Goal: Task Accomplishment & Management: Manage account settings

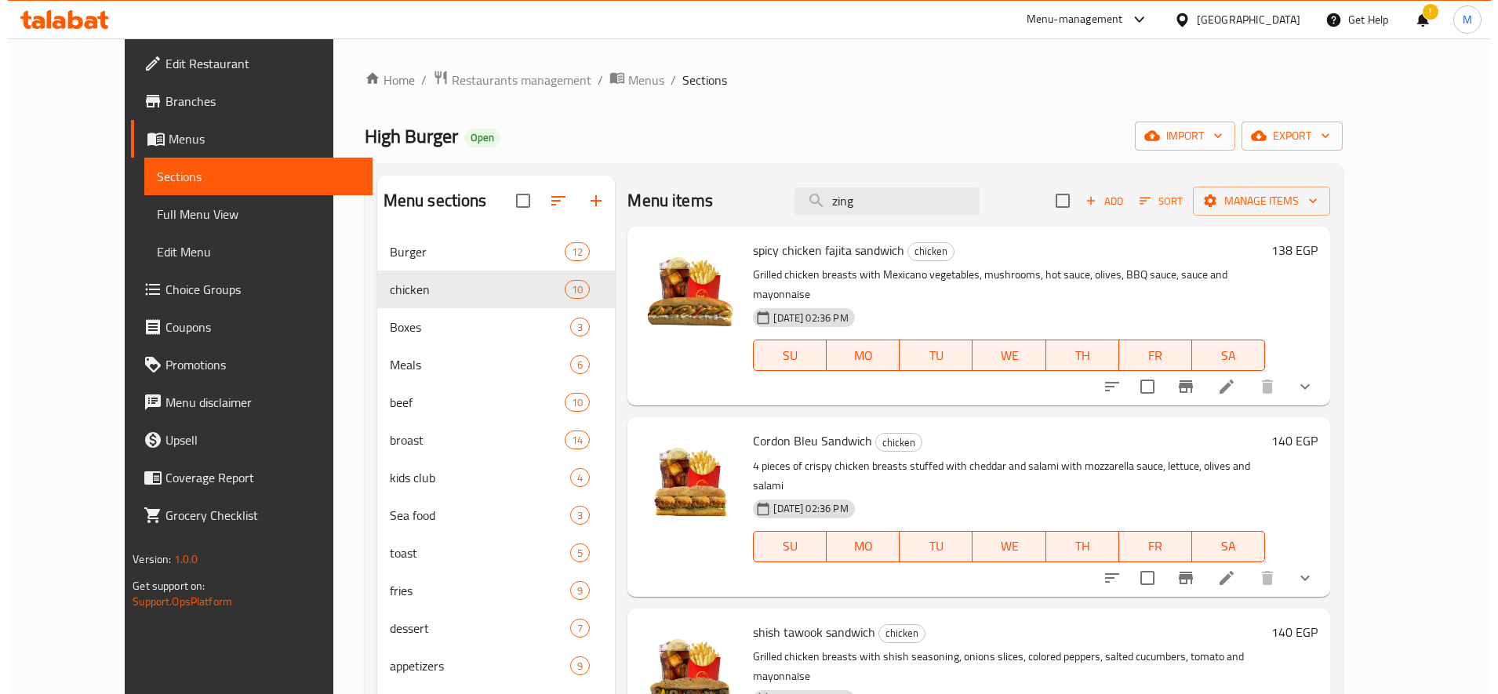
scroll to position [2, 0]
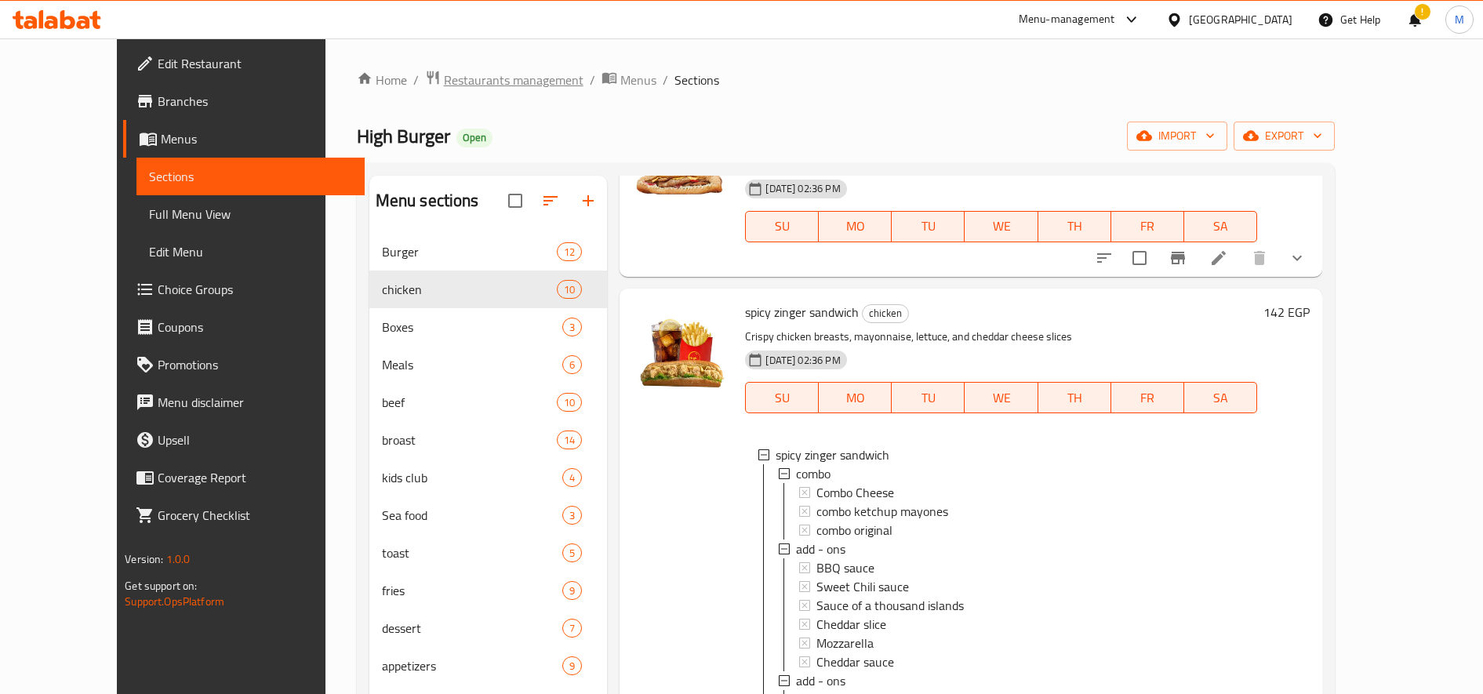
click at [444, 82] on span "Restaurants management" at bounding box center [514, 80] width 140 height 19
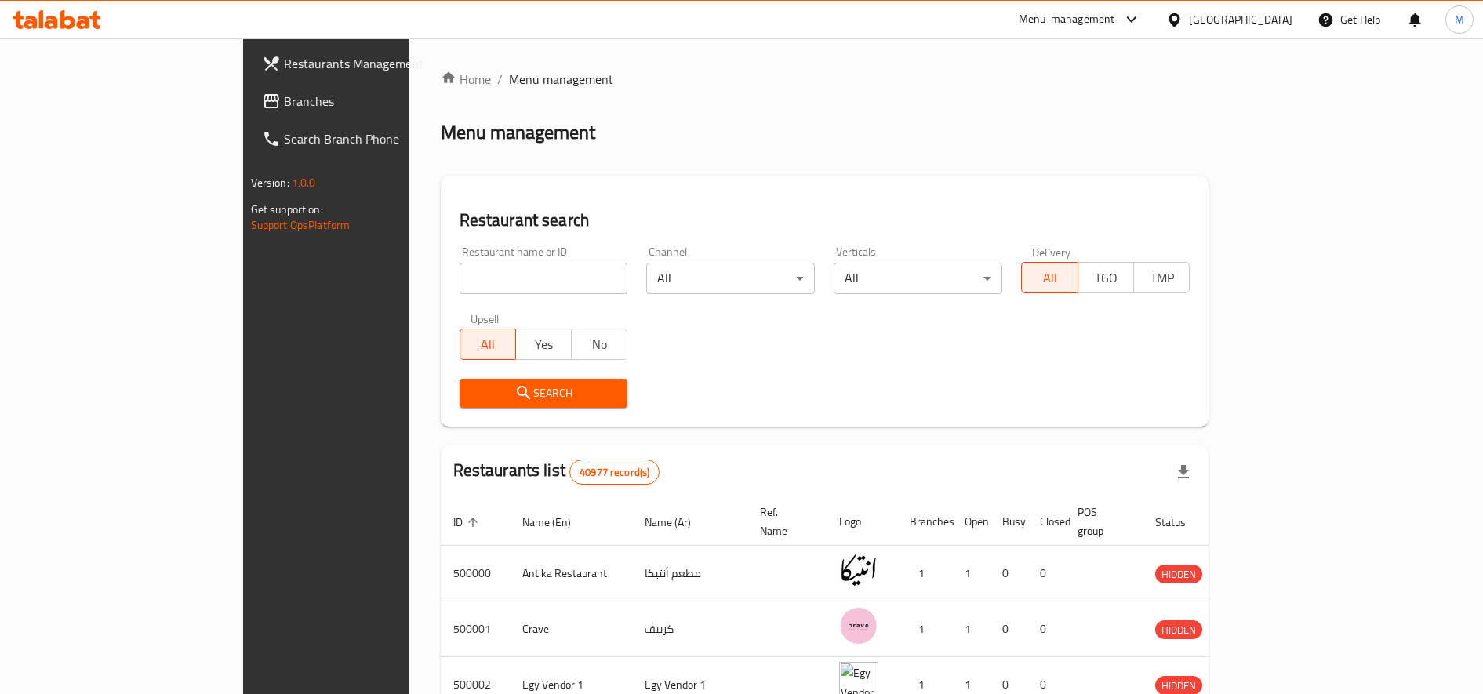
click at [460, 256] on div "Restaurant name or ID Restaurant name or ID" at bounding box center [544, 270] width 169 height 48
click at [460, 274] on input "search" at bounding box center [544, 278] width 169 height 31
paste input "657889"
type input "657889"
click at [459, 412] on div "Search" at bounding box center [543, 393] width 187 height 48
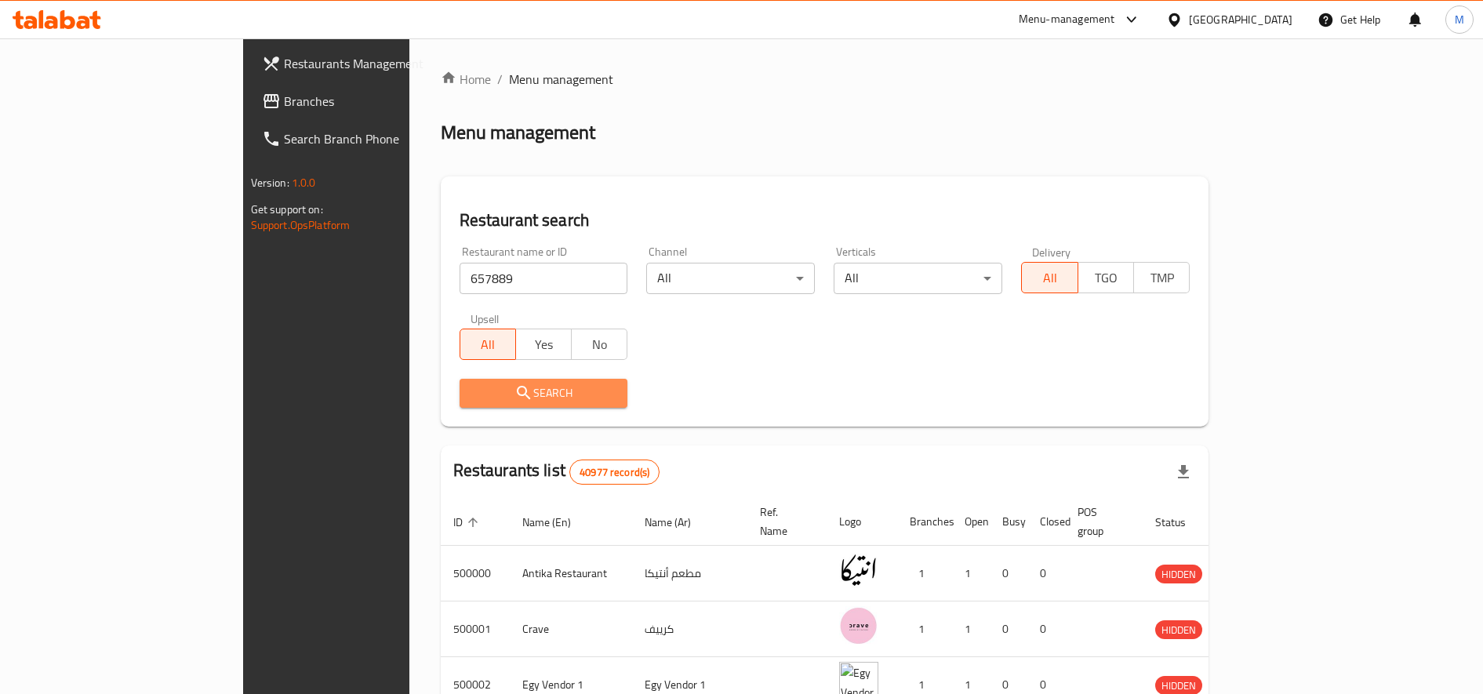
click at [472, 396] on span "Search" at bounding box center [544, 393] width 144 height 20
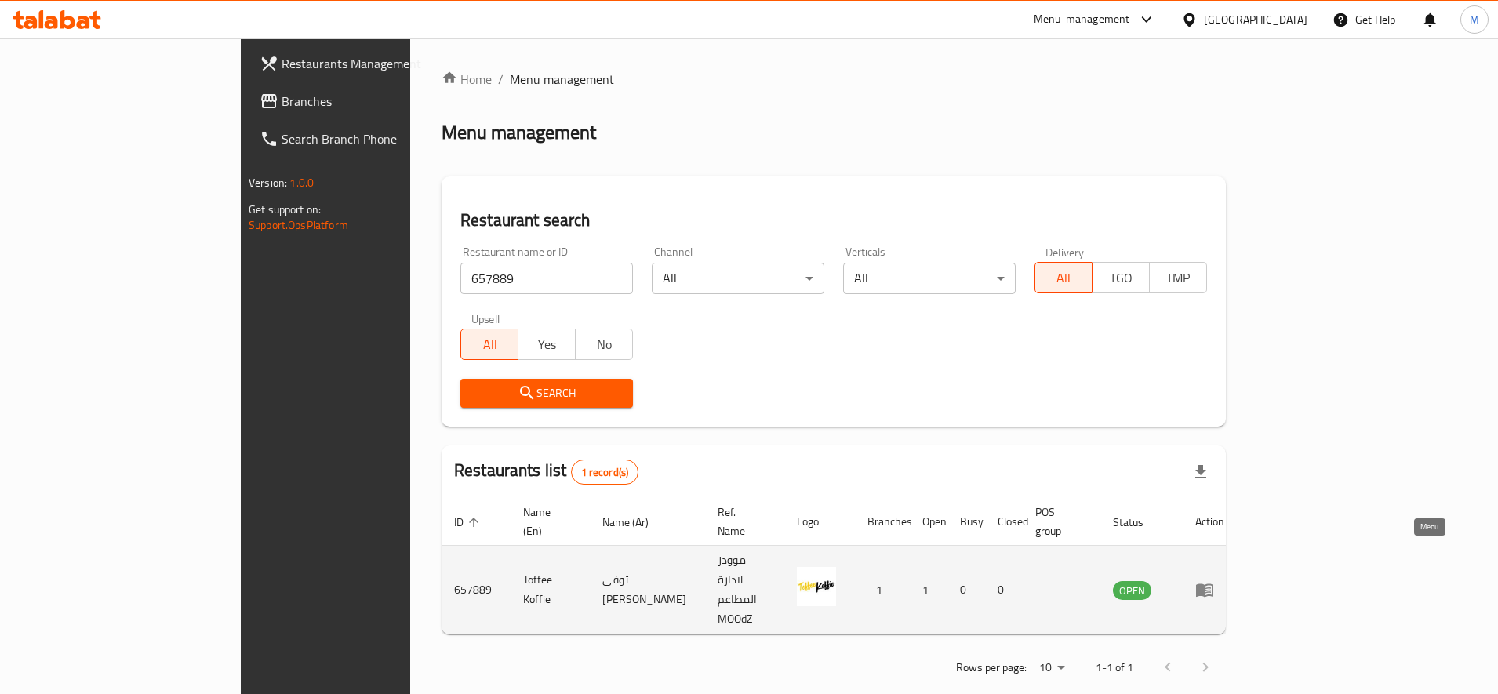
click at [1214, 580] on icon "enhanced table" at bounding box center [1204, 589] width 19 height 19
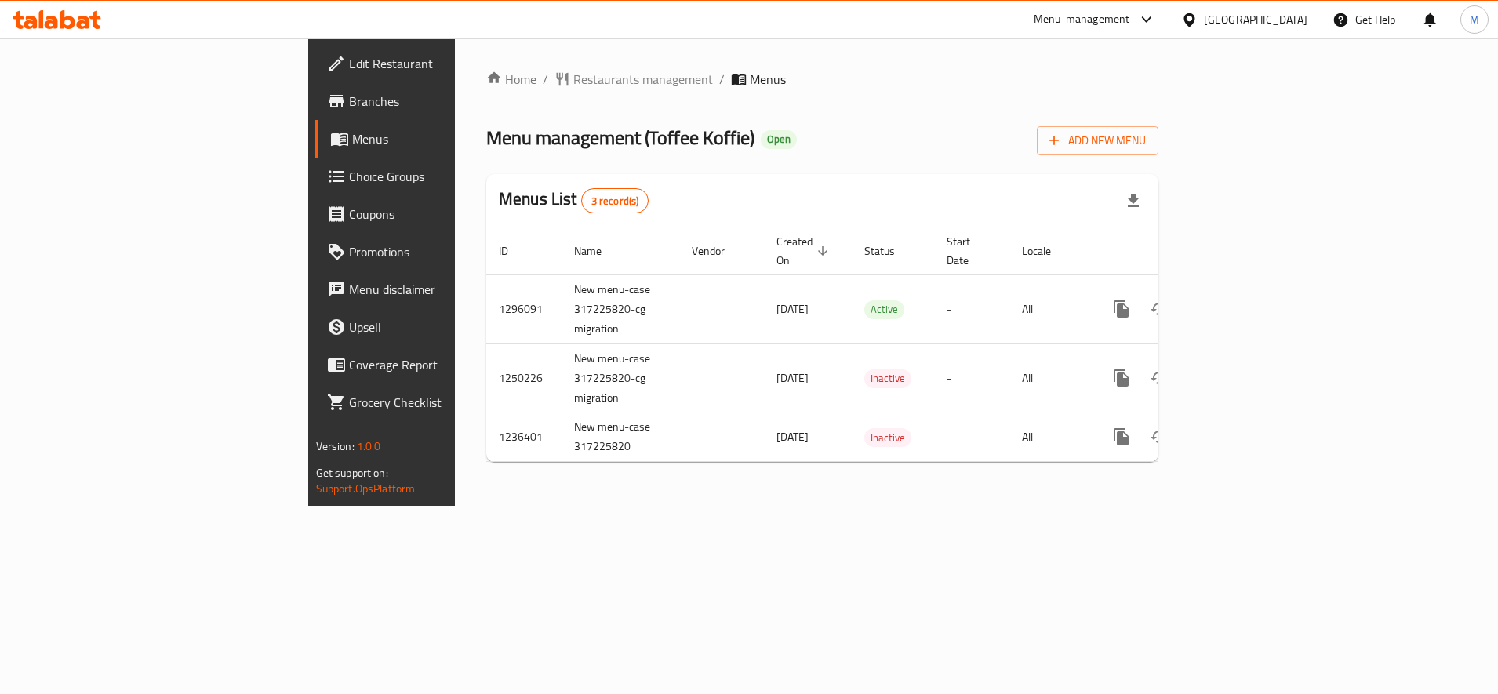
click at [349, 181] on span "Choice Groups" at bounding box center [447, 176] width 197 height 19
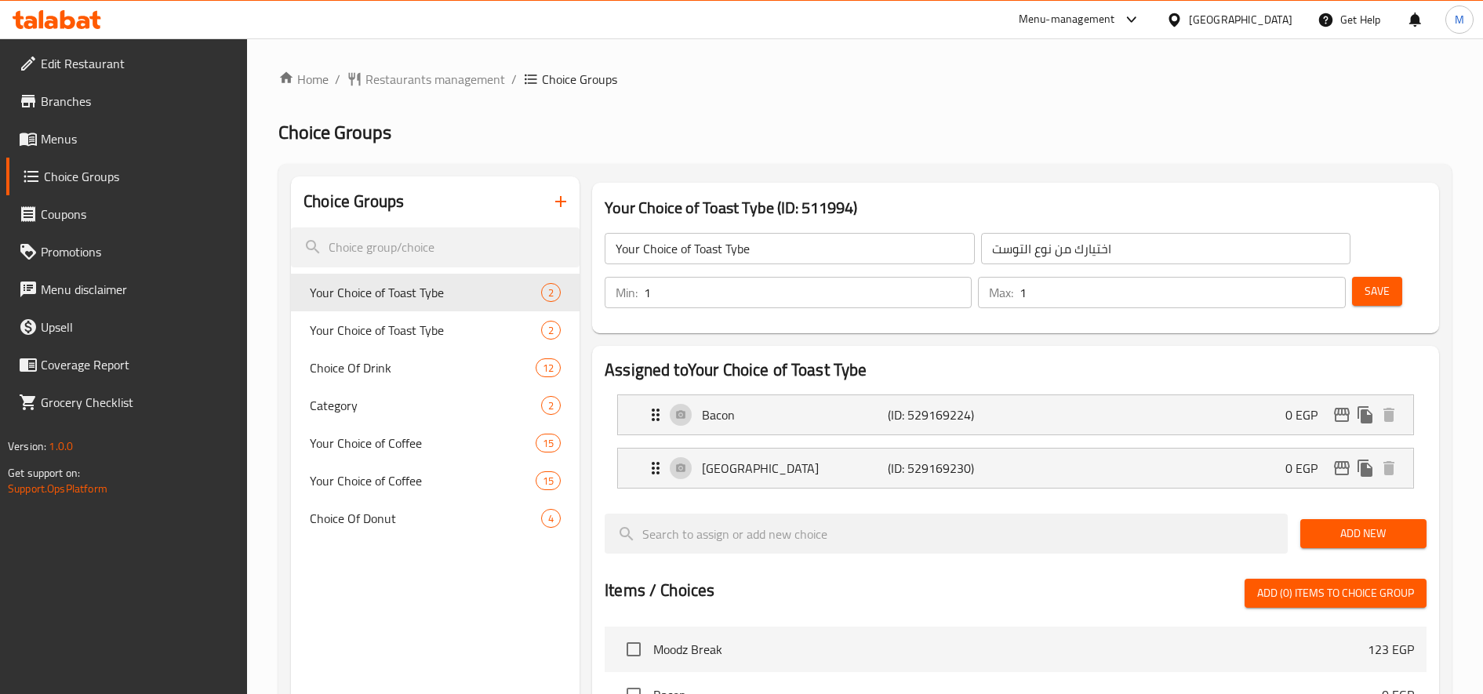
click at [551, 210] on button "button" at bounding box center [561, 202] width 38 height 38
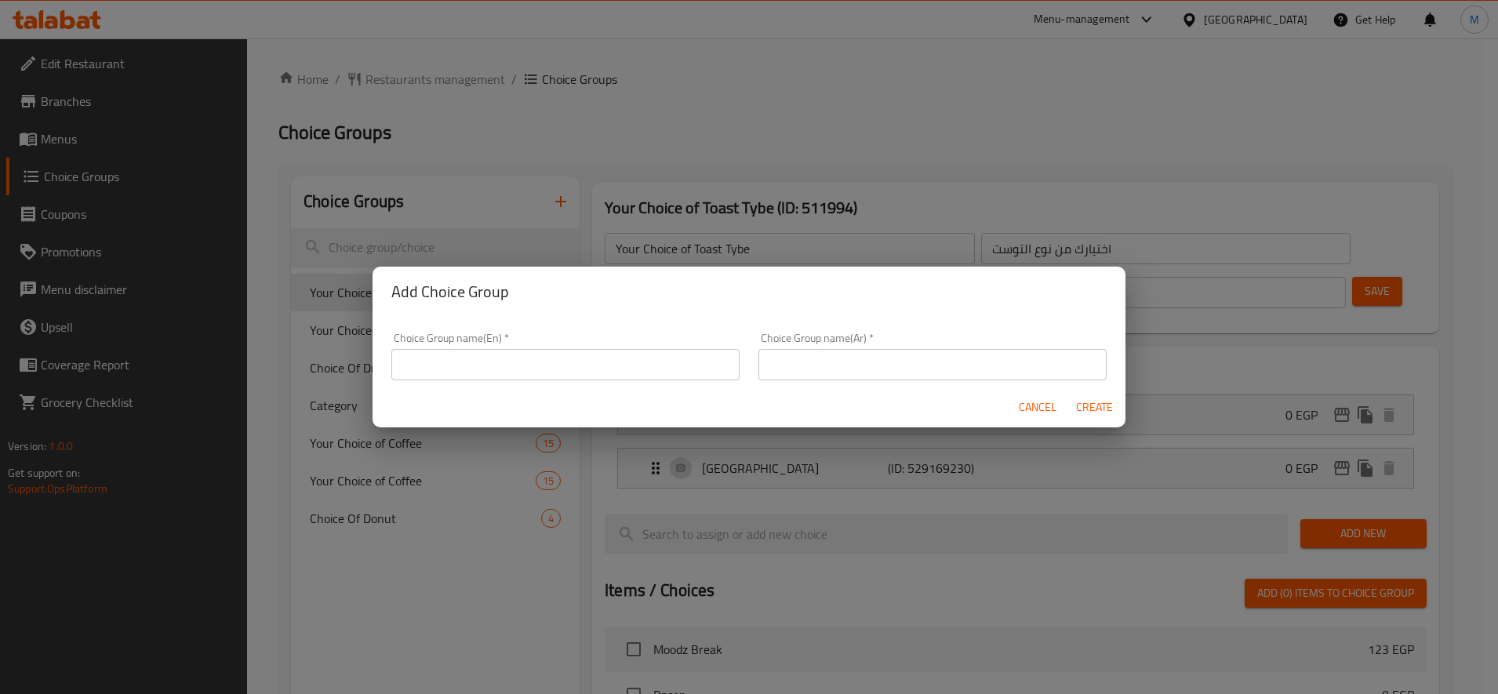
click at [551, 376] on input "text" at bounding box center [565, 364] width 348 height 31
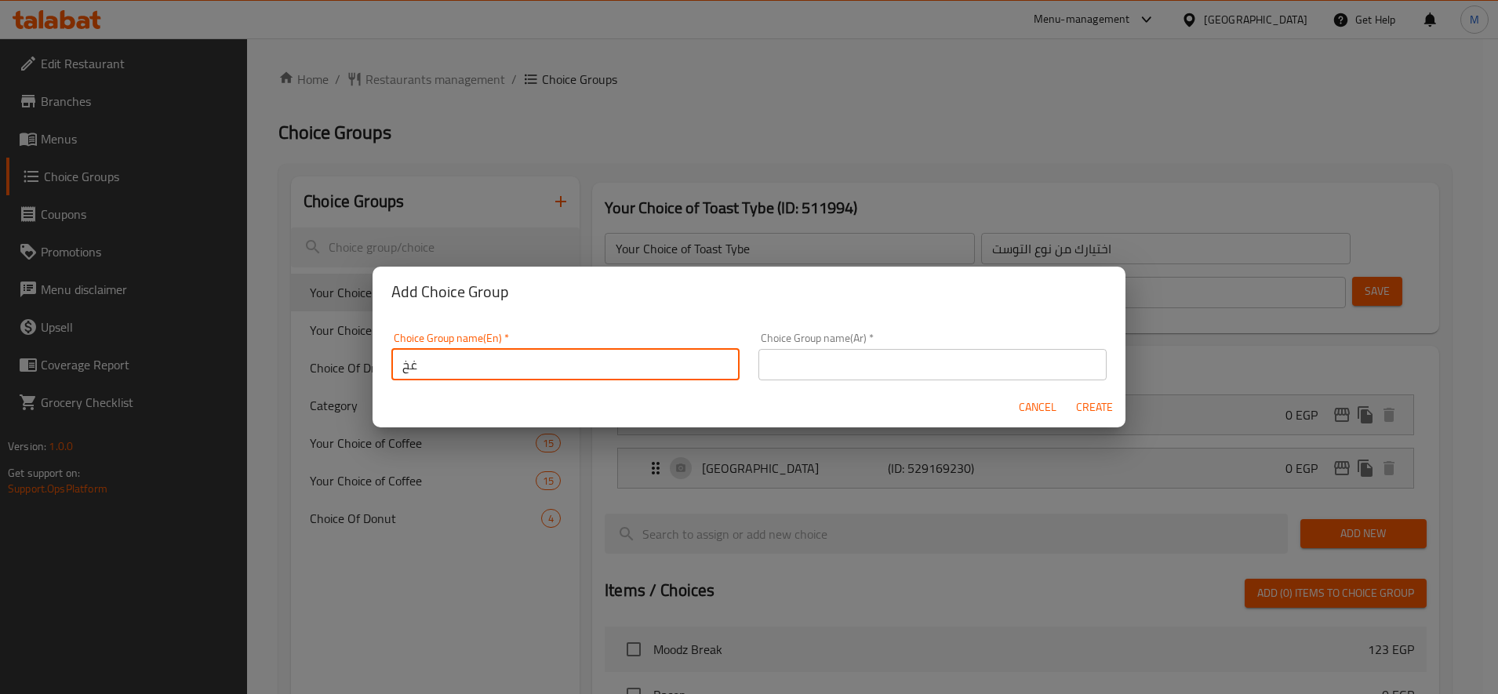
type input "غ"
type input "y"
click at [593, 371] on input "Your Choice from Bakery" at bounding box center [565, 364] width 348 height 31
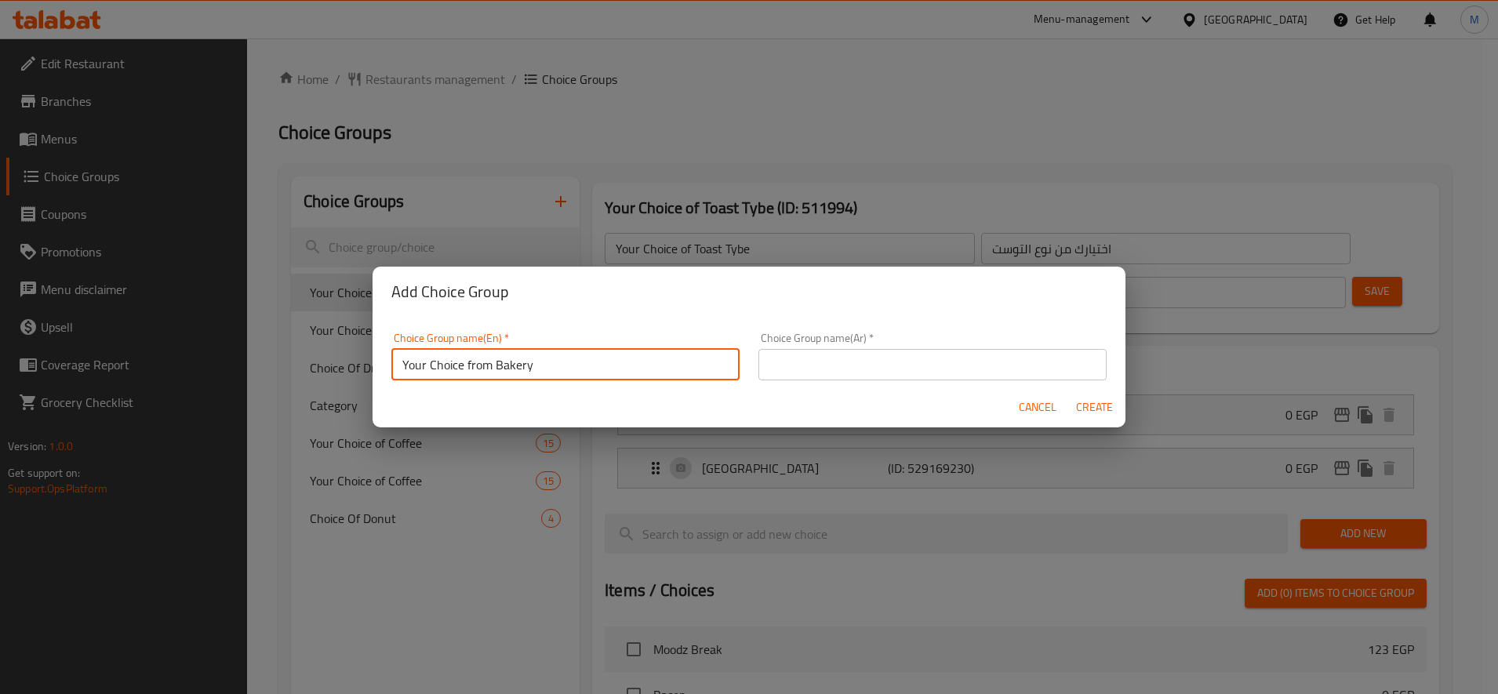
type input "Your Choice from Bakery"
click at [993, 369] on input "text" at bounding box center [932, 364] width 348 height 31
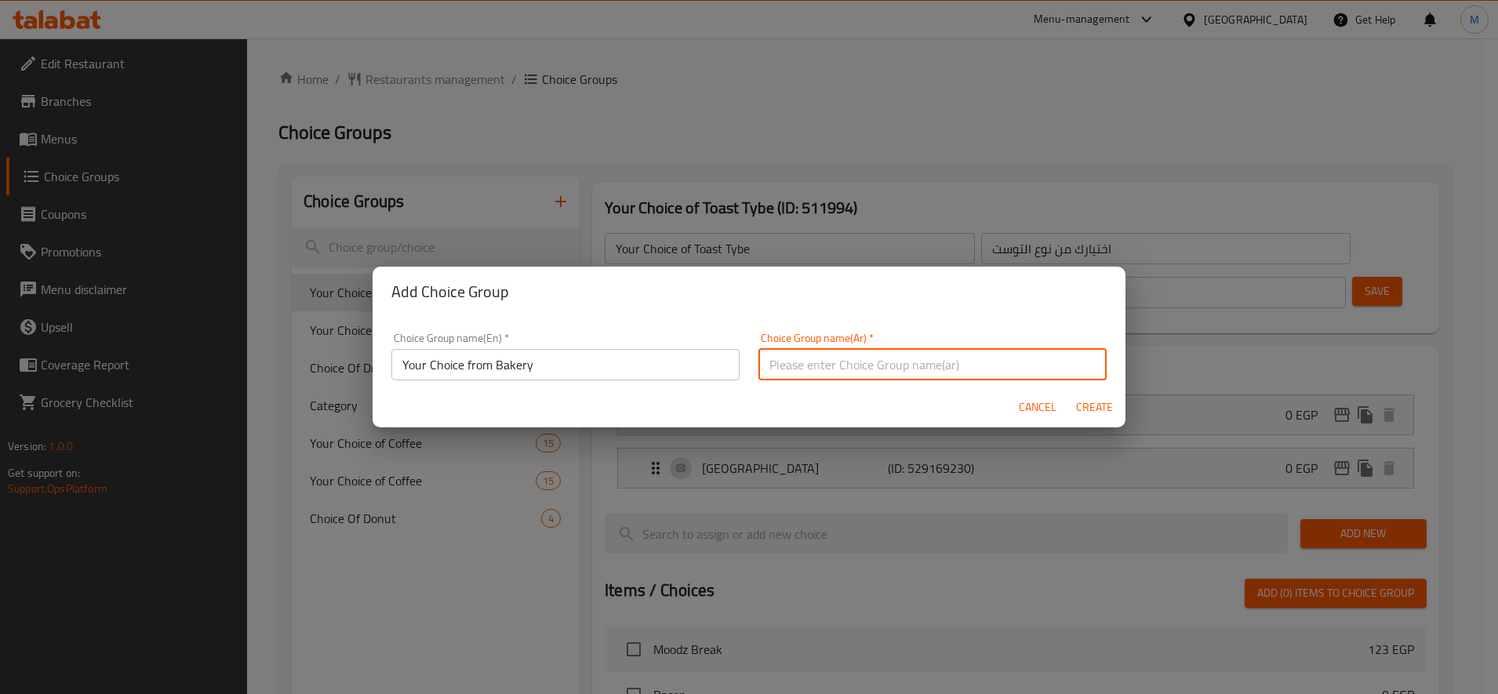
paste input "اختيارك من المخبز"
type input "اختيارك من المخبوزات"
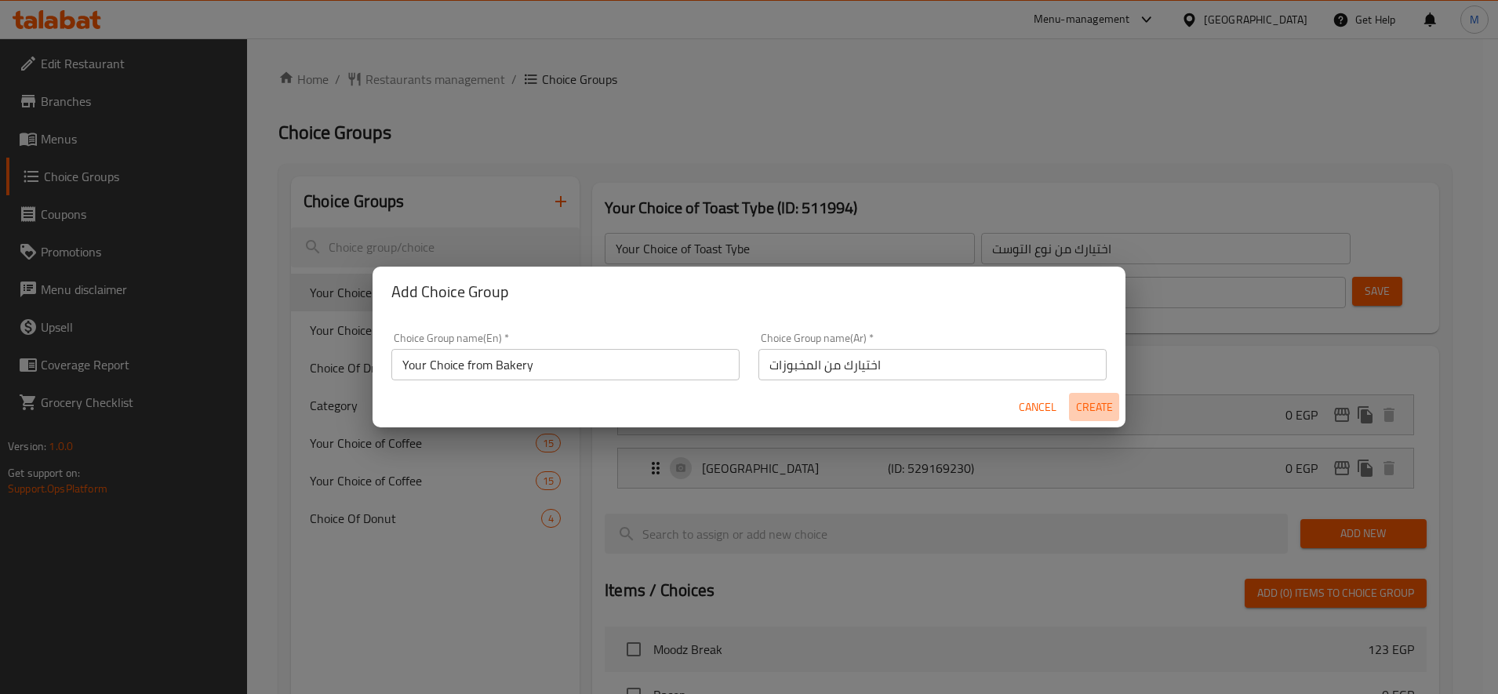
click at [1110, 401] on span "Create" at bounding box center [1094, 408] width 38 height 20
type input "Your Choice from Bakery"
type input "اختيارك من المخبوزات"
type input "0"
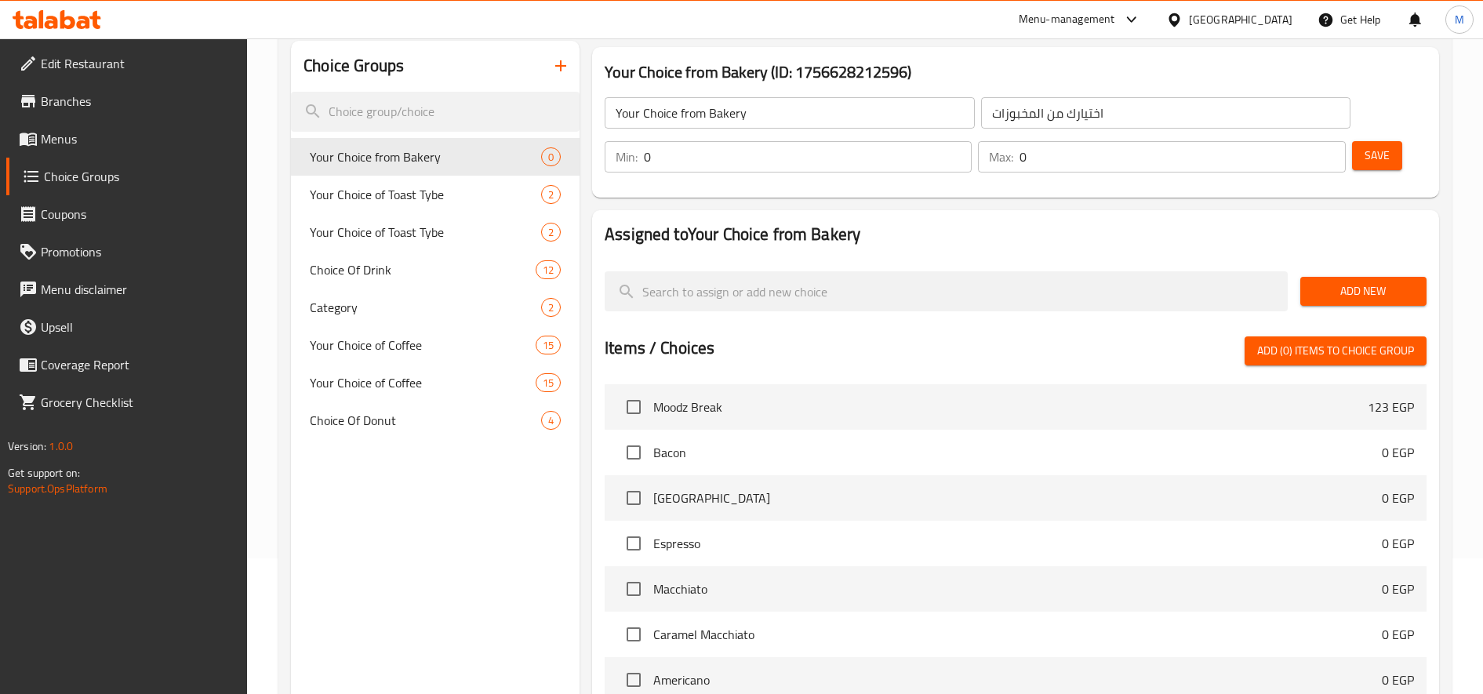
scroll to position [136, 0]
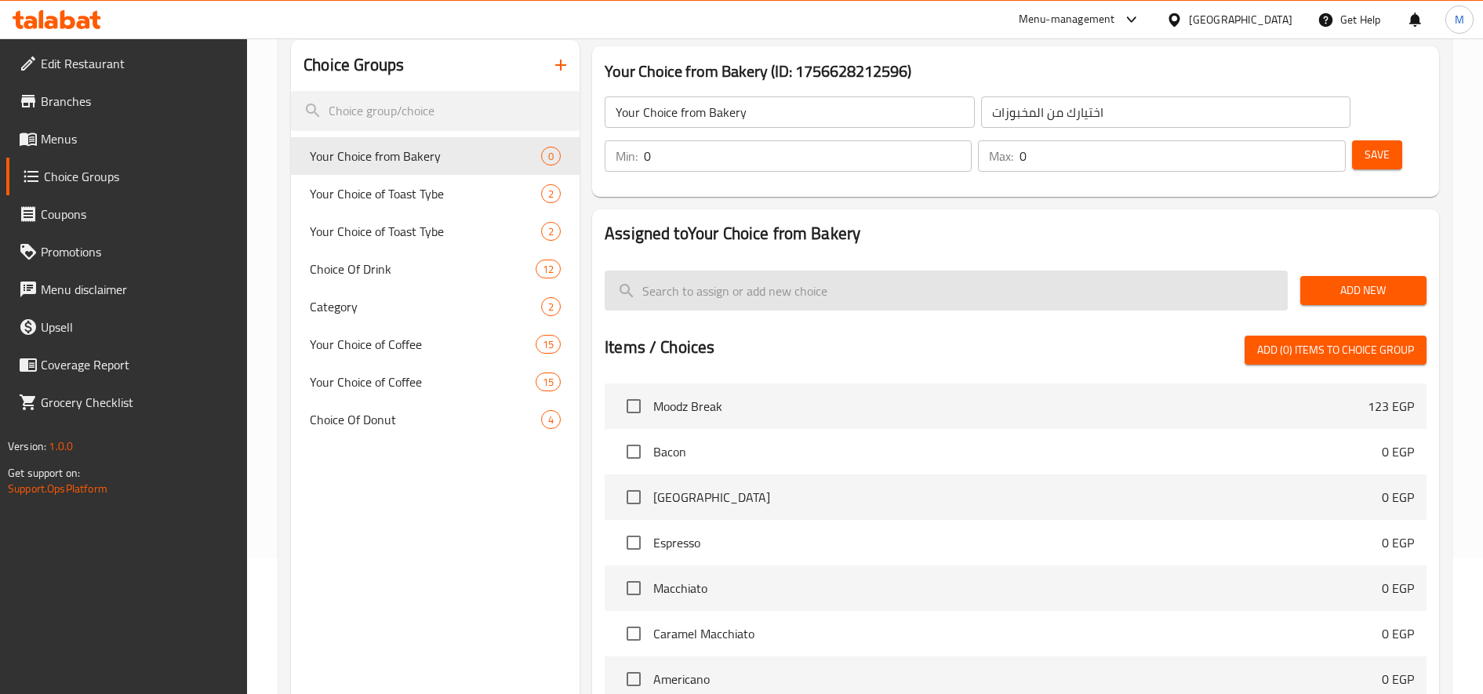
paste input "Danish"
click at [779, 298] on input "Danish" at bounding box center [946, 291] width 683 height 40
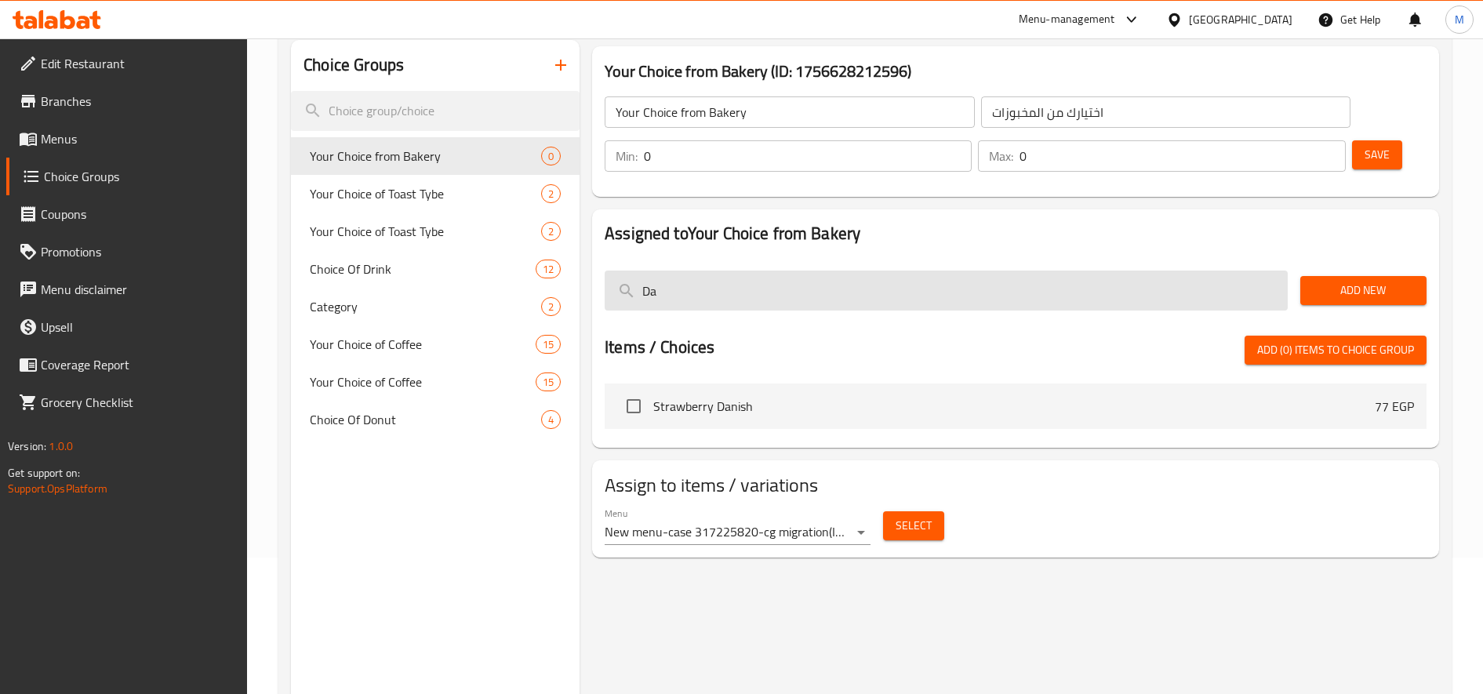
type input "D"
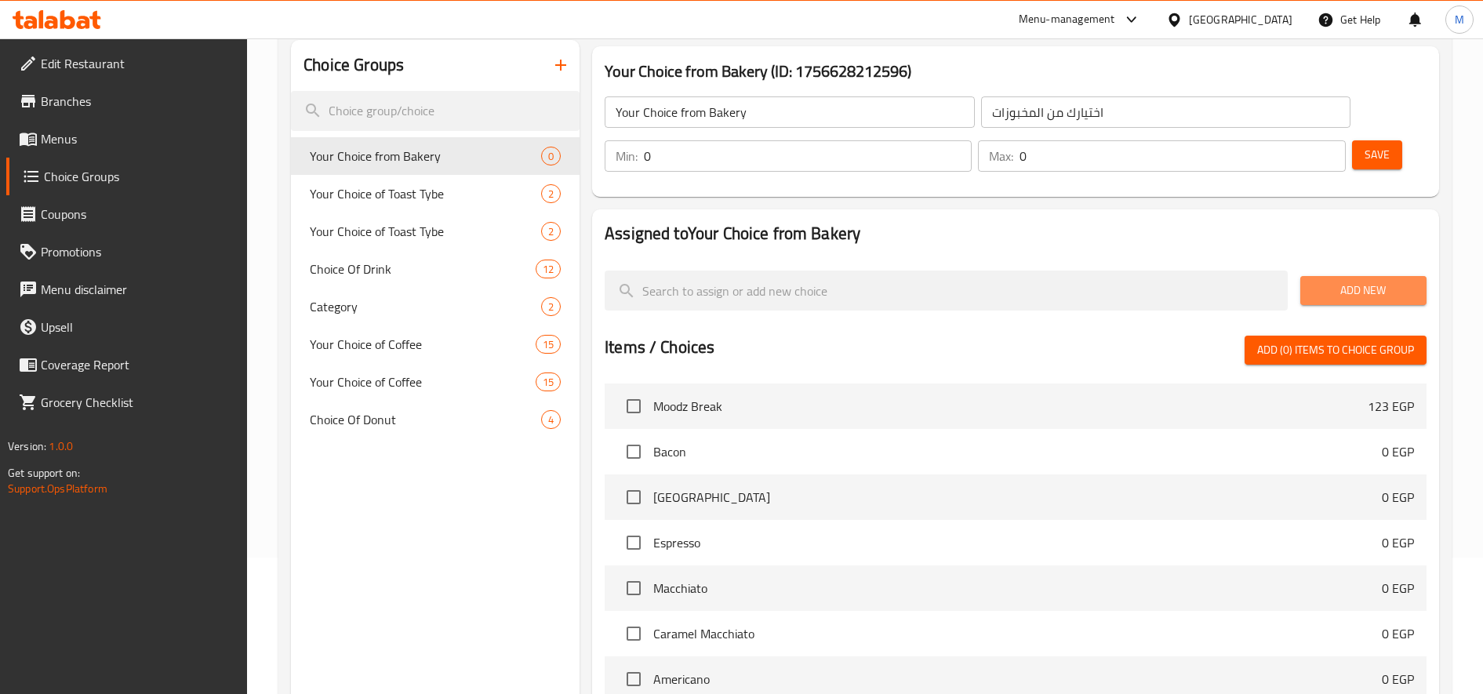
click at [1351, 303] on button "Add New" at bounding box center [1363, 290] width 126 height 29
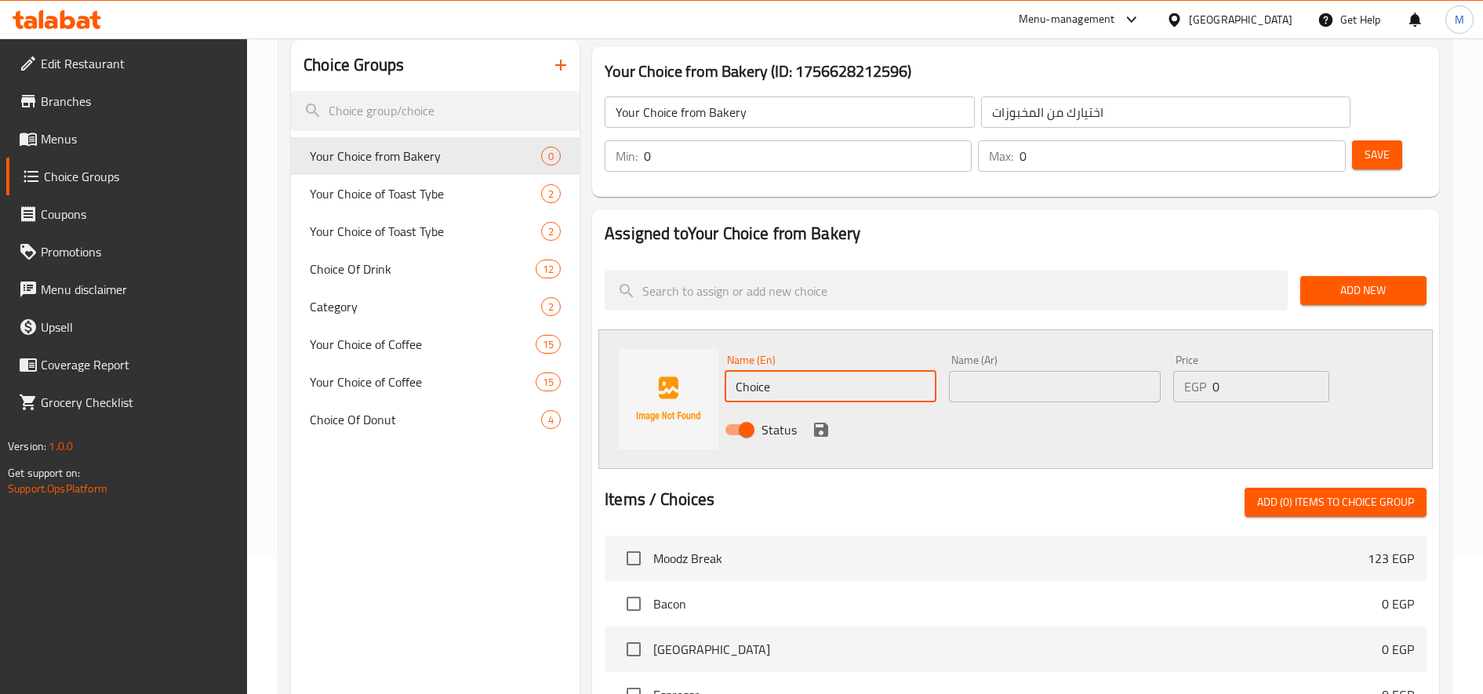
click at [780, 387] on input "Choice" at bounding box center [831, 386] width 212 height 31
paste input "Danish cheese basil 80"
click at [780, 387] on input "Danish cheese basil 80" at bounding box center [831, 386] width 212 height 31
type input "Danish cheese basil"
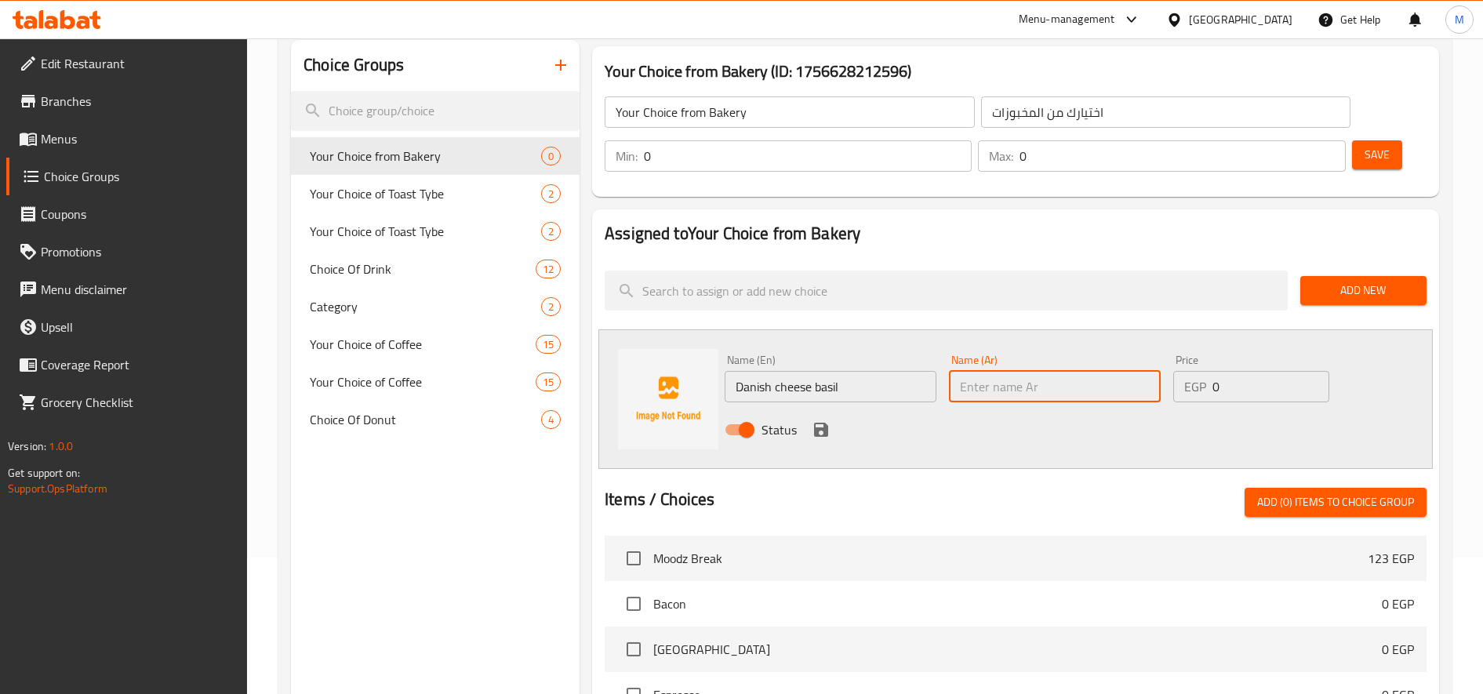
click at [1038, 380] on input "text" at bounding box center [1055, 386] width 212 height 31
paste input "[PERSON_NAME]"
type input "[PERSON_NAME]"
click at [818, 424] on icon "save" at bounding box center [821, 429] width 19 height 19
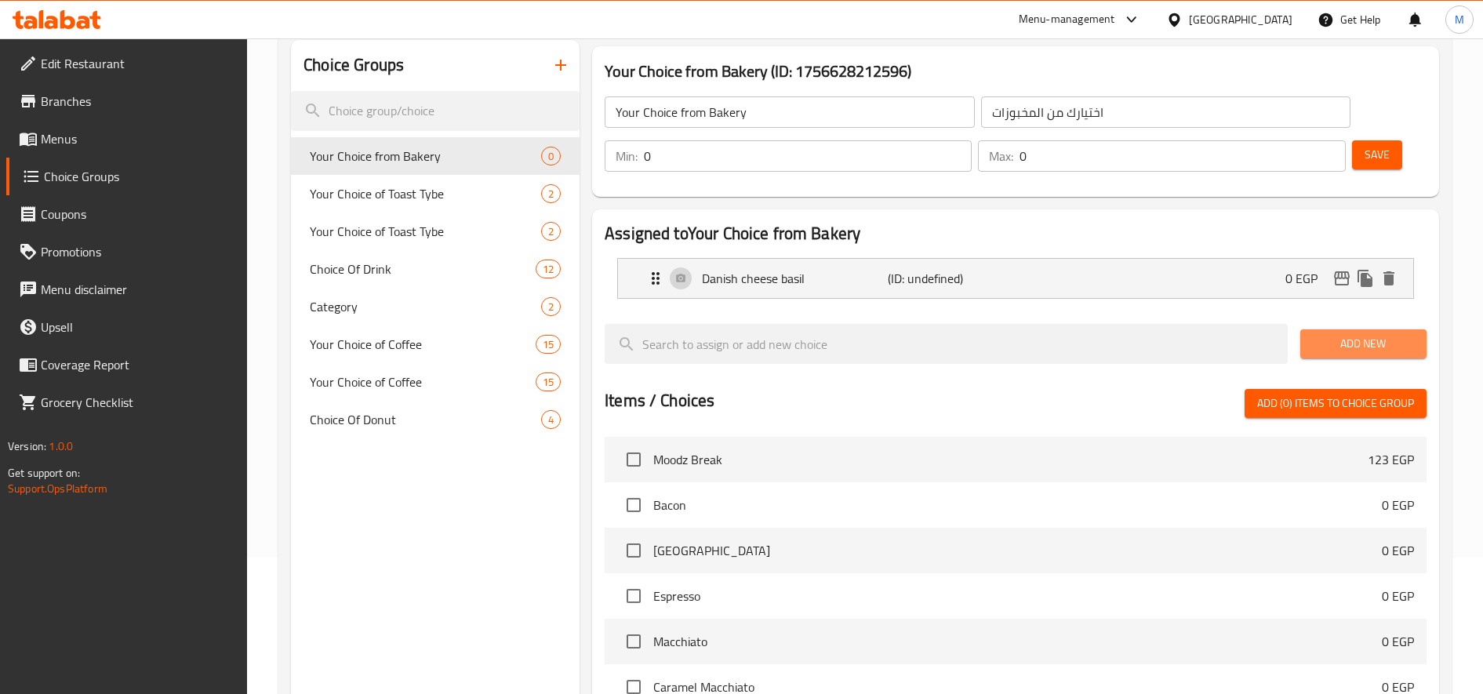
click at [1353, 351] on span "Add New" at bounding box center [1363, 344] width 101 height 20
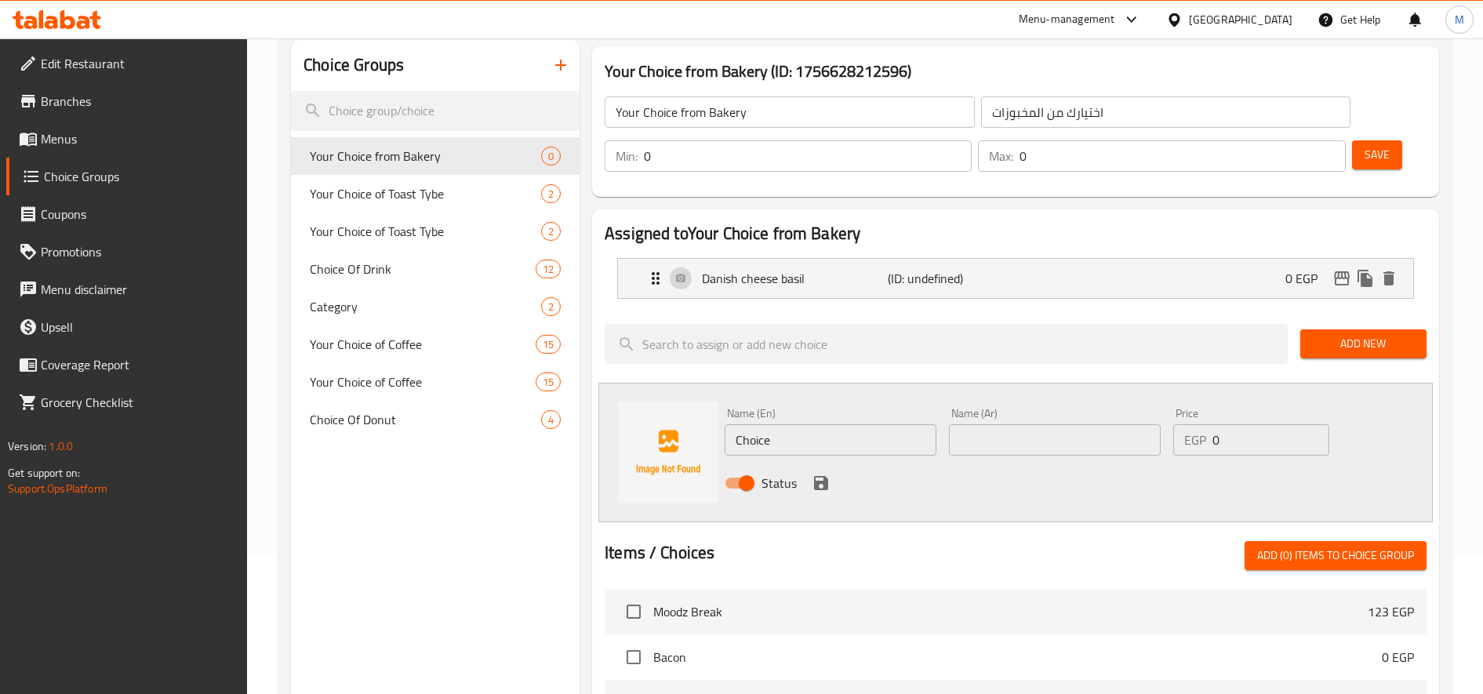
click at [803, 452] on input "Choice" at bounding box center [831, 439] width 212 height 31
paste input "[PERSON_NAME]"
type input "[PERSON_NAME]"
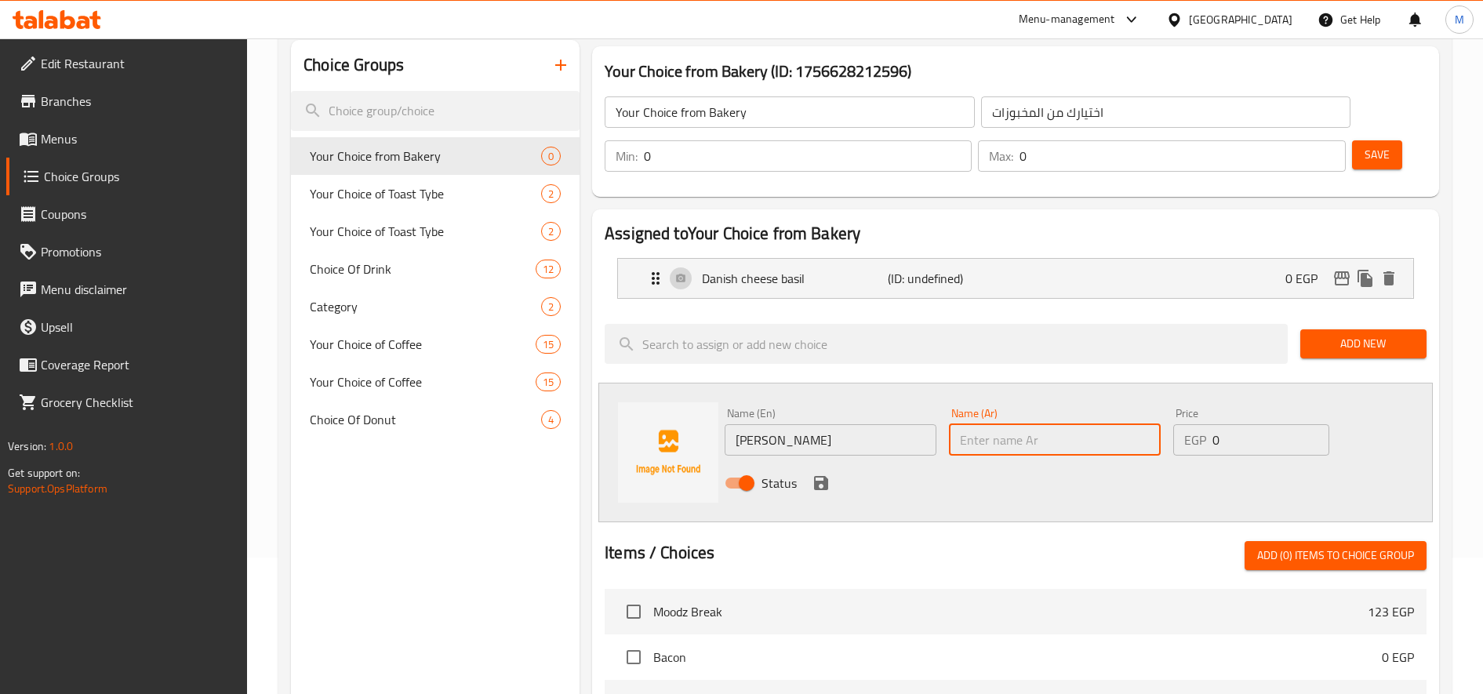
paste input "[PERSON_NAME]"
type input "[PERSON_NAME]"
click at [816, 478] on icon "save" at bounding box center [821, 483] width 19 height 19
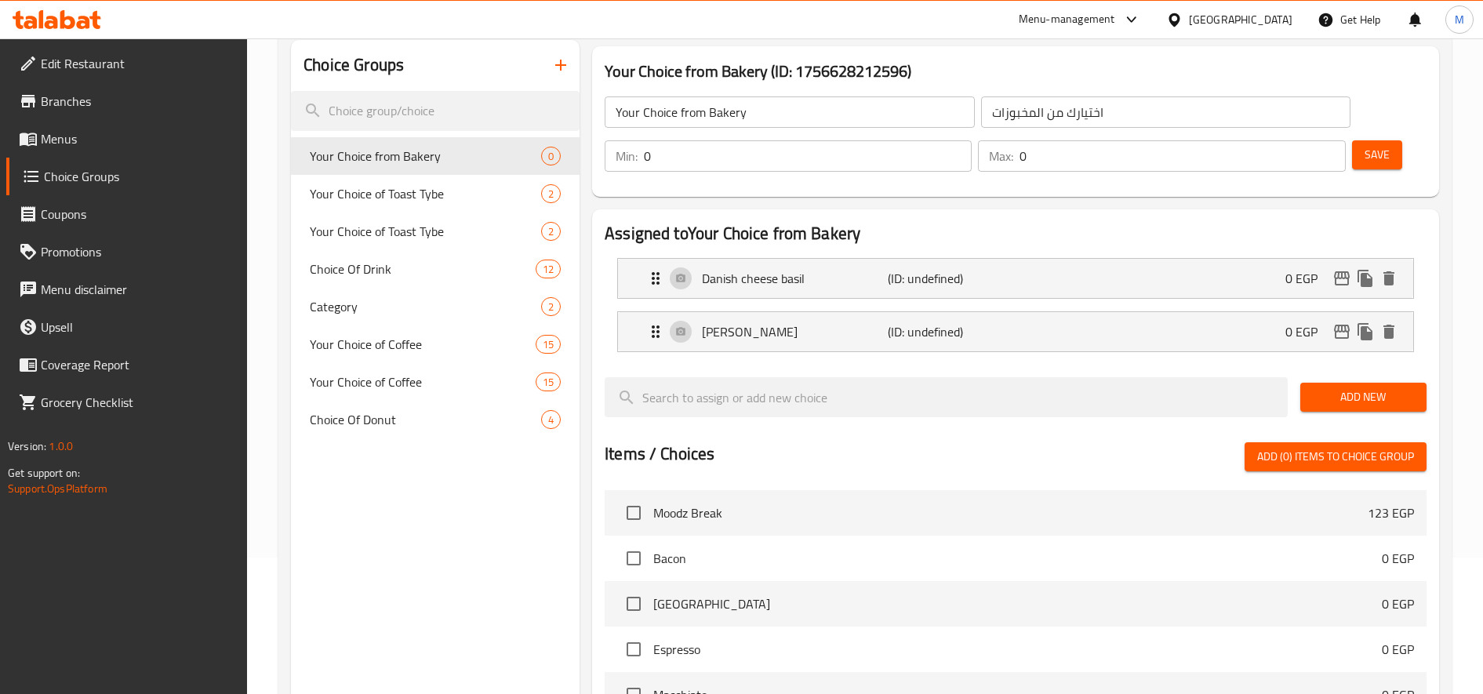
click at [1365, 398] on span "Add New" at bounding box center [1363, 397] width 101 height 20
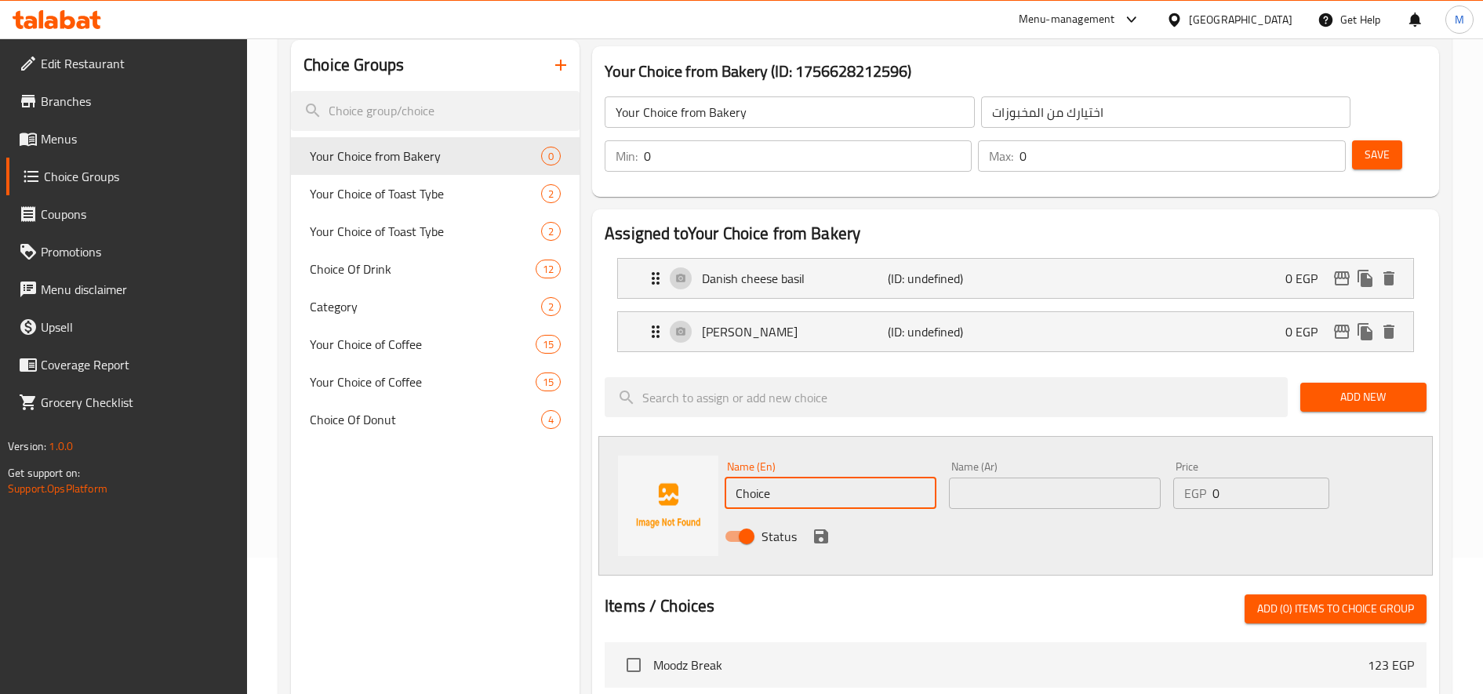
click at [781, 484] on input "Choice" at bounding box center [831, 493] width 212 height 31
paste input "Pain bibyon pistachio 80"
type input "Pain bibyon pistachio"
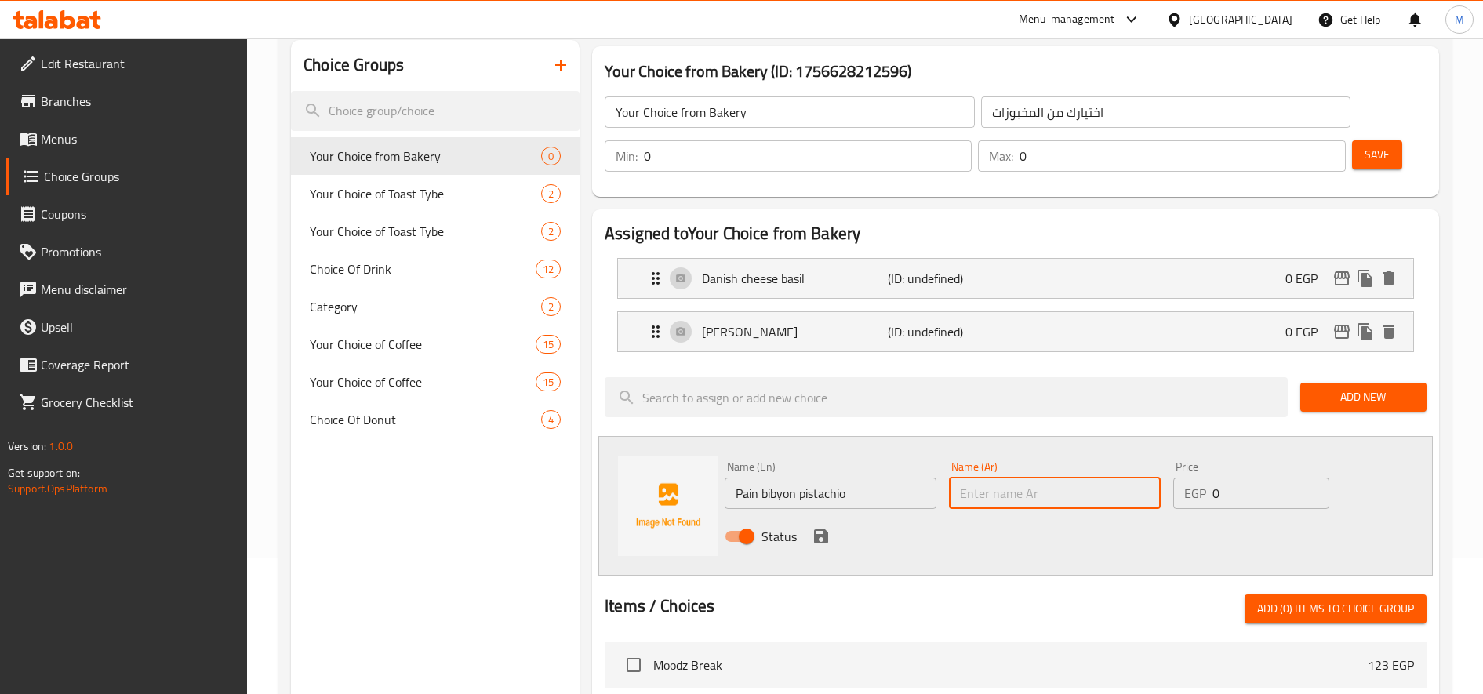
paste input "باين بيبيون فستق حلبي"
click at [1022, 492] on input "باين بيبيون فستق حلبي" at bounding box center [1055, 493] width 212 height 31
click at [976, 492] on input "باين بيبيون فستق حلبي" at bounding box center [1055, 493] width 212 height 31
type input "باين بيبيون فستق"
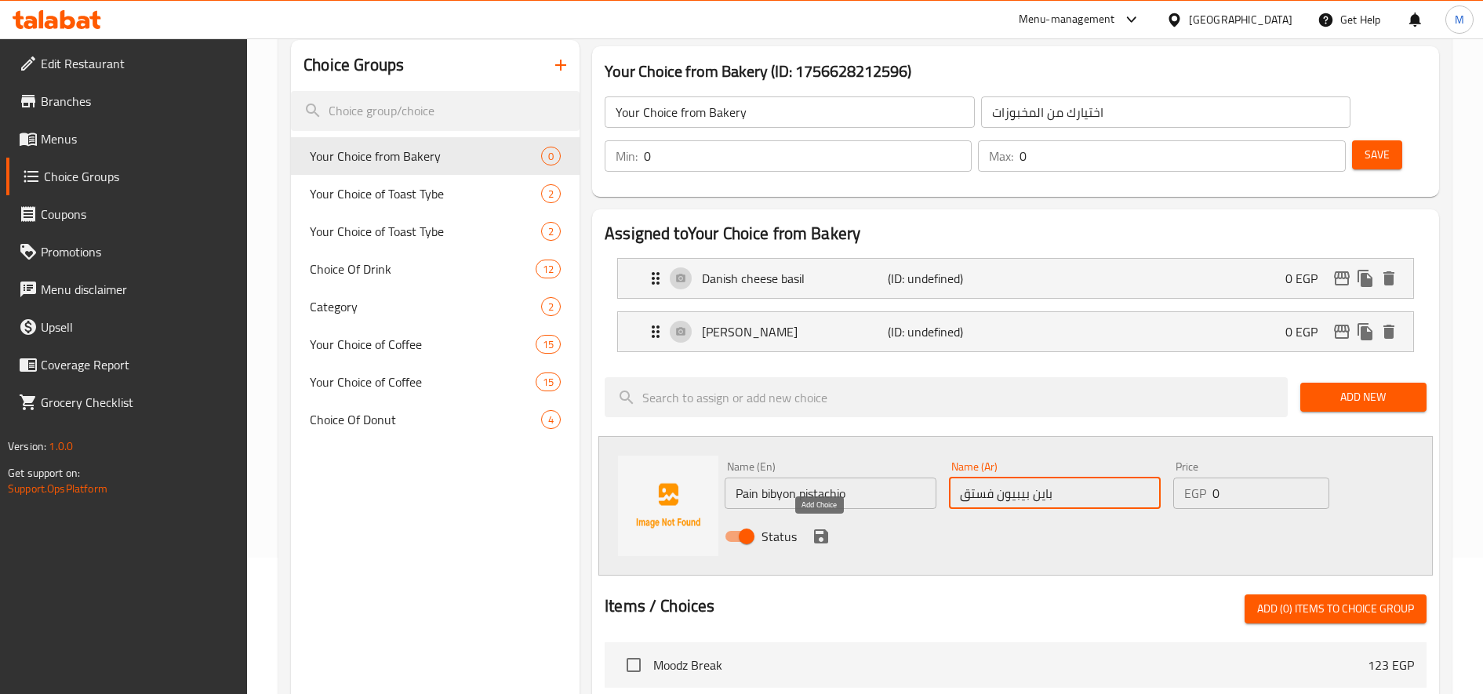
click at [824, 538] on icon "save" at bounding box center [821, 536] width 14 height 14
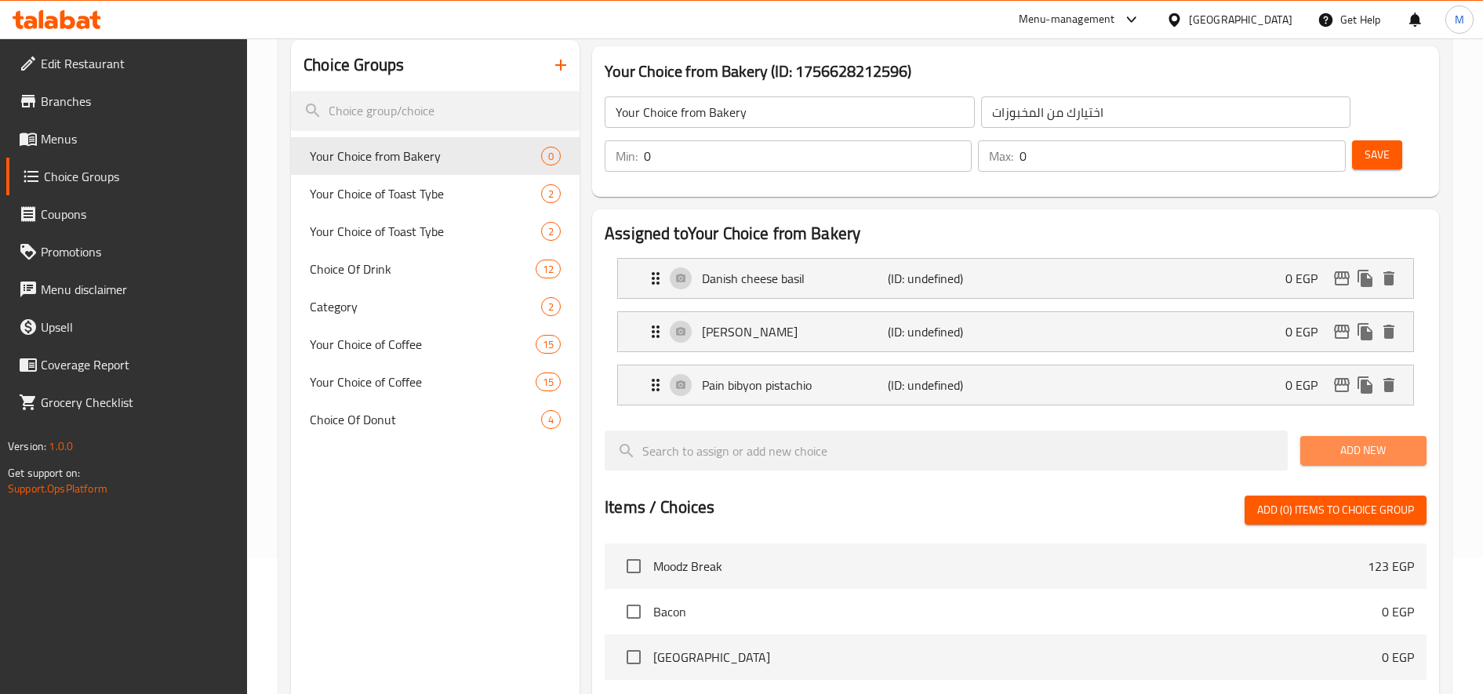
click at [1372, 451] on span "Add New" at bounding box center [1363, 451] width 101 height 20
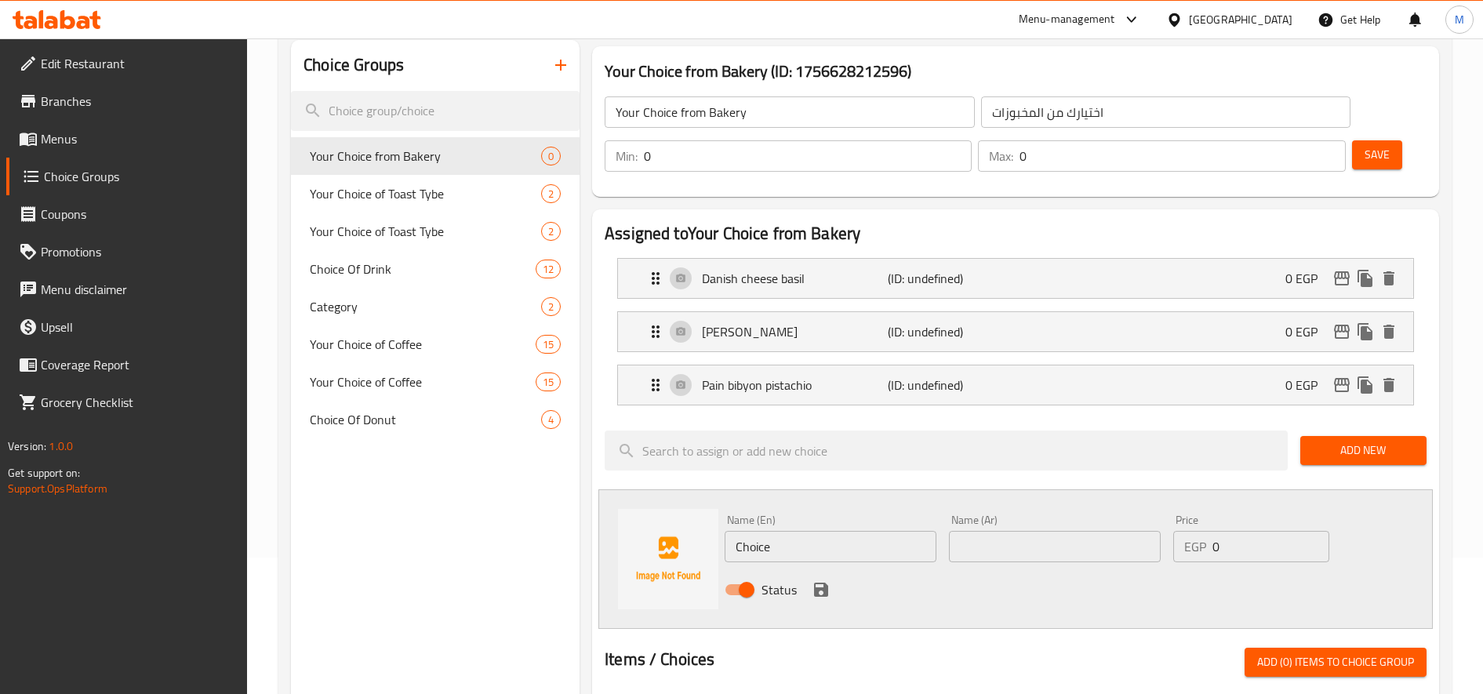
click at [794, 547] on input "Choice" at bounding box center [831, 546] width 212 height 31
paste input "Pain bibyon chocolate 70"
click at [832, 549] on input "Pain bib yon chocolate 70" at bounding box center [831, 546] width 212 height 31
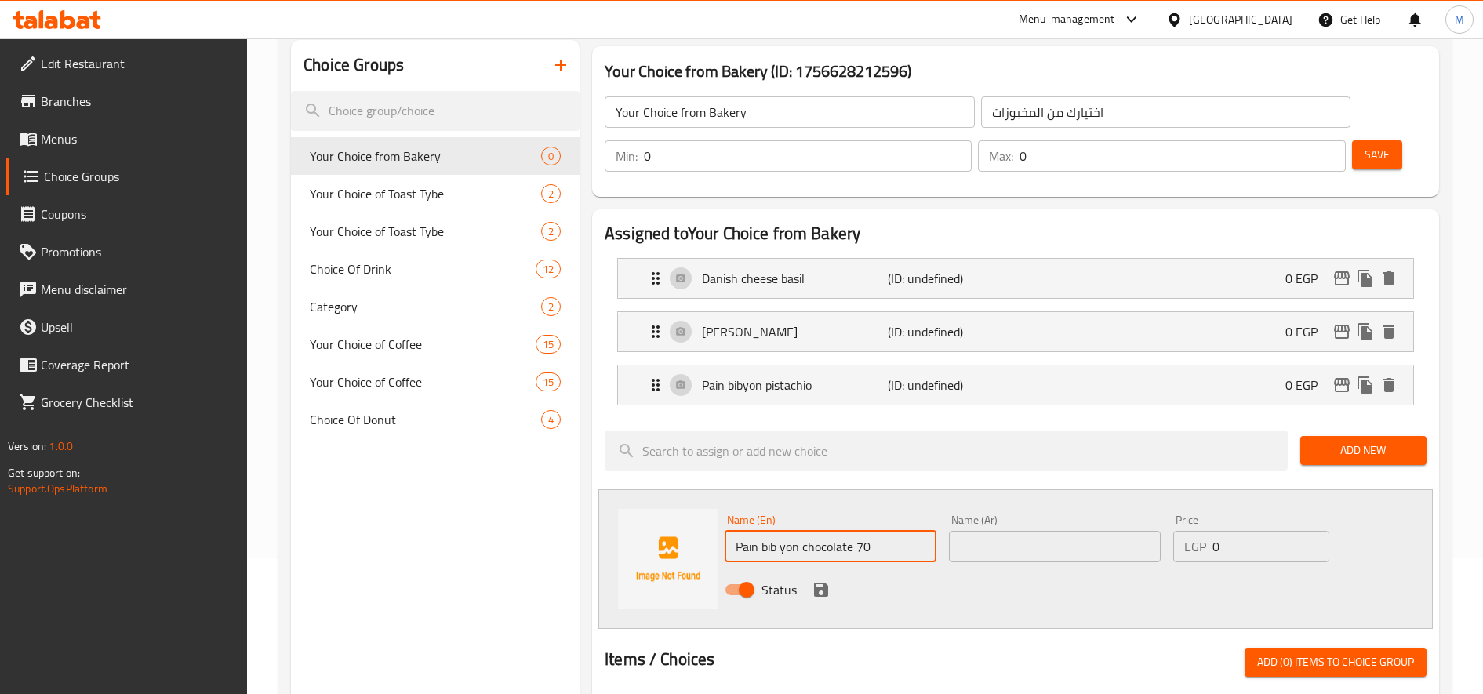
click at [832, 549] on input "Pain bib yon chocolate 70" at bounding box center [831, 546] width 212 height 31
click at [911, 560] on input "Pain bib yon chocolate 70" at bounding box center [831, 546] width 212 height 31
type input "Pain bib yon chocolate"
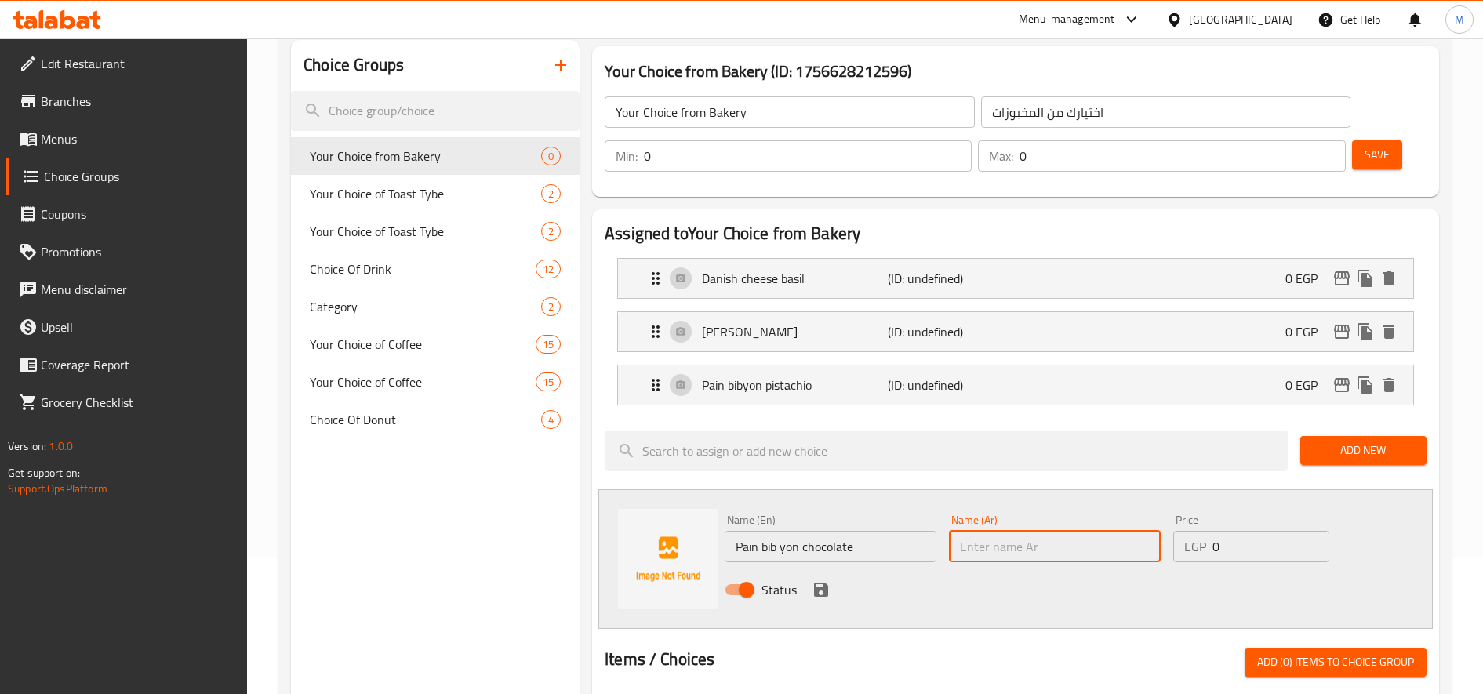
paste input "شوكولاتة [PERSON_NAME]"
click at [1051, 547] on input "text" at bounding box center [1055, 546] width 212 height 31
click at [1051, 547] on input "شوكولاتة [PERSON_NAME]" at bounding box center [1055, 546] width 212 height 31
paste input "شوكولاتة"
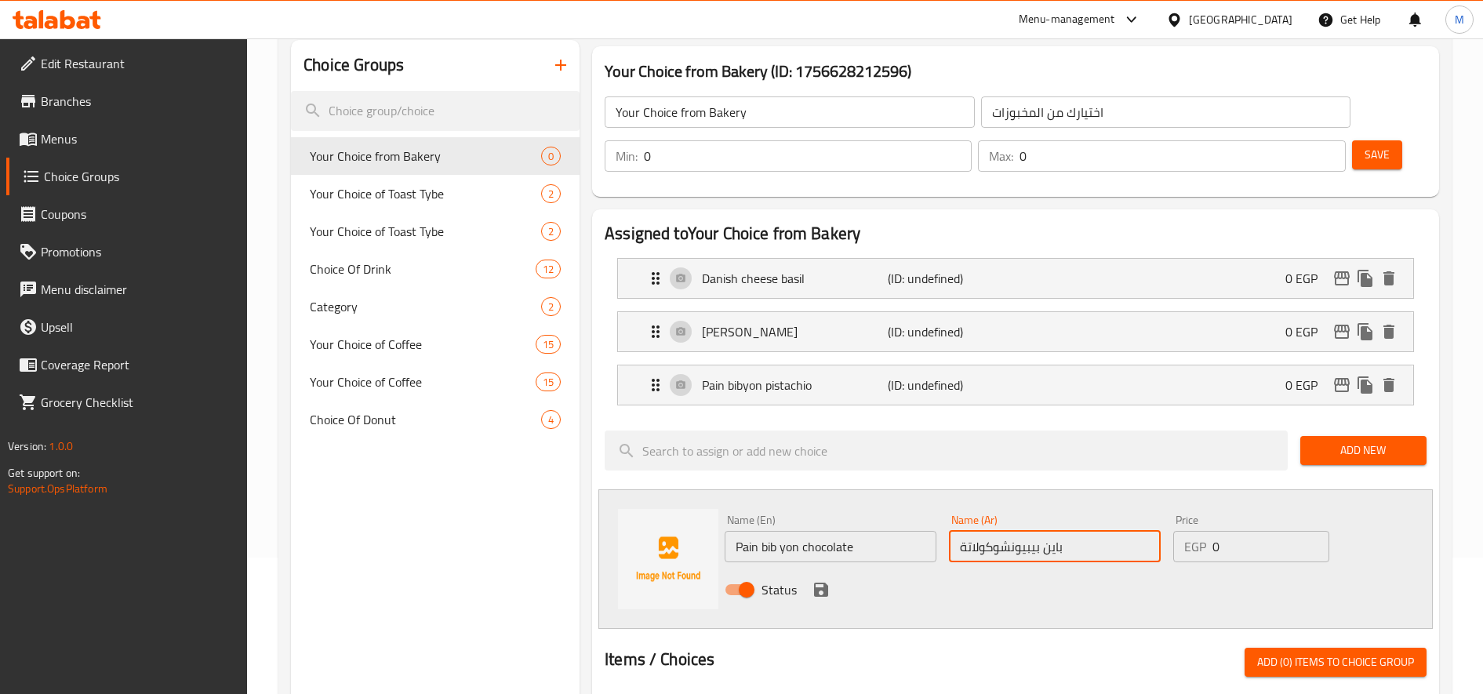
click at [1012, 554] on input "باين بيبيونشوكولاتة" at bounding box center [1055, 546] width 212 height 31
type input "باين بيبيون شوكولاتة"
click at [826, 590] on icon "save" at bounding box center [821, 590] width 14 height 14
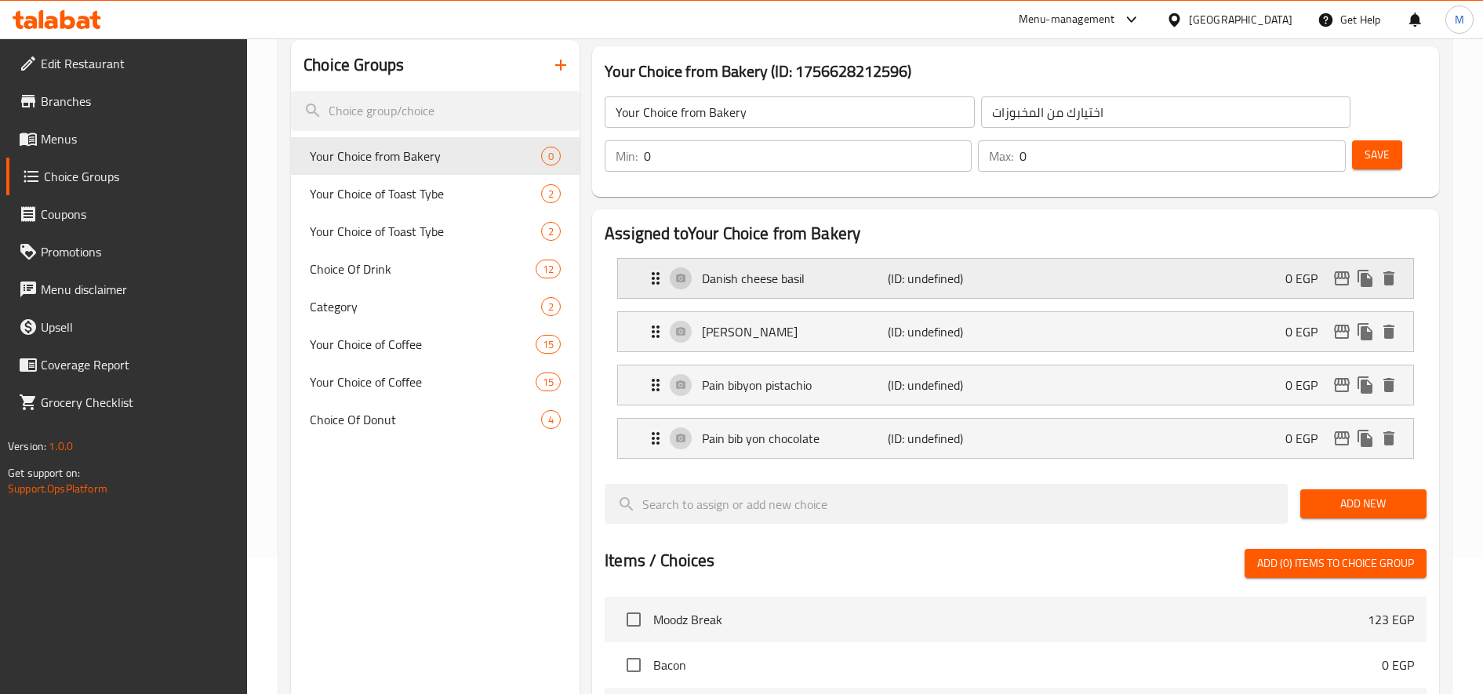
click at [955, 288] on p "(ID: undefined)" at bounding box center [950, 278] width 124 height 19
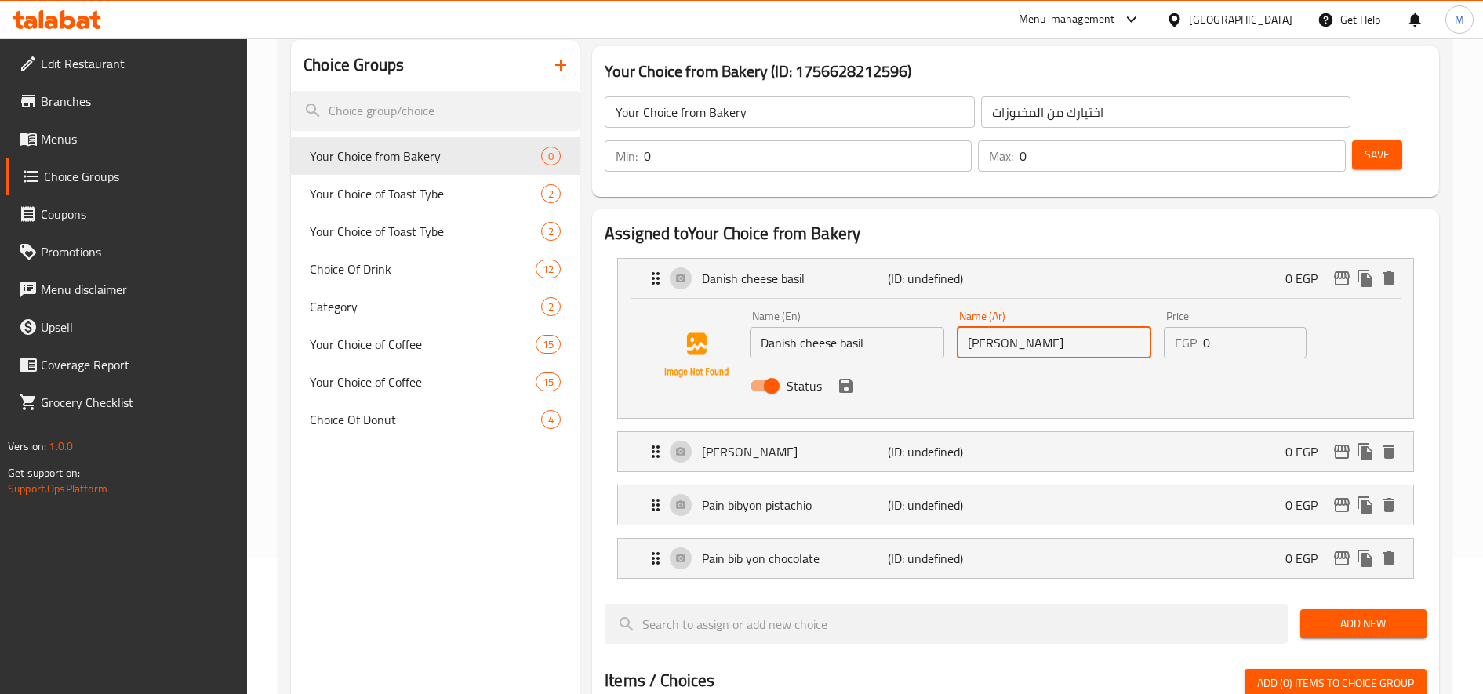
click at [1001, 347] on input "[PERSON_NAME]" at bounding box center [1054, 342] width 194 height 31
click at [1001, 345] on input "[PERSON_NAME]" at bounding box center [1054, 342] width 194 height 31
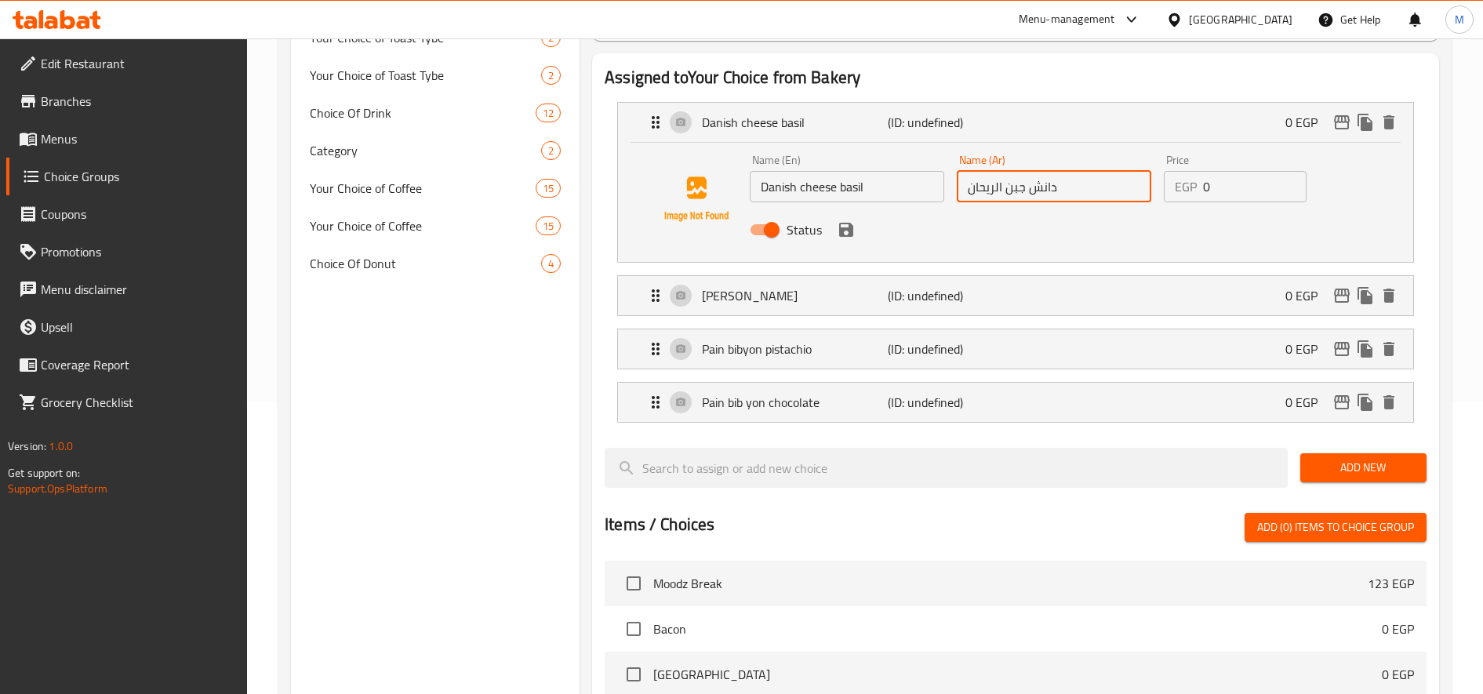
scroll to position [295, 0]
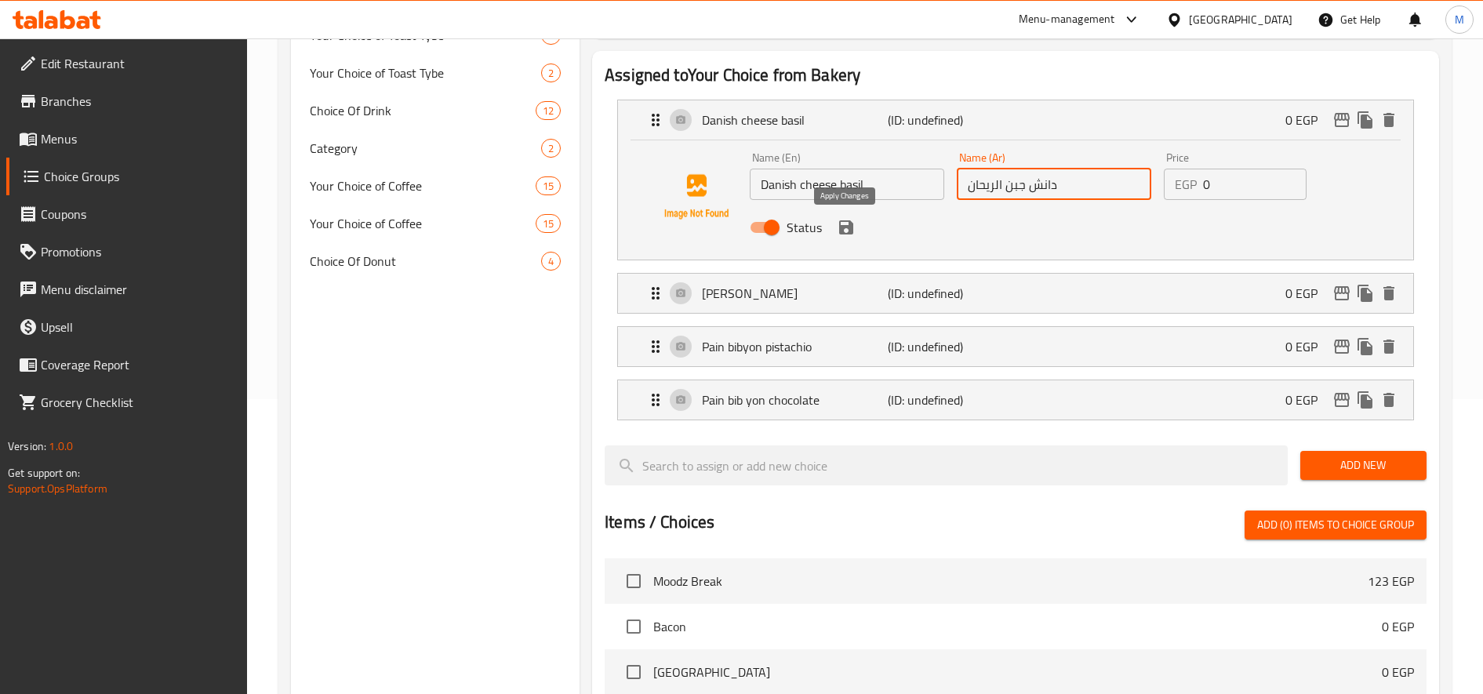
click at [845, 224] on icon "save" at bounding box center [846, 227] width 19 height 19
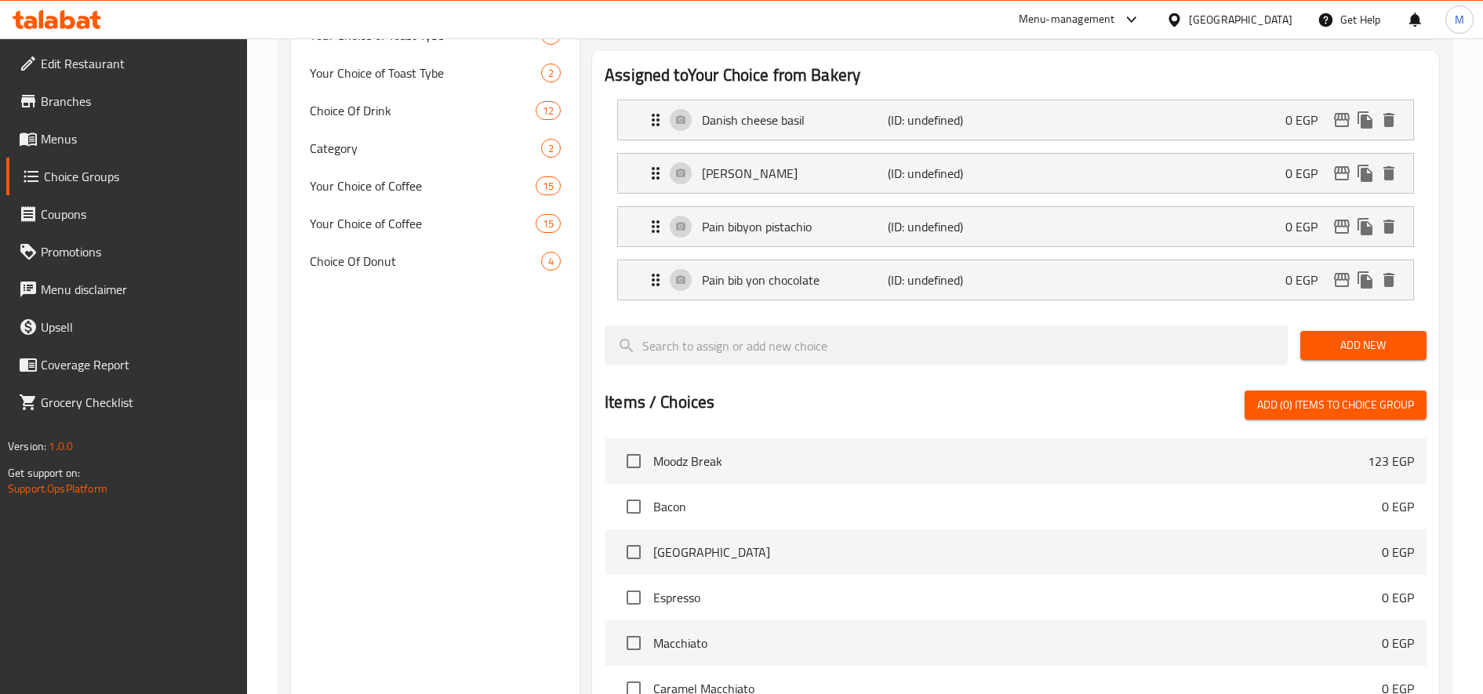
type input "دانش جبن الريحان"
click at [1369, 344] on span "Add New" at bounding box center [1363, 346] width 101 height 20
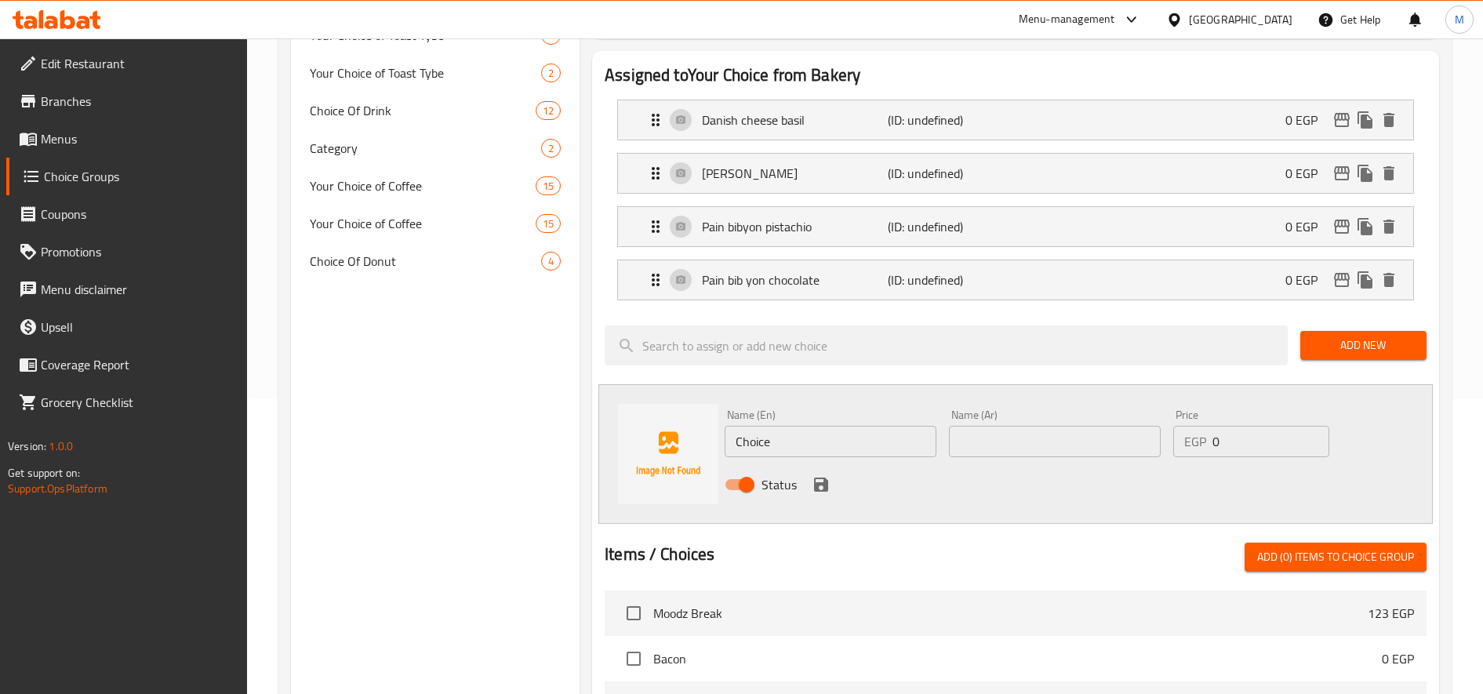
drag, startPoint x: 849, startPoint y: 460, endPoint x: 852, endPoint y: 448, distance: 12.2
click at [849, 459] on div "Name (En) Choice Name (En)" at bounding box center [830, 433] width 224 height 60
click at [856, 443] on input "Choice" at bounding box center [831, 441] width 212 height 31
paste input "Danish apple infused"
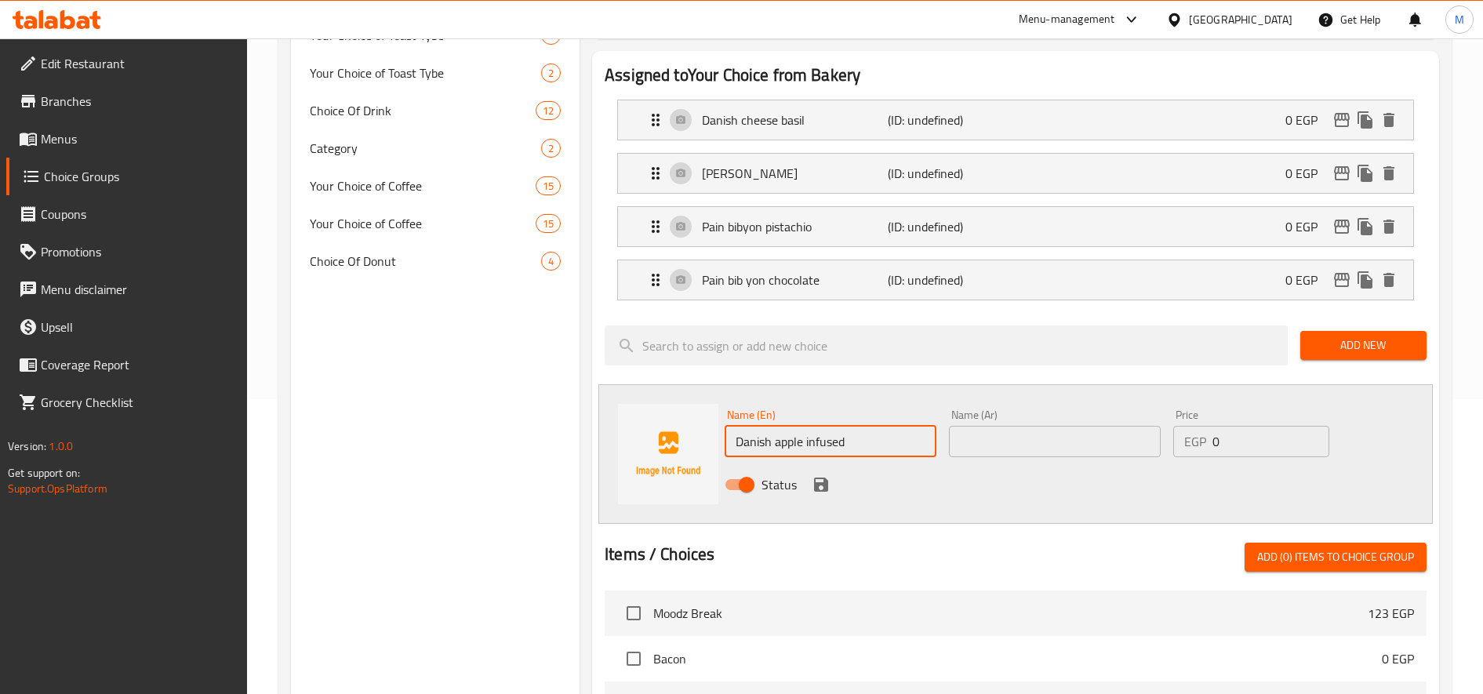
type input "Danish apple infused"
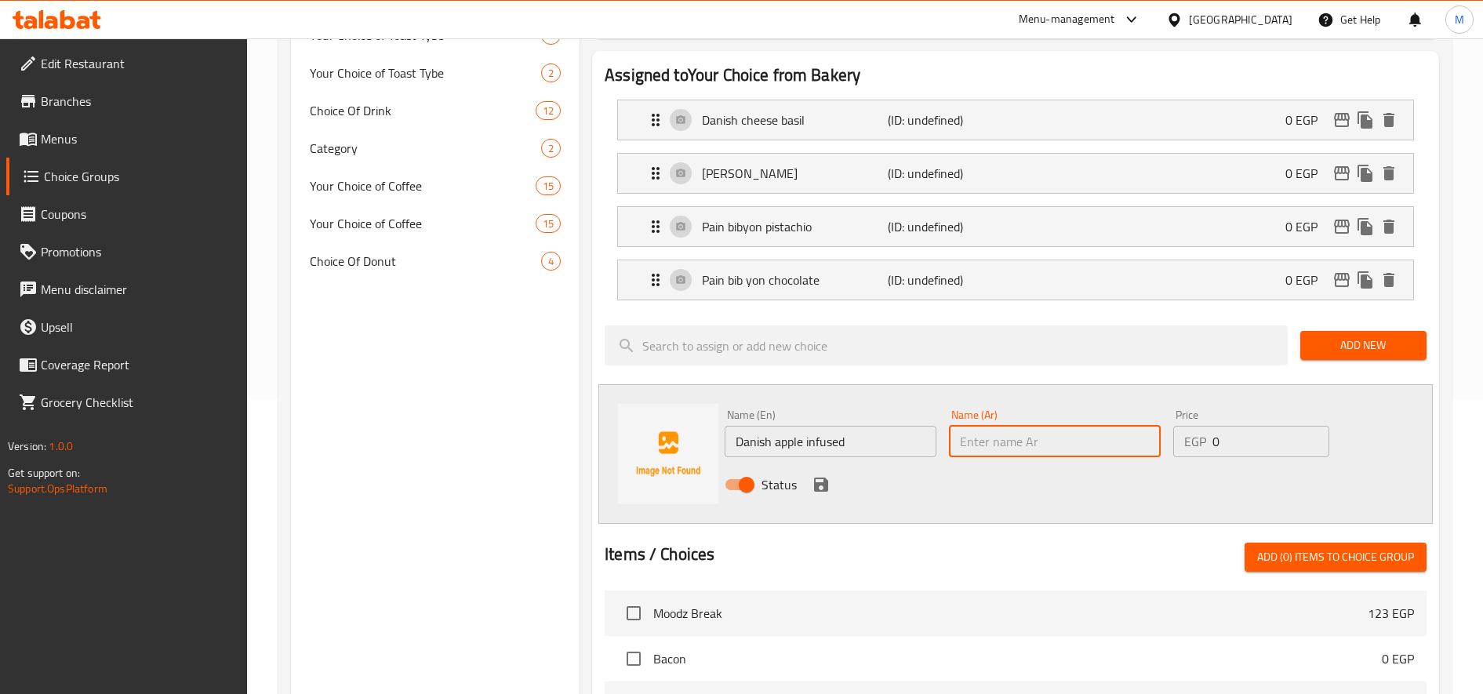
click at [1053, 445] on input "text" at bounding box center [1055, 441] width 212 height 31
paste input "تفاح دنماركي منقوع"
click at [1029, 445] on input "تفاح دنماركي منقوع" at bounding box center [1055, 441] width 212 height 31
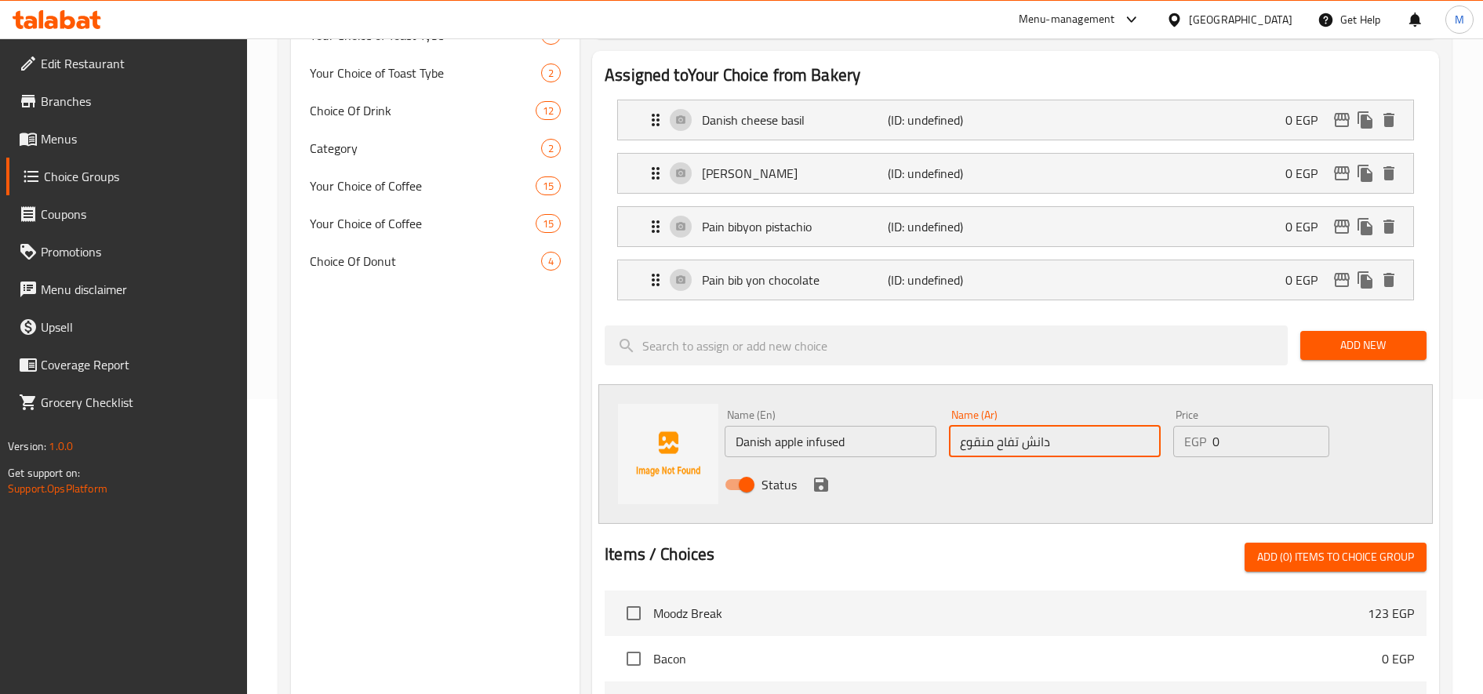
type input "دانش تفاح منقوع"
click at [827, 482] on icon "save" at bounding box center [821, 484] width 19 height 19
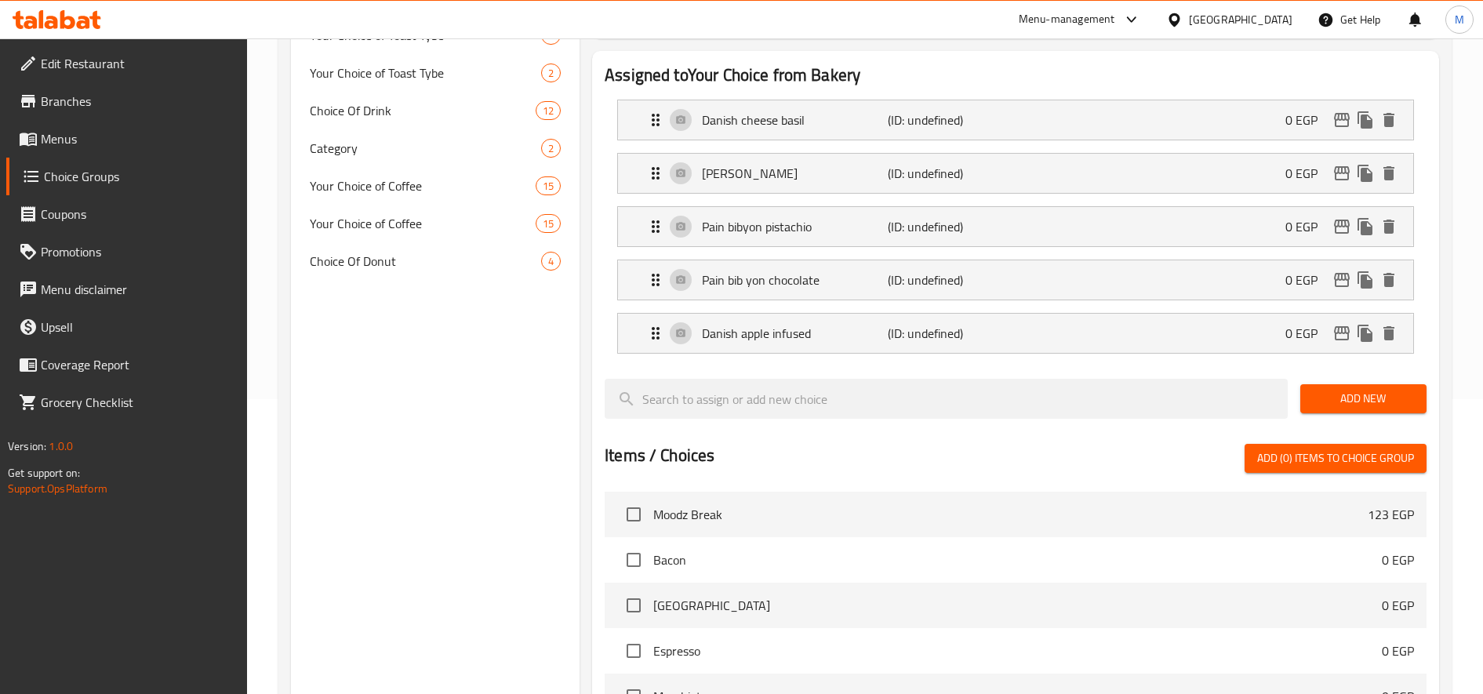
click at [1361, 387] on button "Add New" at bounding box center [1363, 398] width 126 height 29
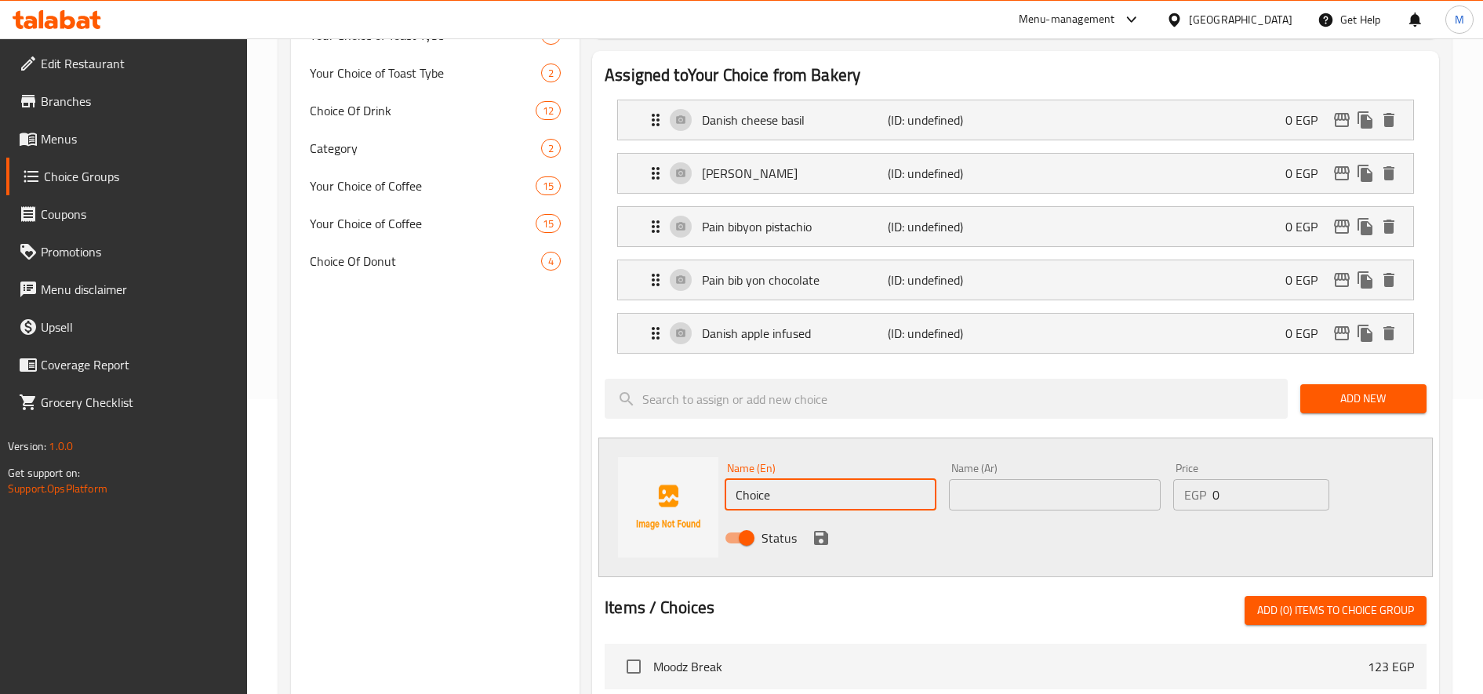
click at [874, 497] on input "Choice" at bounding box center [831, 494] width 212 height 31
paste input "Danish mango"
click at [874, 497] on input "Danish mango" at bounding box center [831, 494] width 212 height 31
type input "Danish mango"
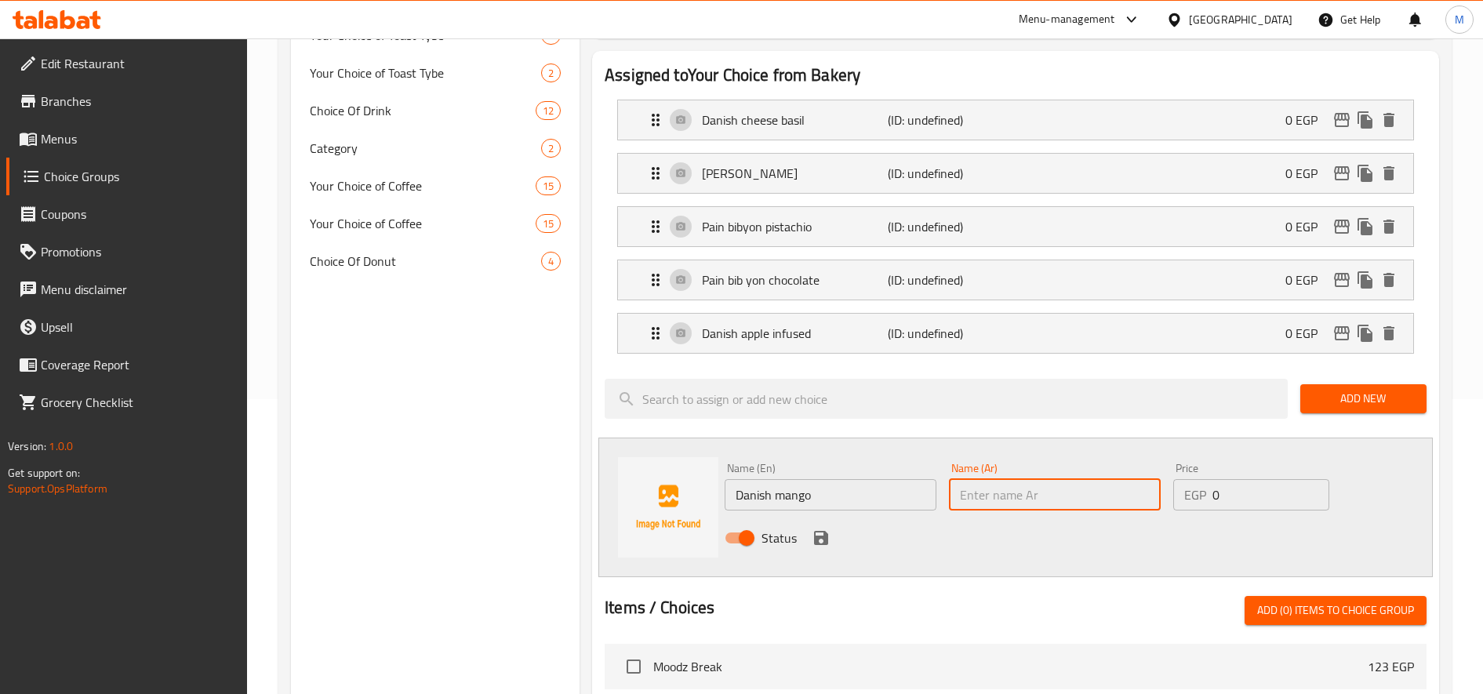
click at [1056, 497] on input "text" at bounding box center [1055, 494] width 212 height 31
type input "دانش مانجو"
click at [827, 541] on icon "save" at bounding box center [821, 538] width 19 height 19
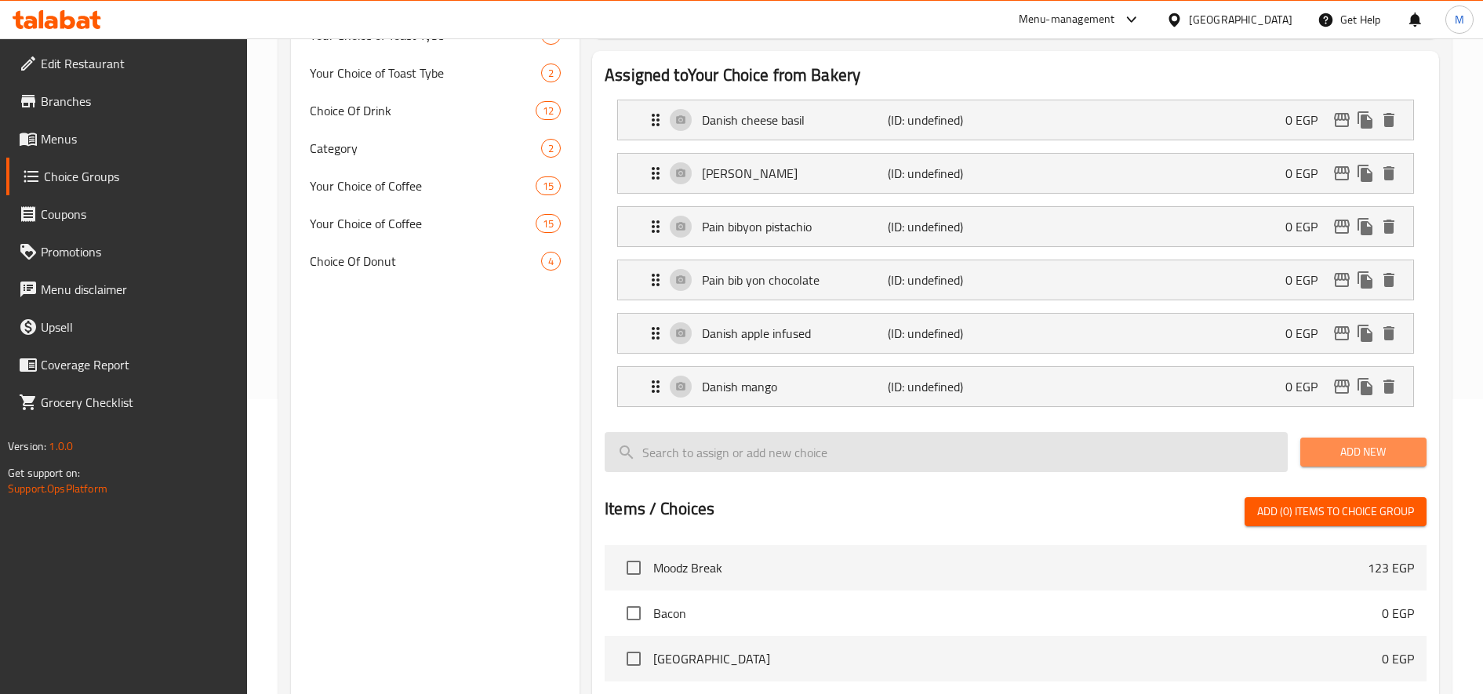
drag, startPoint x: 1373, startPoint y: 446, endPoint x: 1139, endPoint y: 447, distance: 233.7
click at [1372, 446] on span "Add New" at bounding box center [1363, 452] width 101 height 20
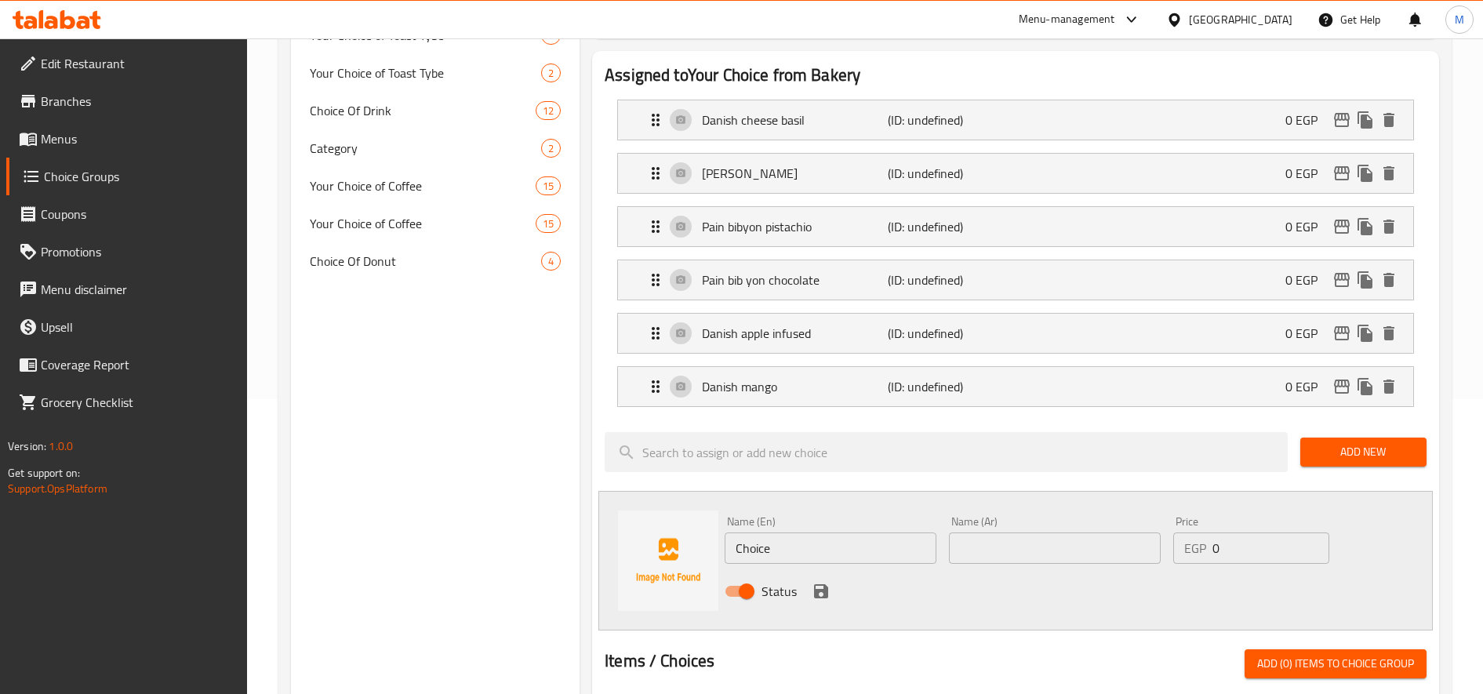
click at [774, 540] on input "Choice" at bounding box center [831, 547] width 212 height 31
paste input "pain double coco"
type input "pain double coco"
paste input "باين دبل كوكو 80"
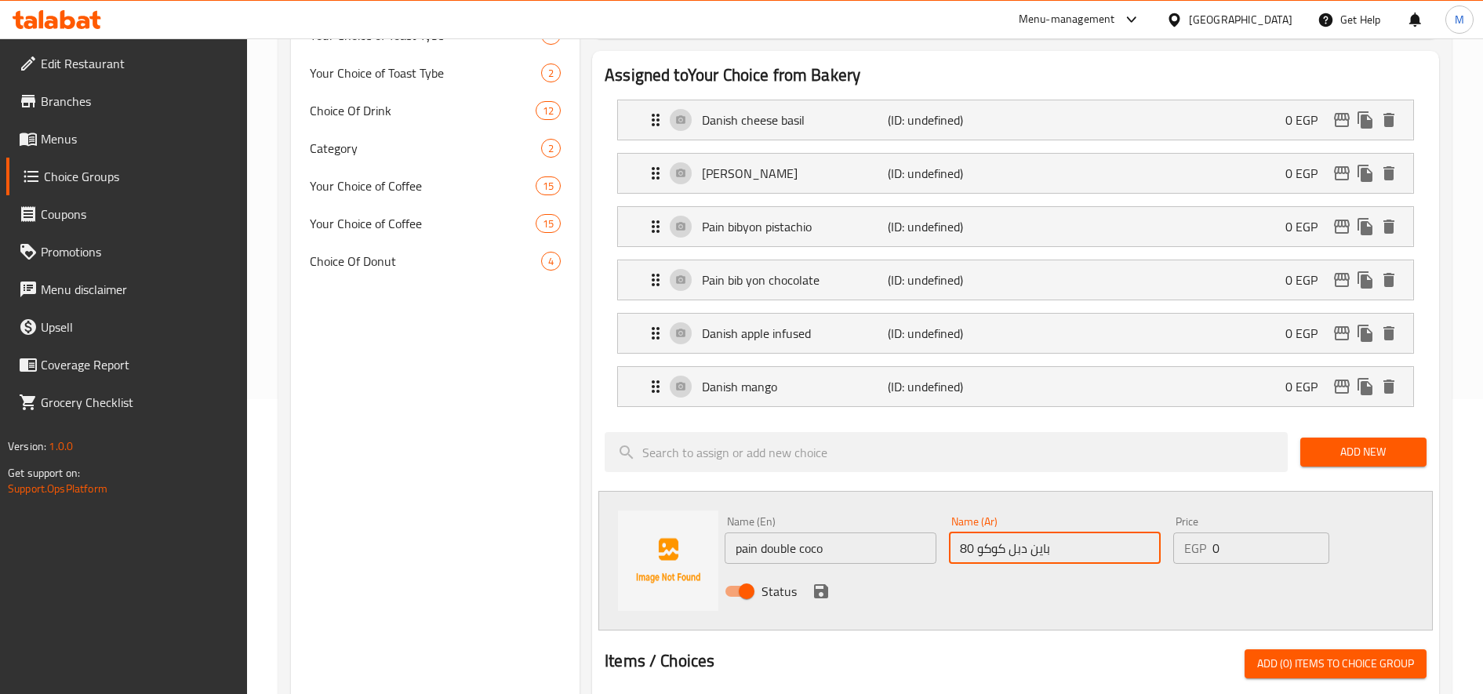
click at [959, 547] on input "باين دبل كوكو 80" at bounding box center [1055, 547] width 212 height 31
click at [958, 547] on input "باين دبل كوكو 80" at bounding box center [1055, 547] width 212 height 31
type input "باين دبل كوكو"
click at [826, 600] on icon "save" at bounding box center [821, 591] width 19 height 19
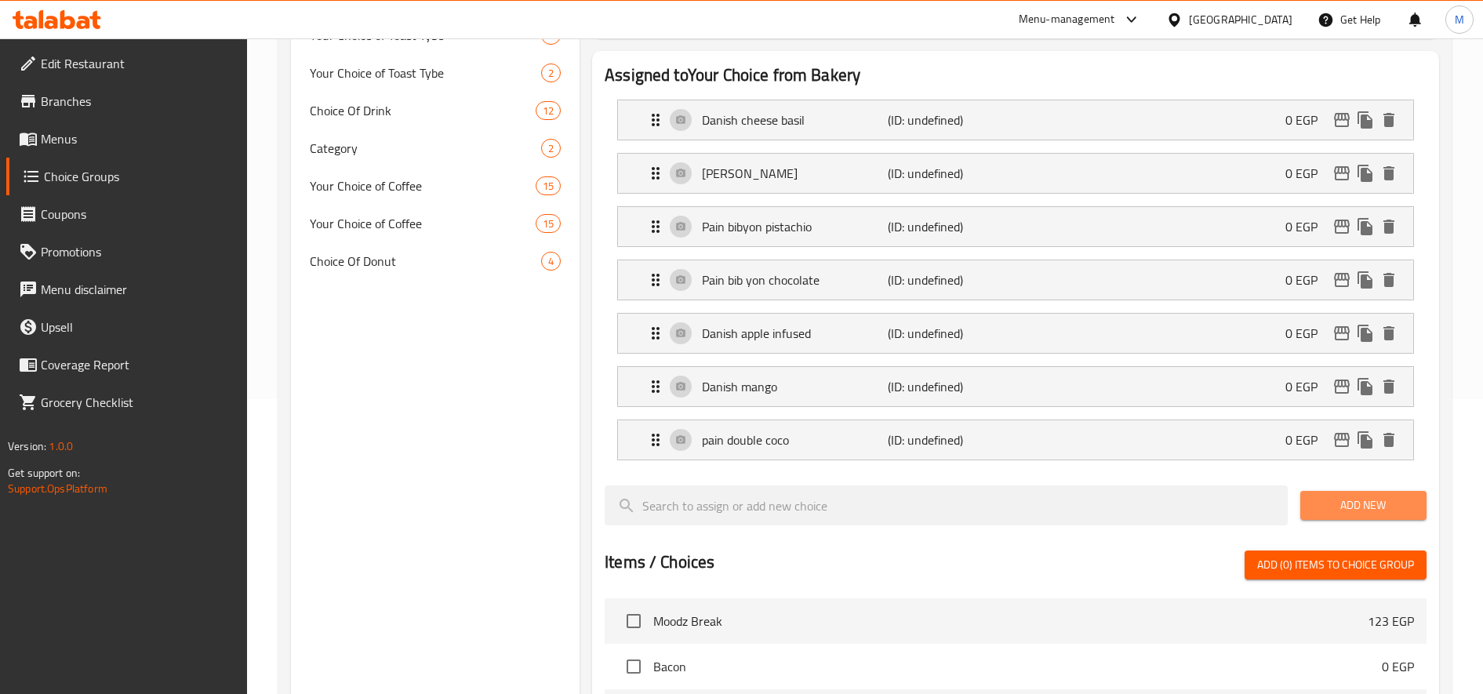
click at [1367, 492] on button "Add New" at bounding box center [1363, 505] width 126 height 29
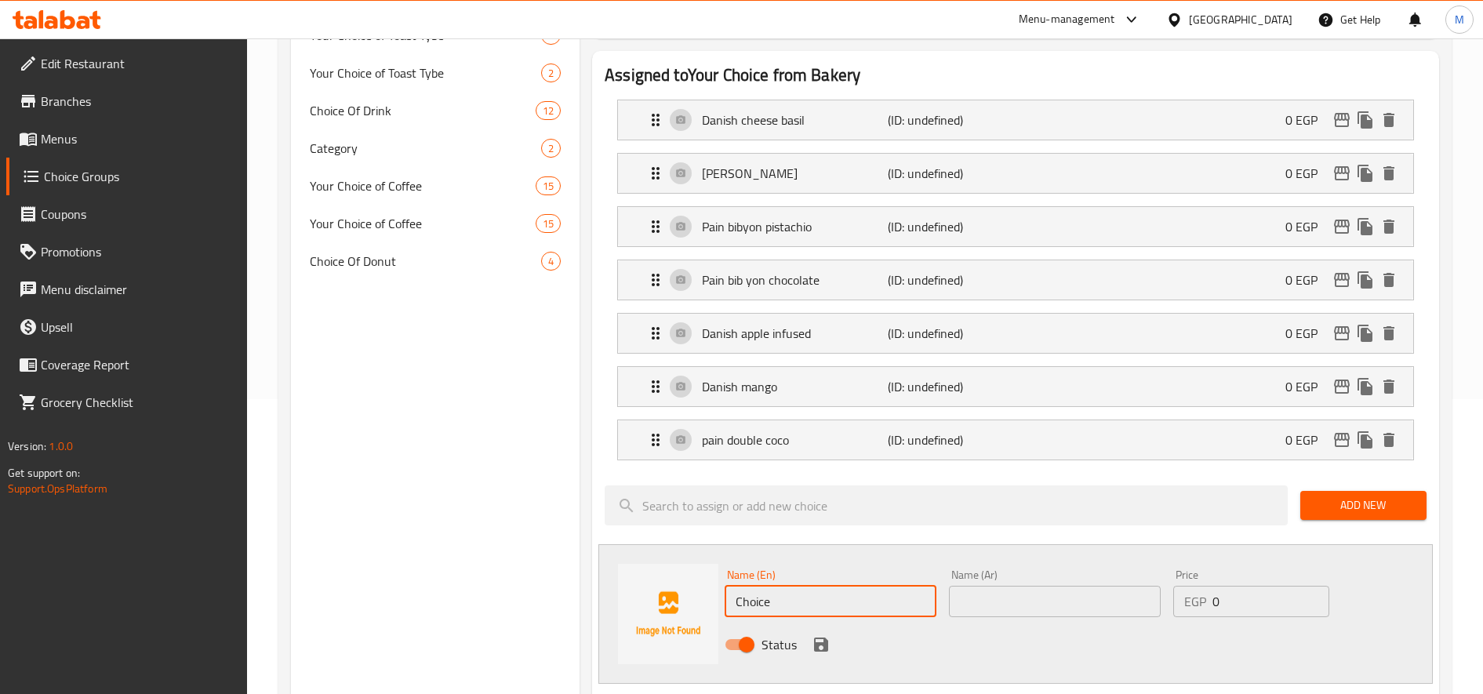
click at [781, 601] on input "Choice" at bounding box center [831, 601] width 212 height 31
paste input "croissant louts"
type input "croissant louts"
click at [1009, 590] on input "text" at bounding box center [1055, 601] width 212 height 31
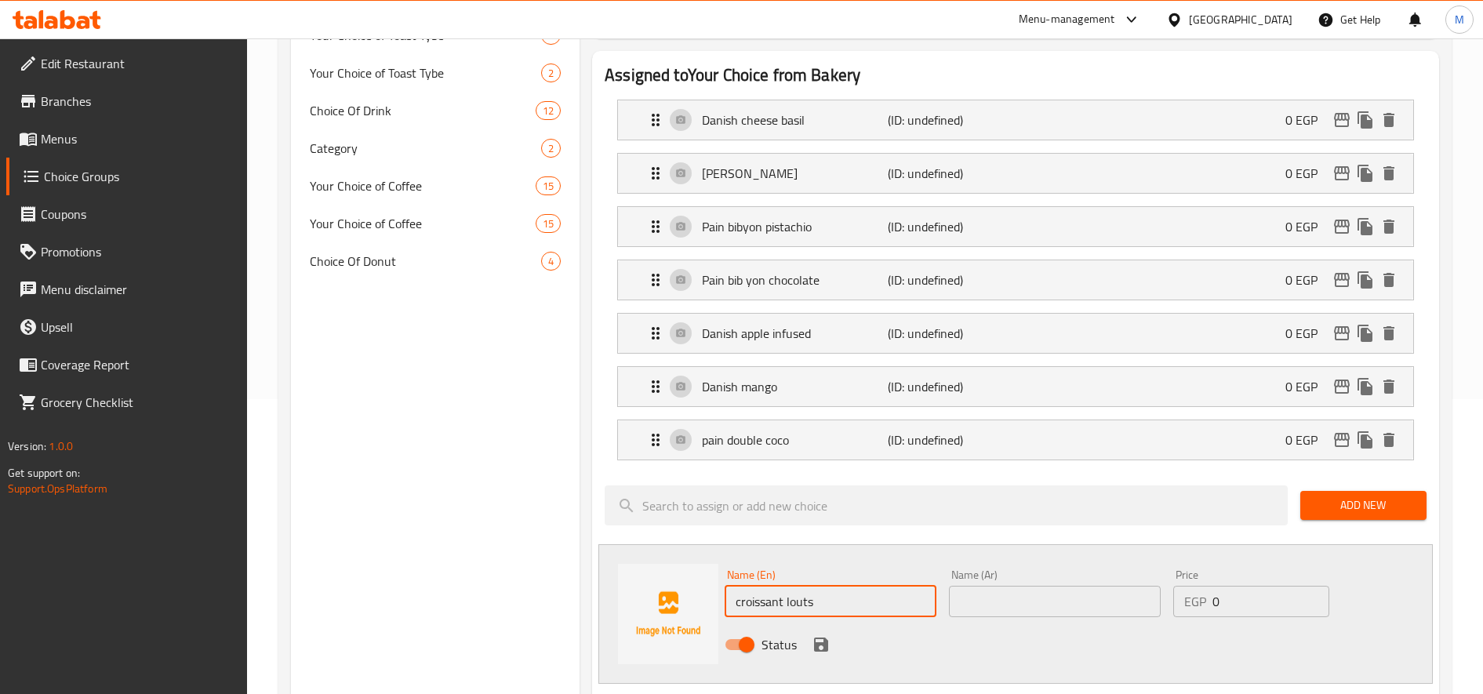
paste input "كرواسون لوتس"
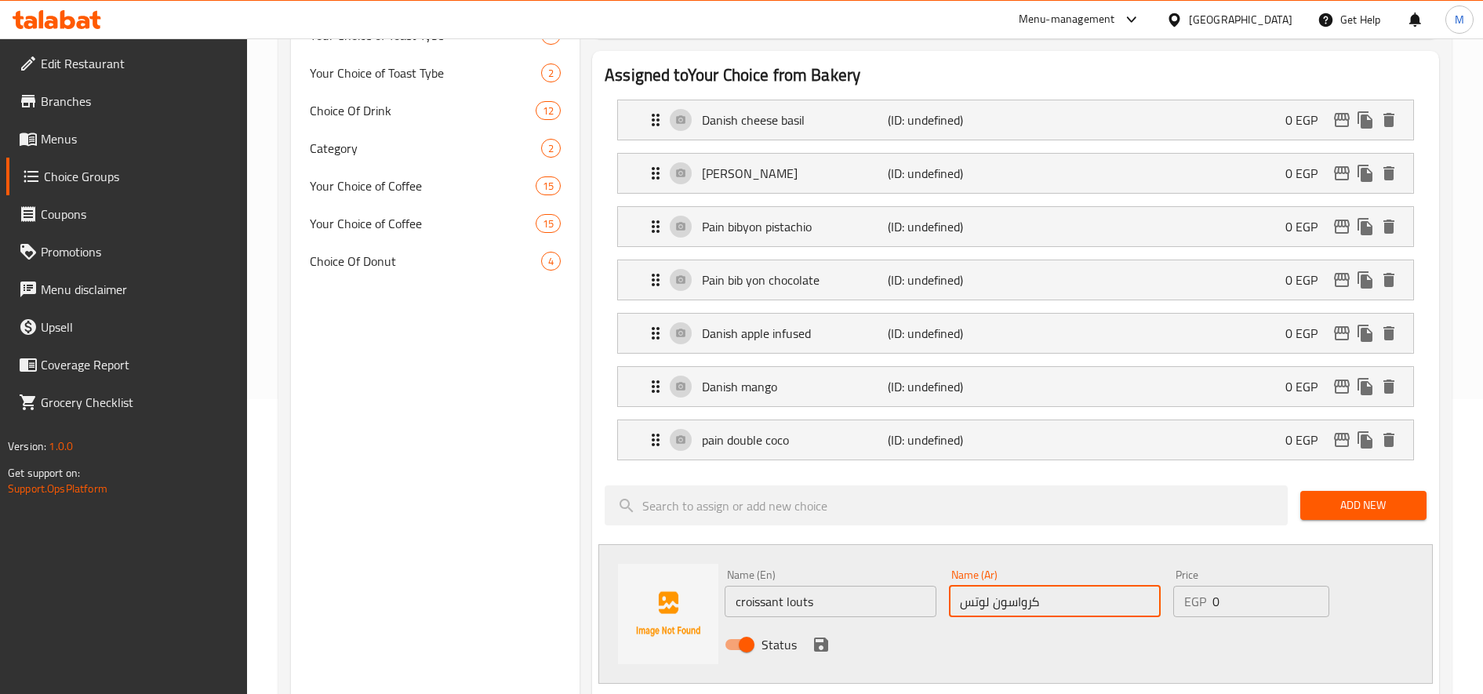
type input "كرواسون لوتس"
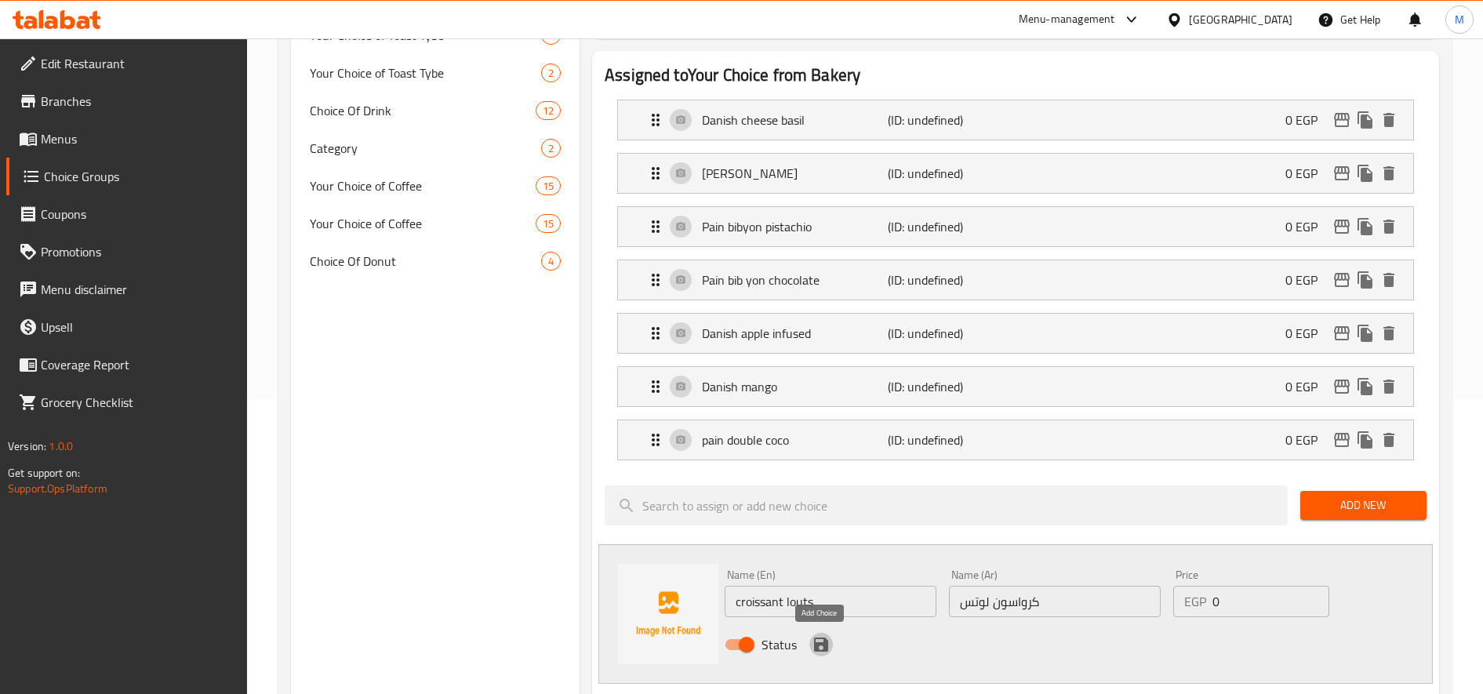
click at [819, 640] on icon "save" at bounding box center [821, 644] width 19 height 19
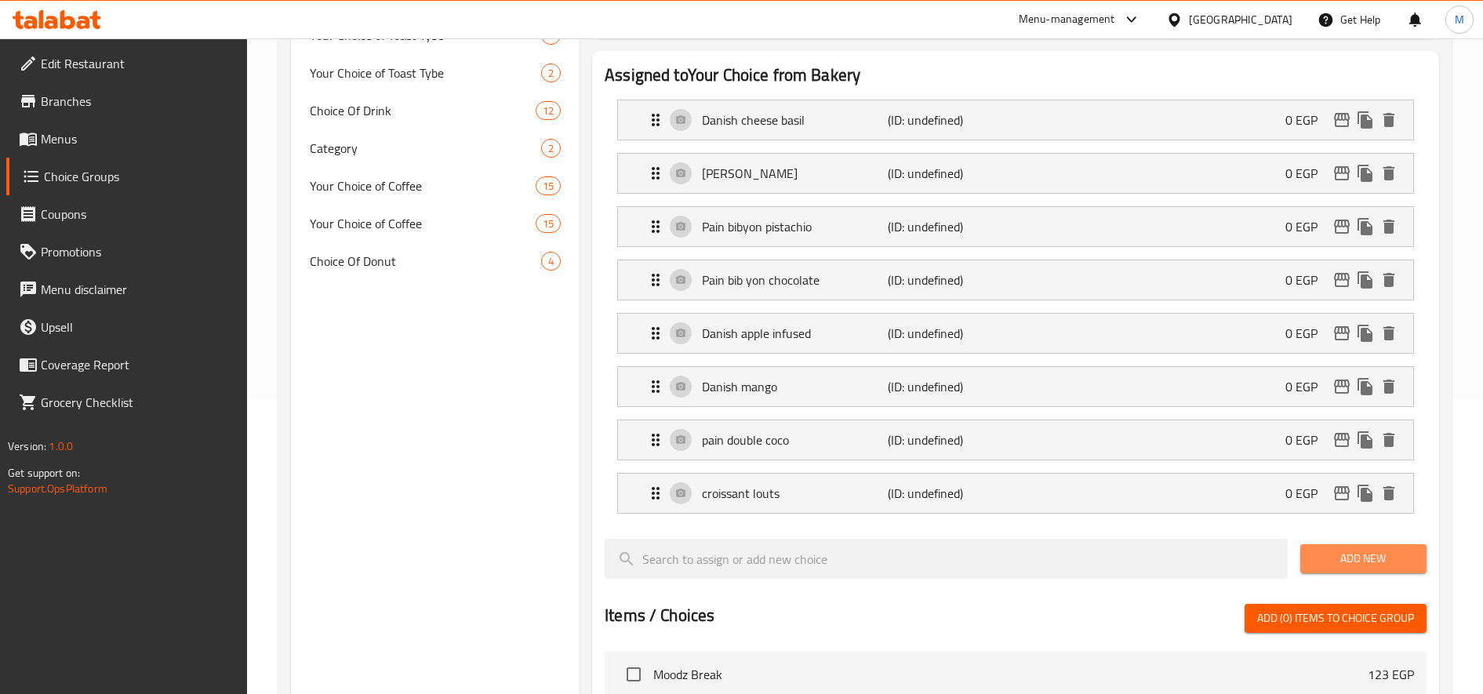
click at [1344, 547] on button "Add New" at bounding box center [1363, 558] width 126 height 29
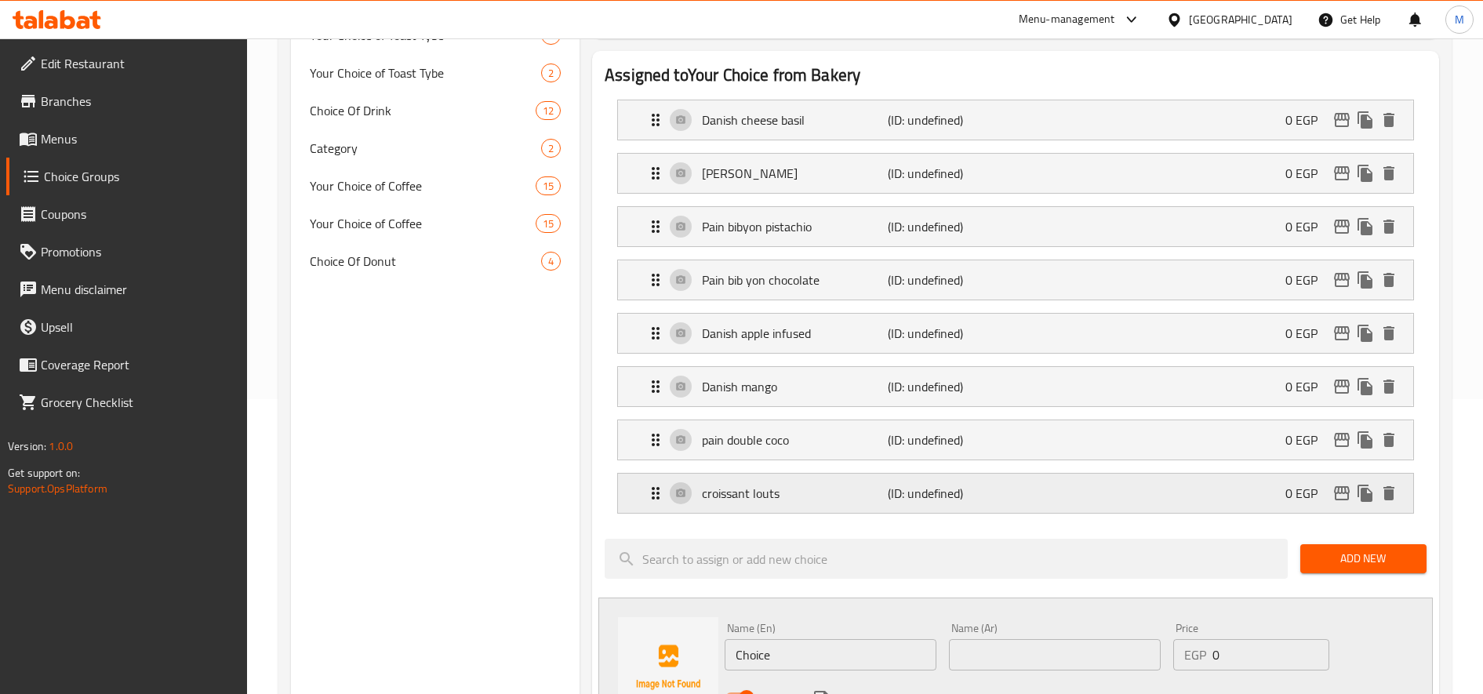
click at [833, 510] on div "croissant louts (ID: undefined) 0 EGP" at bounding box center [1020, 493] width 748 height 39
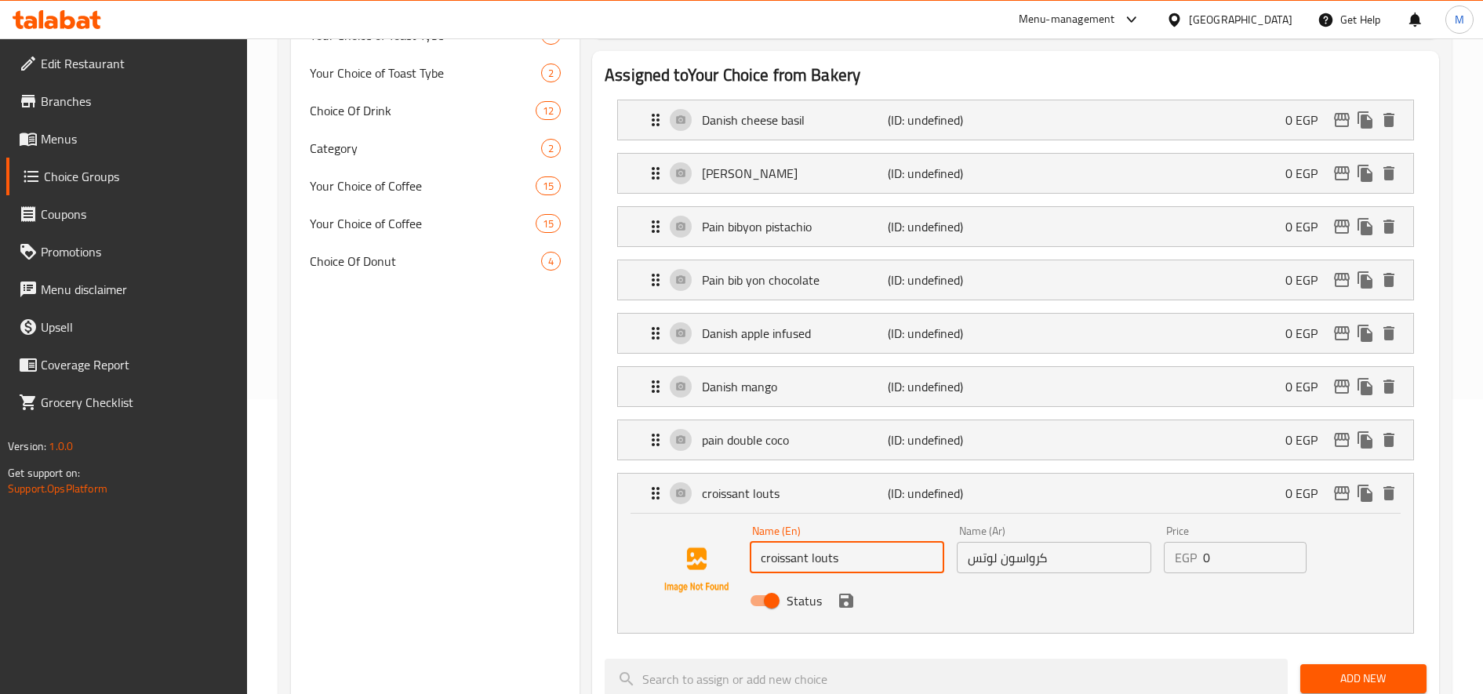
click at [827, 558] on input "croissant louts" at bounding box center [847, 557] width 194 height 31
paste input "tu"
click at [849, 601] on icon "save" at bounding box center [846, 601] width 14 height 14
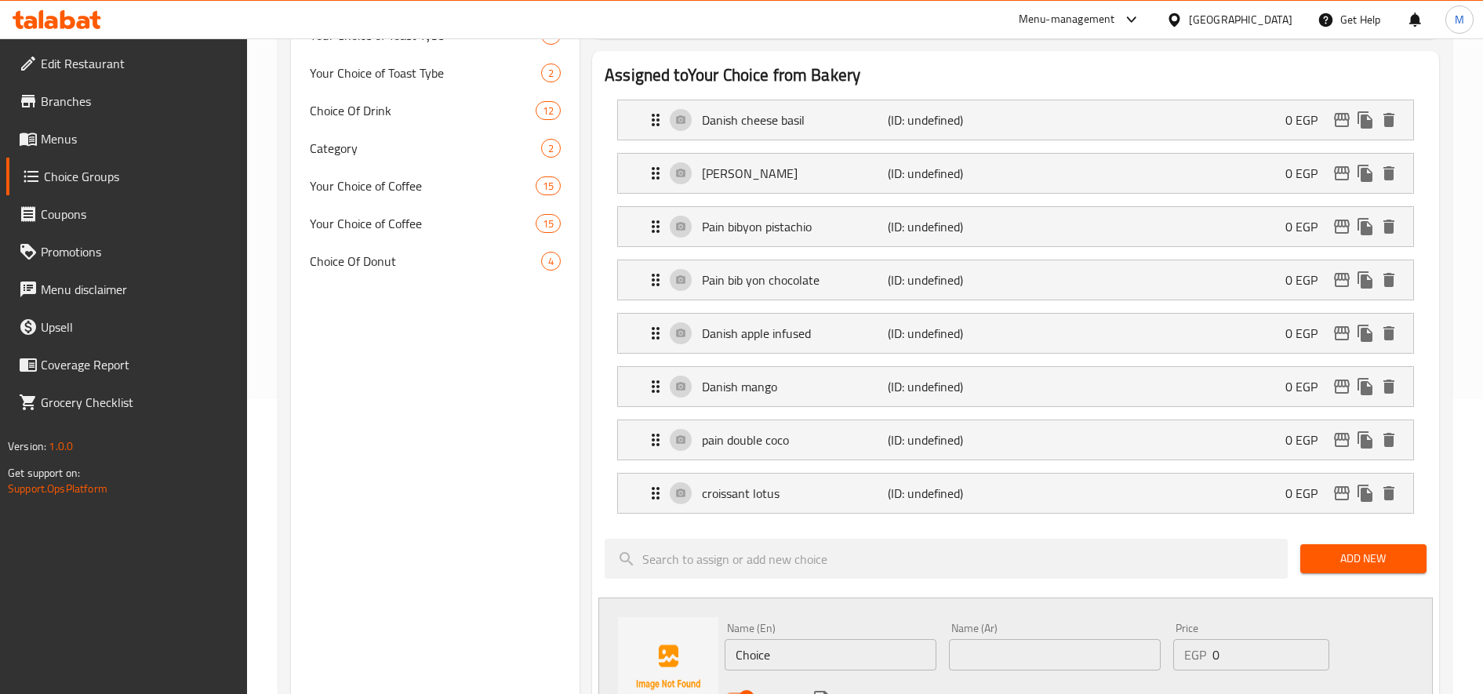
type input "croissant lotus"
click at [1361, 569] on button "Add New" at bounding box center [1363, 558] width 126 height 29
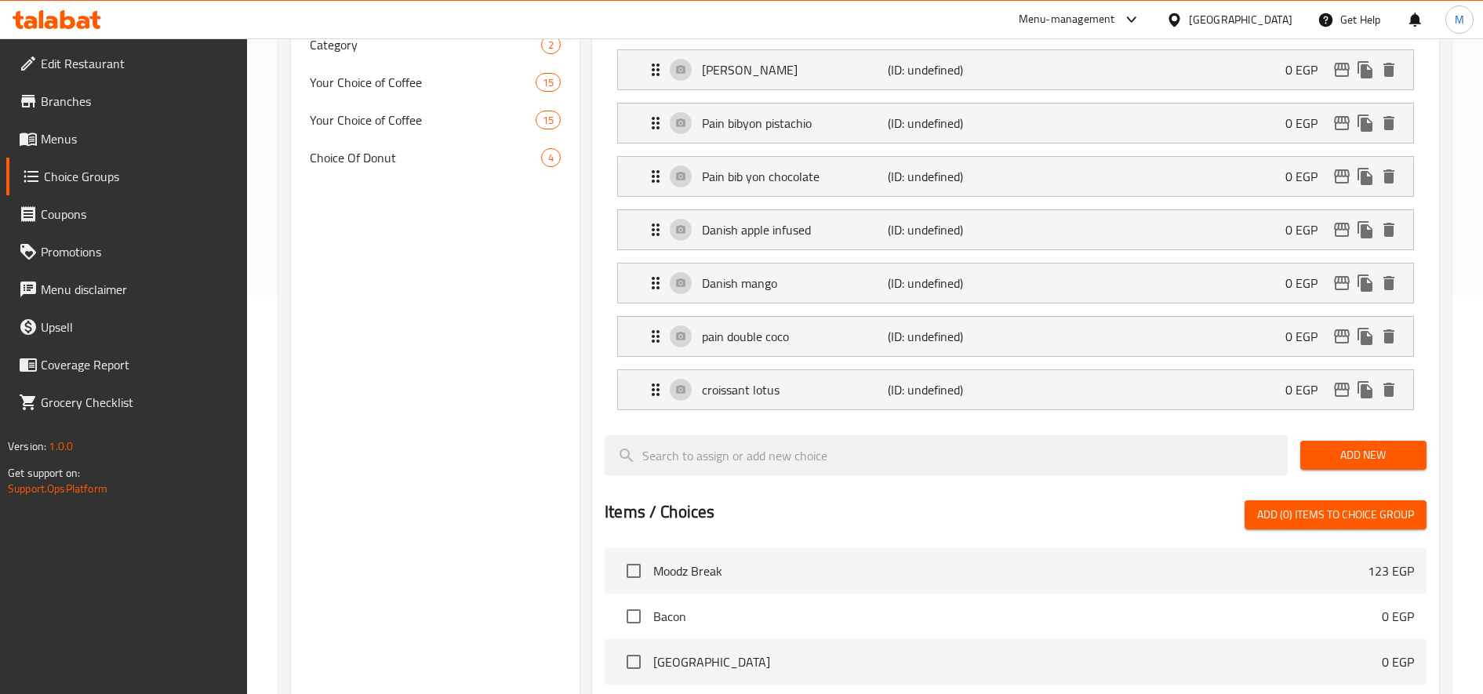
scroll to position [407, 0]
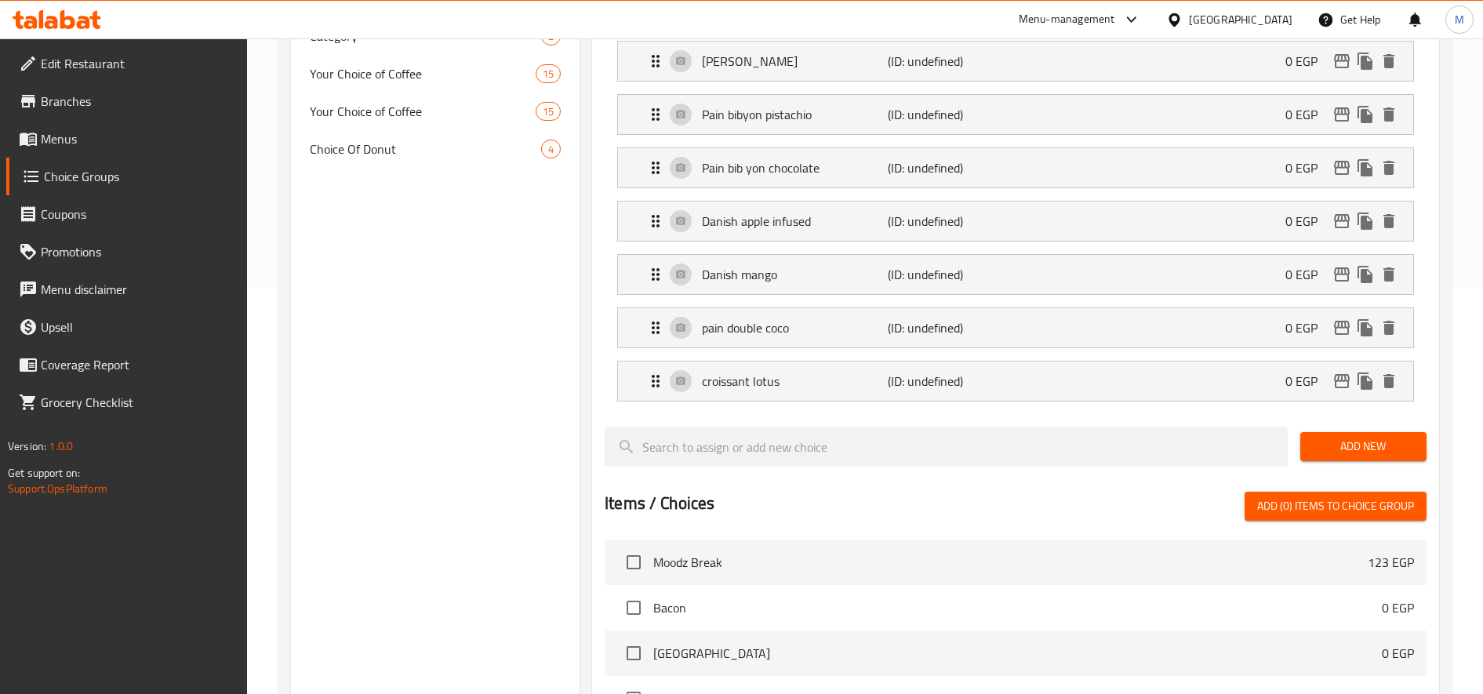
click at [1356, 435] on button "Add New" at bounding box center [1363, 446] width 126 height 29
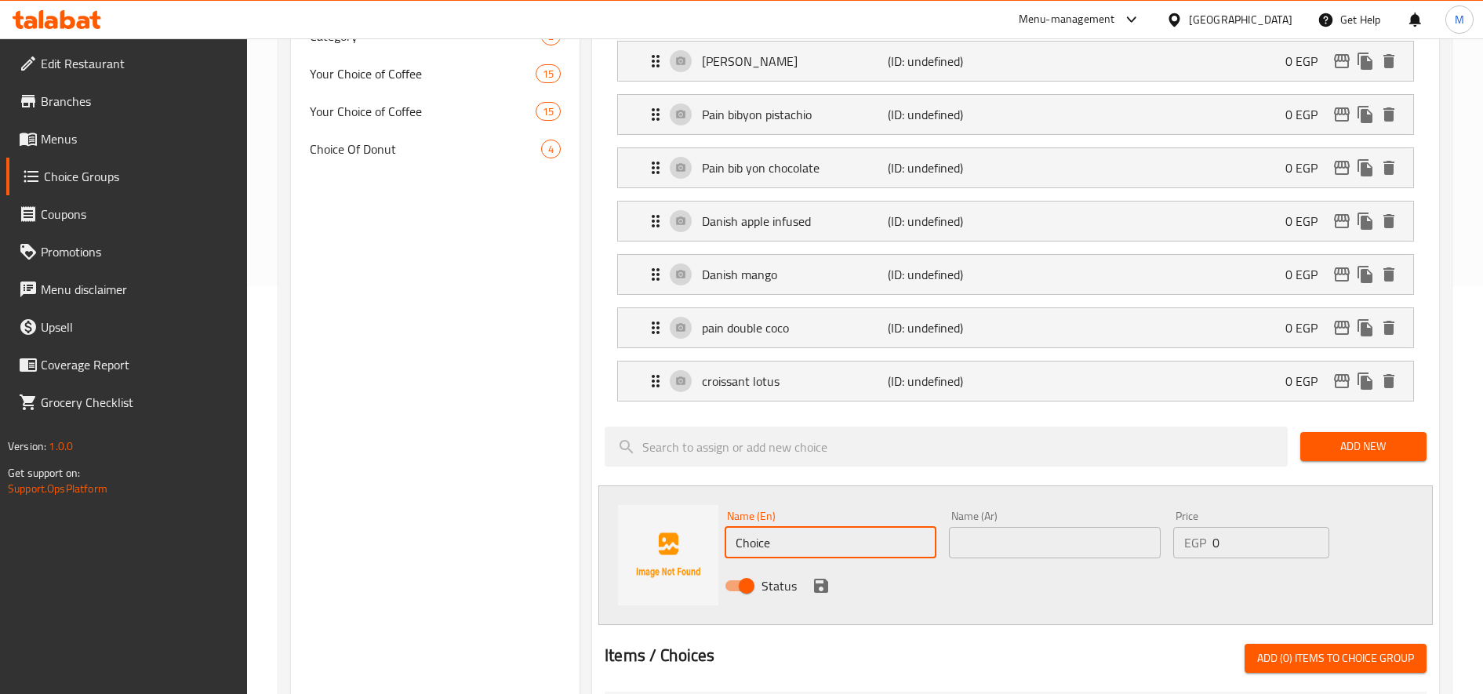
click at [892, 551] on input "Choice" at bounding box center [831, 542] width 212 height 31
paste input "croissant Almond 85"
type input "croissant [PERSON_NAME]"
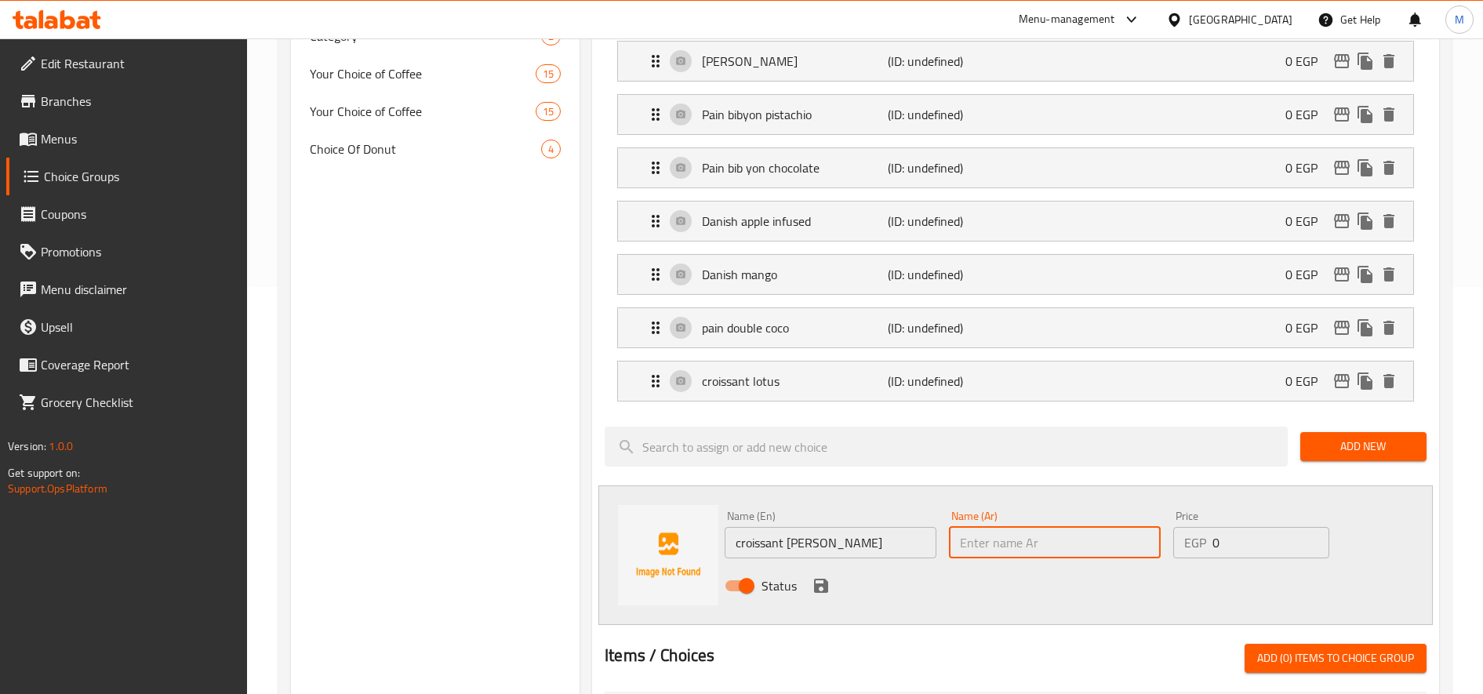
click at [1069, 543] on input "text" at bounding box center [1055, 542] width 212 height 31
paste input "كرواسون اللوز"
type input "كرواسون اللوز"
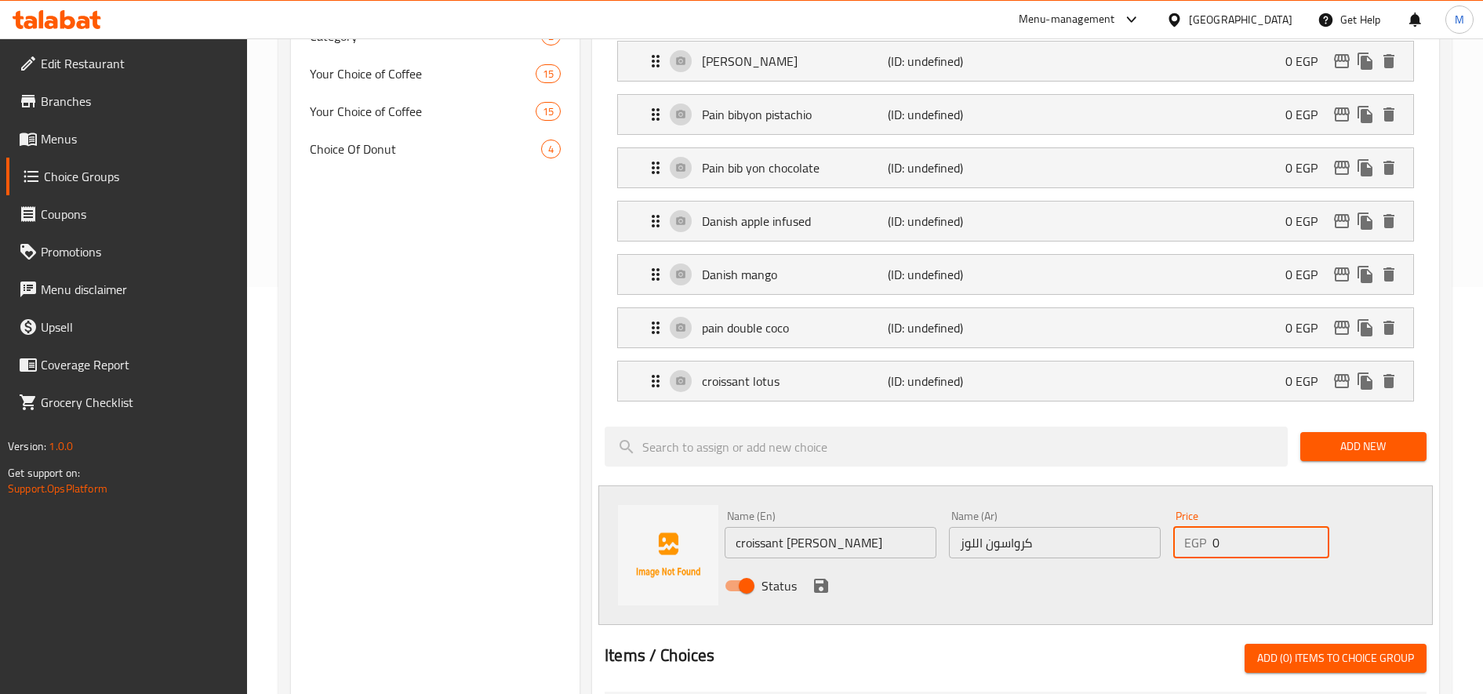
click at [1225, 535] on input "0" at bounding box center [1270, 542] width 117 height 31
click at [820, 576] on icon "save" at bounding box center [821, 585] width 19 height 19
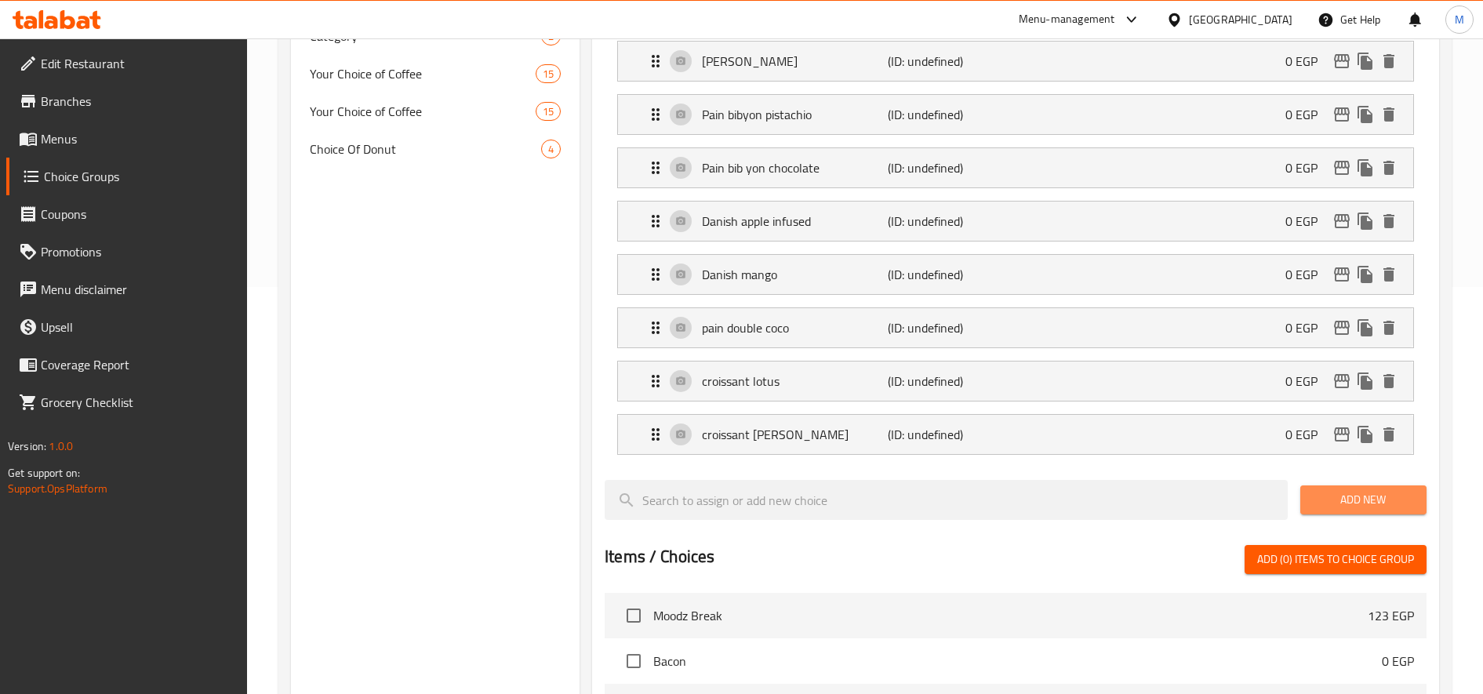
click at [1379, 506] on span "Add New" at bounding box center [1363, 500] width 101 height 20
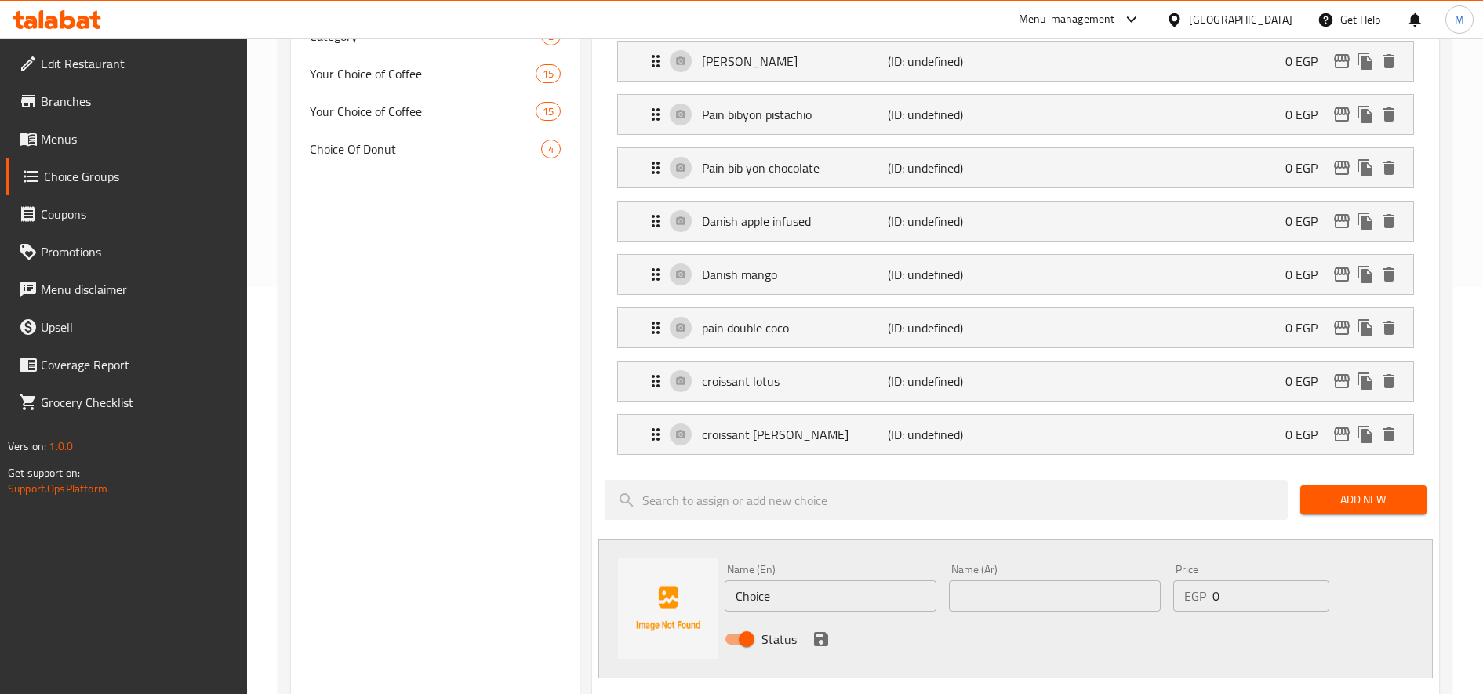
click at [1374, 500] on span "Add New" at bounding box center [1363, 500] width 101 height 20
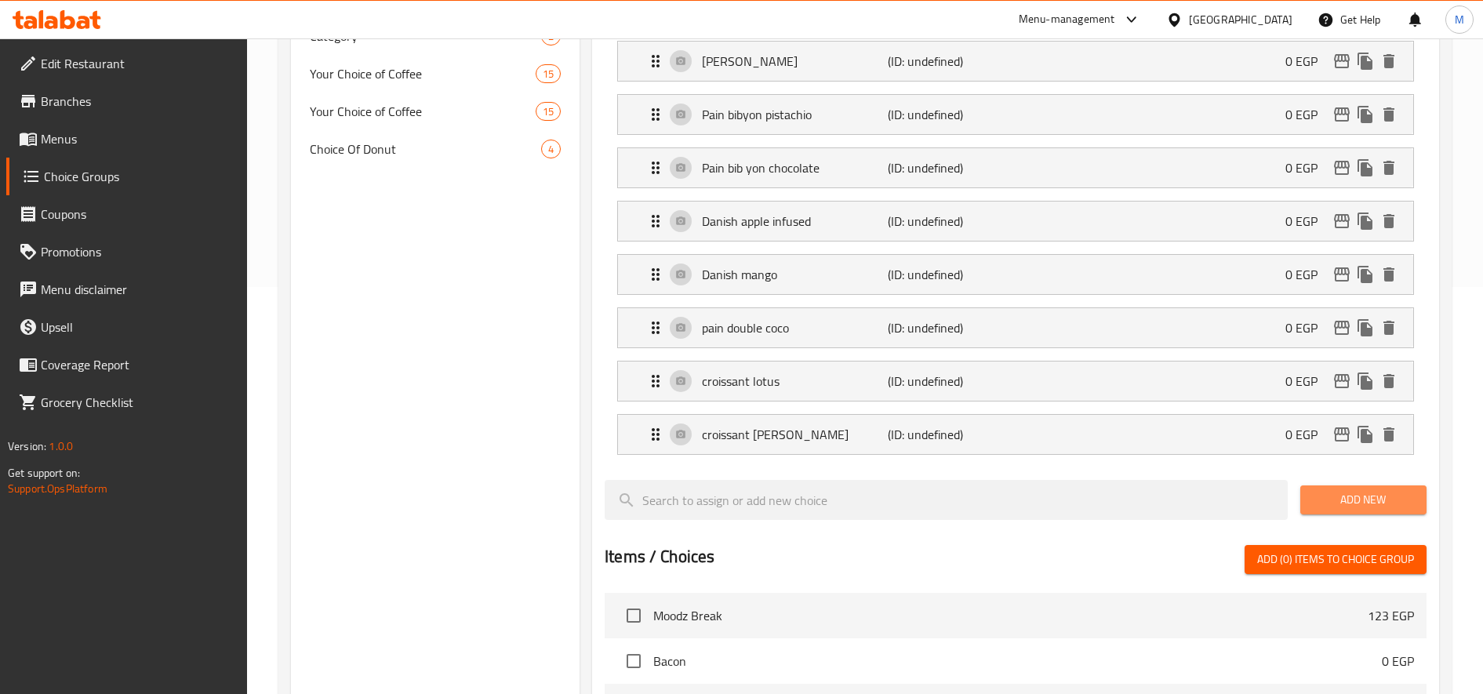
click at [1405, 514] on button "Add New" at bounding box center [1363, 499] width 126 height 29
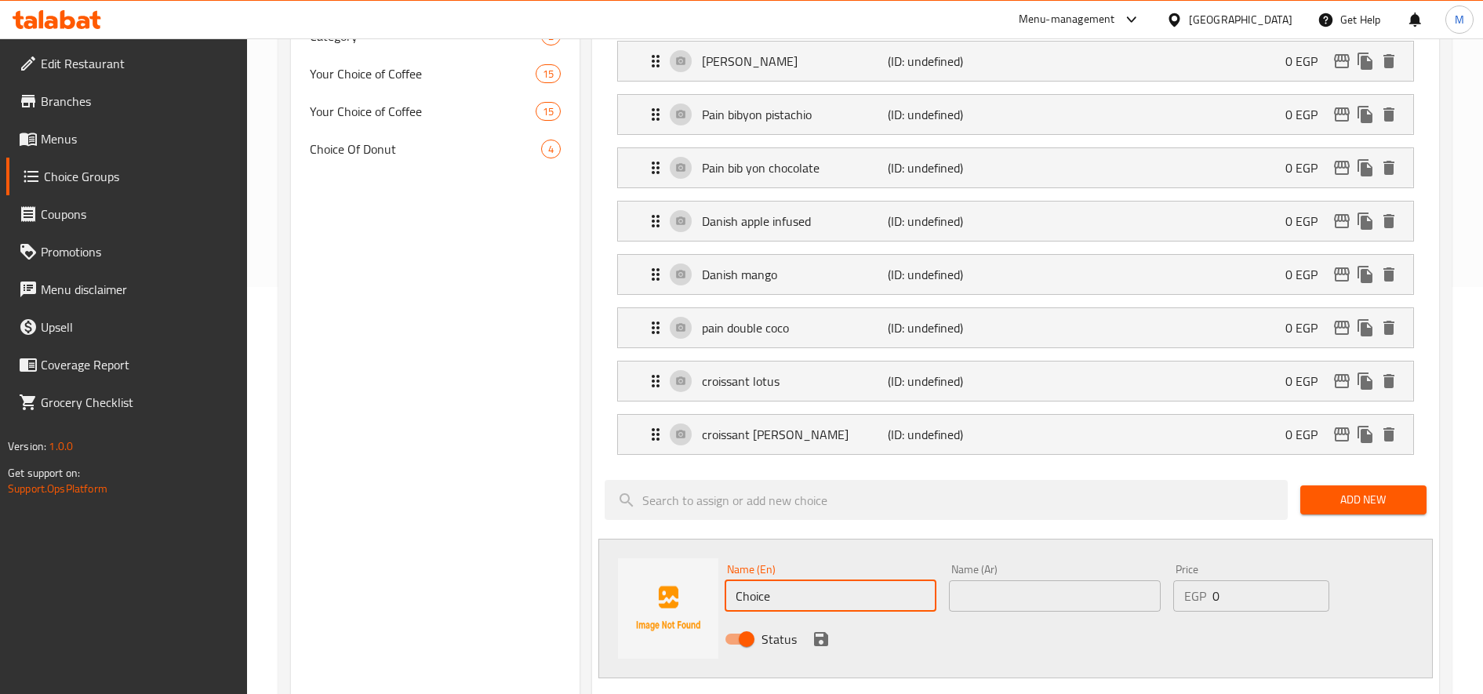
click at [826, 591] on input "Choice" at bounding box center [831, 595] width 212 height 31
paste input "Danish spinach sun side 90"
type input "Danish spinach sun side"
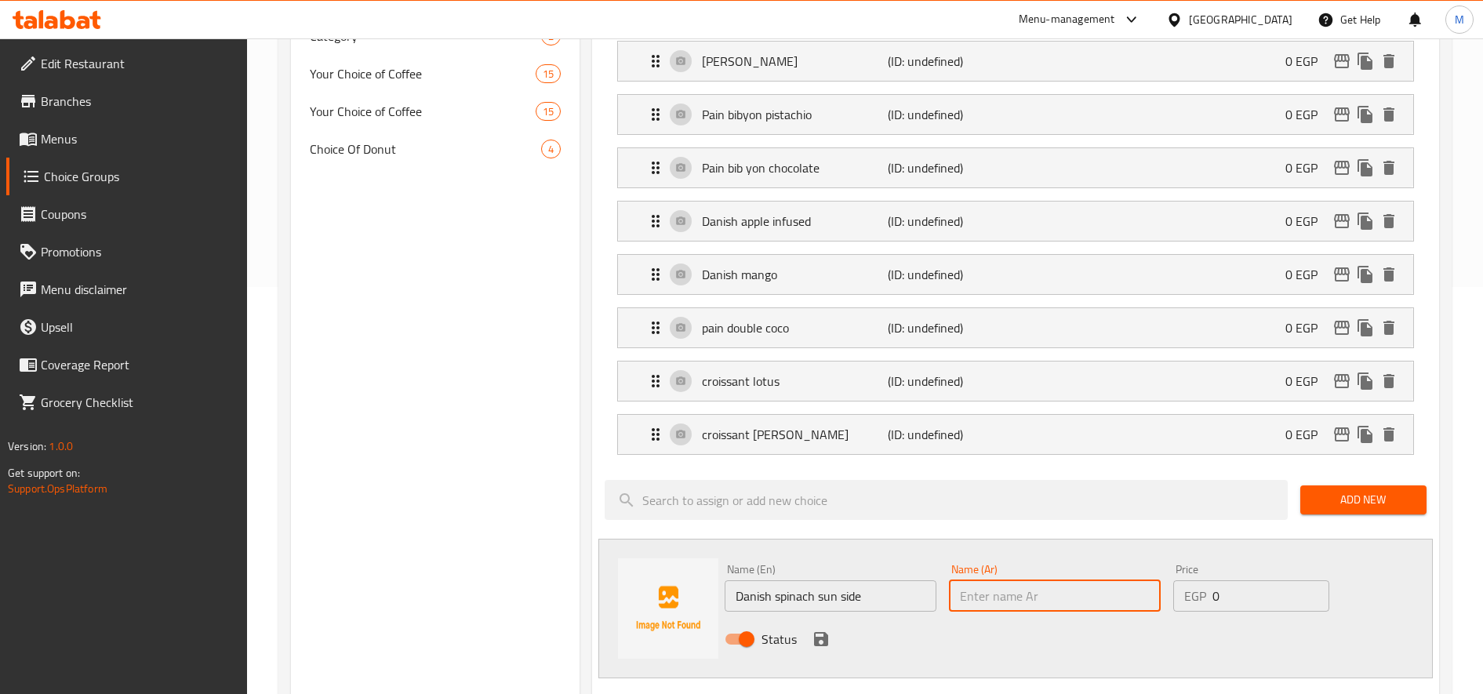
click at [1030, 591] on input "text" at bounding box center [1055, 595] width 212 height 31
type input "دانش سبانخ [PERSON_NAME]"
click at [820, 642] on icon "save" at bounding box center [821, 639] width 19 height 19
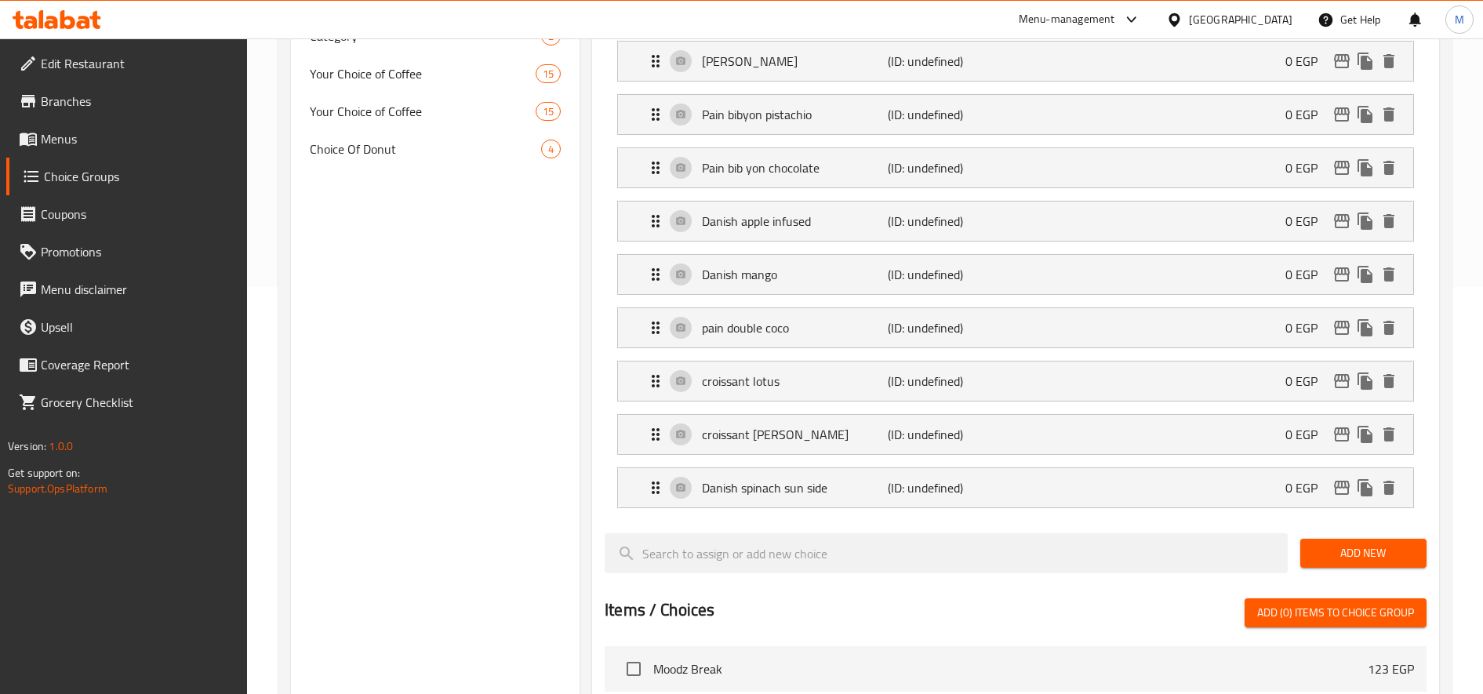
click at [1376, 556] on span "Add New" at bounding box center [1363, 553] width 101 height 20
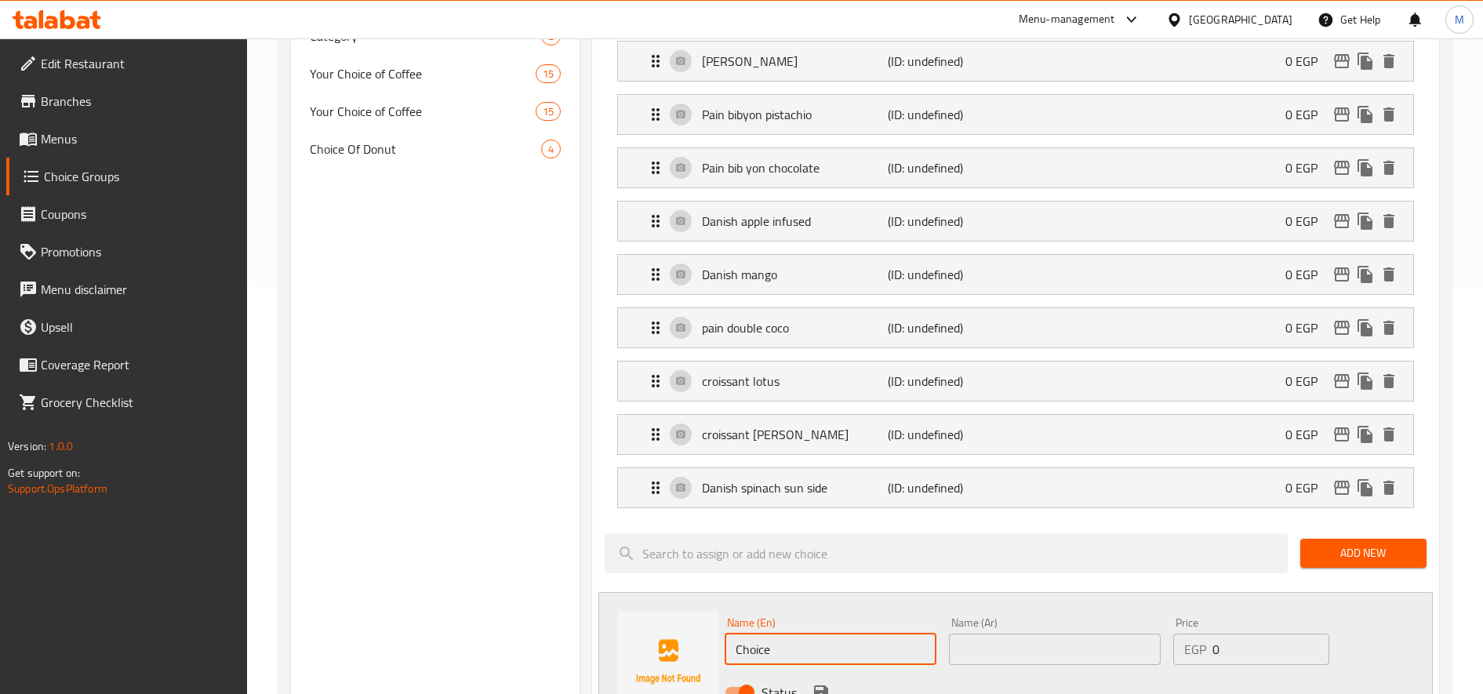
click at [841, 648] on input "Choice" at bounding box center [831, 649] width 212 height 31
paste input "Danish chicken sun dry 100"
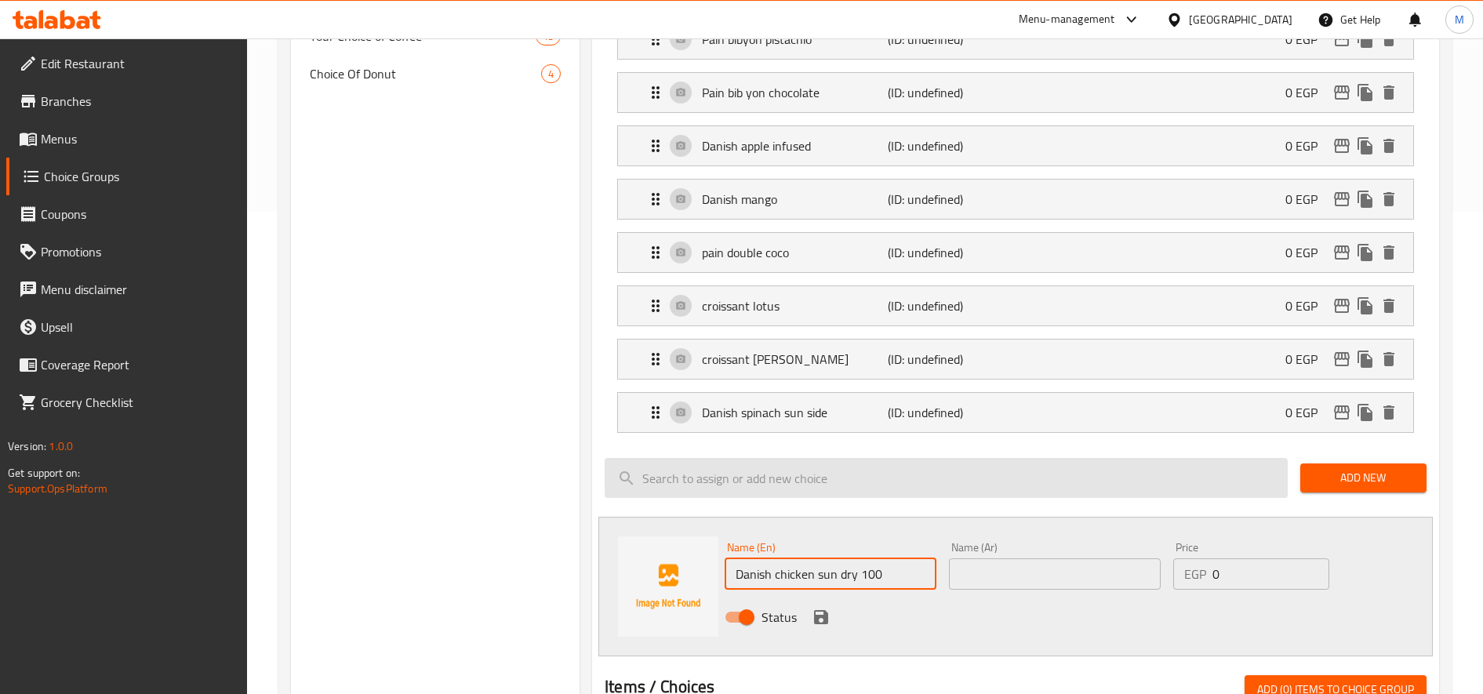
scroll to position [483, 0]
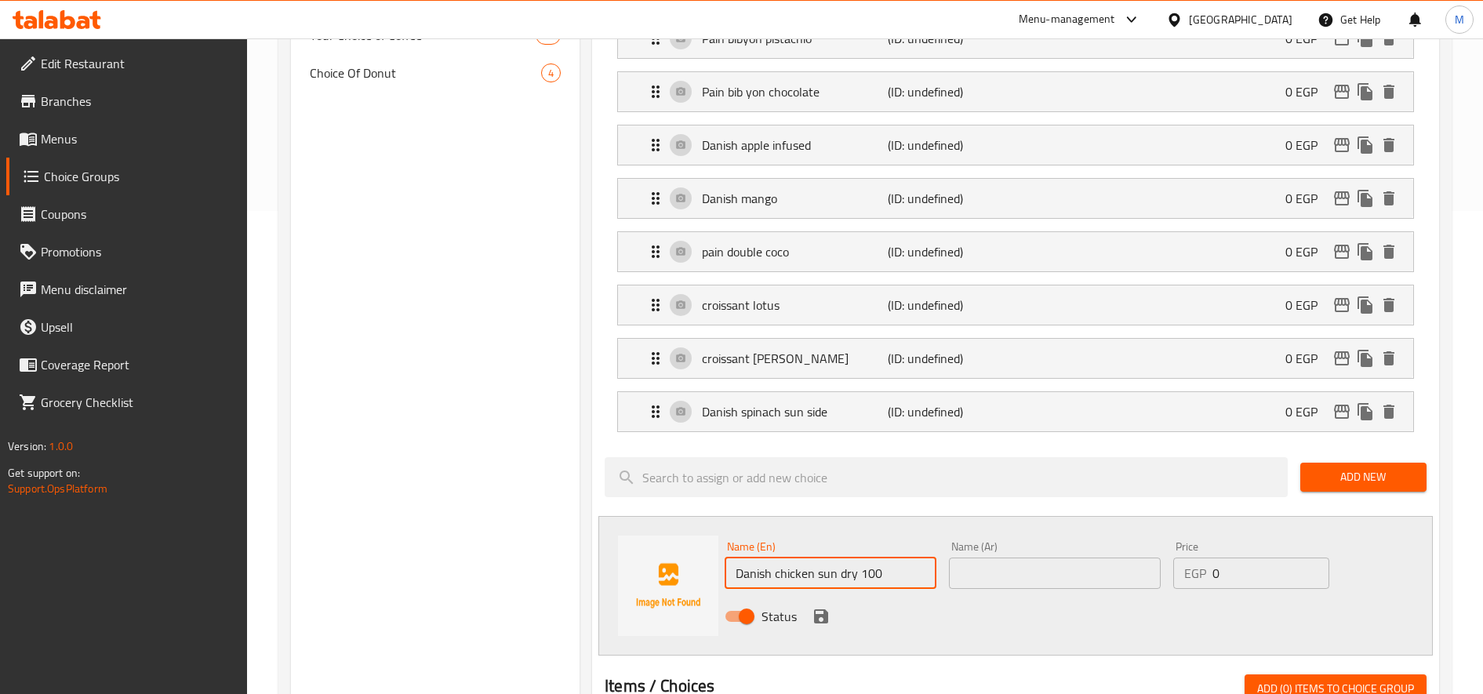
click at [877, 568] on input "Danish chicken sun dry 100" at bounding box center [831, 573] width 212 height 31
type input "Danish chicken sun dry"
paste input "دجاج دانمركي مجفف بالشمس 100"
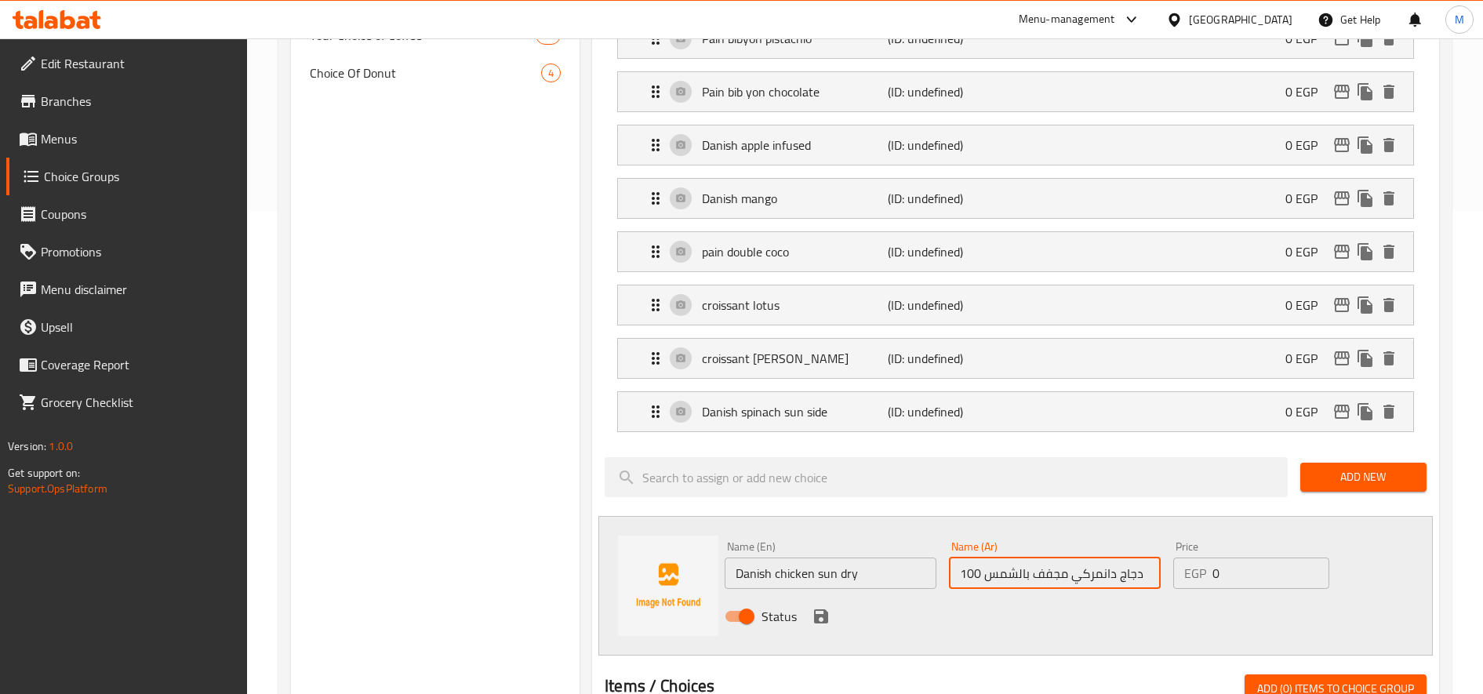
click at [1033, 563] on input "دجاج دانمركي مجفف بالشمس 100" at bounding box center [1055, 573] width 212 height 31
click at [972, 569] on input "دجاج دانمركي مجفف بالشمس 100" at bounding box center [1055, 573] width 212 height 31
click at [1078, 566] on input "دجاج دانمركي مجفف بالشمس" at bounding box center [1055, 573] width 212 height 31
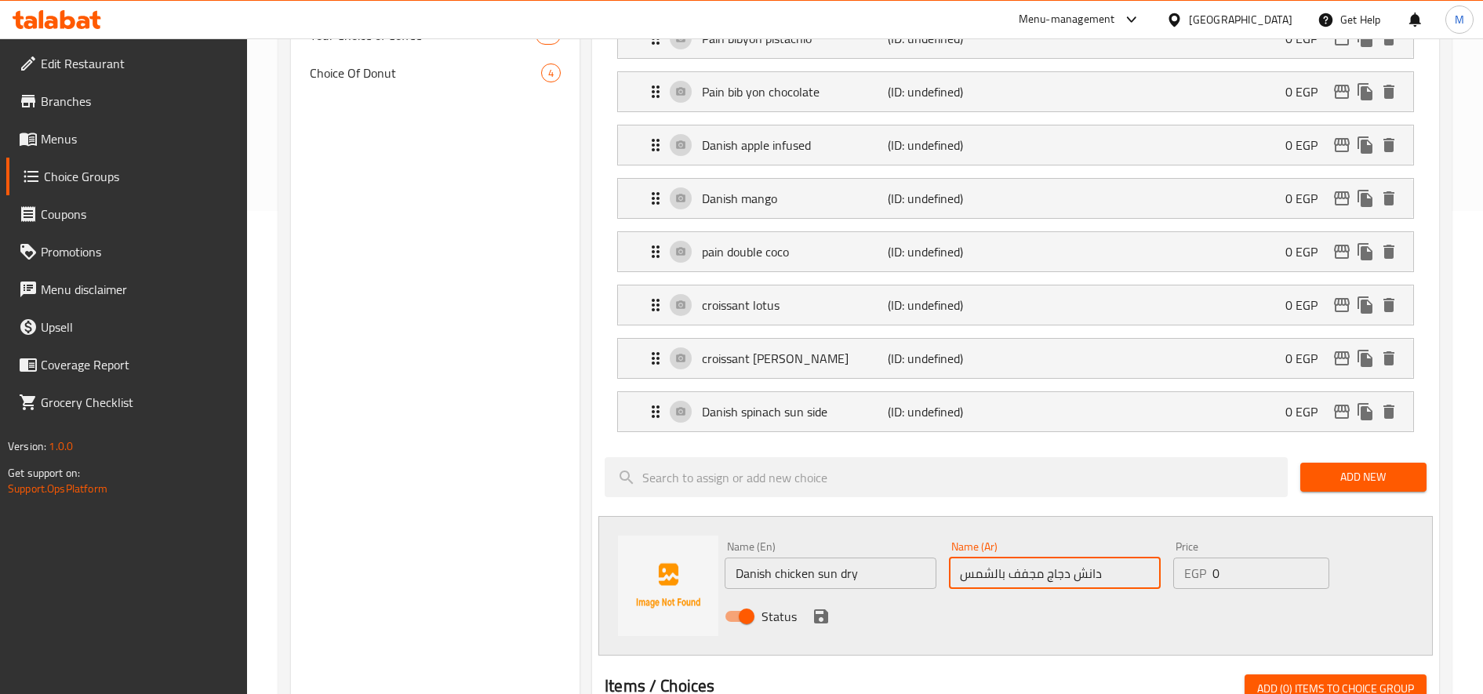
type input "دانش دجاج مجفف بالشمس"
click at [821, 618] on icon "save" at bounding box center [821, 616] width 19 height 19
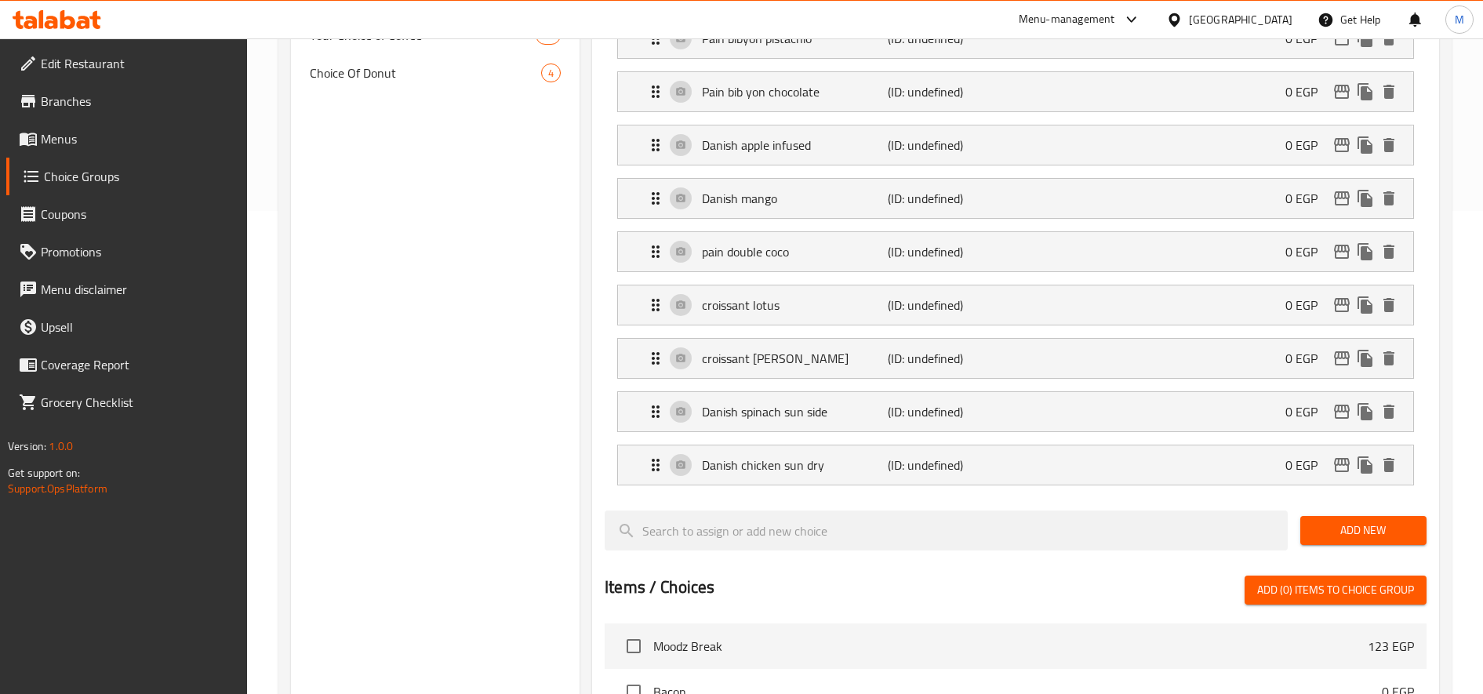
click at [1347, 532] on span "Add New" at bounding box center [1363, 531] width 101 height 20
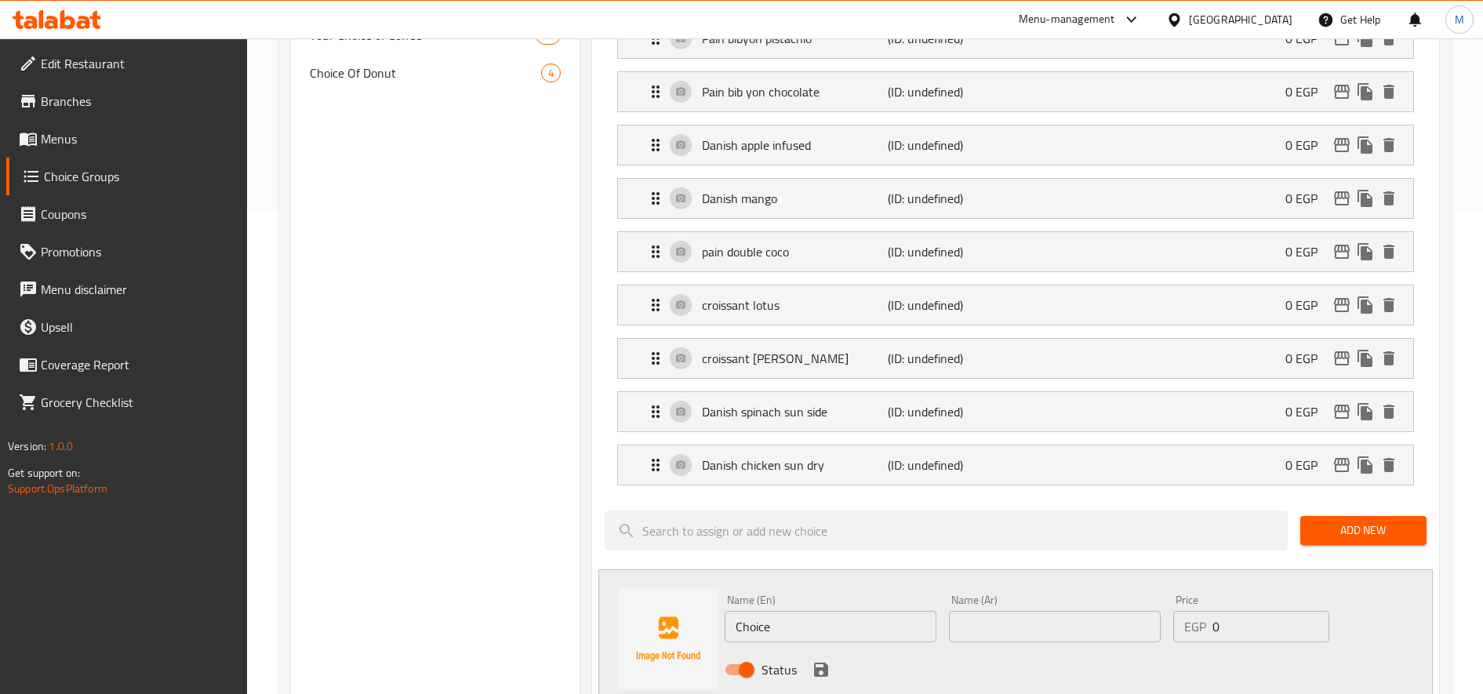
click at [780, 627] on input "Choice" at bounding box center [831, 626] width 212 height 31
paste input "Pain cheese & zaatar 80"
type input "Pain cheese & zaatar 80"
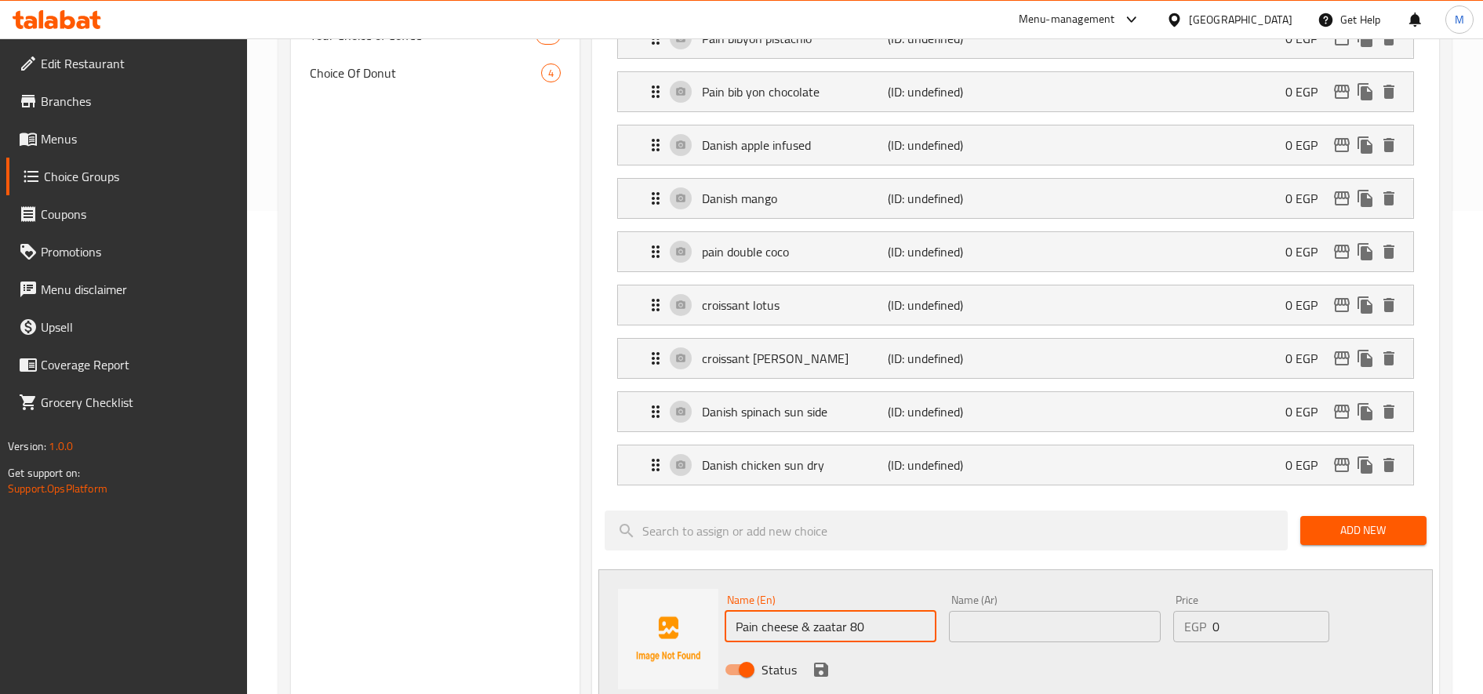
click at [1354, 543] on button "Add New" at bounding box center [1363, 530] width 126 height 29
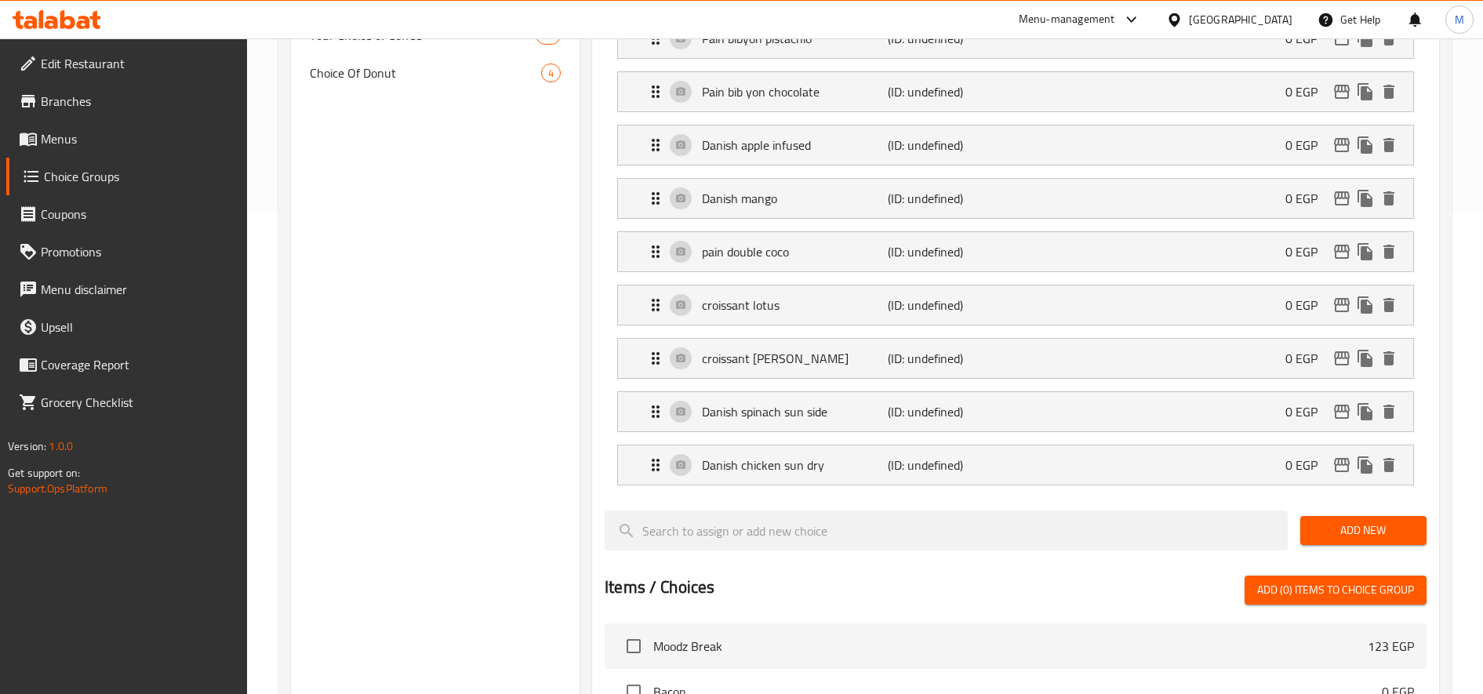
click at [1436, 536] on div "Assigned to Your Choice from Bakery Danish cheese basil (ID: undefined) 0 EGP N…" at bounding box center [1015, 454] width 847 height 1183
click at [1374, 523] on span "Add New" at bounding box center [1363, 531] width 101 height 20
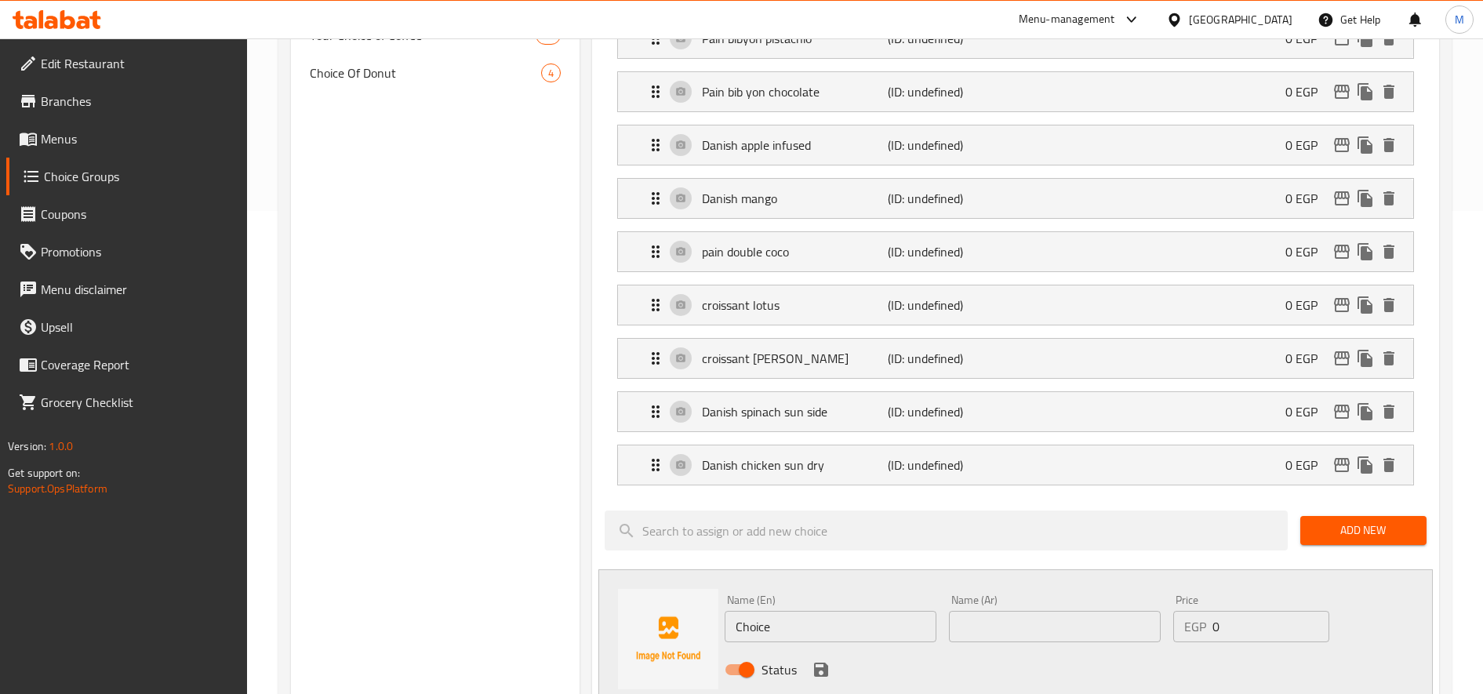
click at [1321, 518] on button "Add New" at bounding box center [1363, 530] width 126 height 29
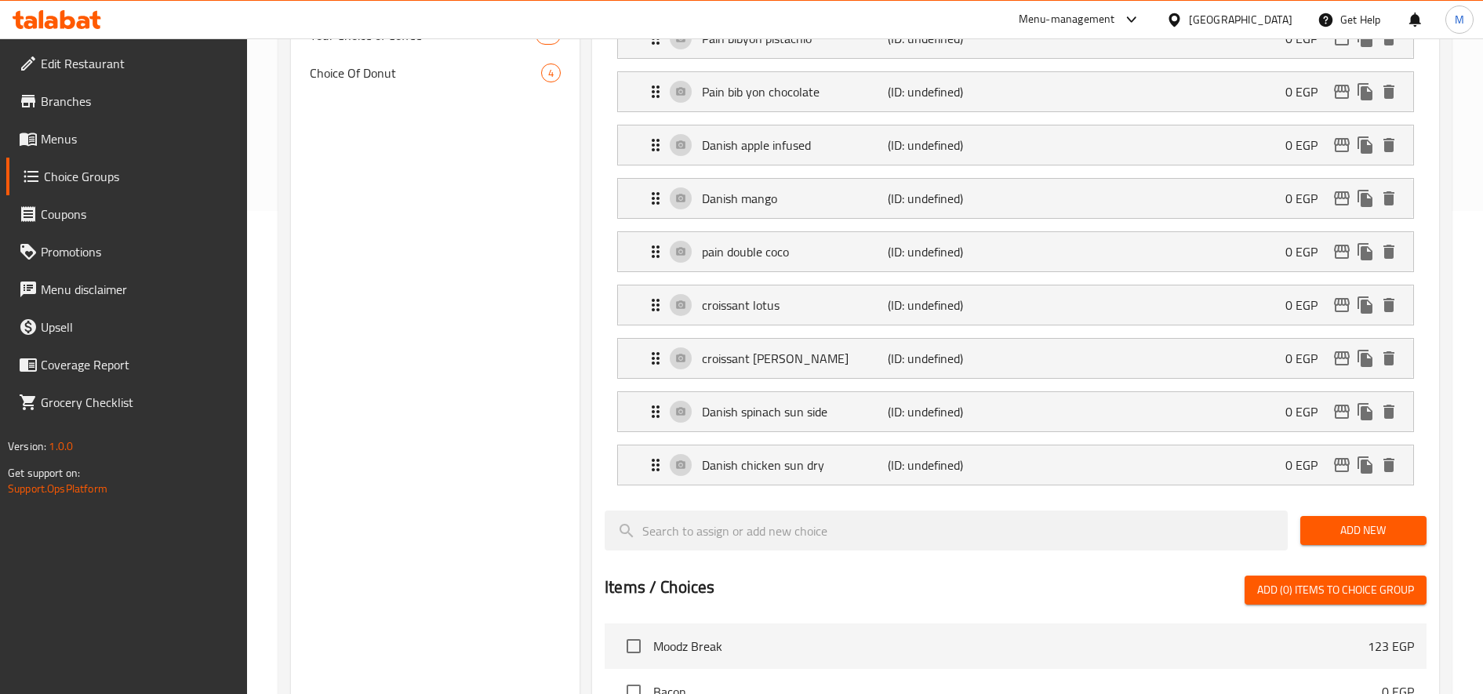
click at [1326, 512] on div "Add New" at bounding box center [1363, 530] width 139 height 53
click at [1340, 519] on button "Add New" at bounding box center [1363, 530] width 126 height 29
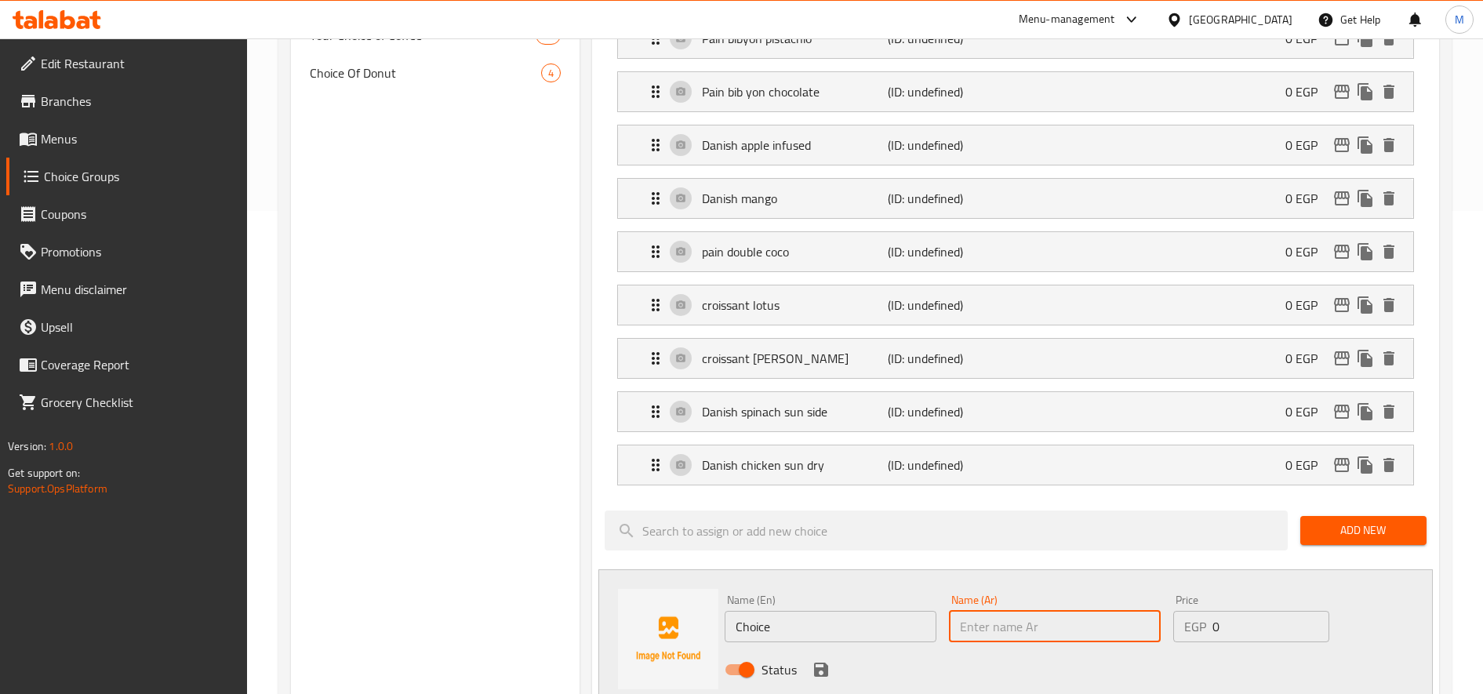
click at [1130, 614] on input "text" at bounding box center [1055, 626] width 212 height 31
paste input "بان بالجبن والزعتر 80"
click at [972, 623] on input "بان بالجبن والزعتر 80" at bounding box center [1055, 626] width 212 height 31
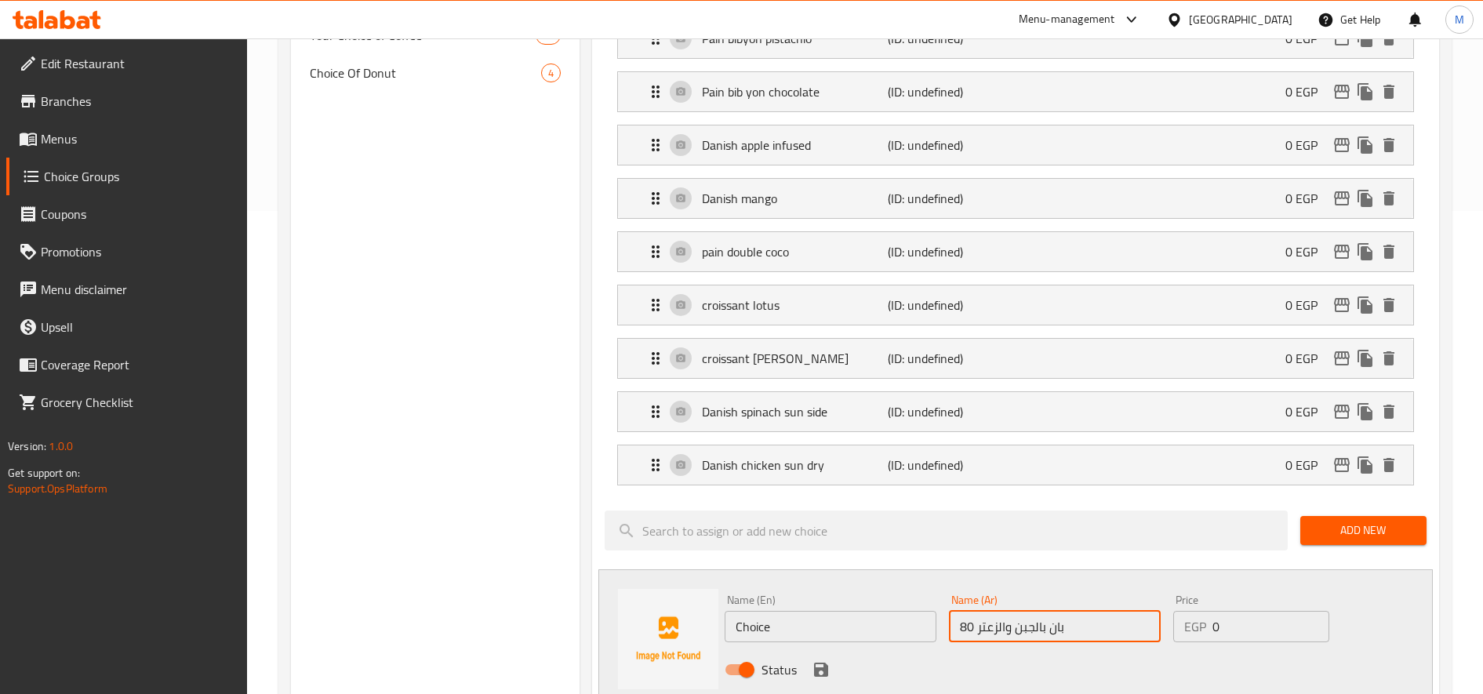
click at [972, 623] on input "بان بالجبن والزعتر 80" at bounding box center [1055, 626] width 212 height 31
type input "بان بالجبن والزعتر"
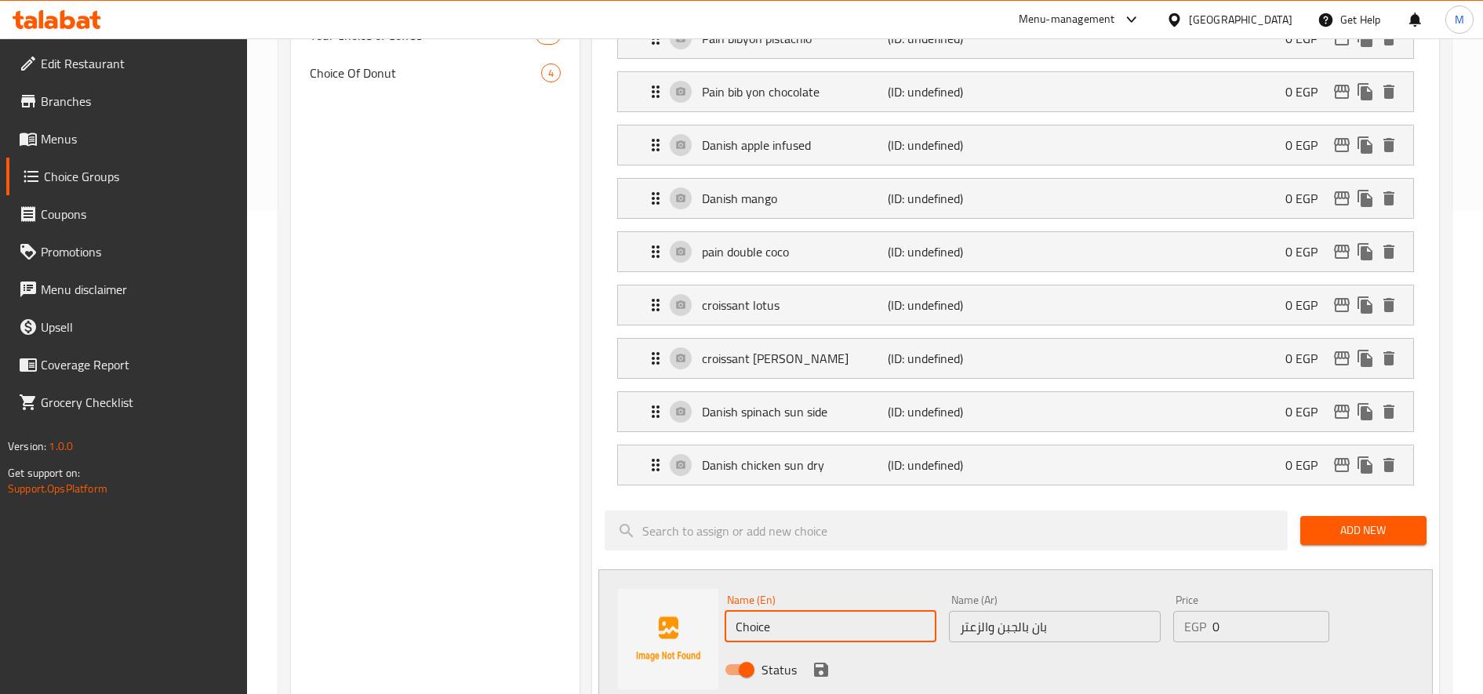
click at [798, 624] on input "Choice" at bounding box center [831, 626] width 212 height 31
paste input "Pain cheese & zaatar 80"
click at [798, 624] on input "Pain cheese & zaatar 80" at bounding box center [831, 626] width 212 height 31
type input "Pain cheese & zaatar"
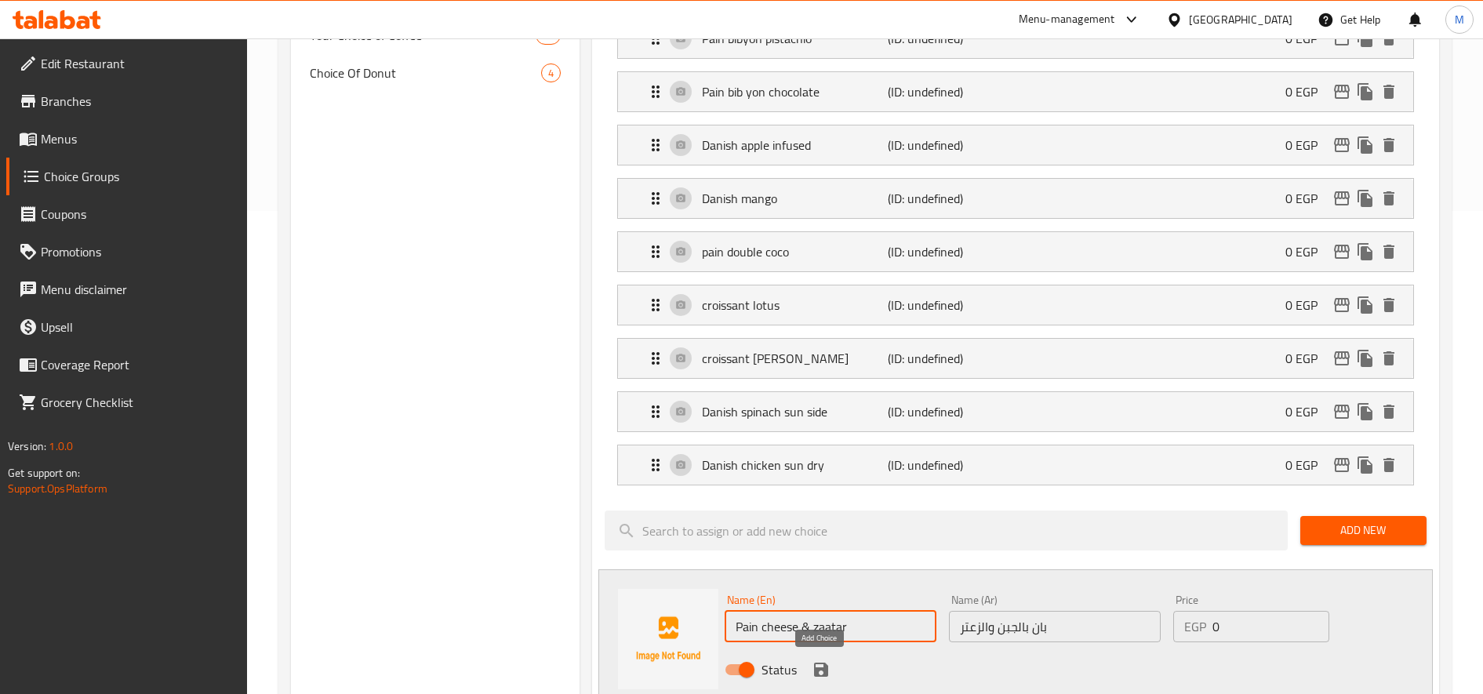
click at [817, 668] on icon "save" at bounding box center [821, 670] width 14 height 14
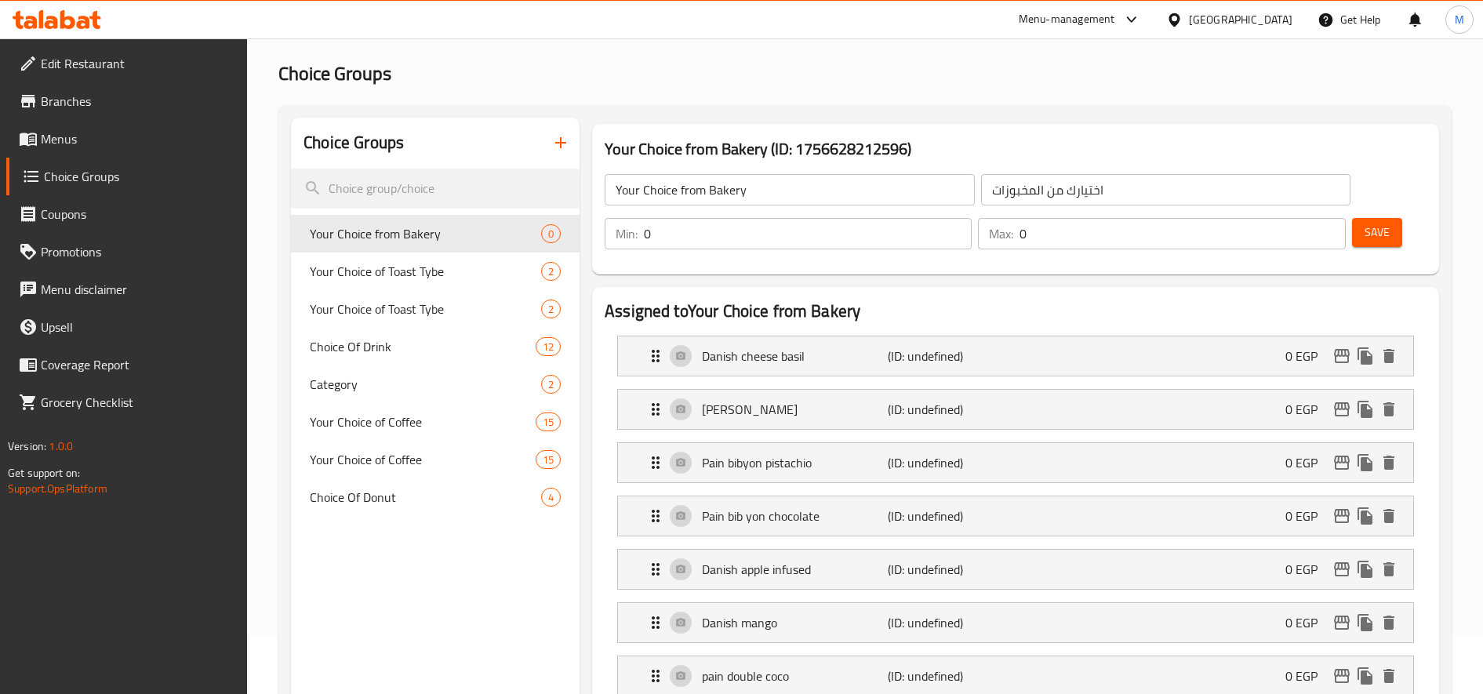
scroll to position [0, 0]
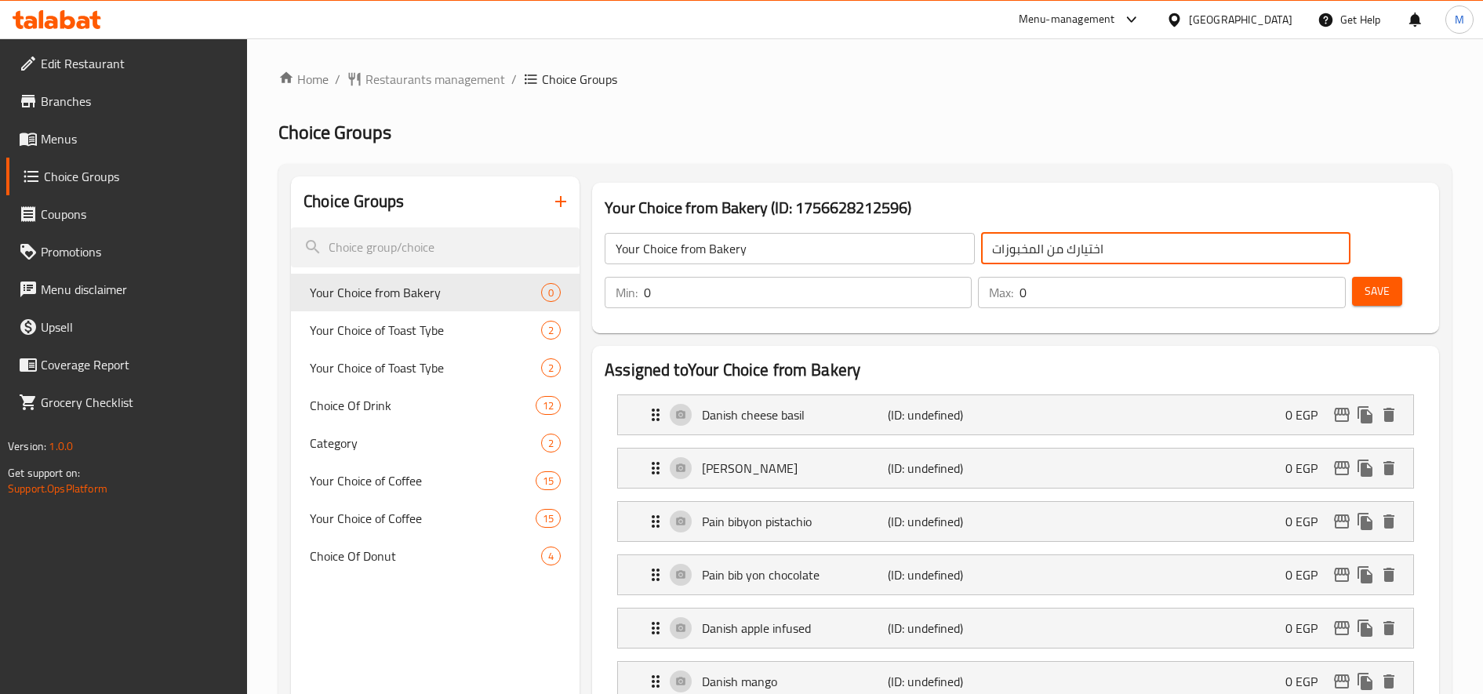
click at [991, 249] on input "اختيارك من المخبوزات" at bounding box center [1166, 248] width 370 height 31
type input "اختيارك من المخبوزات العرض"
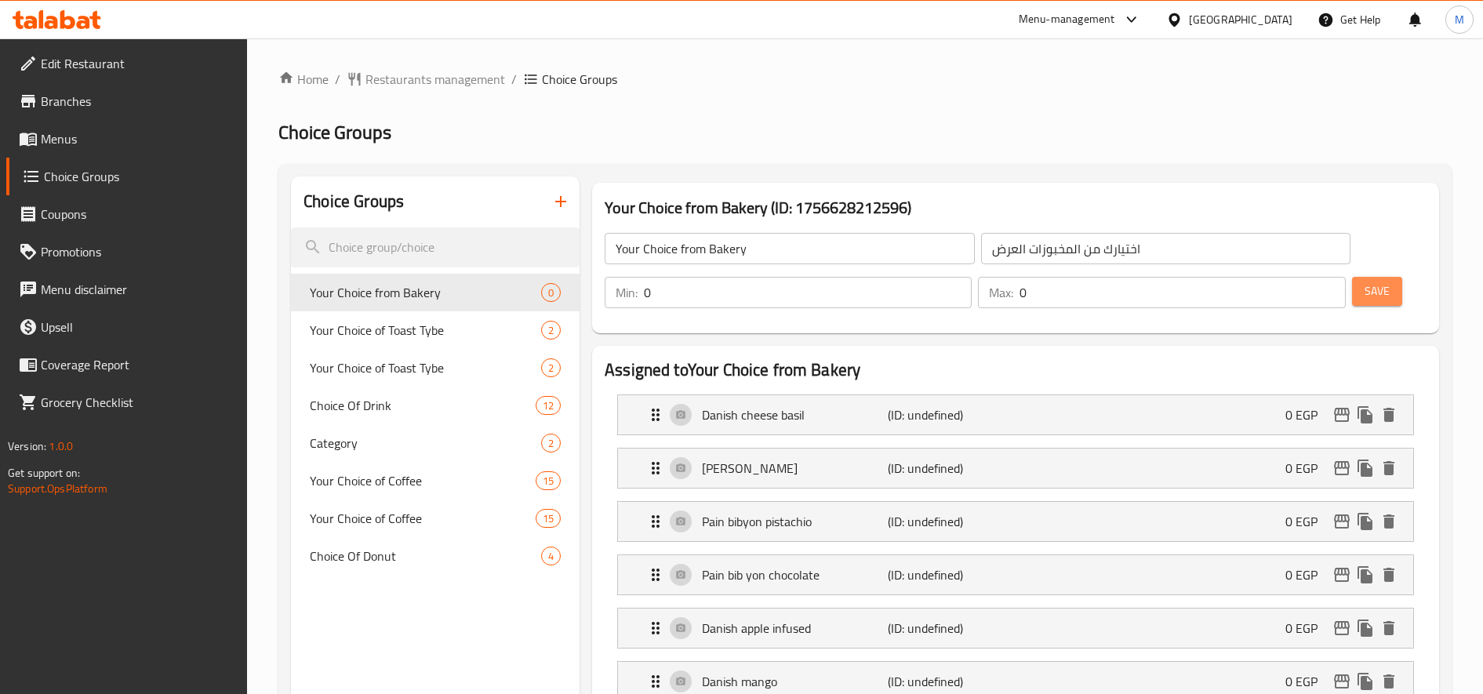
click at [1372, 299] on span "Save" at bounding box center [1377, 292] width 25 height 20
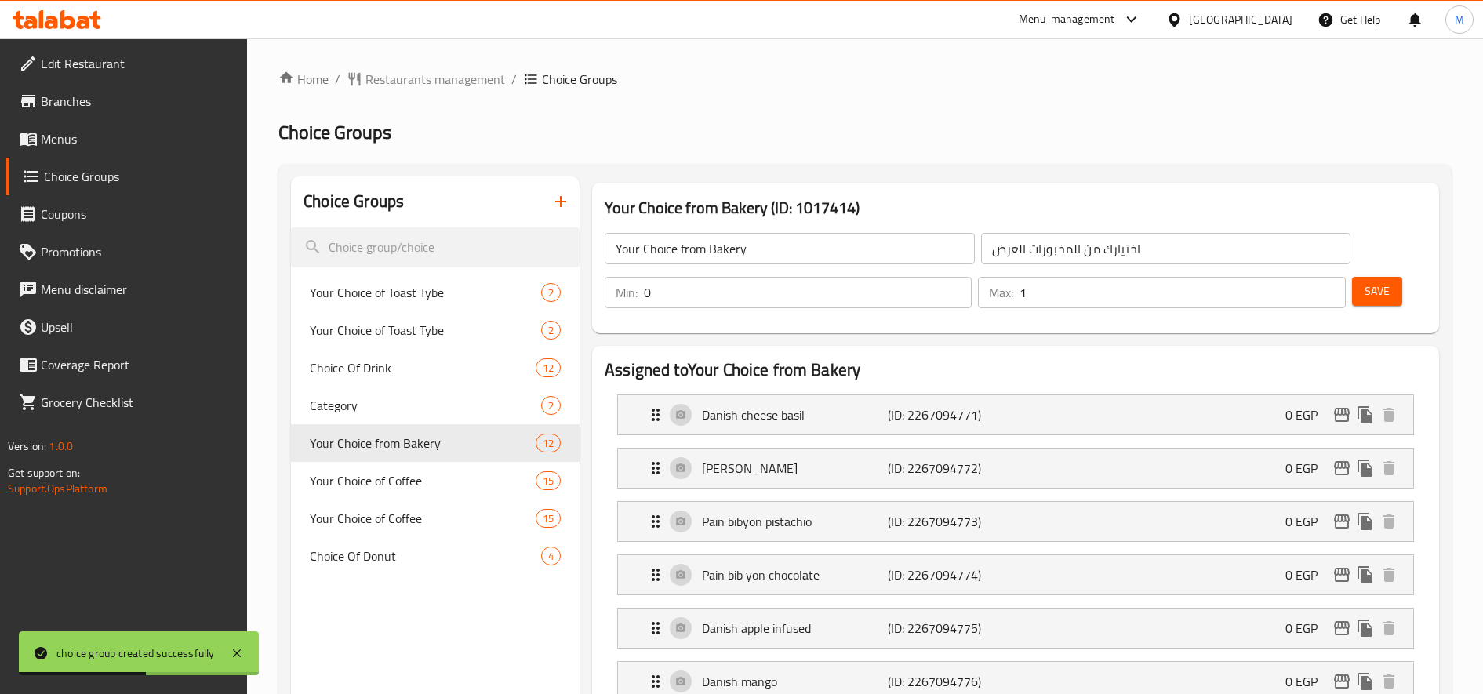
type input "1"
click at [1329, 287] on input "1" at bounding box center [1181, 292] width 325 height 31
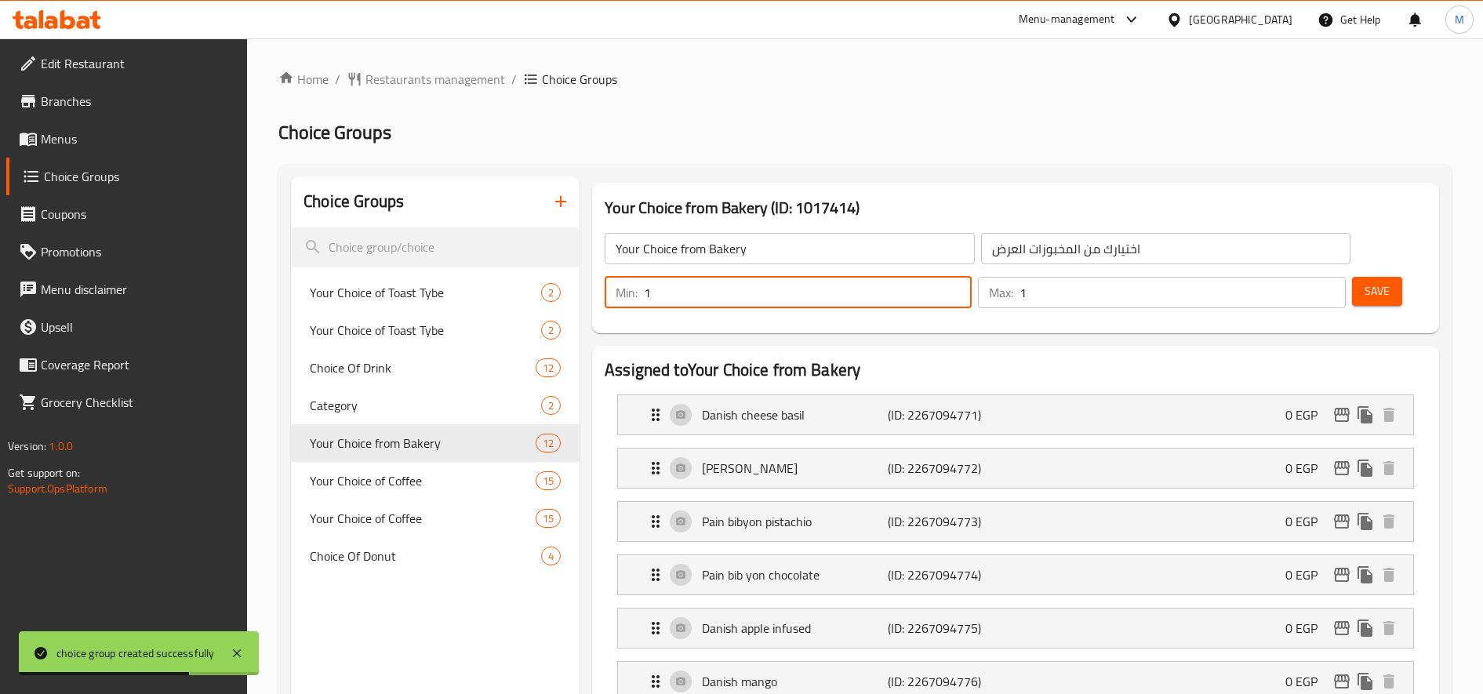
type input "1"
click at [957, 285] on input "1" at bounding box center [808, 292] width 328 height 31
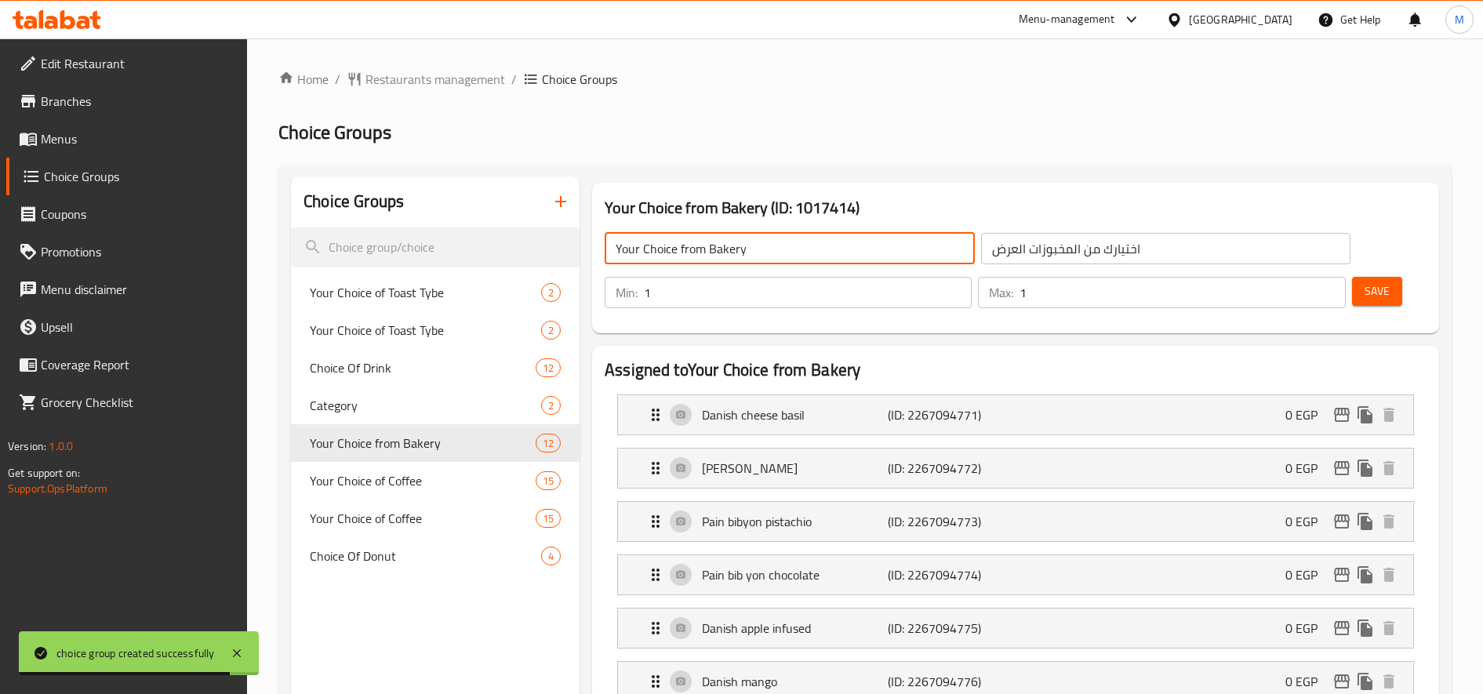
click at [878, 260] on input "Your Choice from Bakery" at bounding box center [790, 248] width 370 height 31
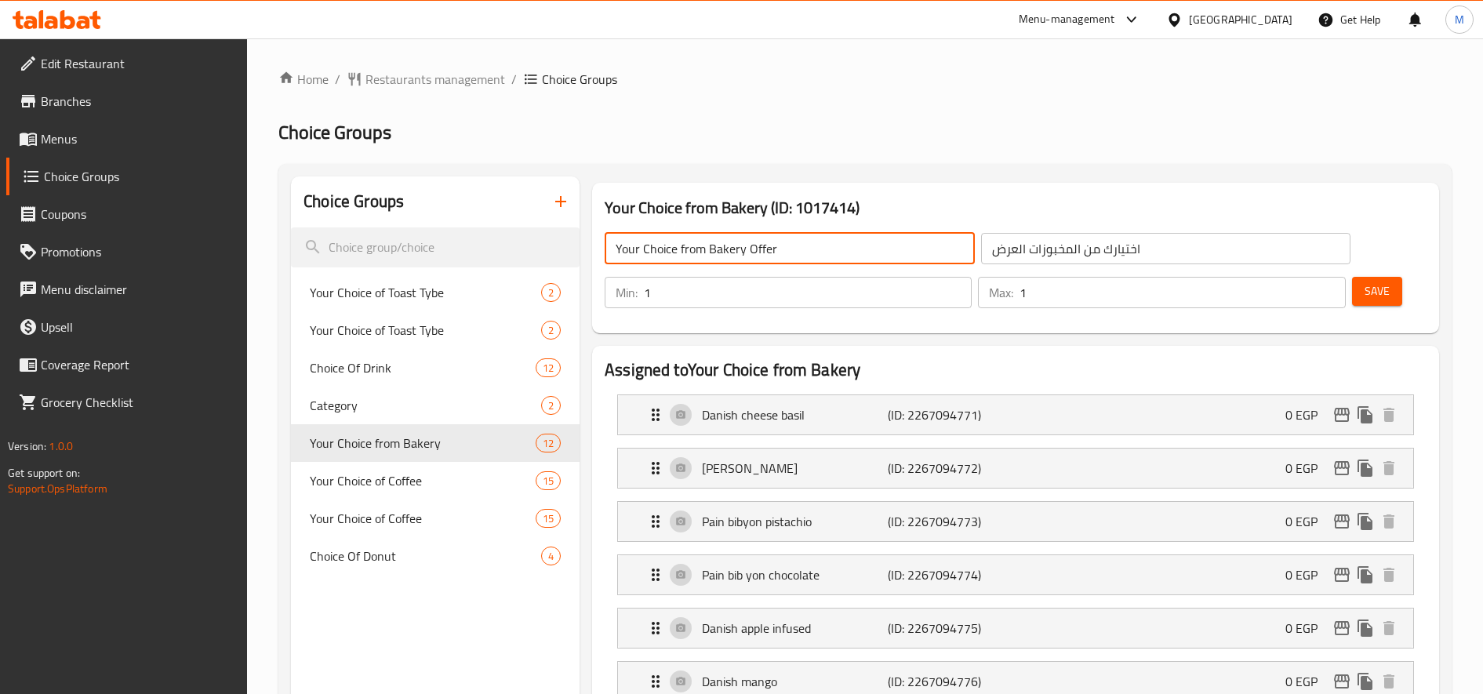
type input "Your Choice from Bakery Offer"
click at [1377, 285] on span "Save" at bounding box center [1377, 292] width 25 height 20
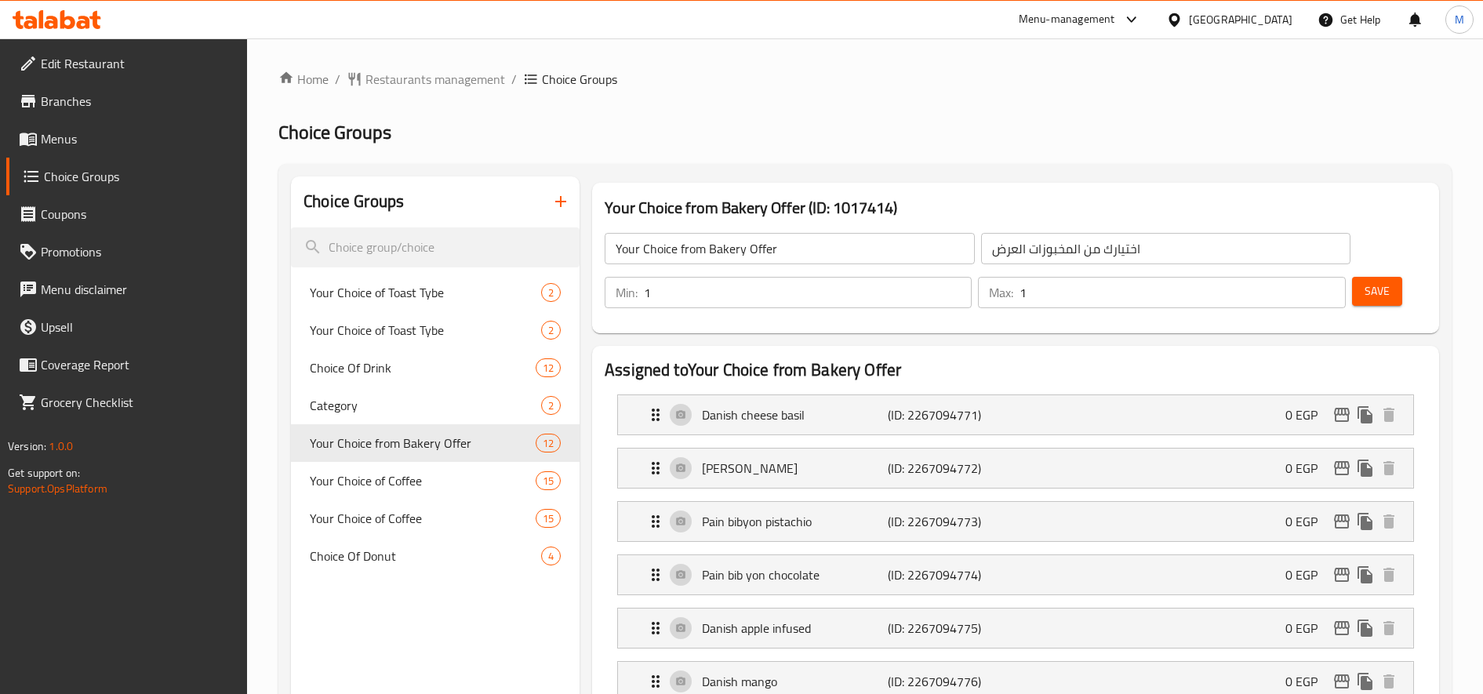
click at [558, 208] on icon "button" at bounding box center [560, 201] width 19 height 19
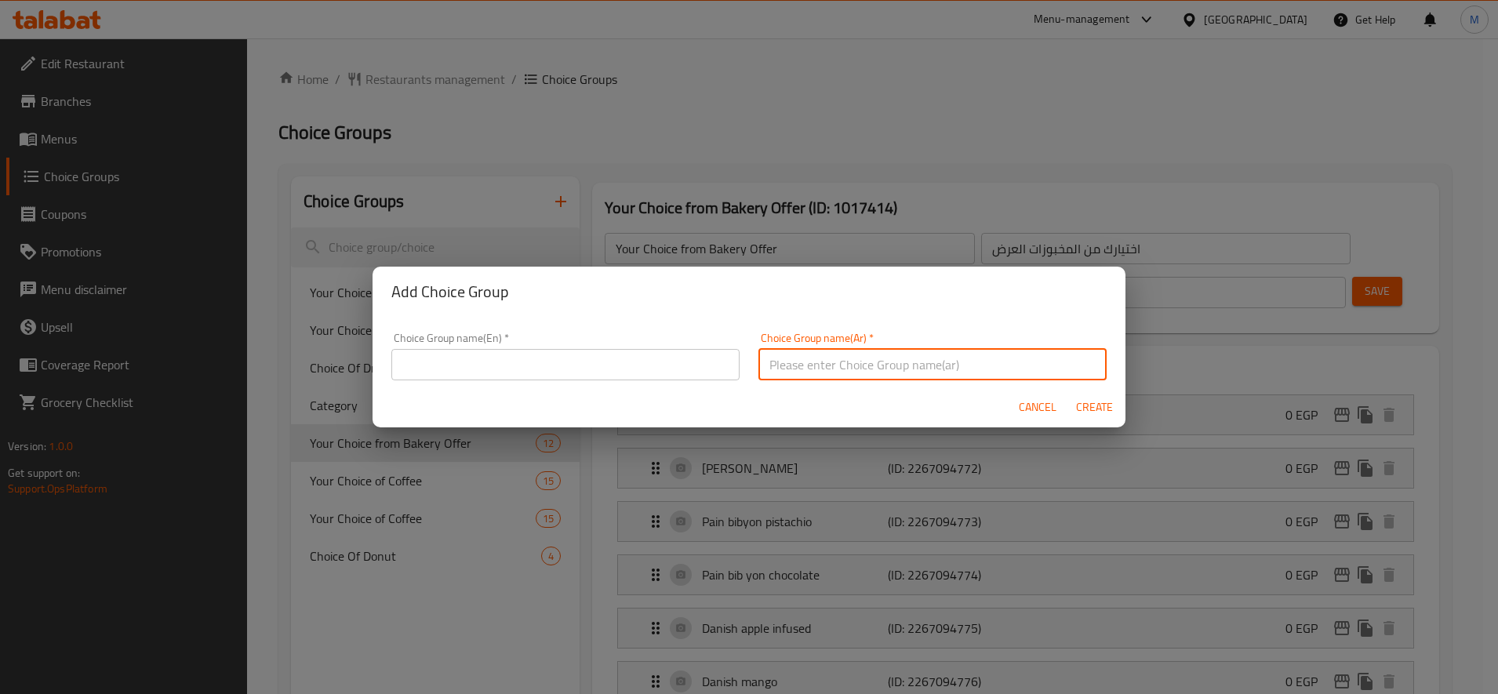
click at [811, 369] on input "text" at bounding box center [932, 364] width 348 height 31
type input "اختيارك من المخبوزات"
type input "Your Choice from Bakery"
click at [790, 366] on input "اختيارك من المخبوزات" at bounding box center [932, 364] width 348 height 31
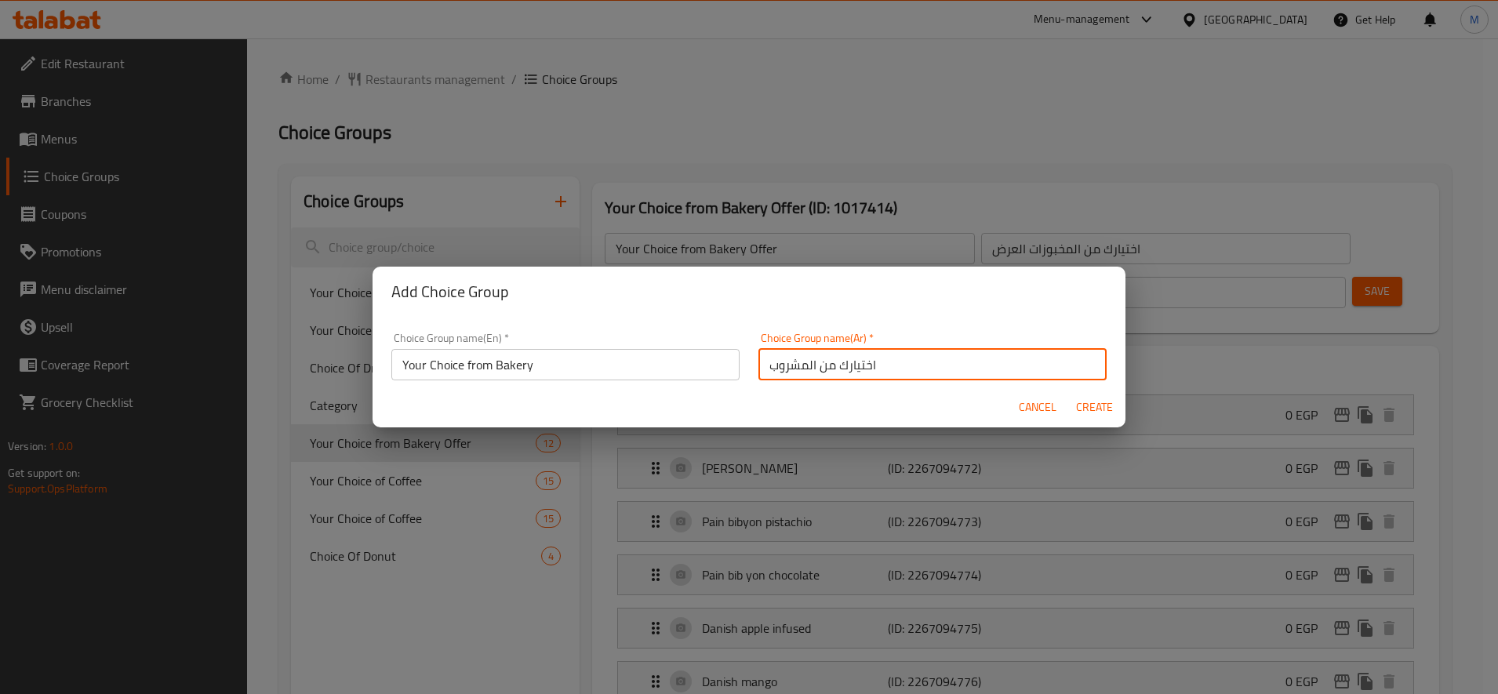
click at [790, 366] on input "اختيارك من المشروب" at bounding box center [932, 364] width 348 height 31
type input "اختيارك من المشروب"
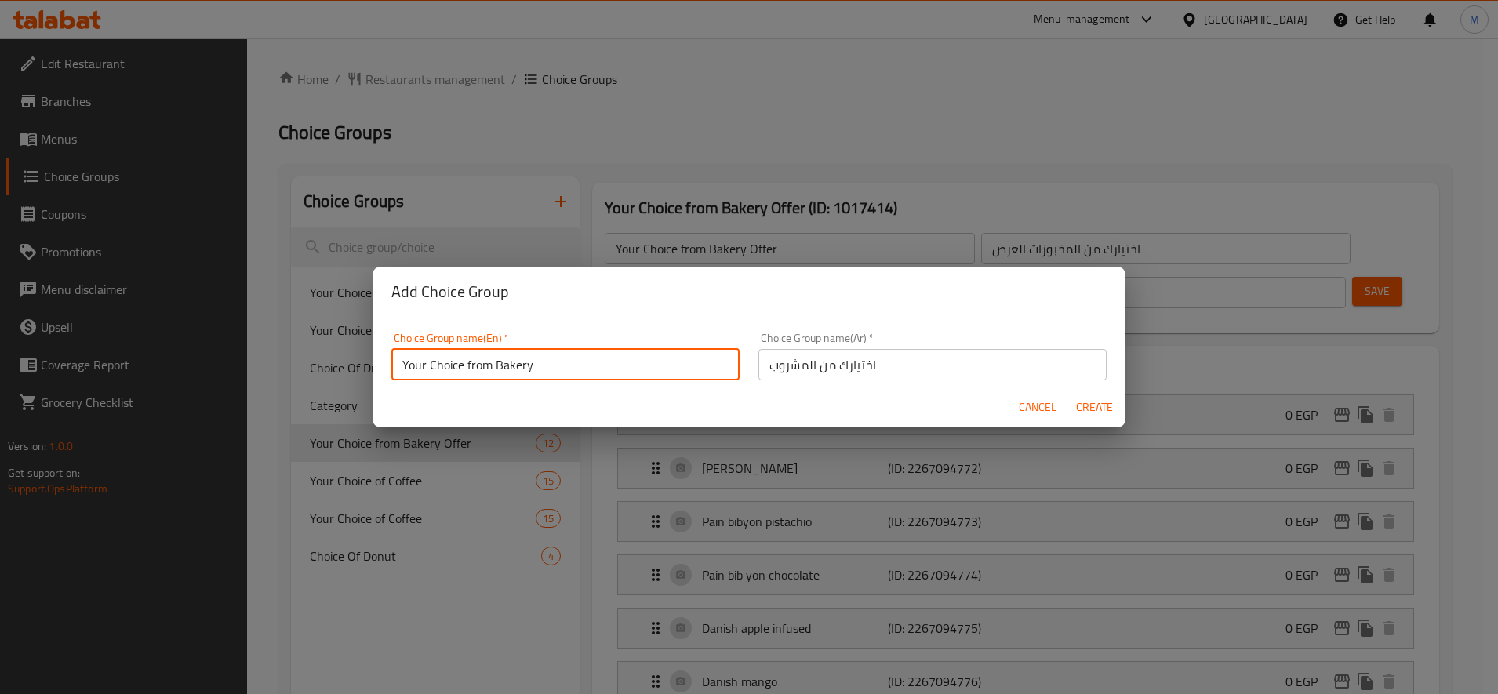
click at [609, 361] on input "Your Choice from Bakery" at bounding box center [565, 364] width 348 height 31
paste input "choice of drink"
click at [609, 361] on input "Your choice of drink" at bounding box center [565, 364] width 348 height 31
type input "Your choice of drink"
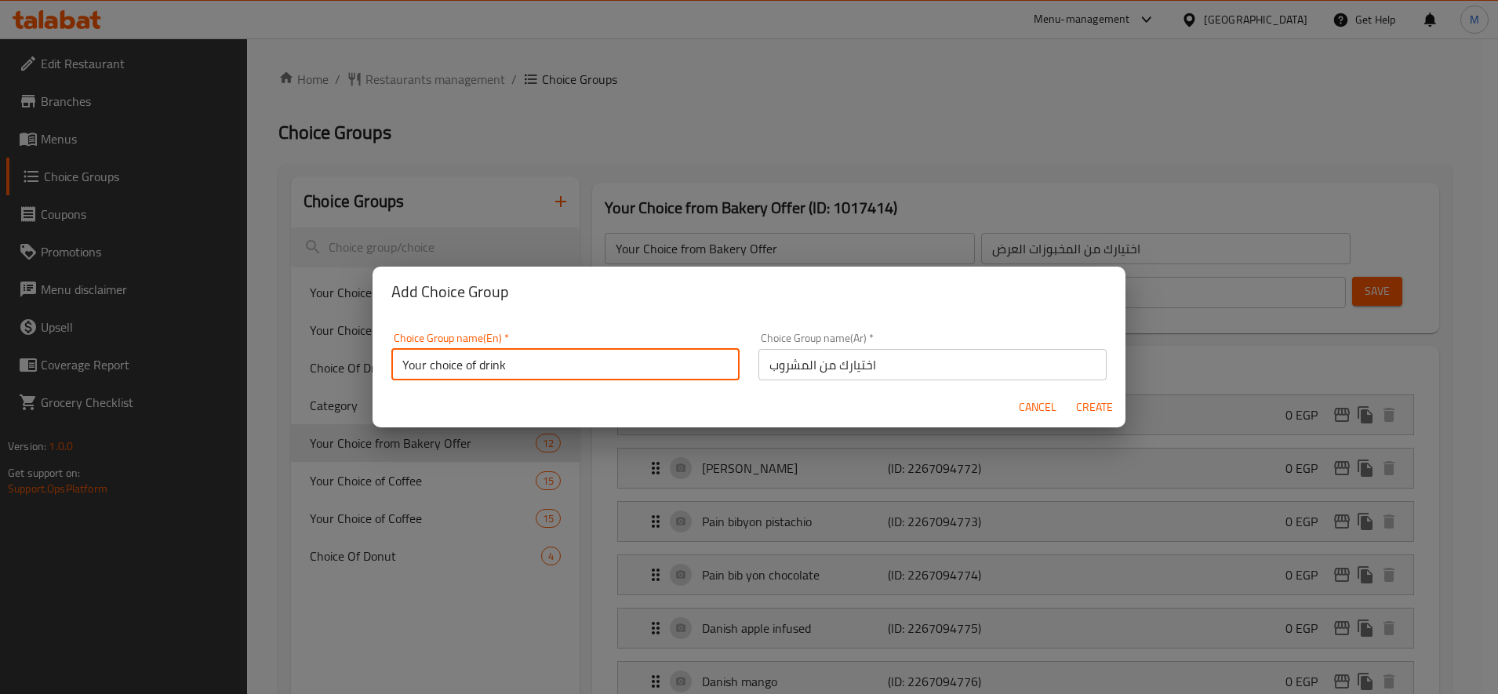
click at [1094, 402] on span "Create" at bounding box center [1094, 408] width 38 height 20
type input "Your choice of drink"
type input "اختيارك من المشروب"
type input "0"
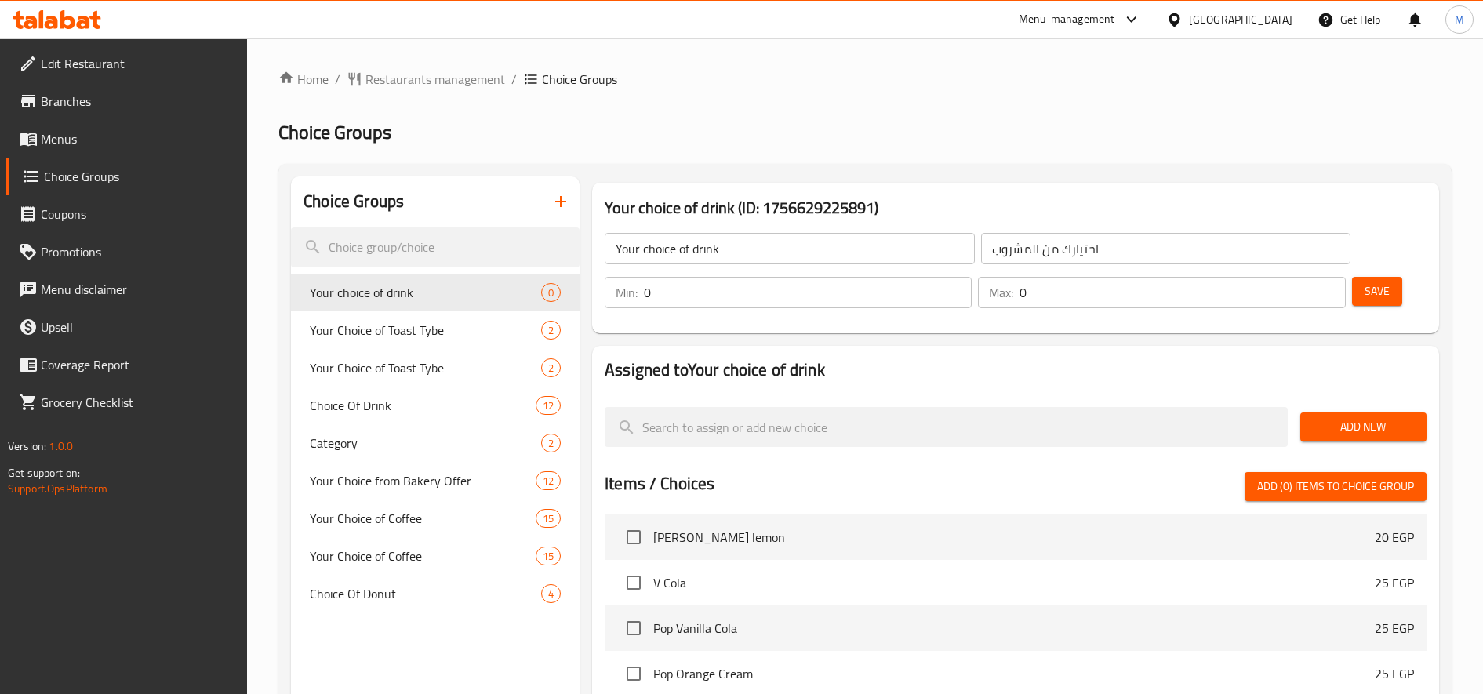
scroll to position [409, 0]
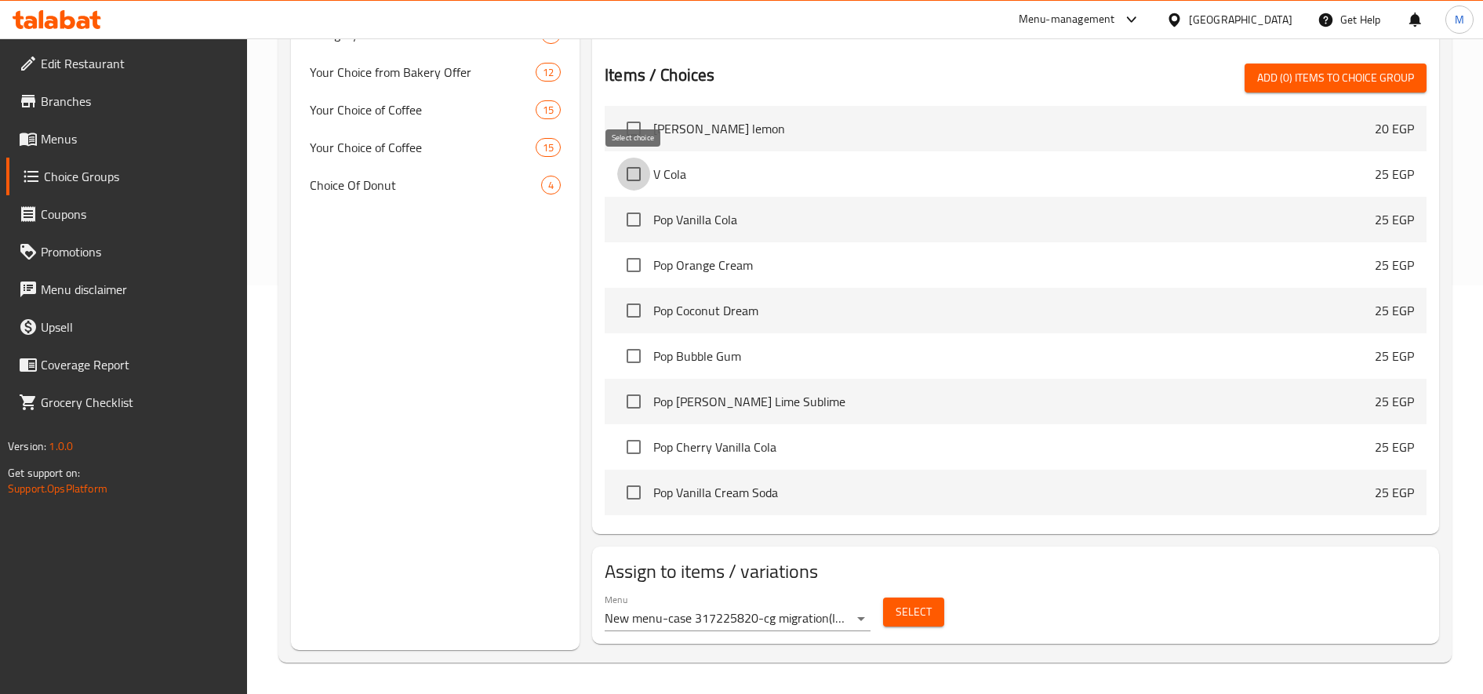
click at [633, 184] on input "checkbox" at bounding box center [633, 174] width 33 height 33
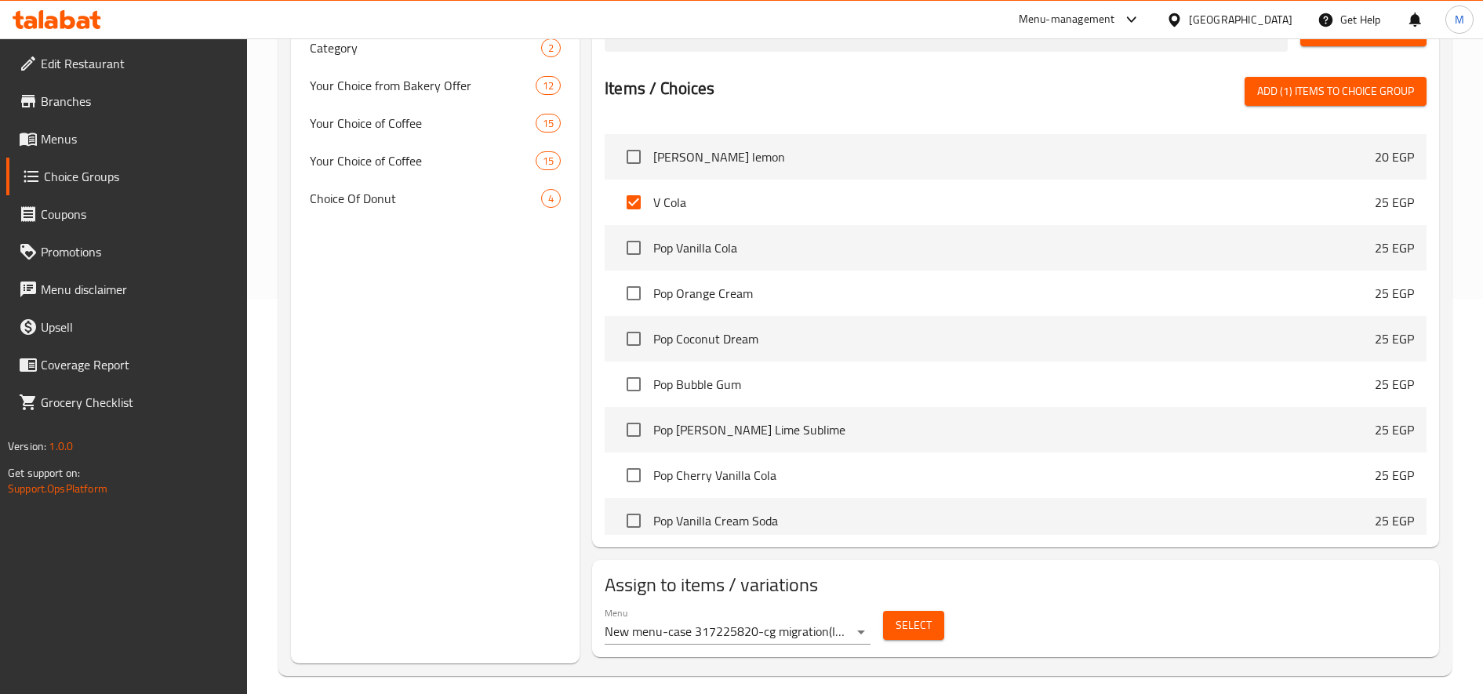
scroll to position [9193, 0]
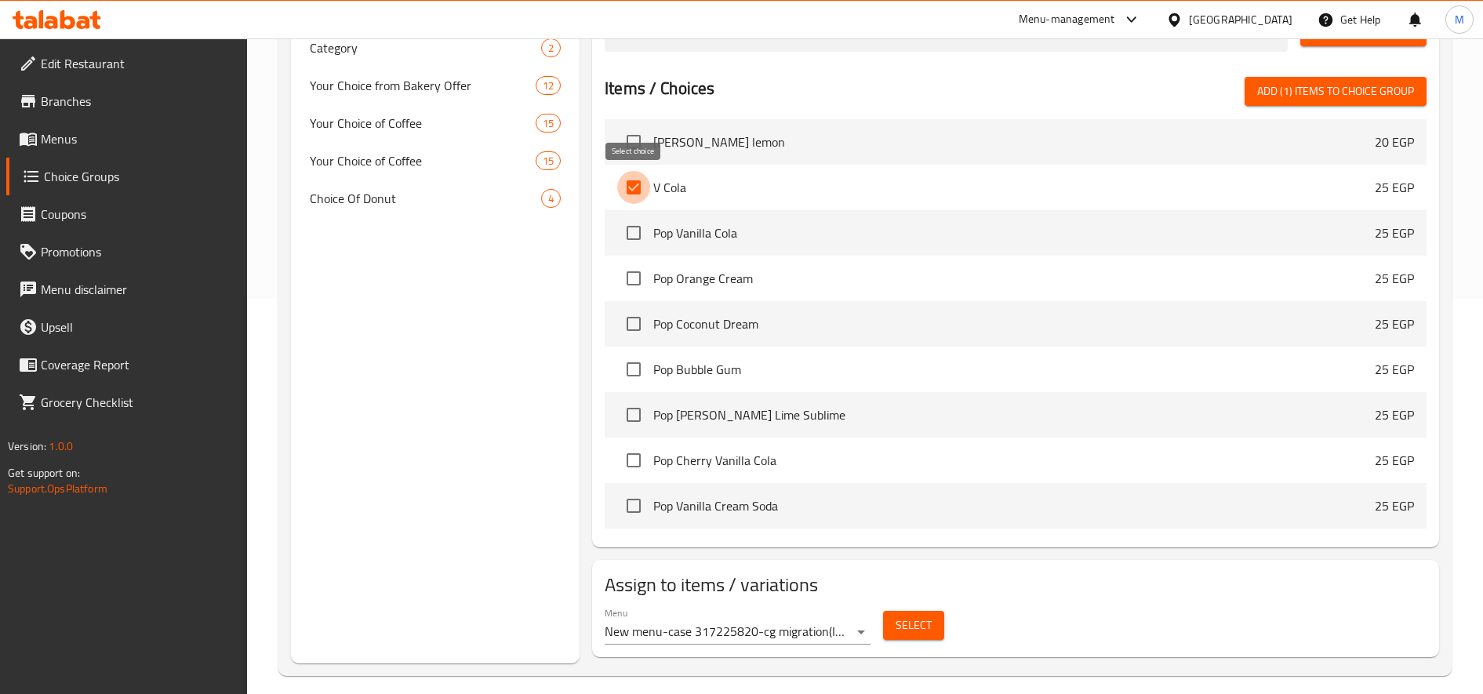
click at [636, 194] on input "checkbox" at bounding box center [633, 187] width 33 height 33
checkbox input "false"
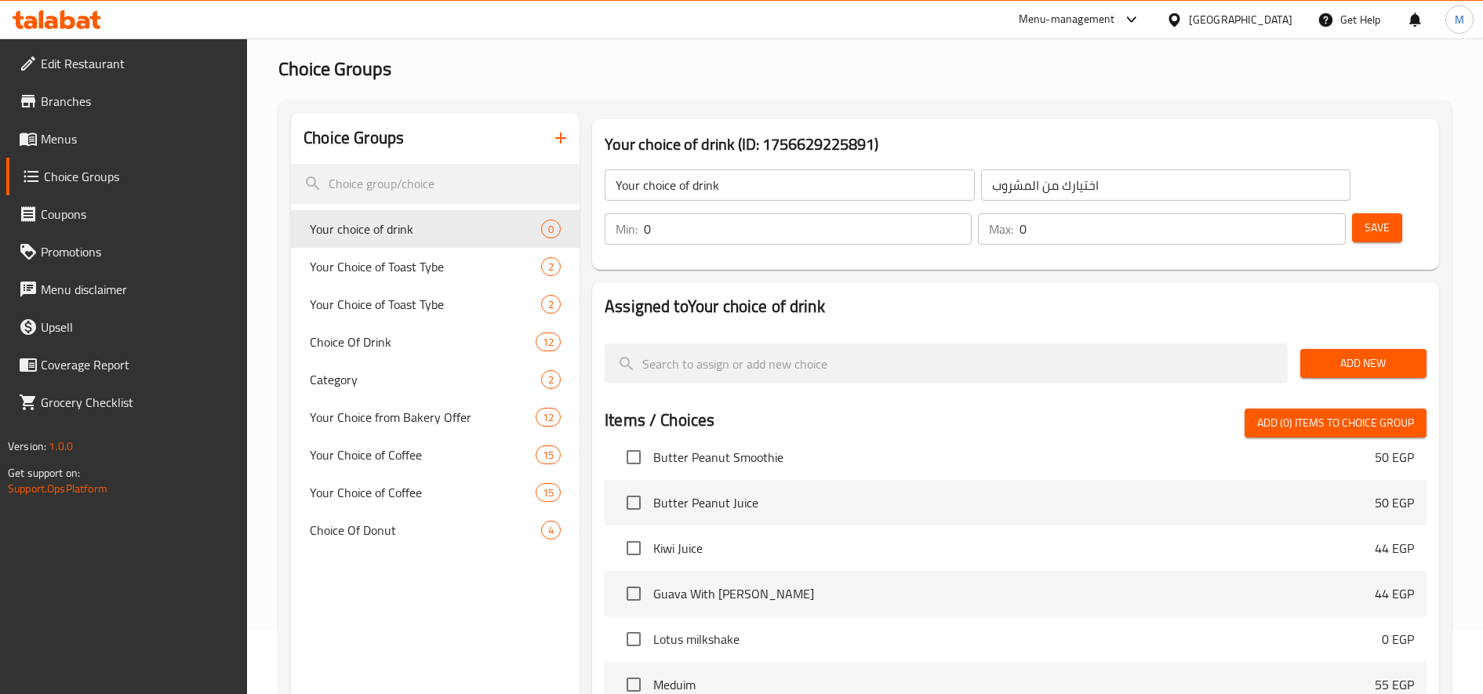
scroll to position [62, 0]
click at [1332, 231] on input "0" at bounding box center [1181, 230] width 325 height 31
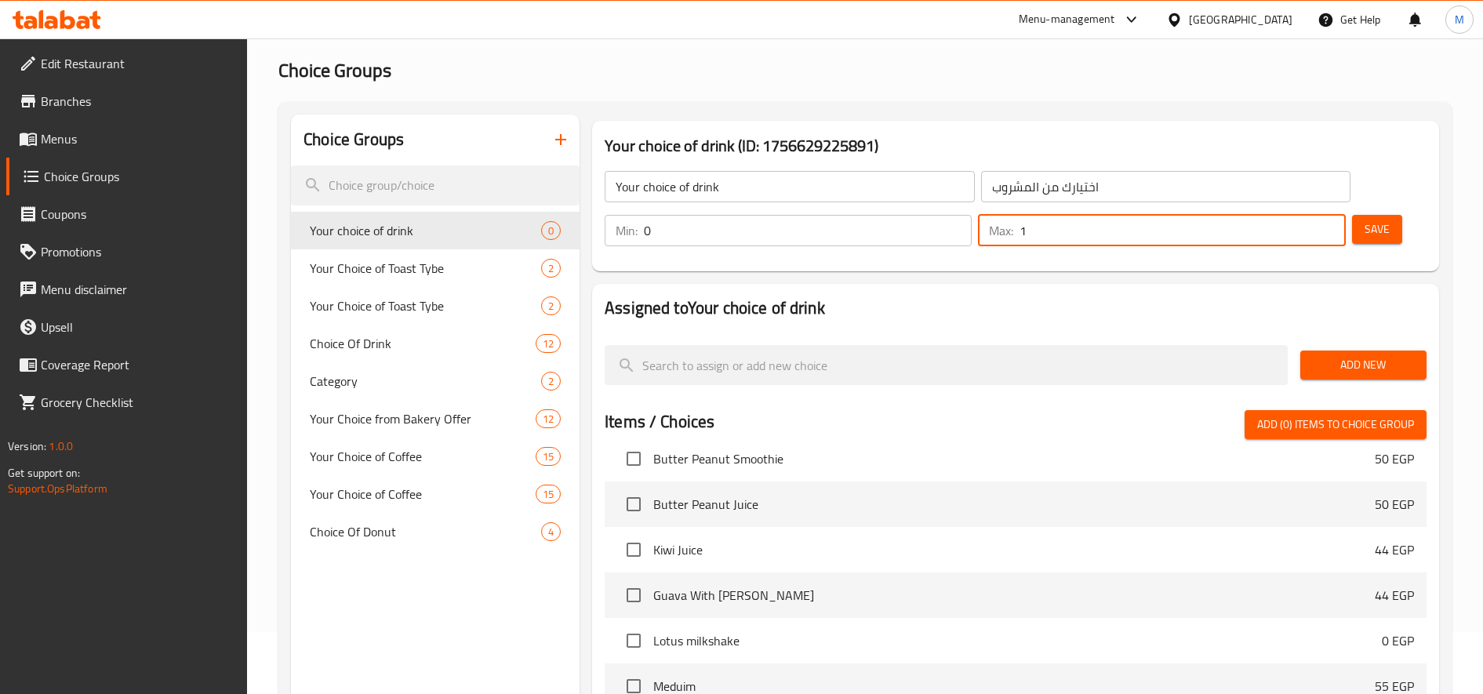
type input "1"
click at [1329, 222] on input "1" at bounding box center [1181, 230] width 325 height 31
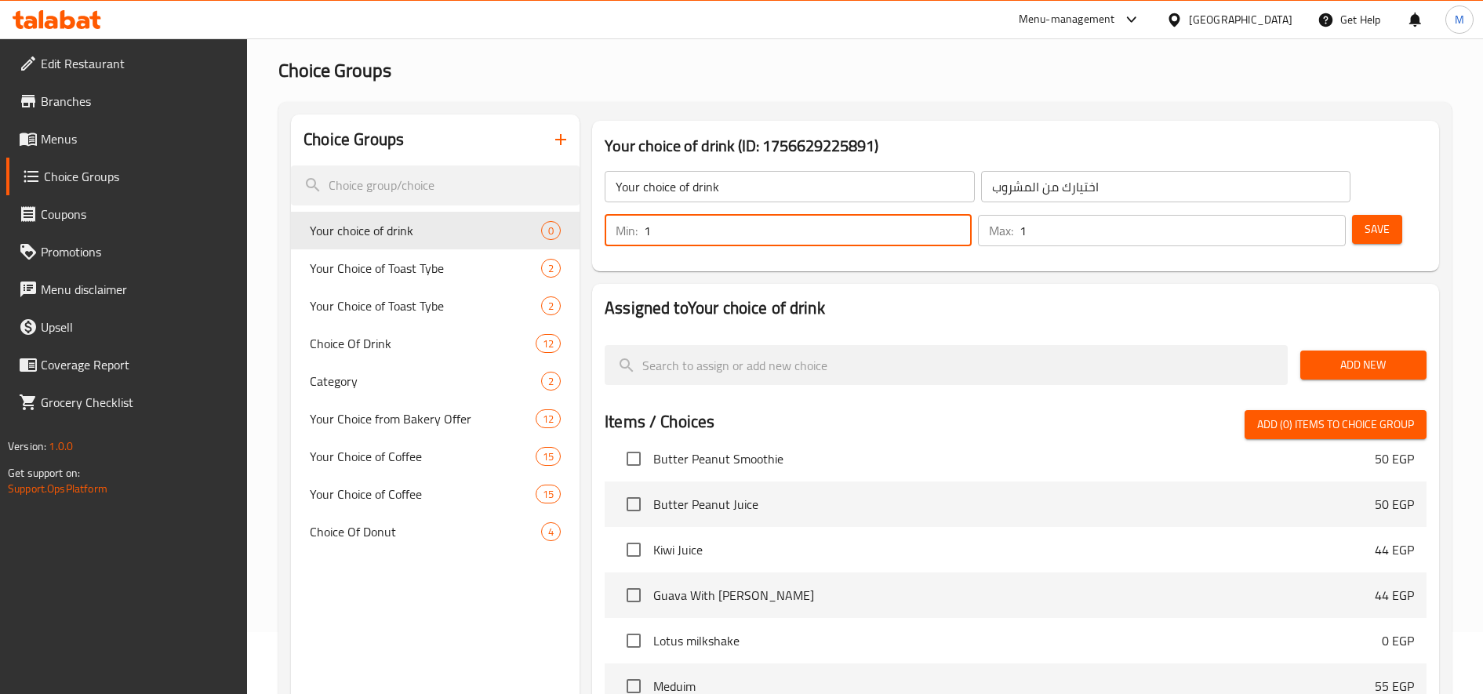
type input "1"
click at [957, 225] on input "1" at bounding box center [808, 230] width 328 height 31
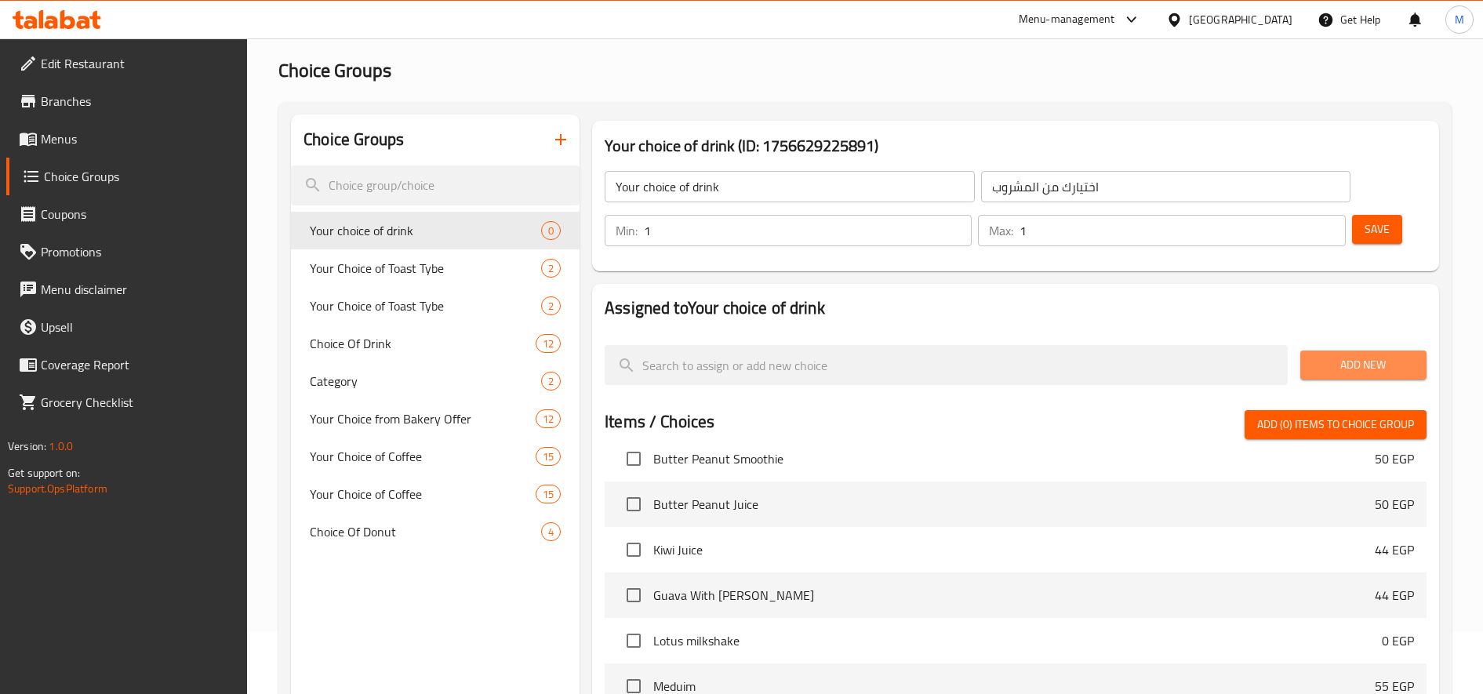
click at [1369, 355] on span "Add New" at bounding box center [1363, 365] width 101 height 20
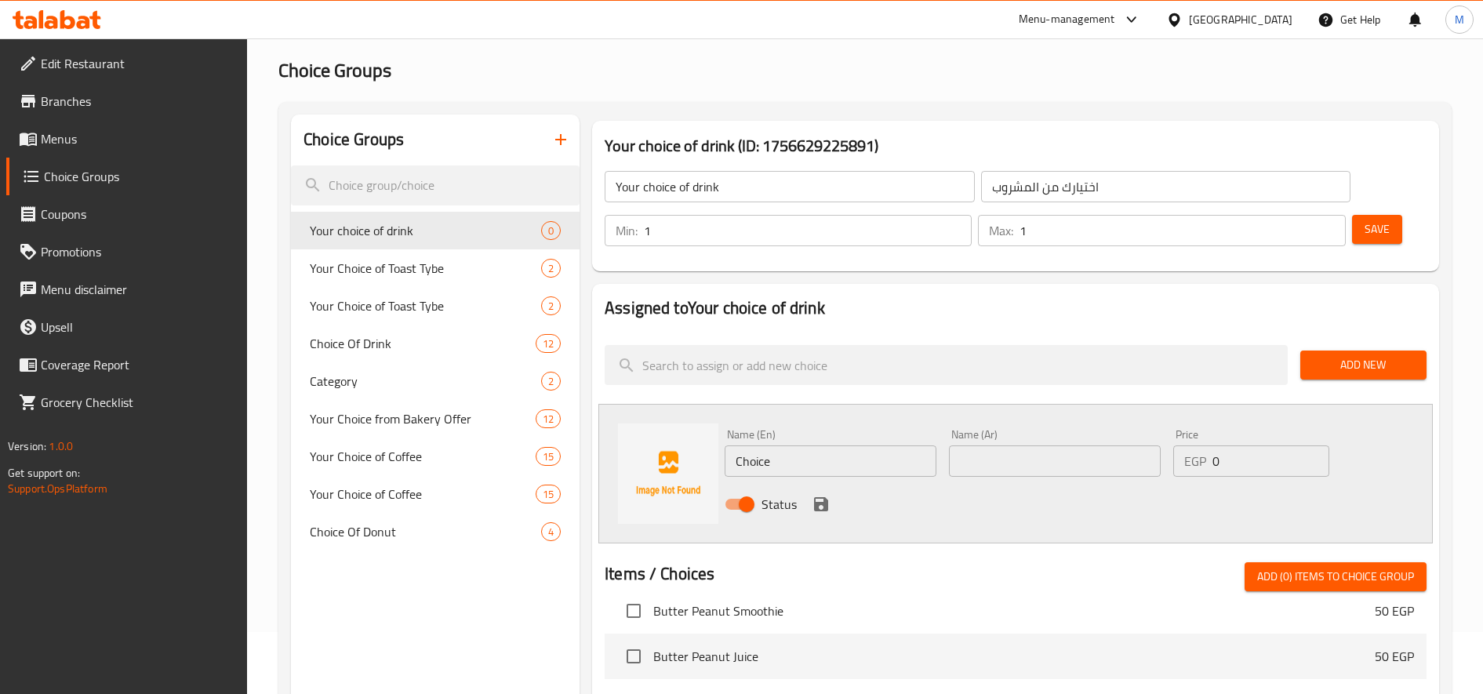
click at [782, 455] on input "Choice" at bounding box center [831, 460] width 212 height 31
paste input "V [PERSON_NAME]"
click at [782, 455] on input "V [PERSON_NAME]" at bounding box center [831, 460] width 212 height 31
type input "V [PERSON_NAME]"
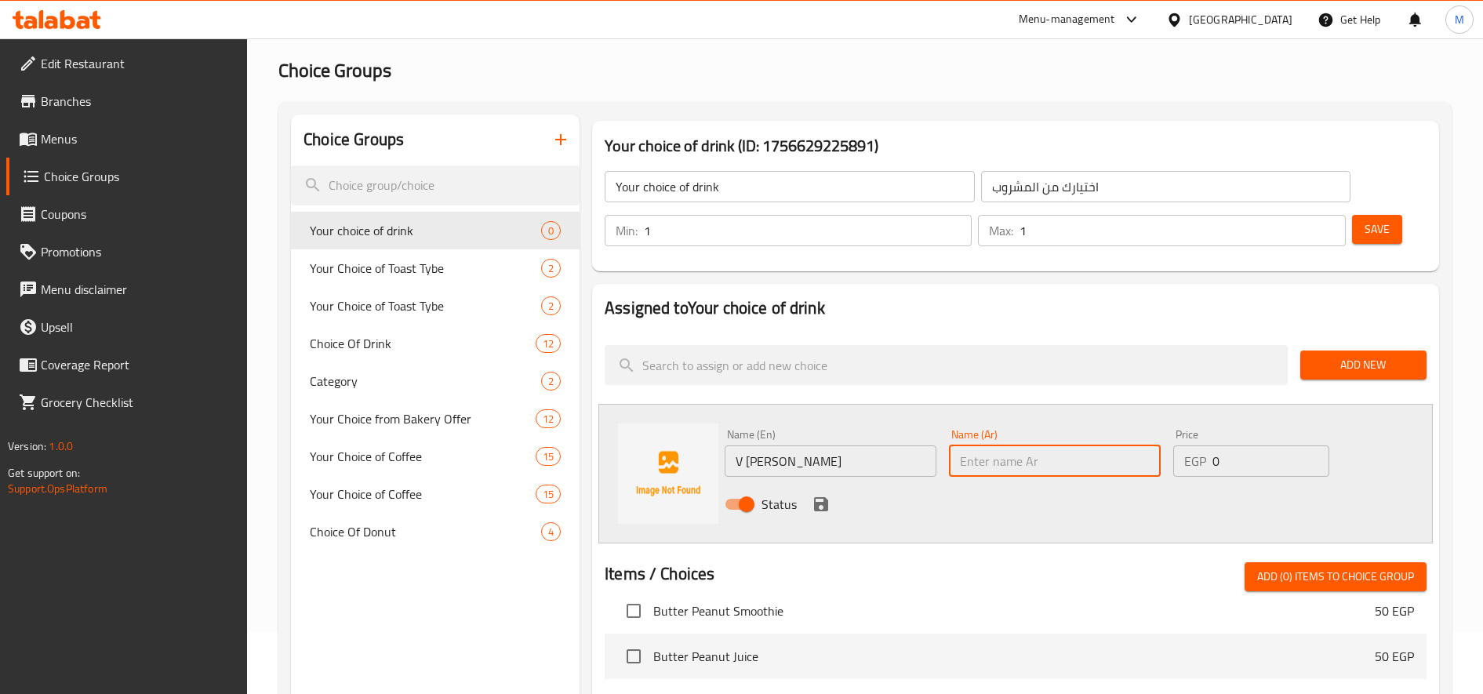
click at [1043, 467] on input "text" at bounding box center [1055, 460] width 212 height 31
type input "فى كولا"
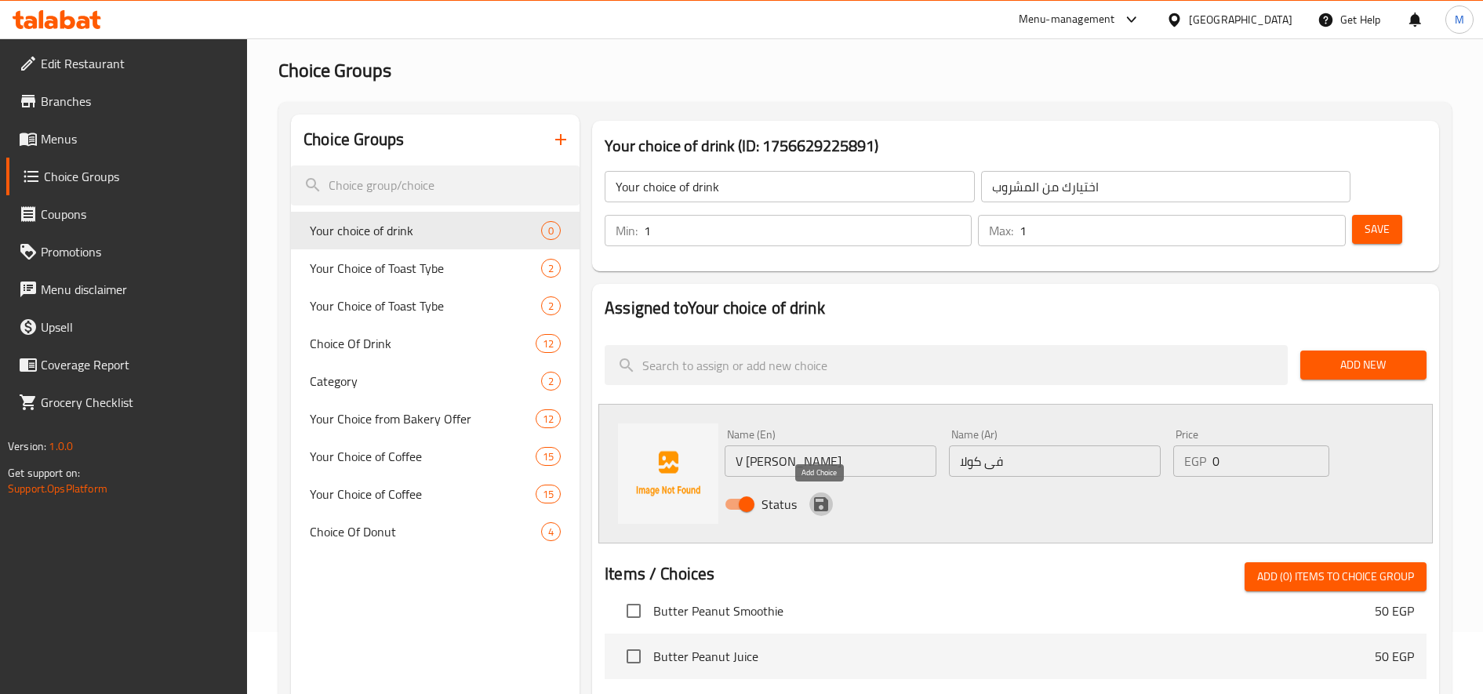
click at [818, 496] on icon "save" at bounding box center [821, 504] width 19 height 19
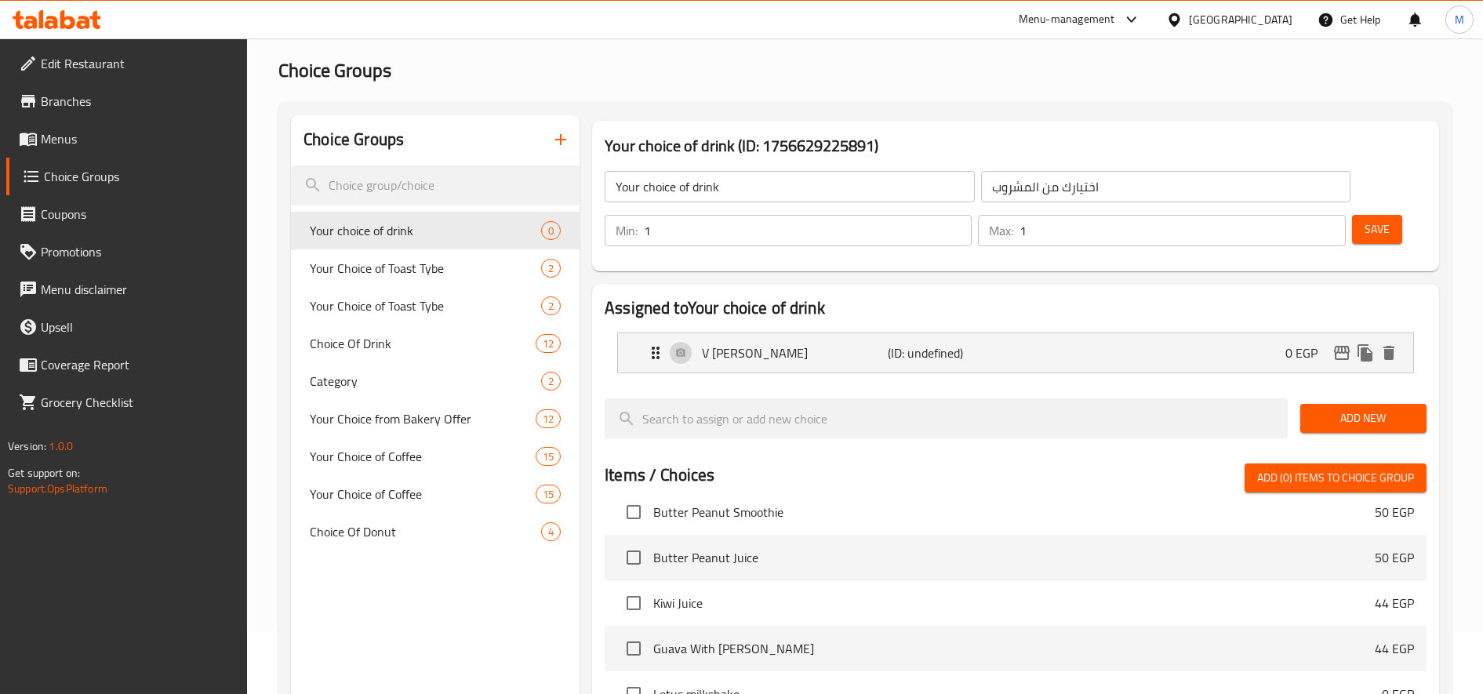
click at [1379, 420] on span "Add New" at bounding box center [1363, 419] width 101 height 20
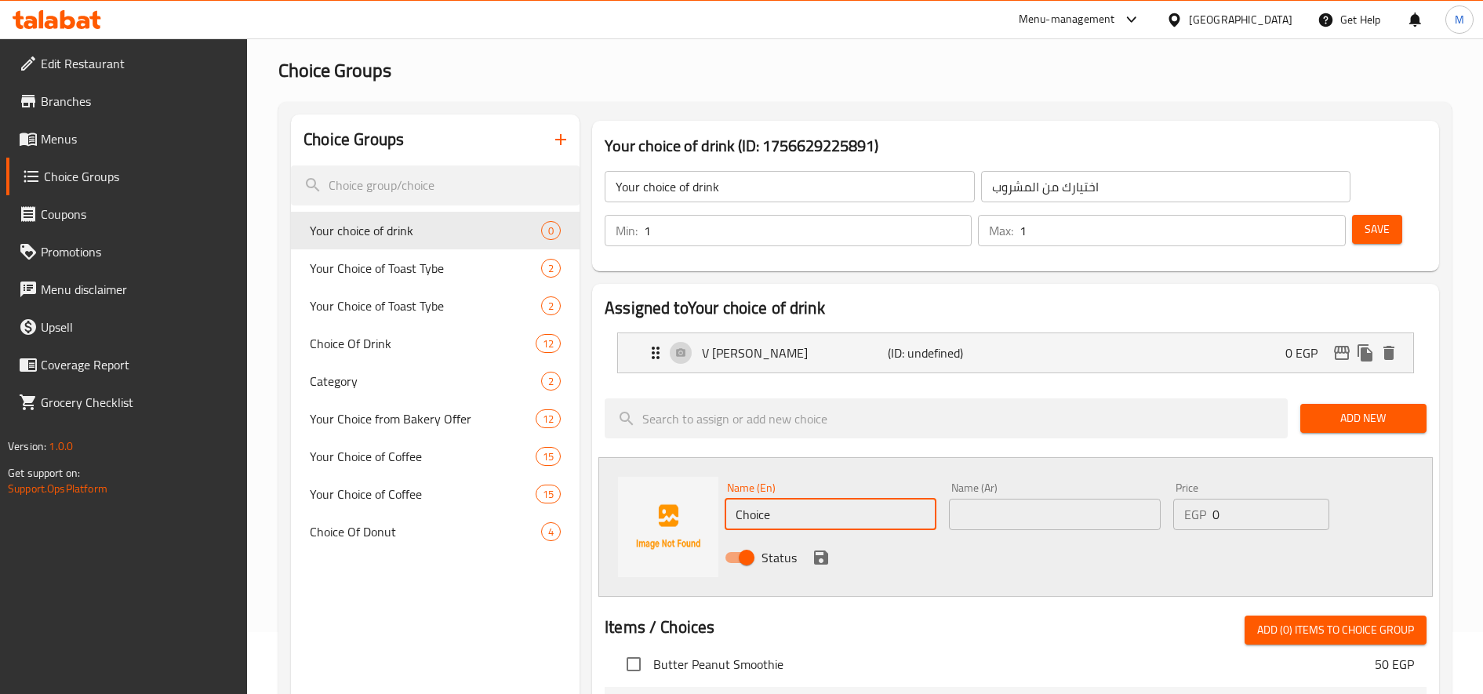
click at [808, 520] on input "Choice" at bounding box center [831, 514] width 212 height 31
paste input "Soda col"
click at [808, 520] on input "[PERSON_NAME]" at bounding box center [831, 514] width 212 height 31
type input "[PERSON_NAME]"
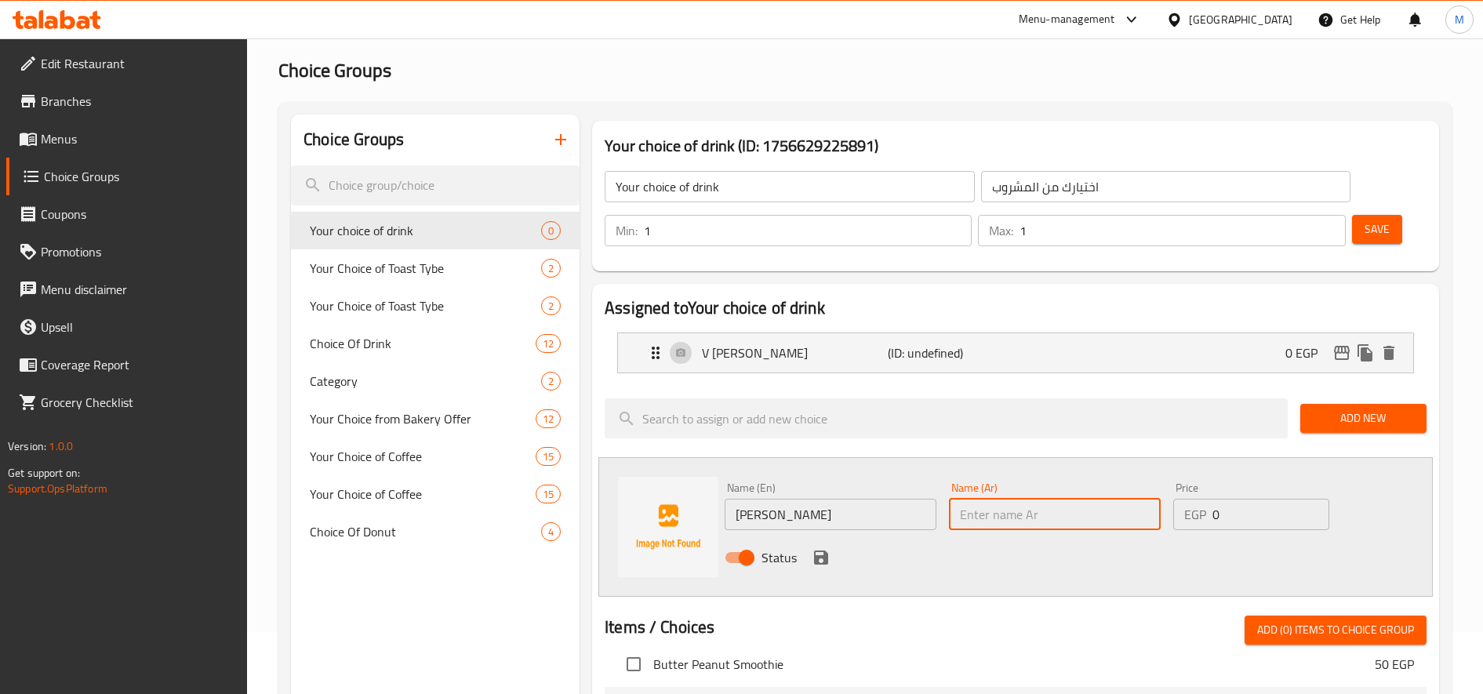
click at [1024, 517] on input "text" at bounding box center [1055, 514] width 212 height 31
type input "[PERSON_NAME]"
click at [828, 554] on icon "save" at bounding box center [821, 557] width 19 height 19
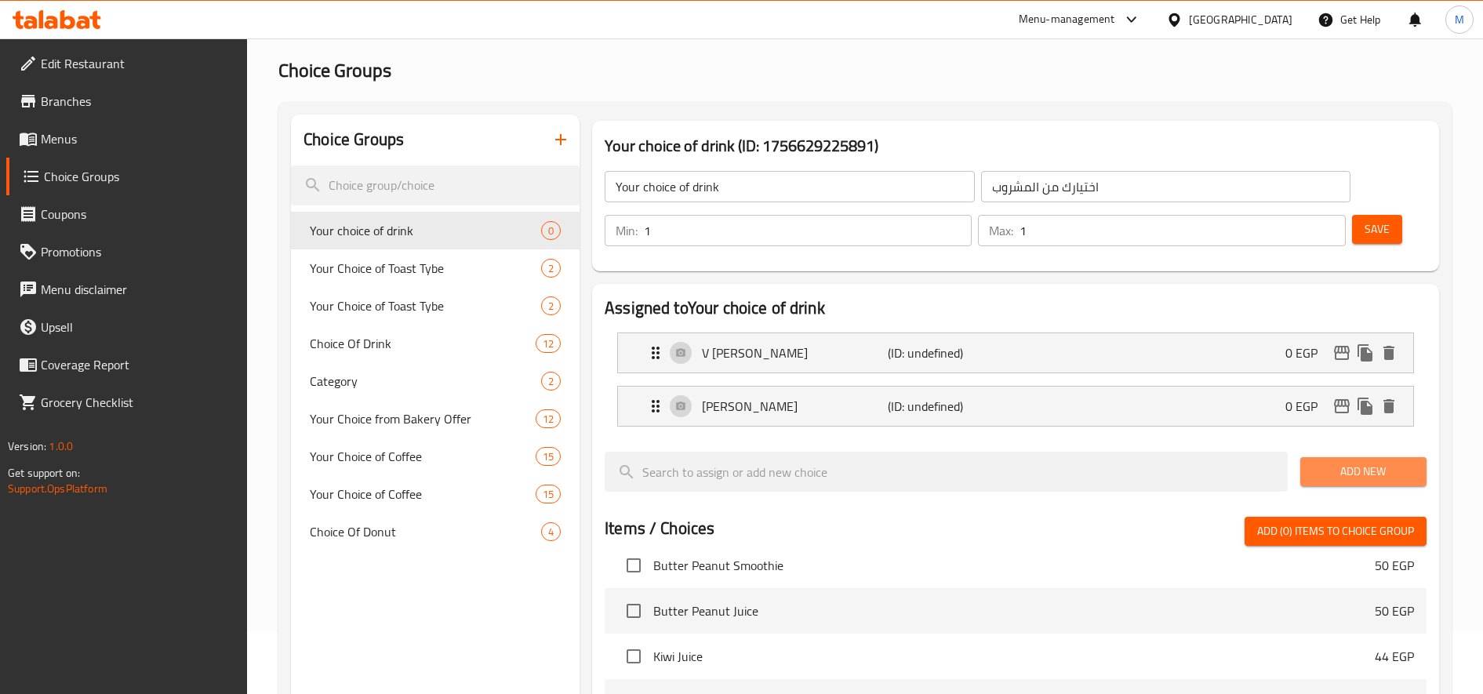
click at [1387, 479] on span "Add New" at bounding box center [1363, 472] width 101 height 20
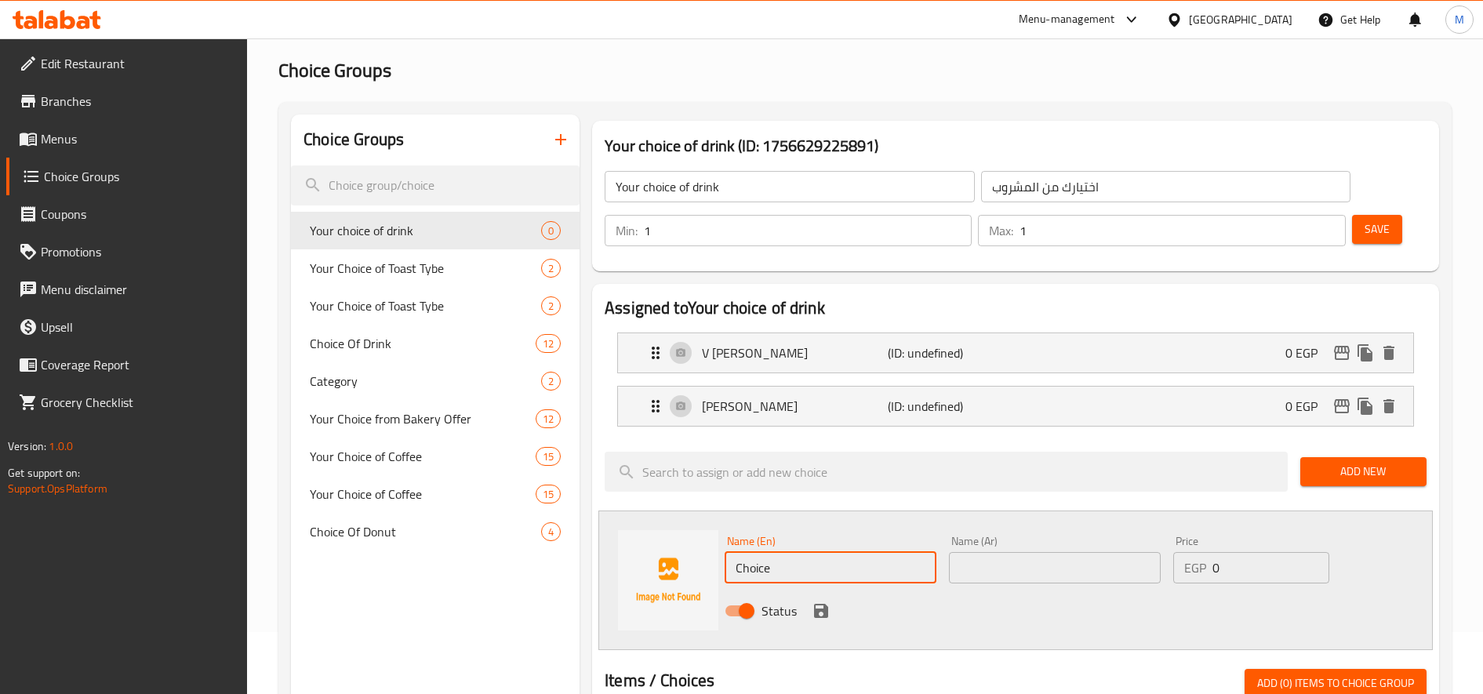
click at [793, 566] on input "Choice" at bounding box center [831, 567] width 212 height 31
paste input "Soda mango"
click at [793, 566] on input "Soda mango" at bounding box center [831, 567] width 212 height 31
type input "Soda mango"
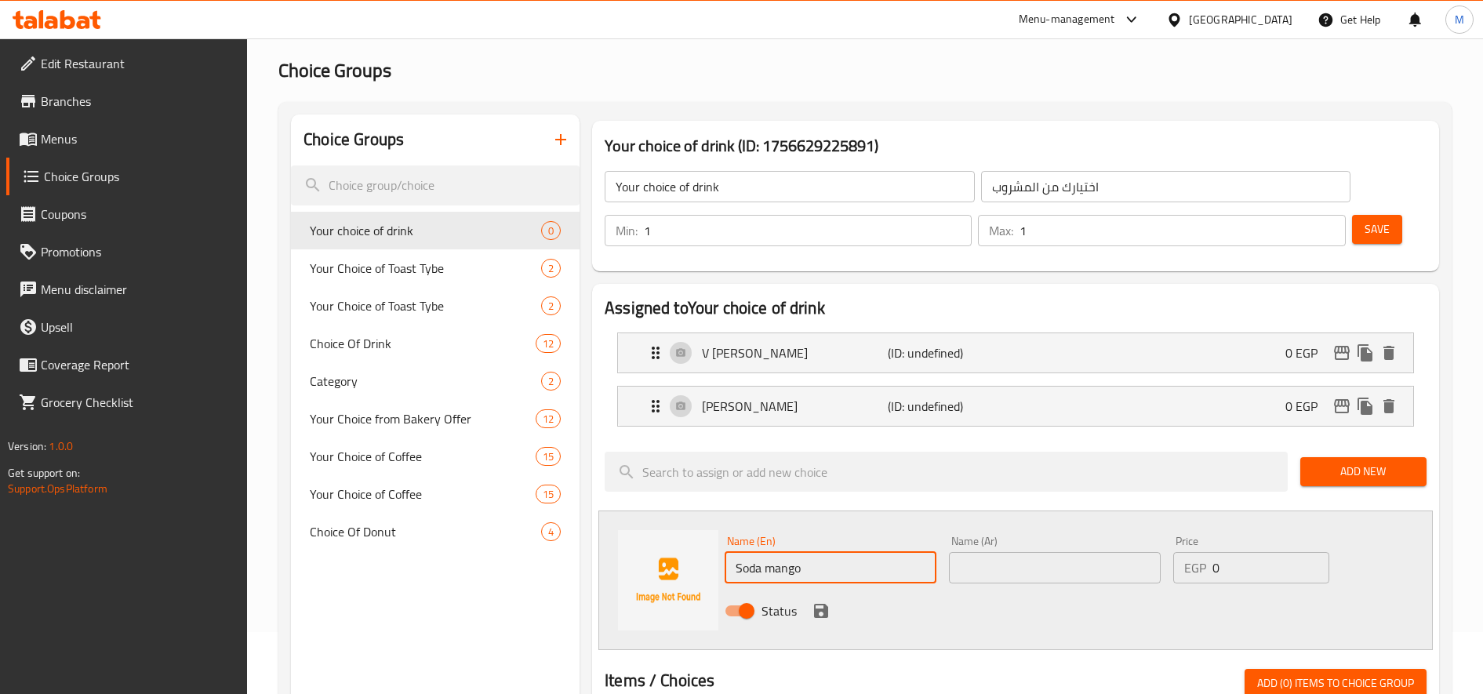
click at [1009, 561] on input "text" at bounding box center [1055, 567] width 212 height 31
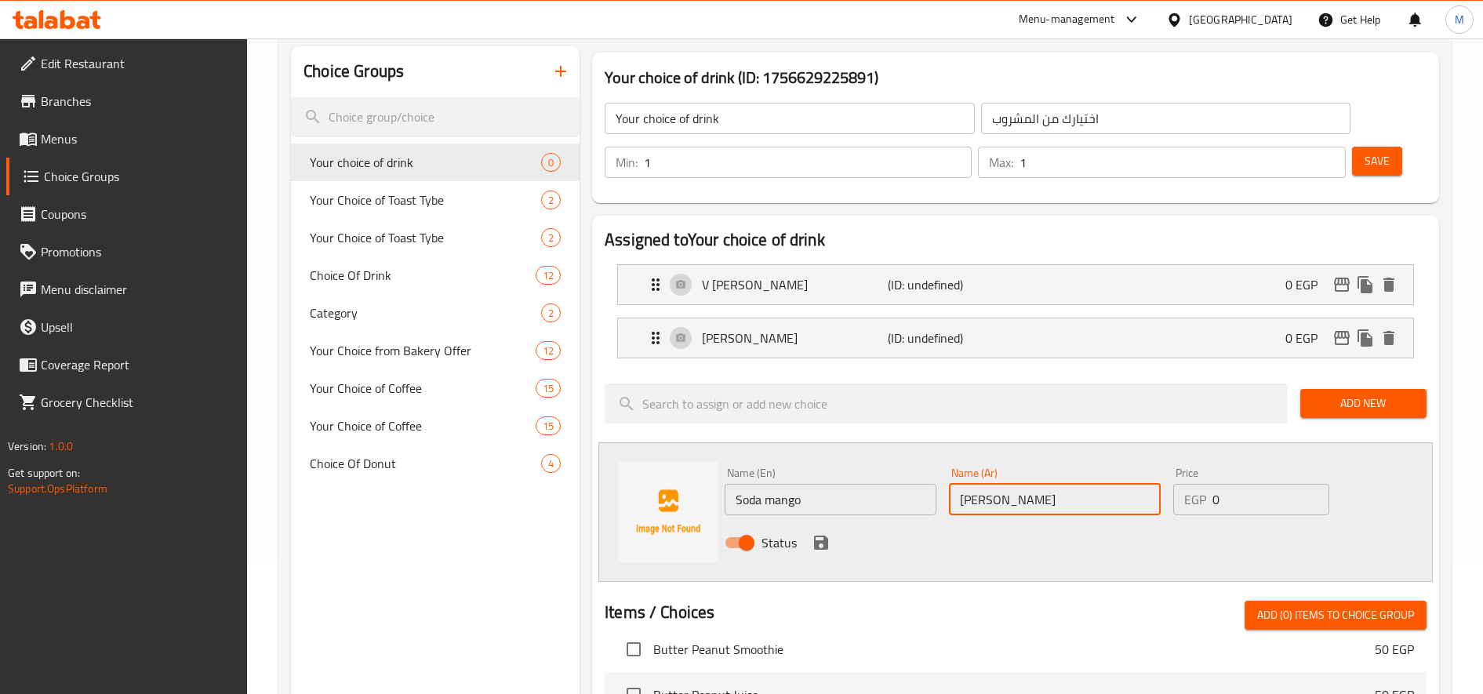
scroll to position [140, 0]
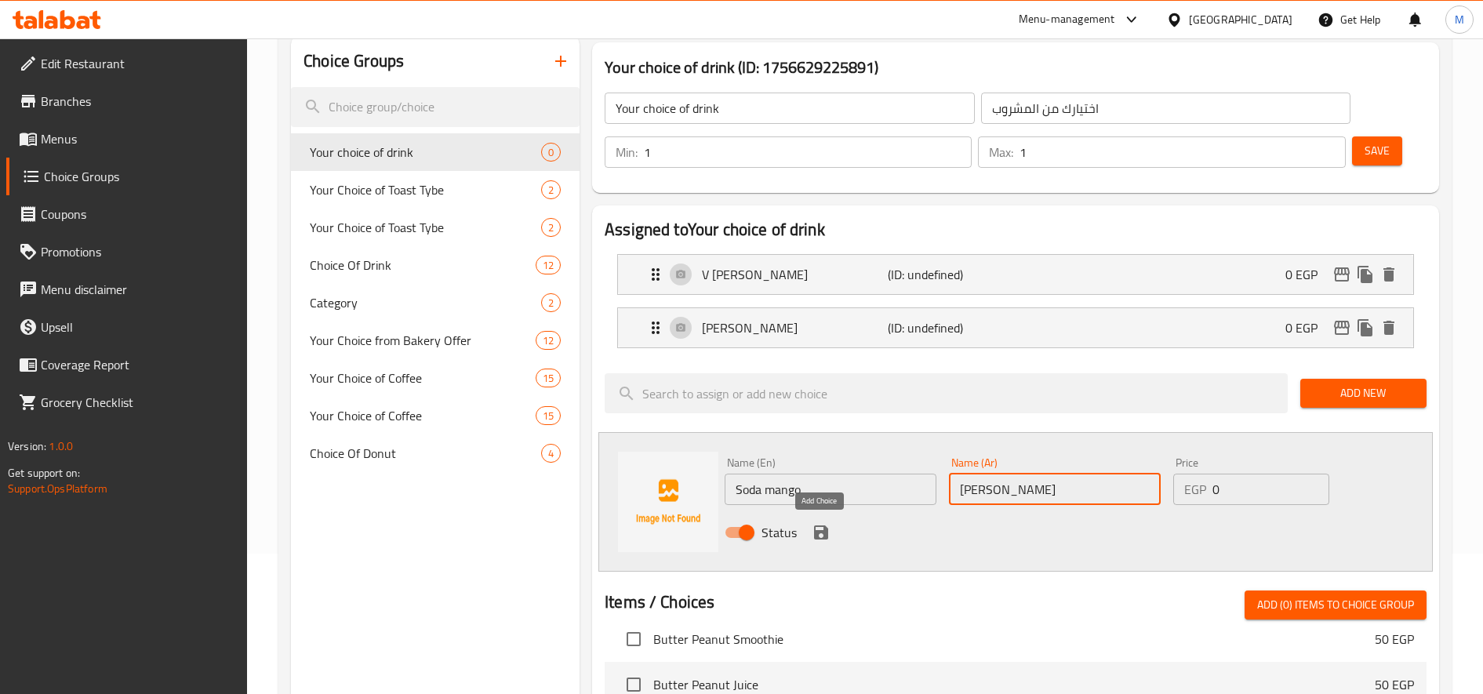
type input "[PERSON_NAME]"
click at [820, 522] on button "save" at bounding box center [821, 533] width 24 height 24
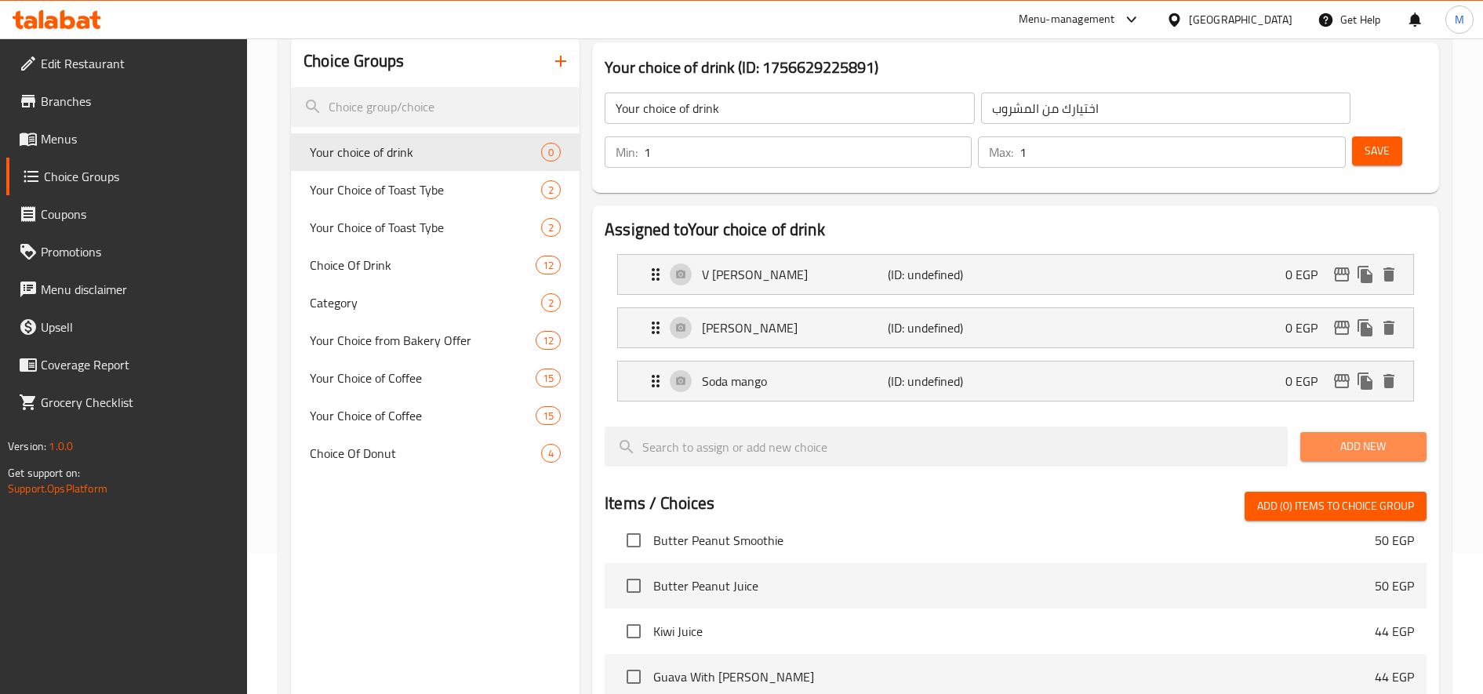
click at [1332, 439] on span "Add New" at bounding box center [1363, 447] width 101 height 20
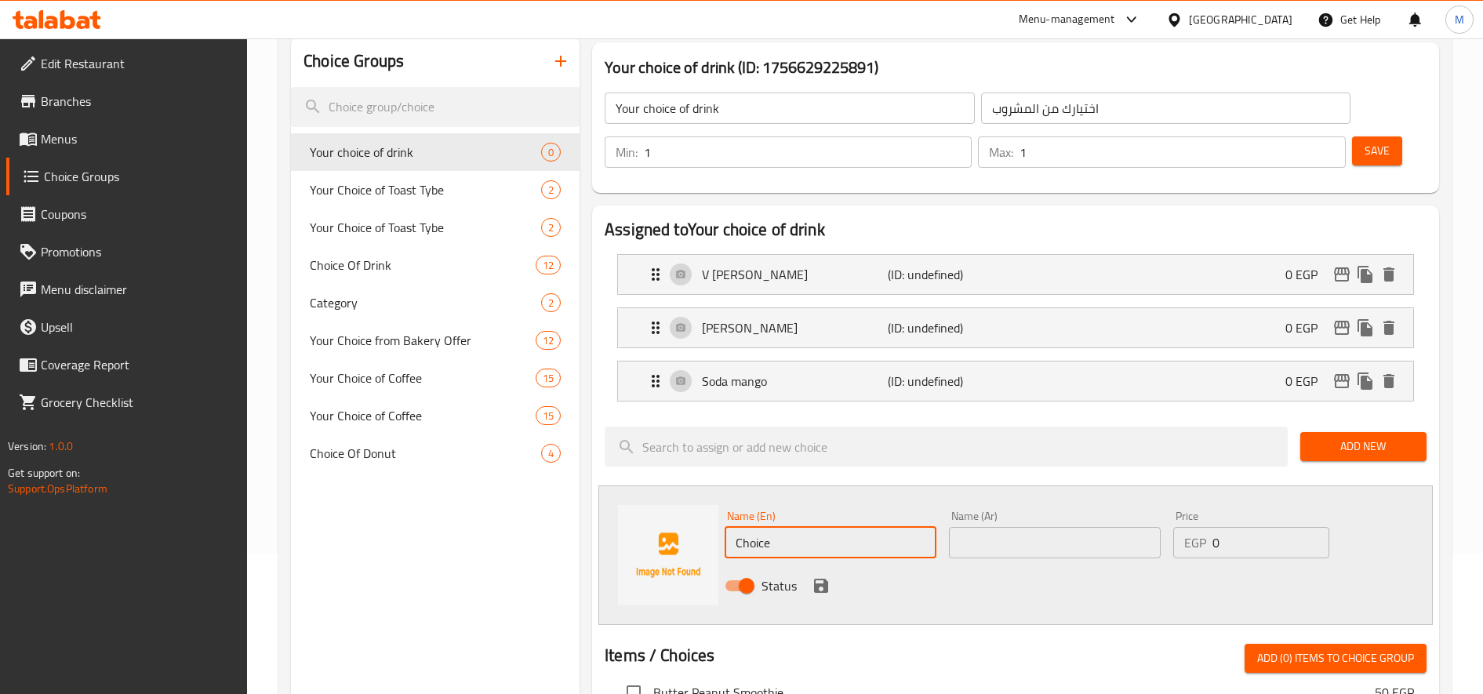
click at [787, 551] on input "Choice" at bounding box center [831, 542] width 212 height 31
paste input "Soda blue [PERSON_NAME]"
click at [787, 551] on input "Soda blue [PERSON_NAME]" at bounding box center [831, 542] width 212 height 31
type input "Soda blue [PERSON_NAME]"
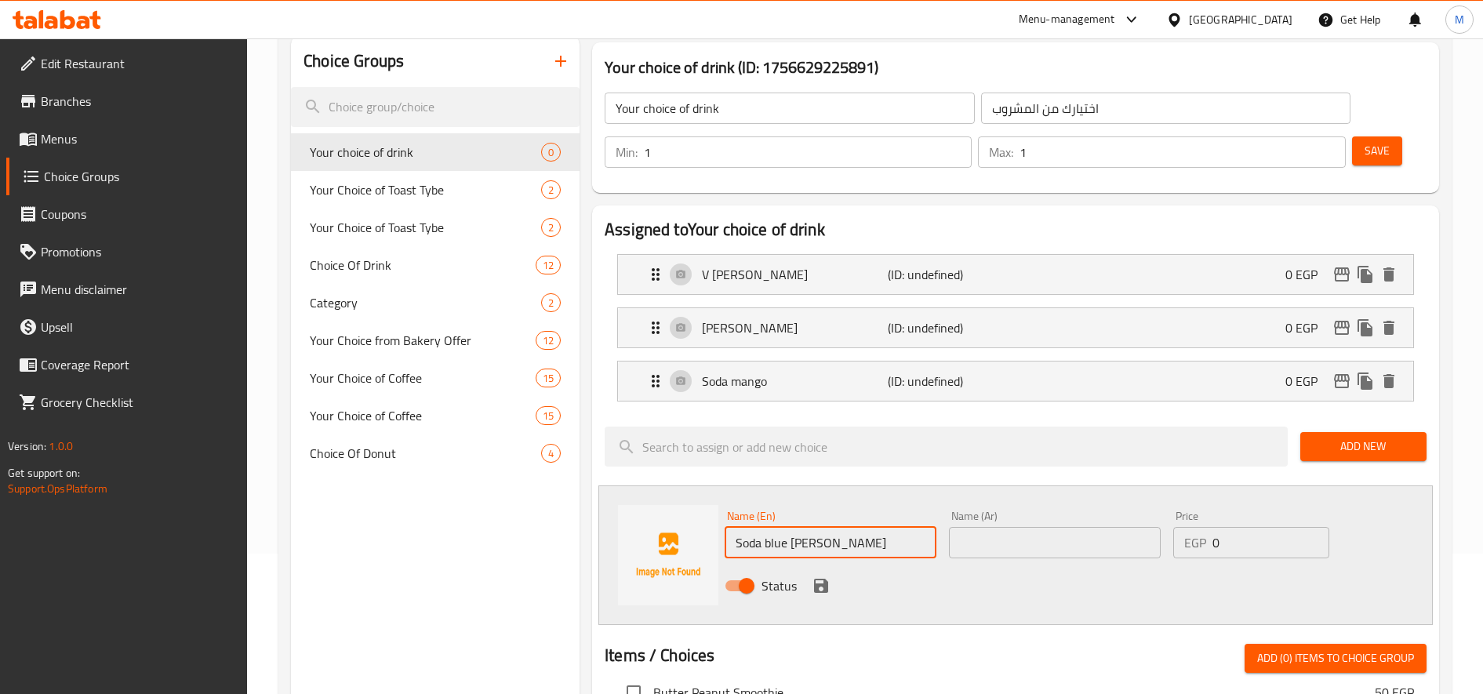
click at [998, 544] on input "text" at bounding box center [1055, 542] width 212 height 31
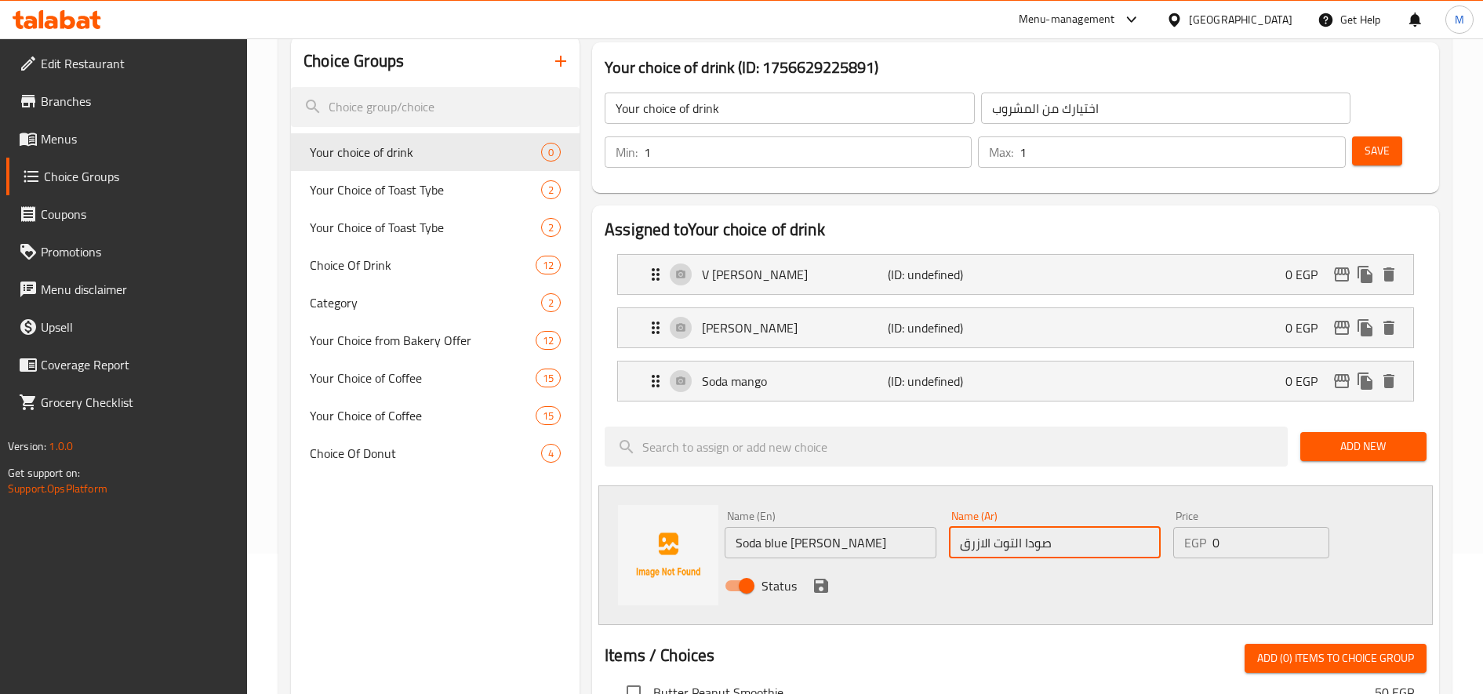
type input "صودا التوت الازرق"
click at [814, 580] on icon "save" at bounding box center [821, 586] width 14 height 14
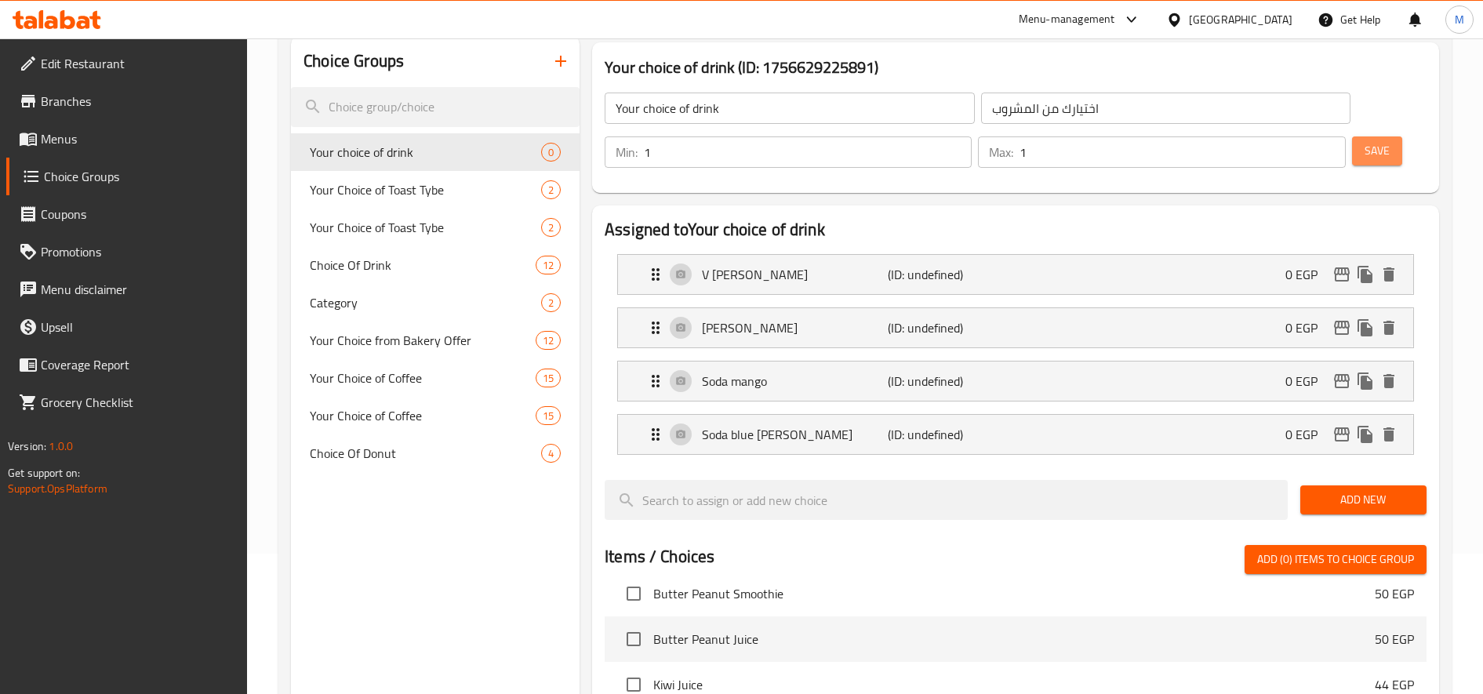
click at [1369, 152] on span "Save" at bounding box center [1377, 151] width 25 height 20
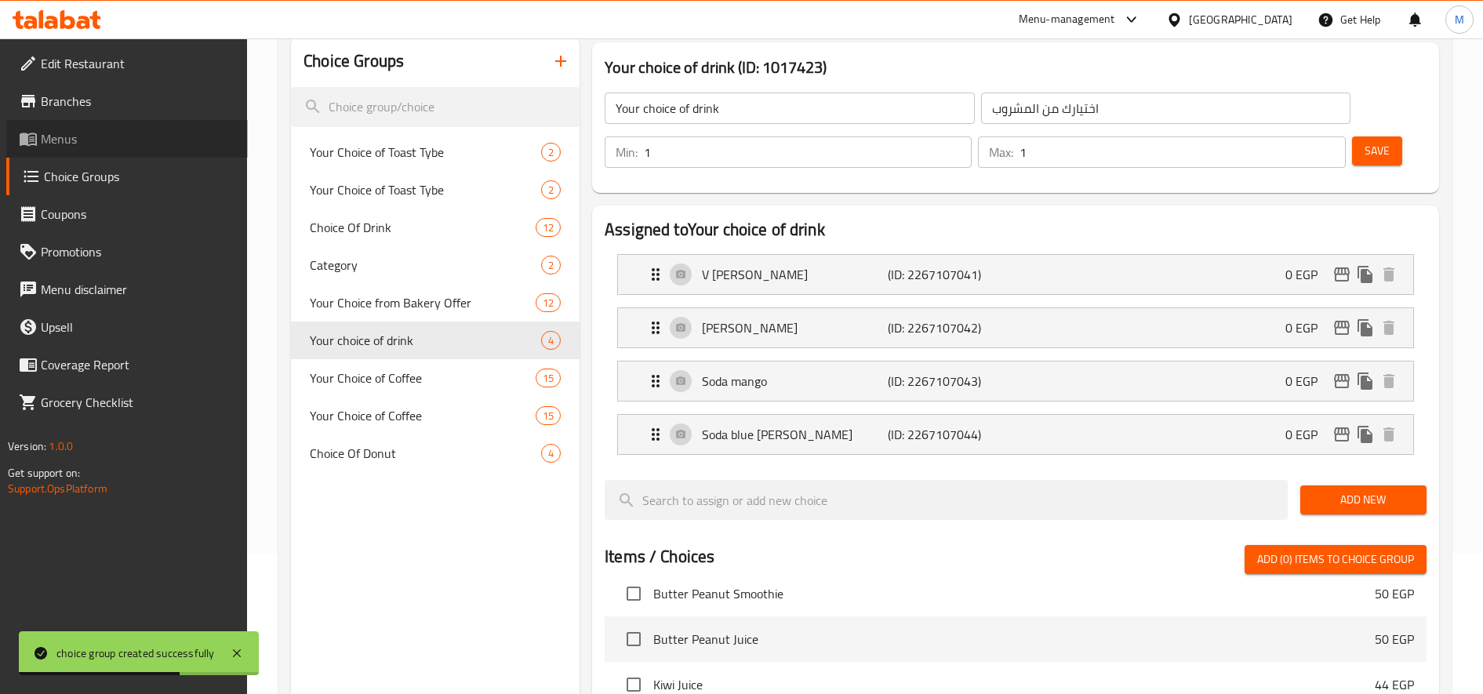
click at [125, 140] on span "Menus" at bounding box center [138, 138] width 194 height 19
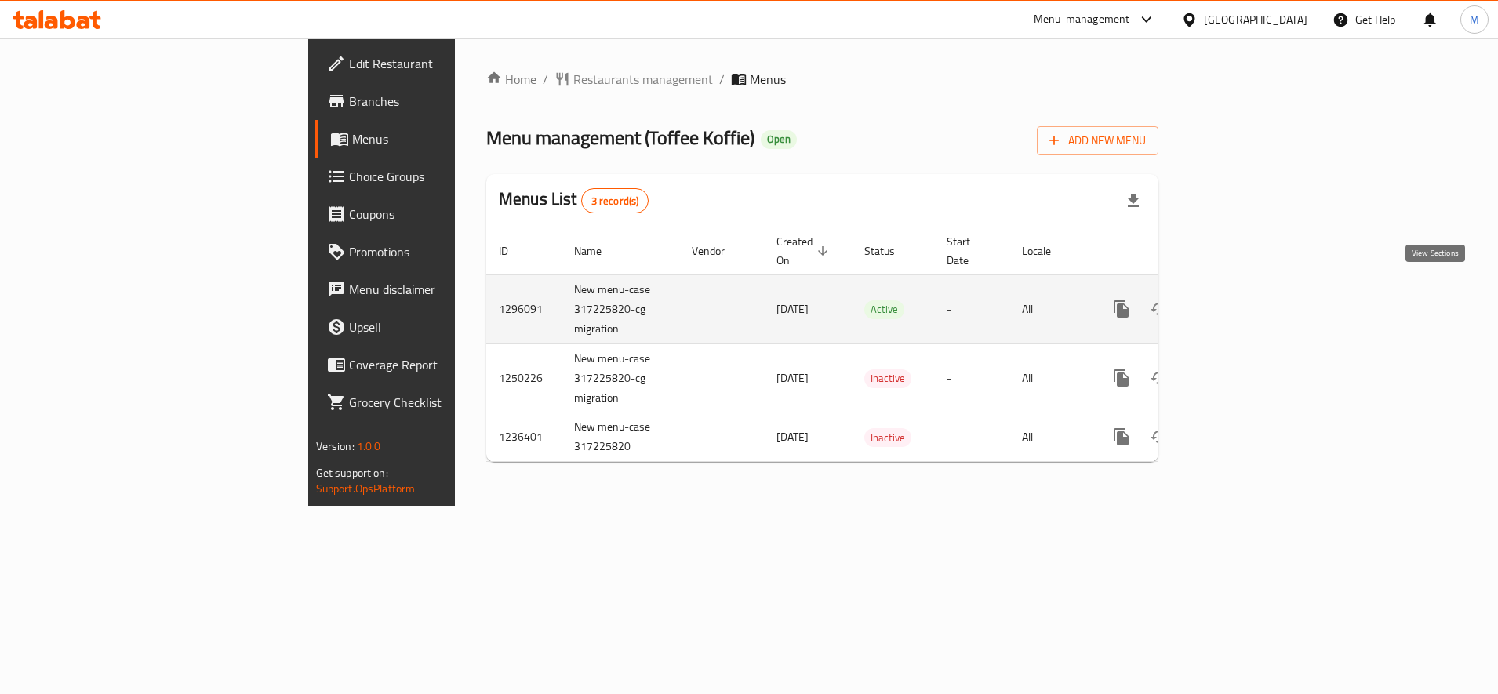
click at [1253, 290] on link "enhanced table" at bounding box center [1235, 309] width 38 height 38
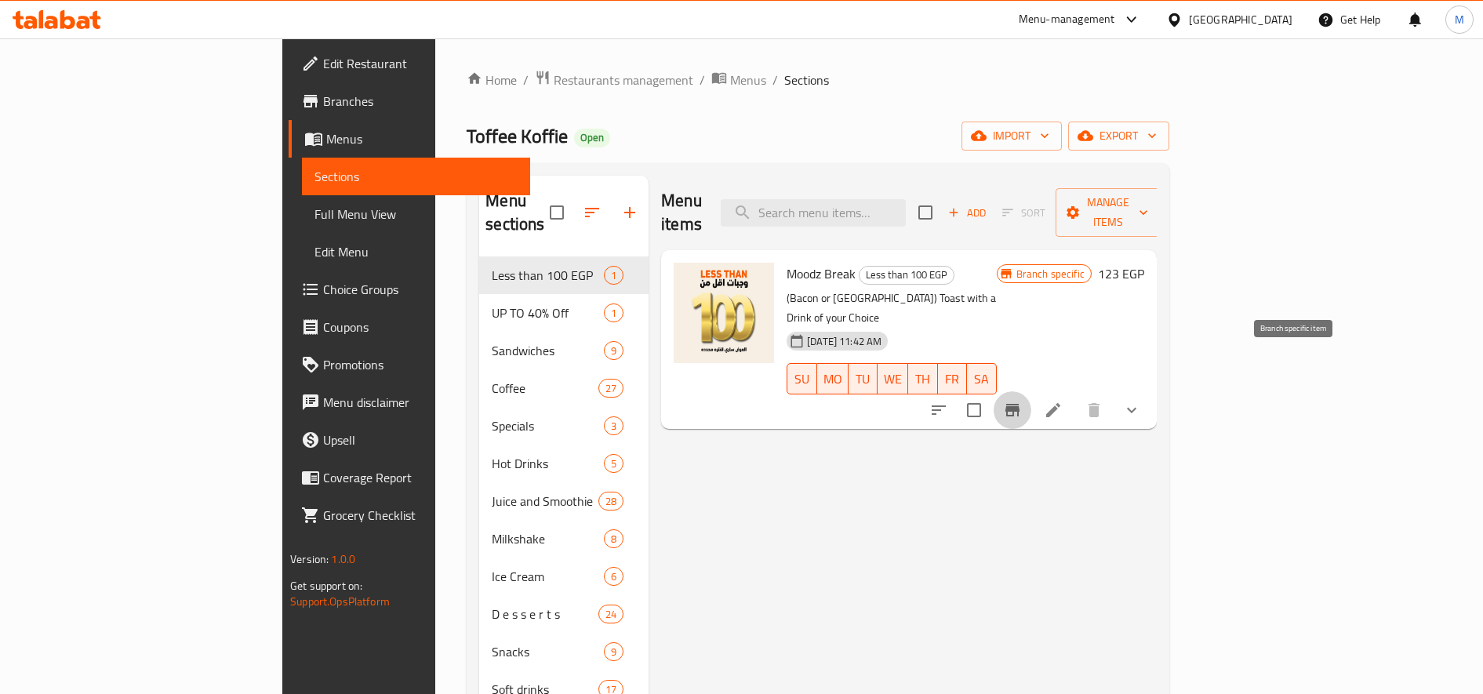
click at [1022, 401] on icon "Branch-specific-item" at bounding box center [1012, 410] width 19 height 19
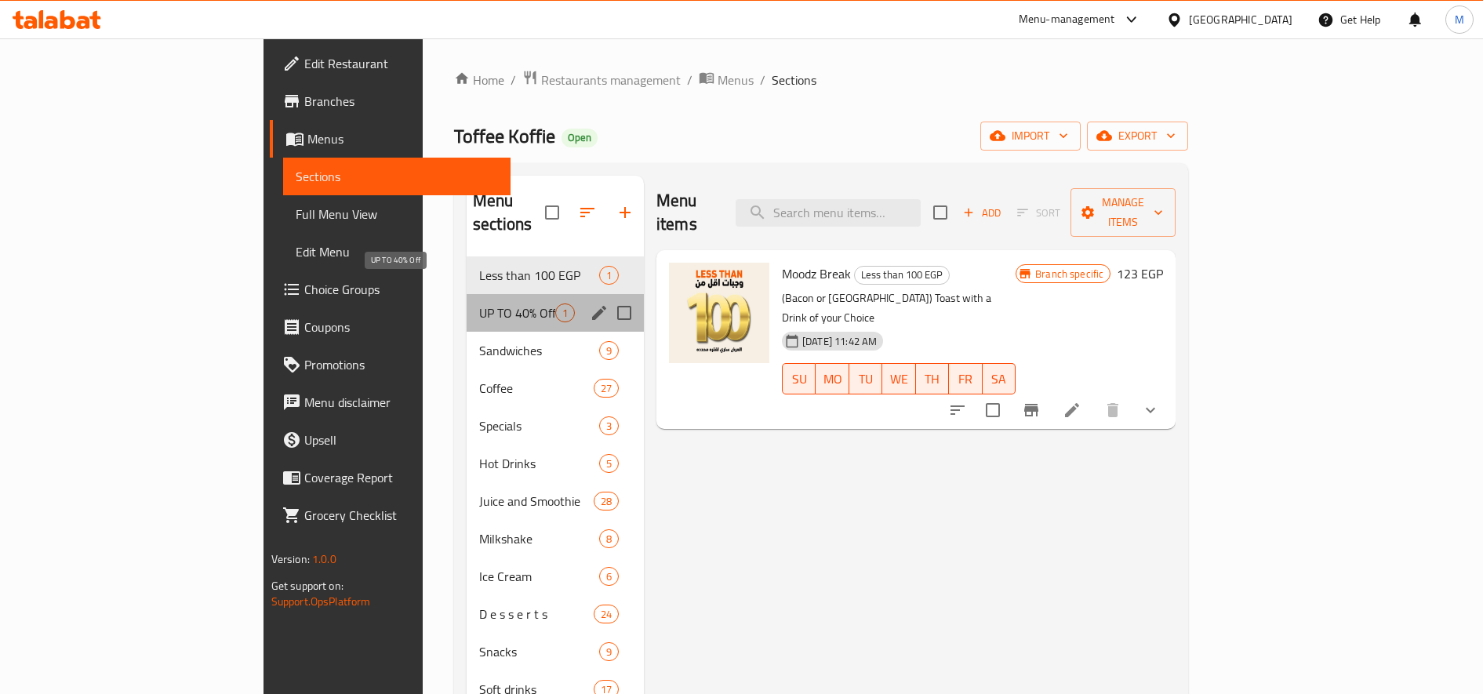
click at [479, 303] on span "UP TO 40% Off" at bounding box center [517, 312] width 76 height 19
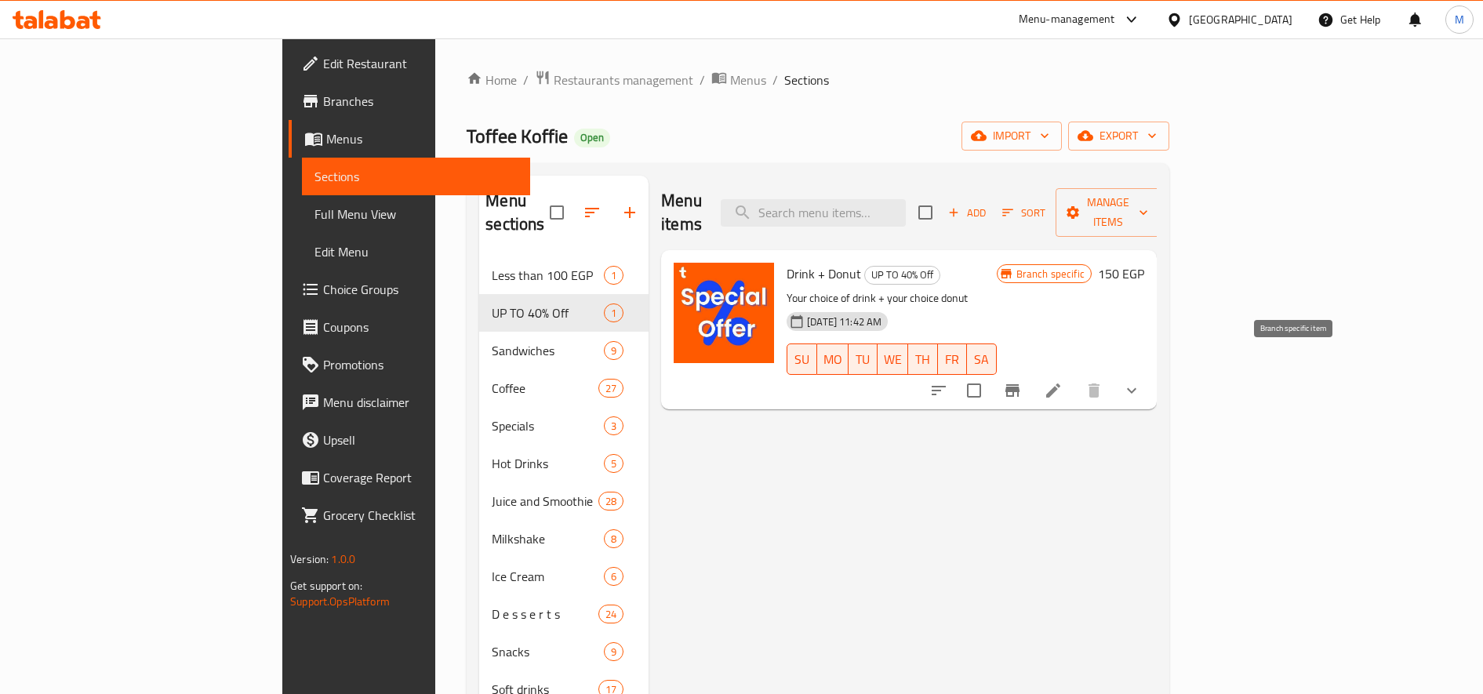
click at [1022, 381] on icon "Branch-specific-item" at bounding box center [1012, 390] width 19 height 19
click at [620, 205] on icon "button" at bounding box center [629, 212] width 19 height 19
click at [961, 205] on icon "button" at bounding box center [954, 212] width 14 height 14
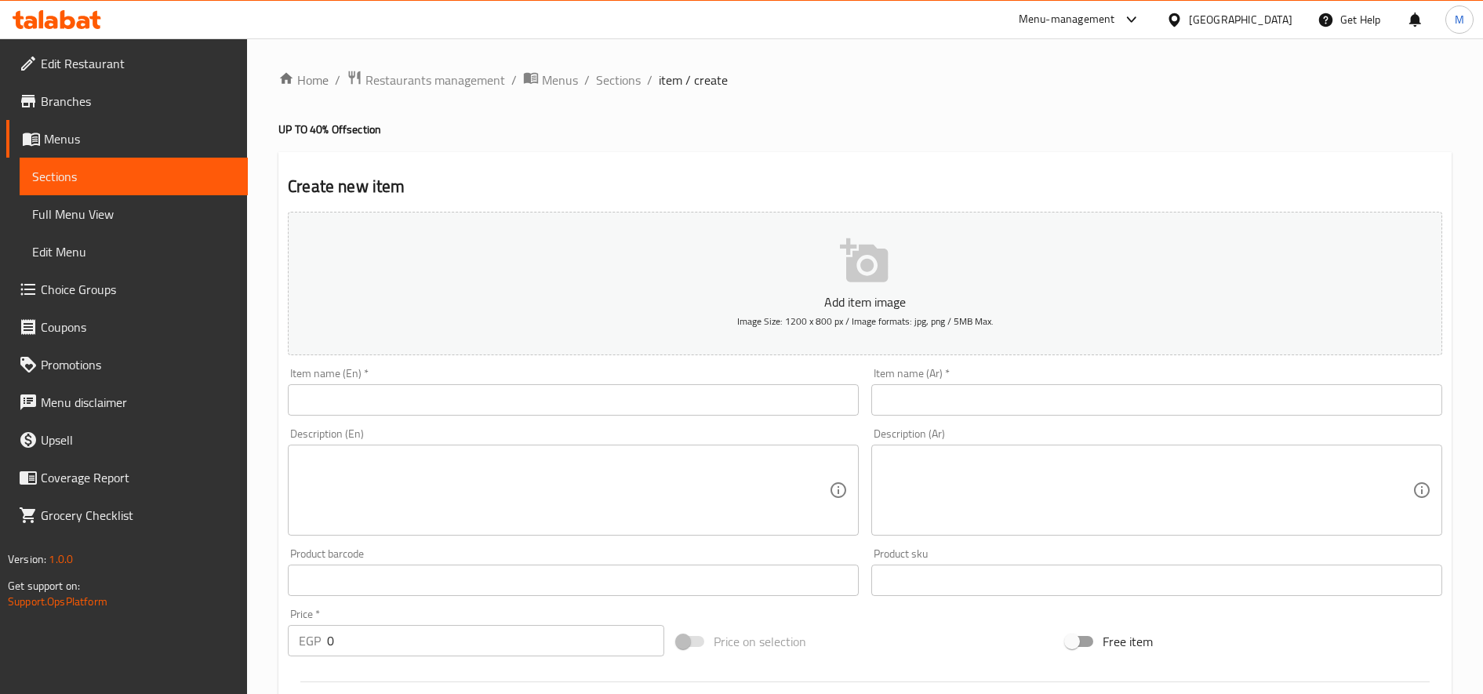
click at [1046, 410] on input "text" at bounding box center [1156, 399] width 571 height 31
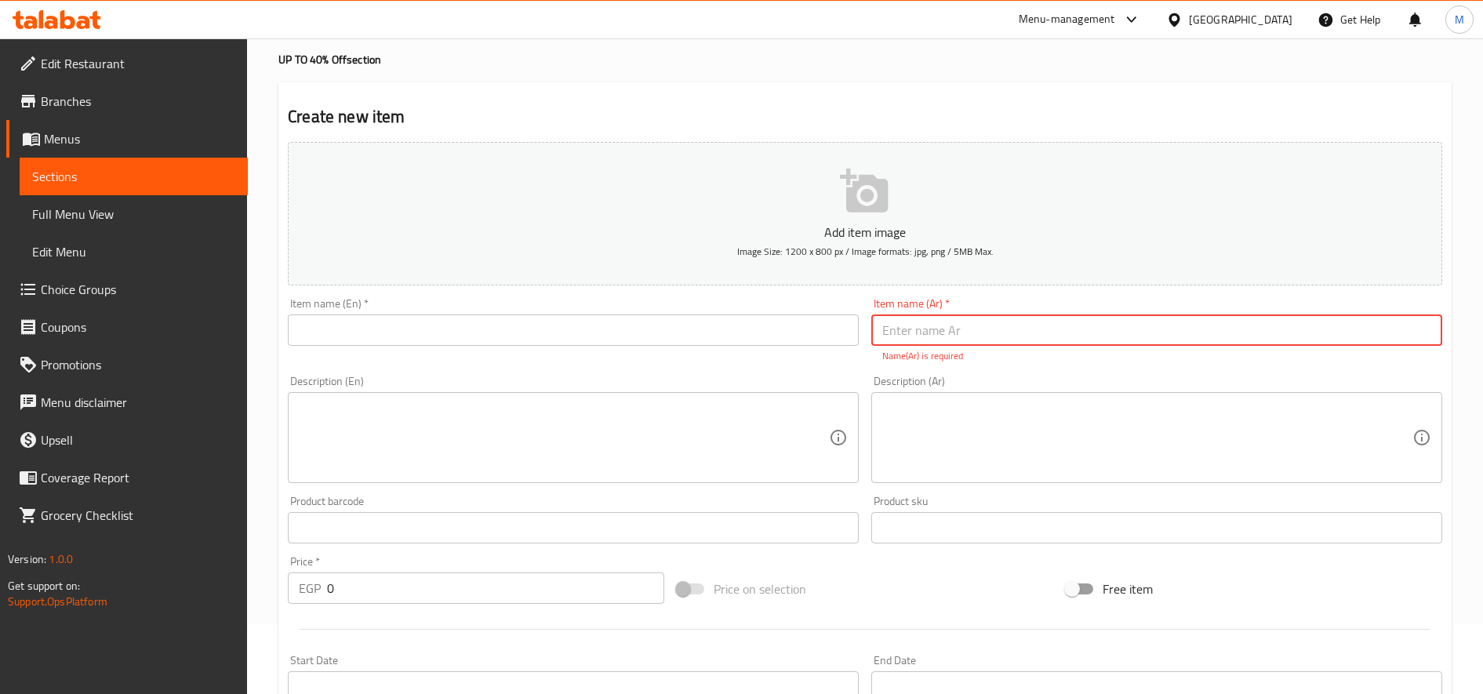
scroll to position [98, 0]
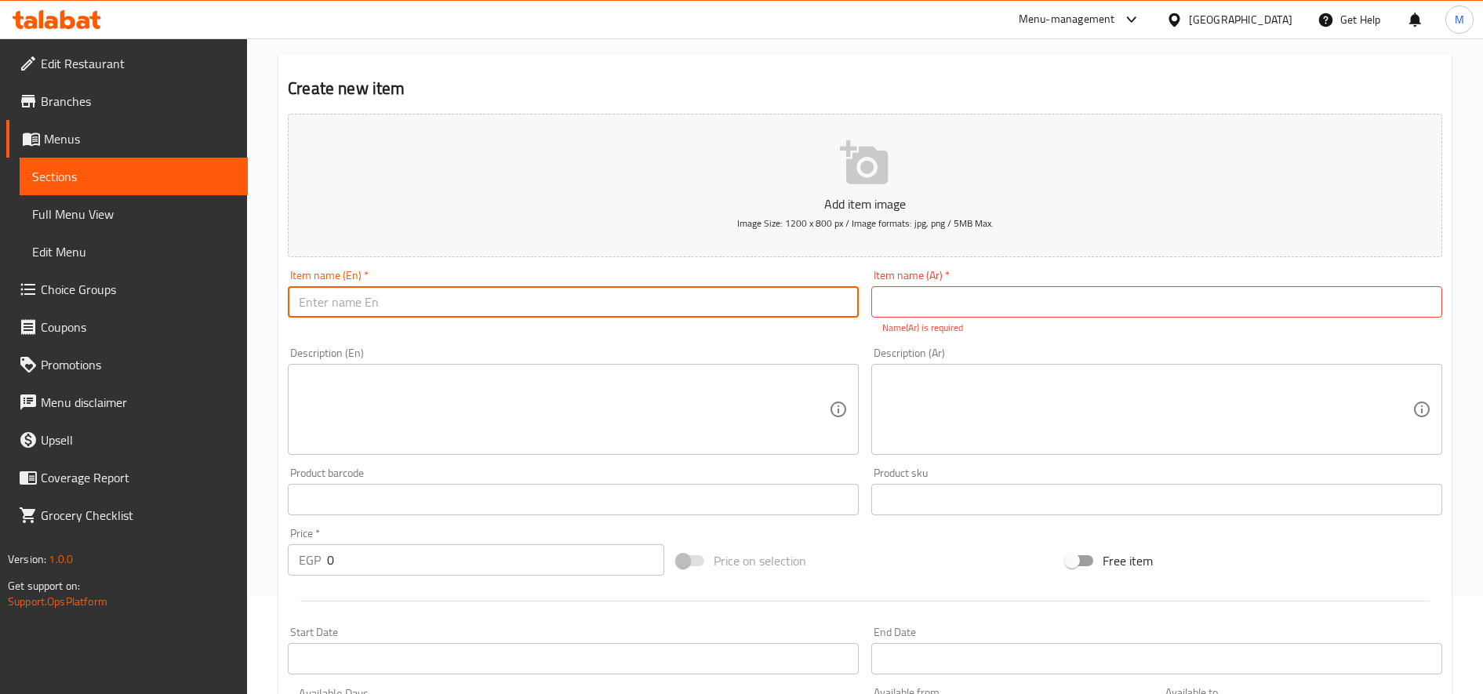
click at [674, 289] on input "text" at bounding box center [573, 301] width 571 height 31
paste input "Bakery bliss combo"
type input "Bakery bliss combo"
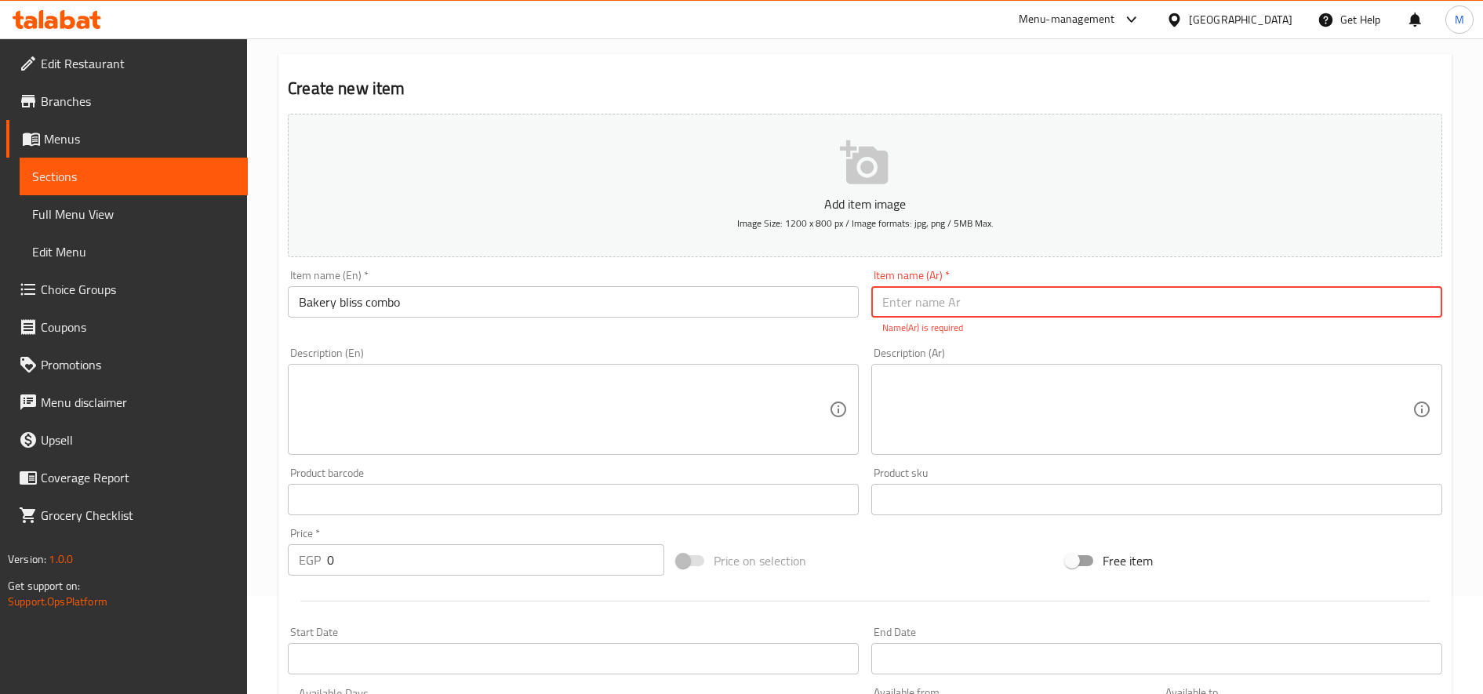
click at [988, 306] on input "text" at bounding box center [1156, 301] width 571 height 31
type input "عرض المخبوزات"
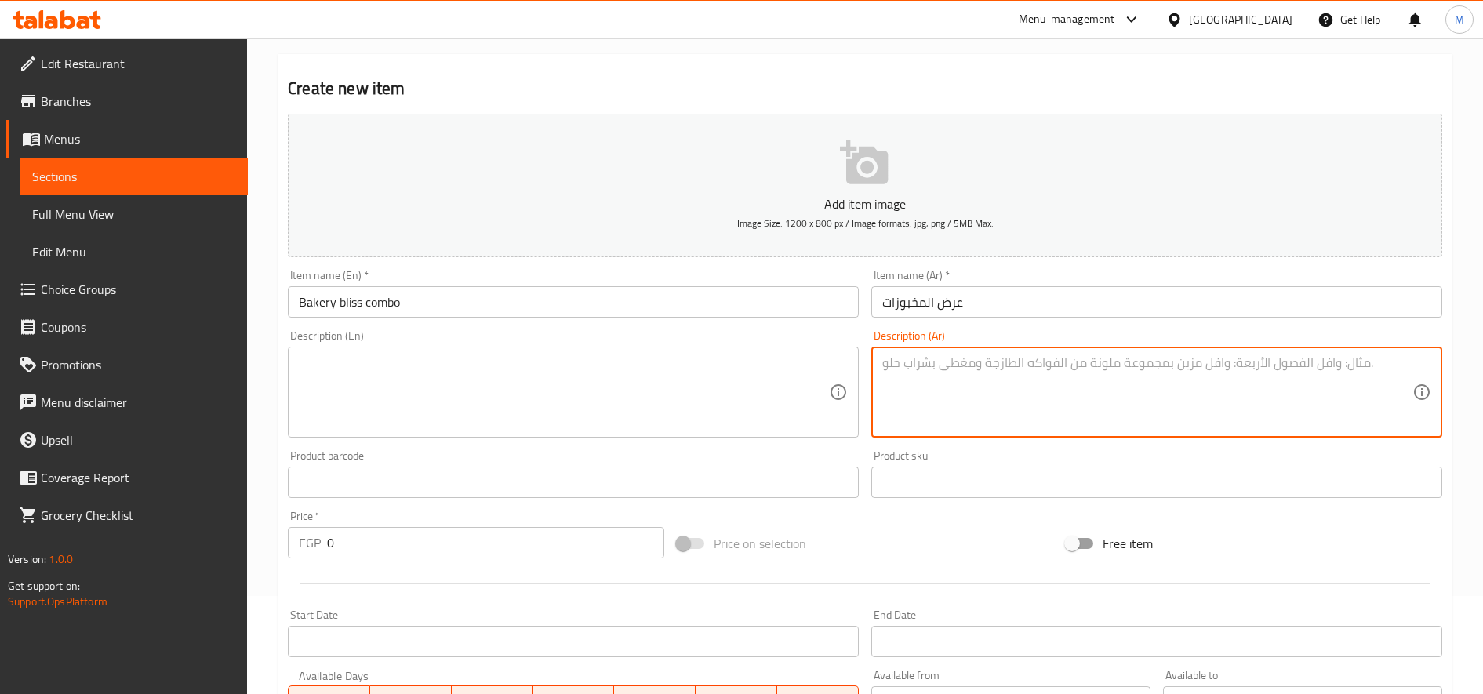
click at [972, 377] on textarea at bounding box center [1147, 392] width 530 height 75
type textarea "اختار نوع المخبوزات المفضل + صودا"
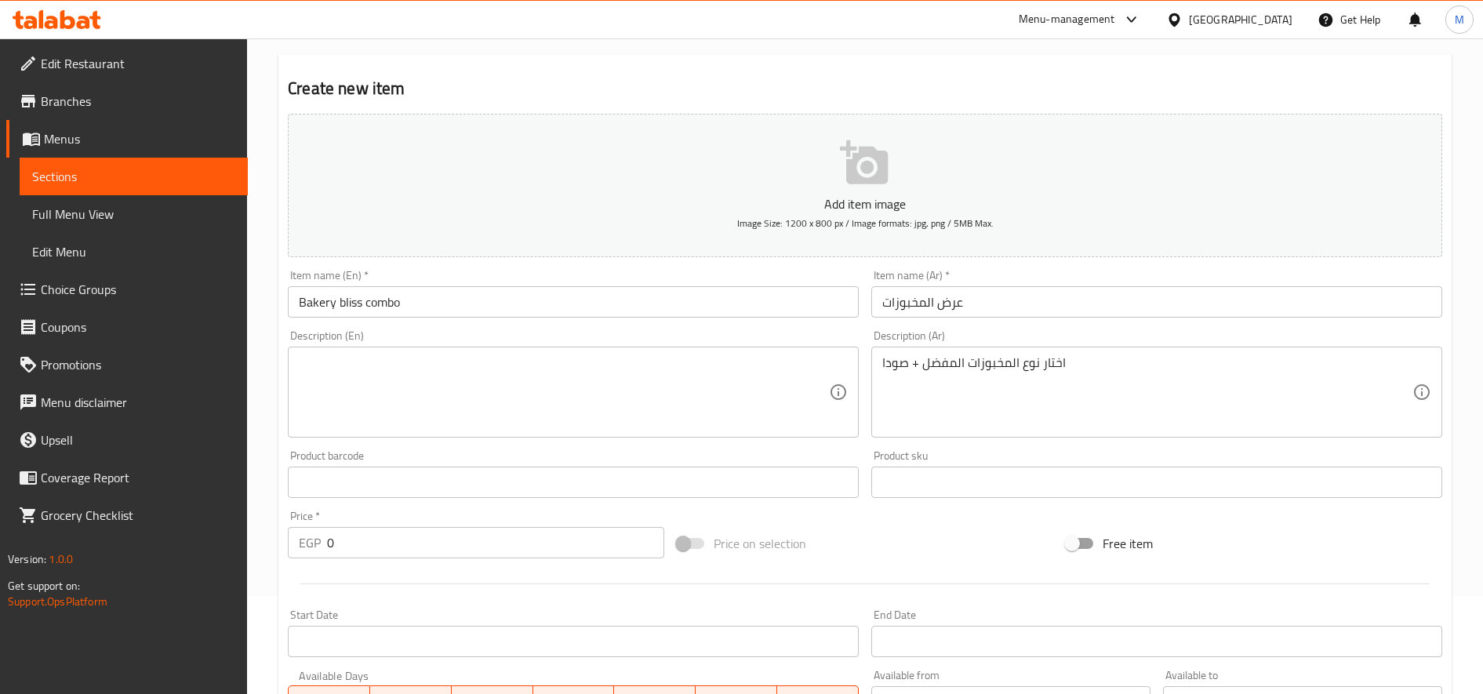
click at [988, 345] on div "Description (Ar) اختار نوع المخبوزات المفضل + صودا Description (Ar)" at bounding box center [1156, 383] width 571 height 107
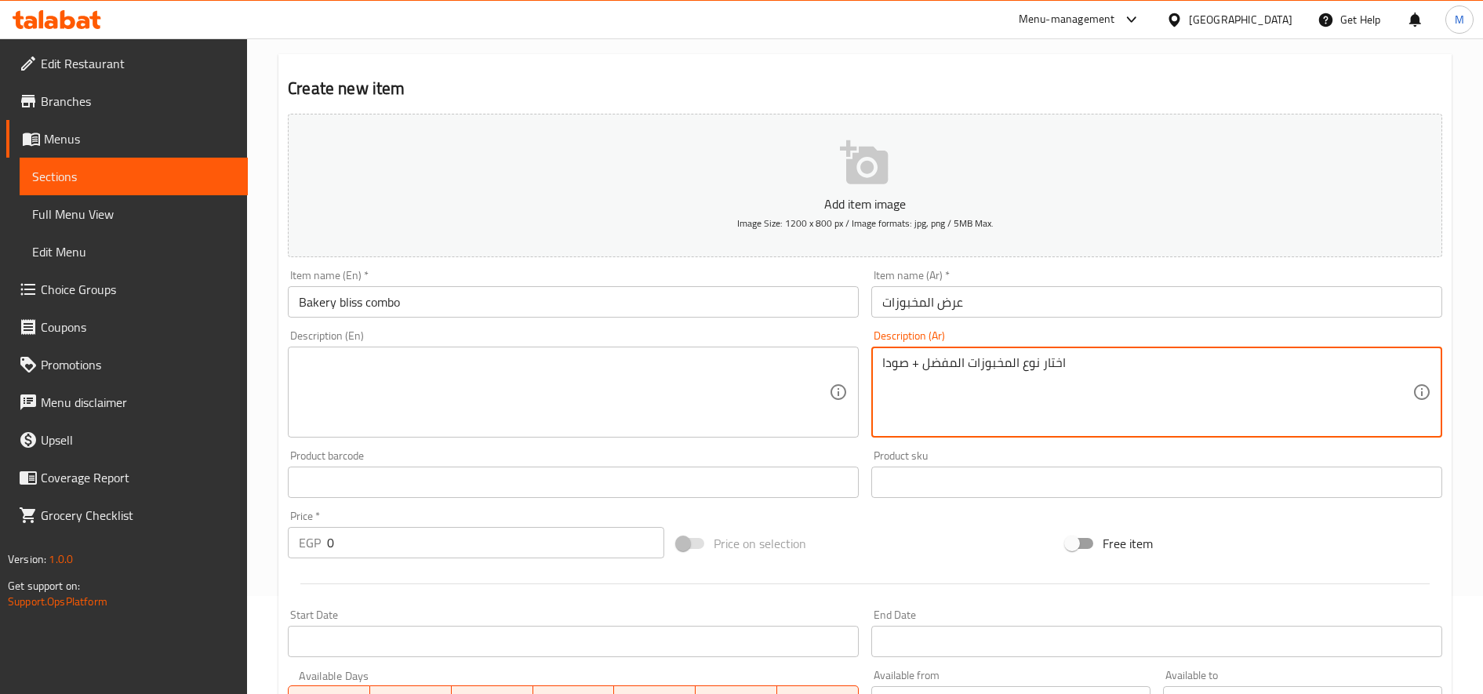
click at [987, 367] on textarea "اختار نوع المخبوزات المفضل + صودا" at bounding box center [1147, 392] width 530 height 75
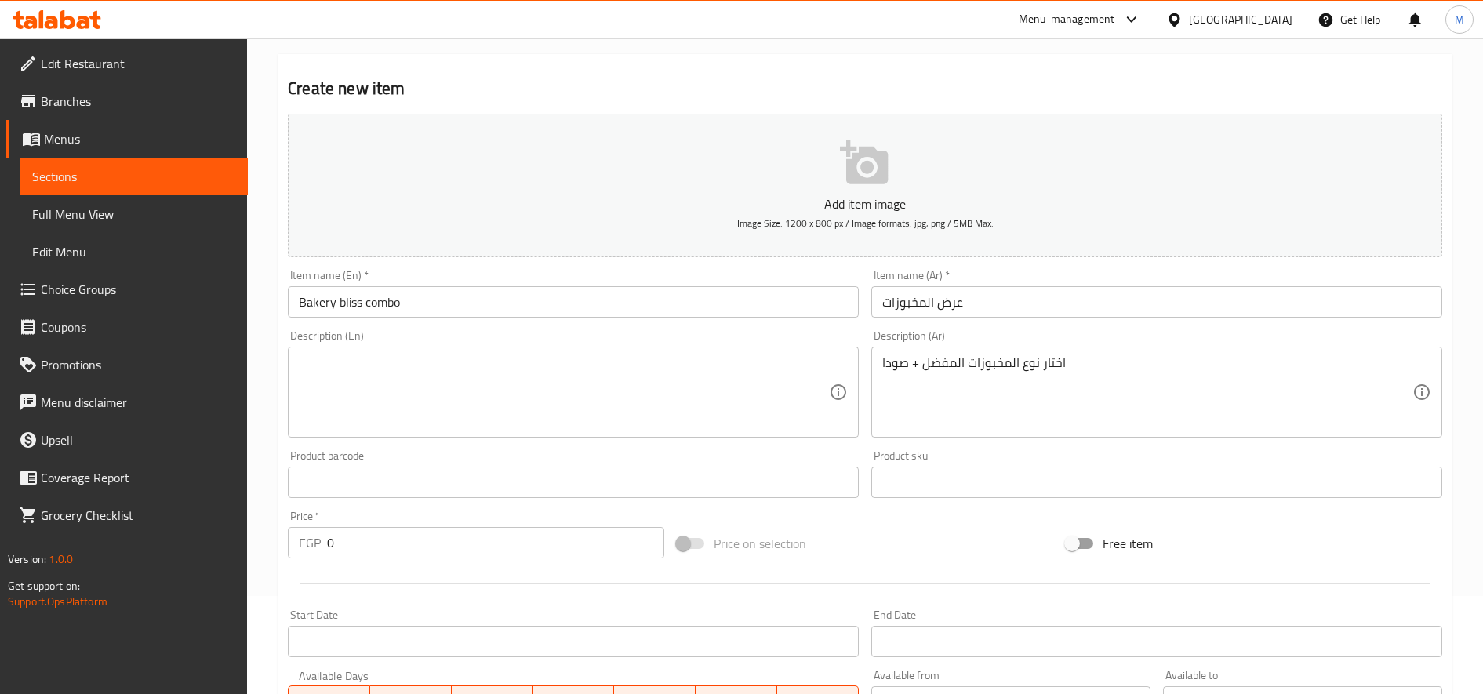
click at [554, 430] on div "Description (En)" at bounding box center [573, 392] width 571 height 91
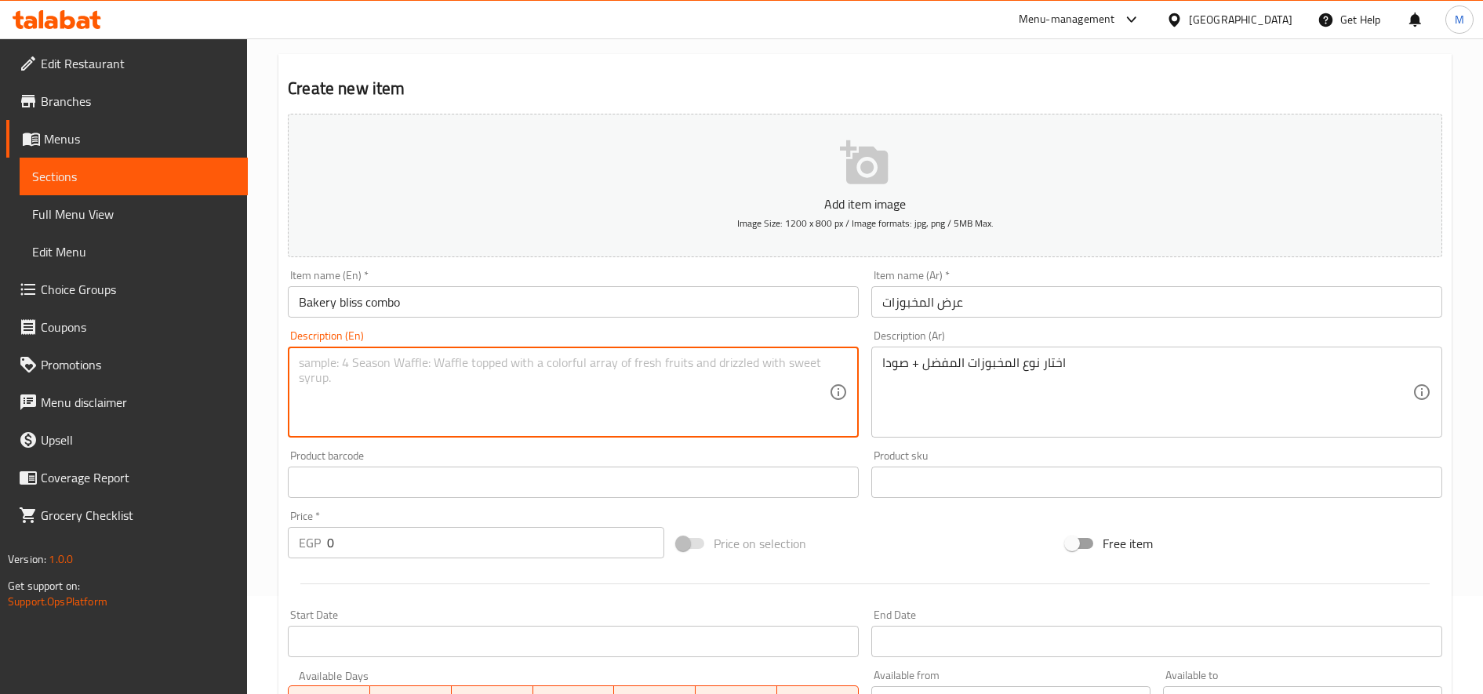
paste textarea "Choose your favorite type of baked goods + soda"
click at [310, 301] on input "Bakery bliss combo" at bounding box center [573, 301] width 571 height 31
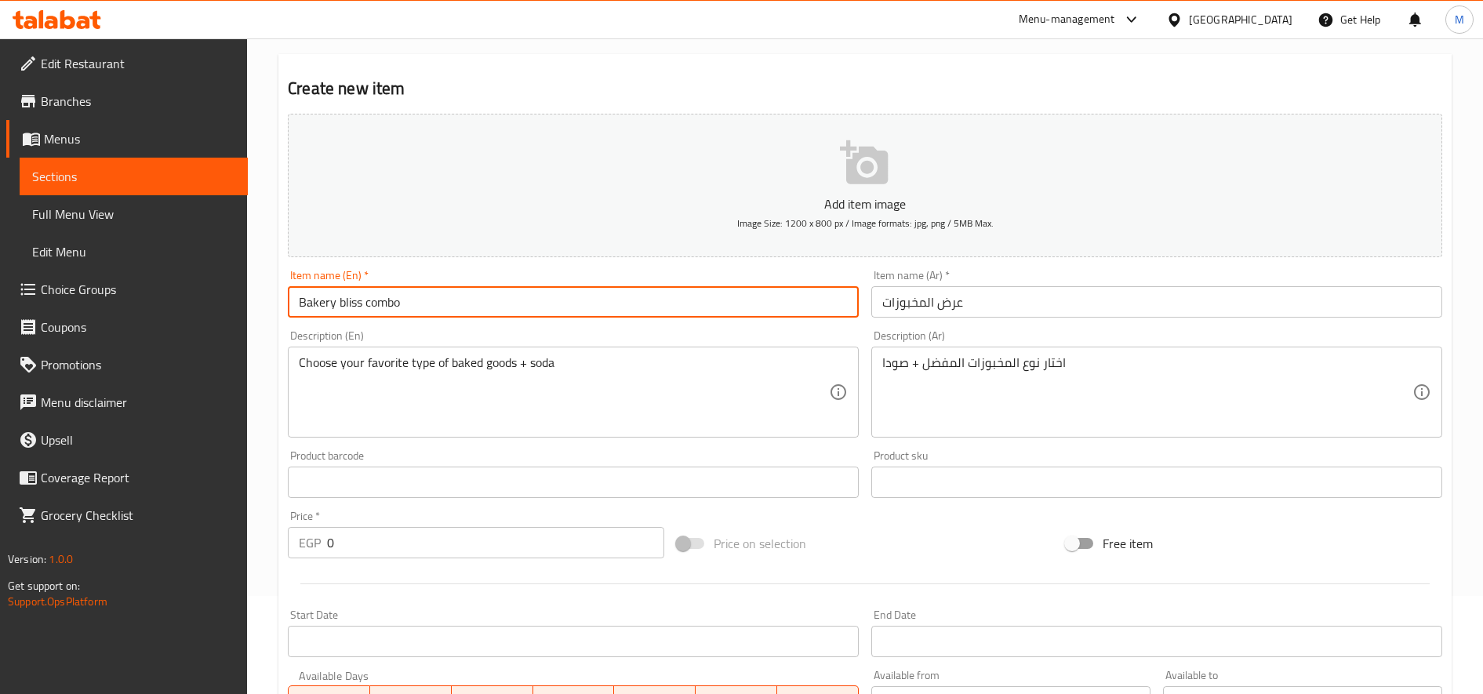
click at [310, 301] on input "Bakery bliss combo" at bounding box center [573, 301] width 571 height 31
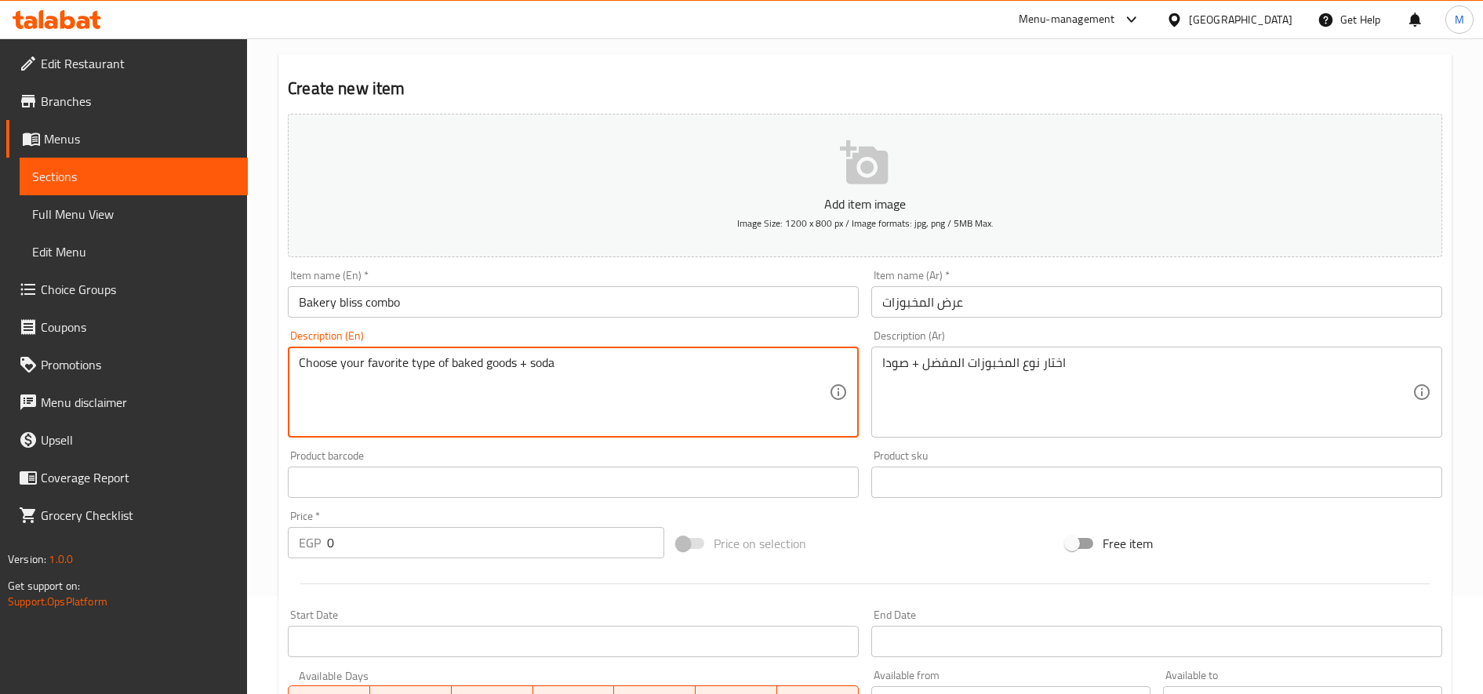
drag, startPoint x: 449, startPoint y: 362, endPoint x: 516, endPoint y: 372, distance: 67.3
paste textarea "Bakery"
type textarea "Choose your favorite type of Bakery + soda"
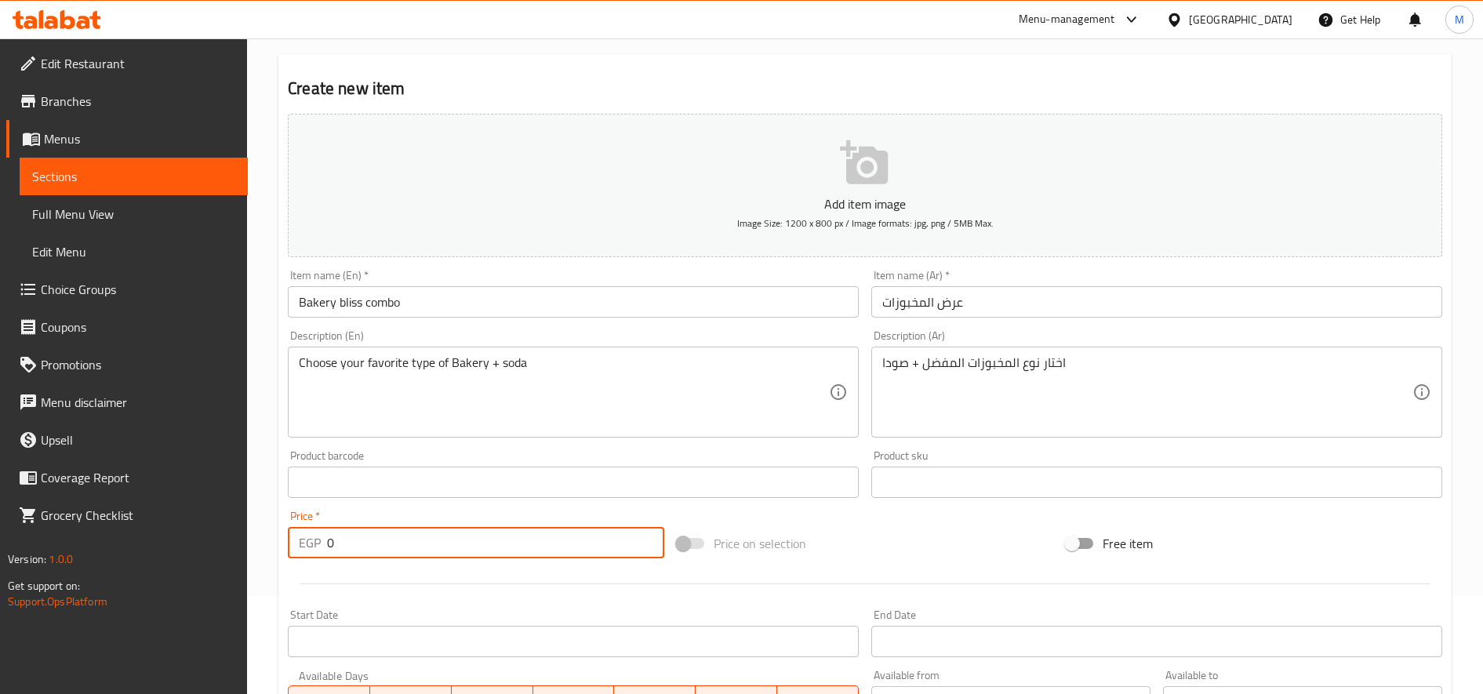
click at [434, 554] on input "0" at bounding box center [495, 542] width 337 height 31
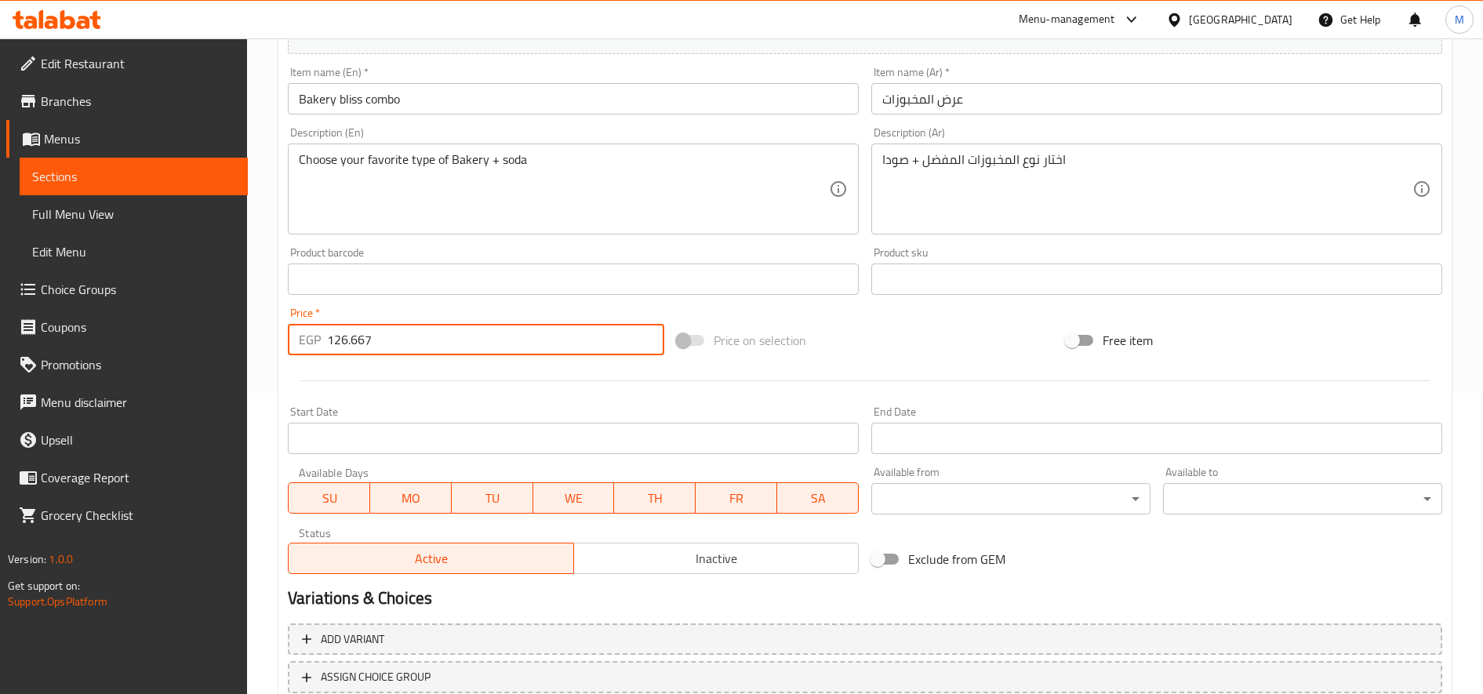
scroll to position [414, 0]
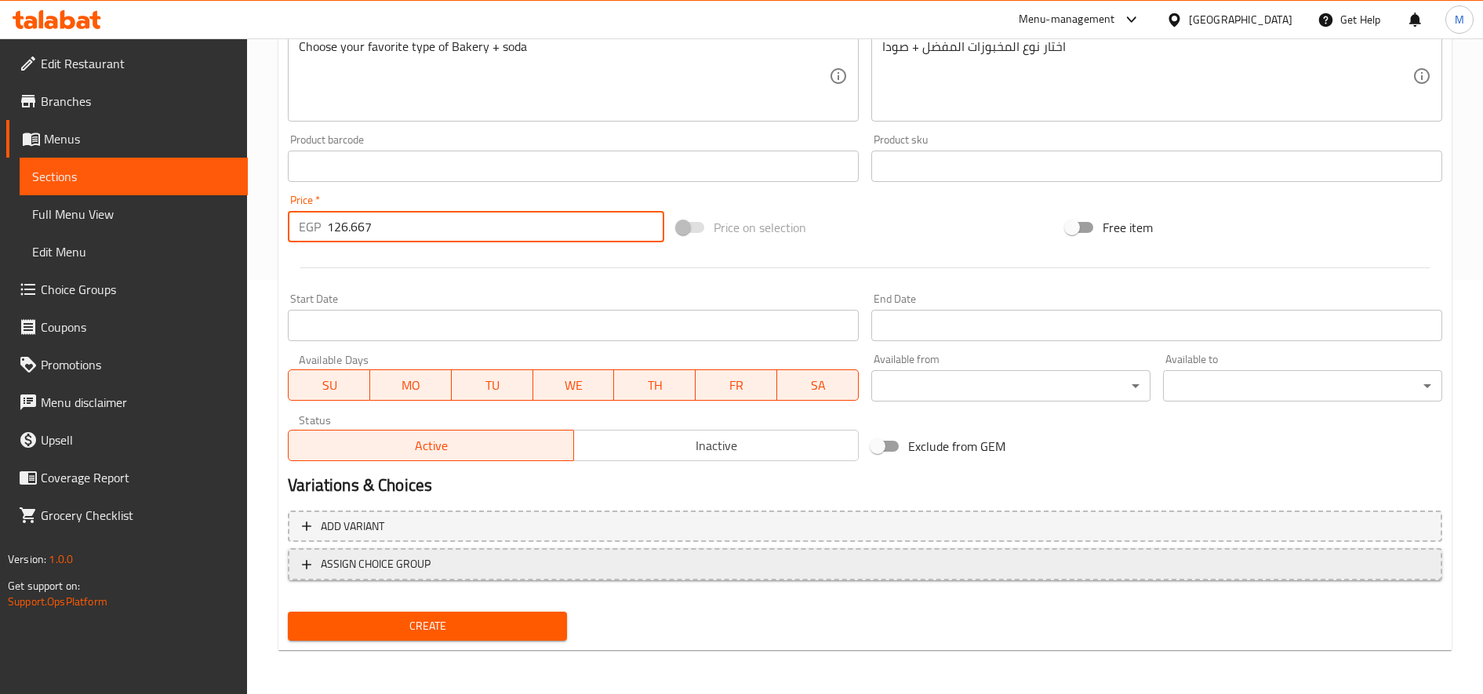
type input "126.667"
click at [443, 562] on span "ASSIGN CHOICE GROUP" at bounding box center [865, 564] width 1126 height 20
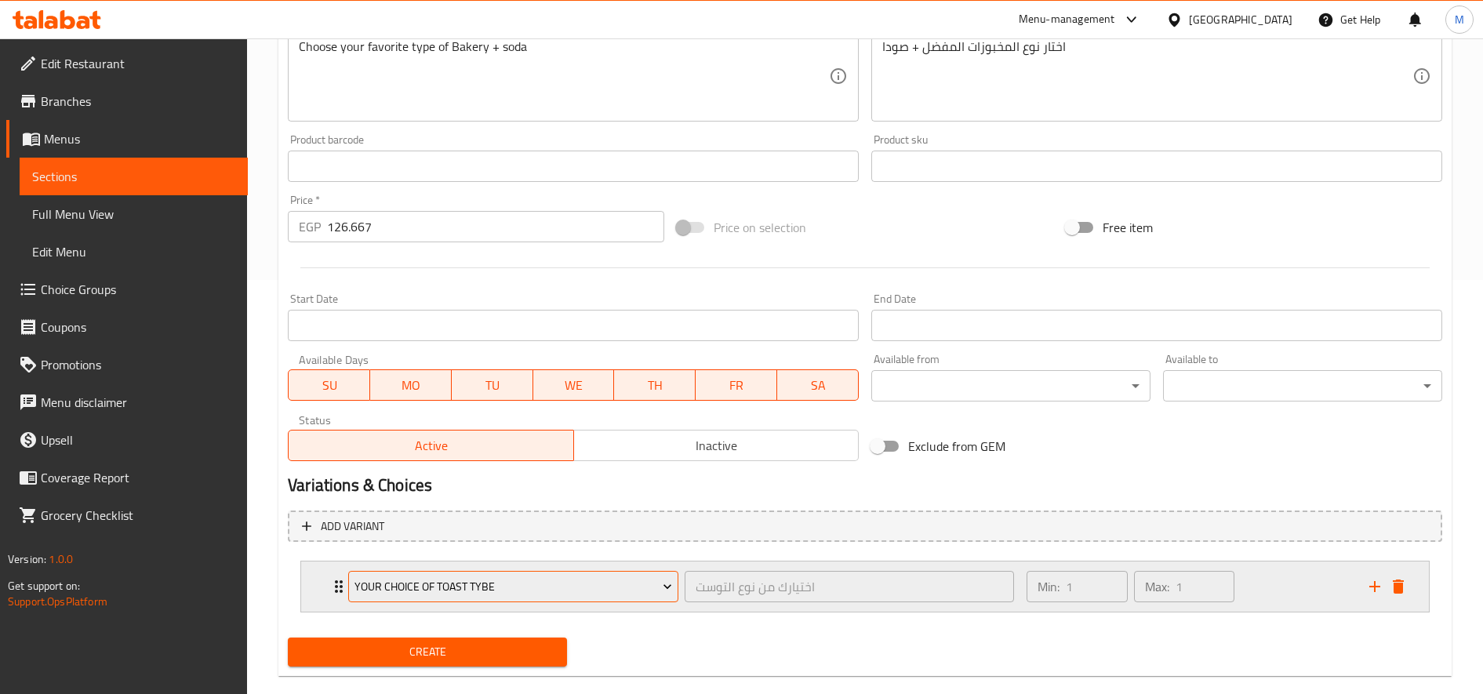
click at [570, 583] on span "Your Choice of Toast Tybe" at bounding box center [513, 587] width 318 height 20
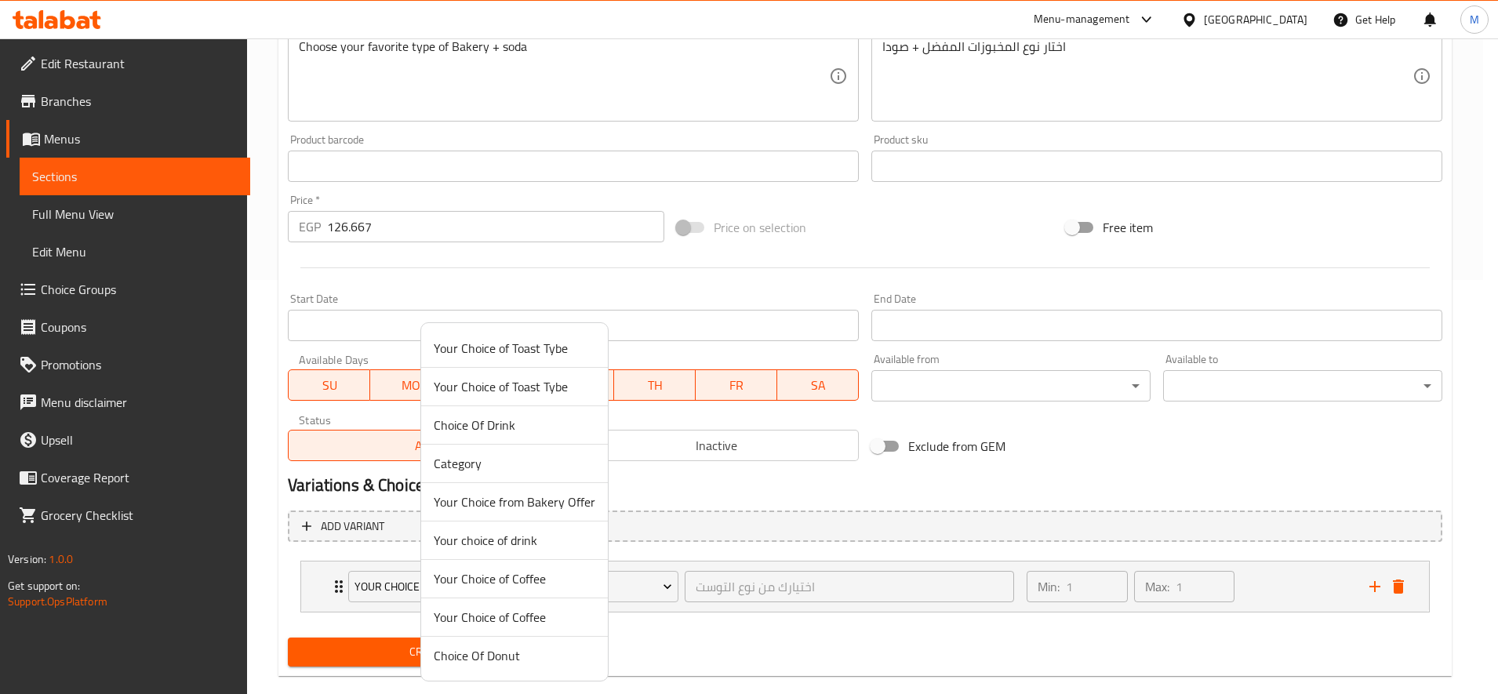
click at [554, 507] on span "Your Choice from Bakery Offer" at bounding box center [515, 501] width 162 height 19
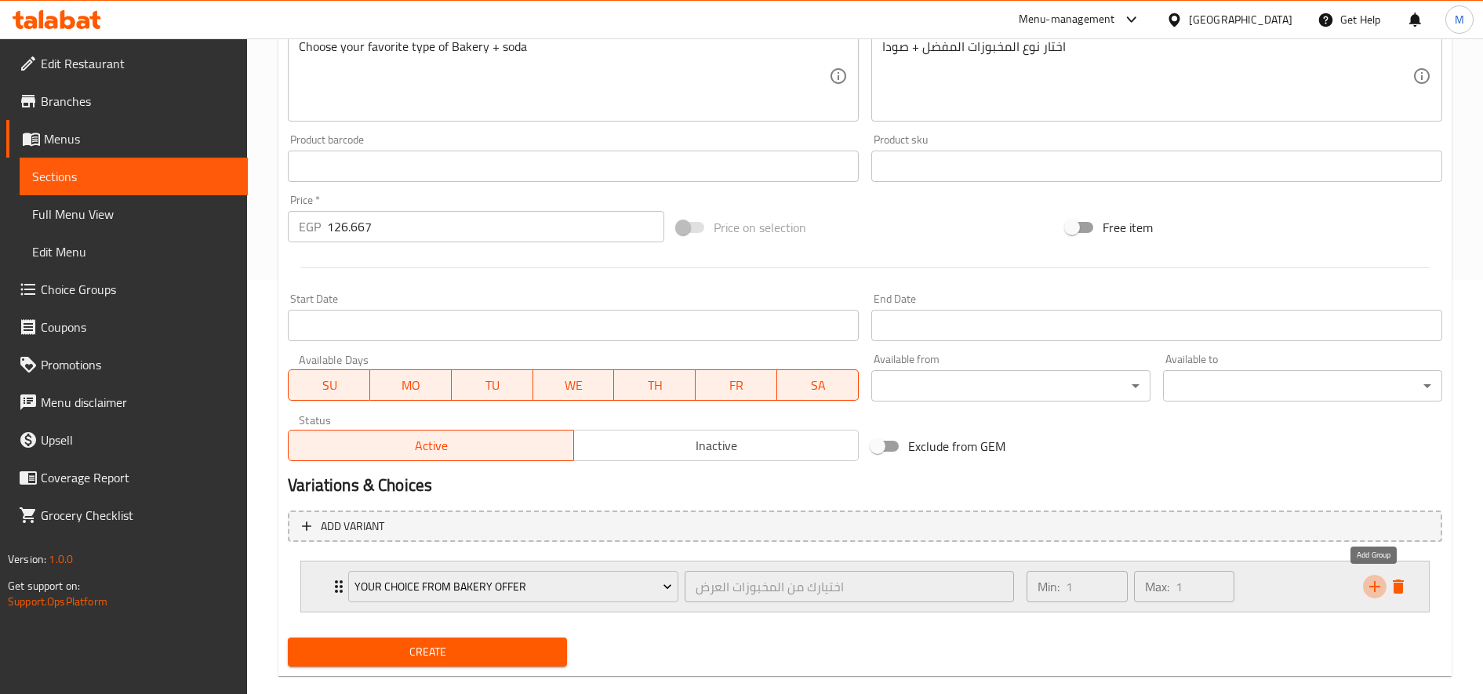
click at [1369, 586] on icon "add" at bounding box center [1374, 586] width 19 height 19
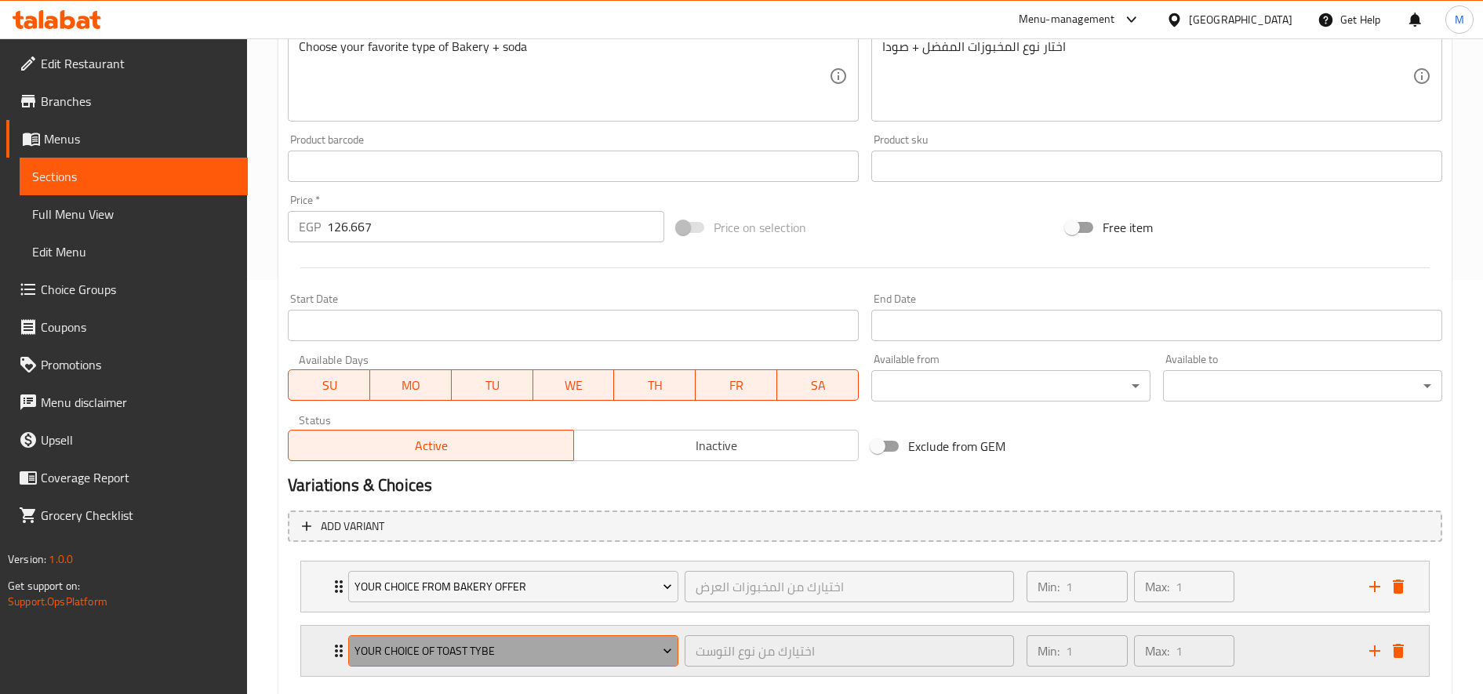
click at [596, 656] on span "Your Choice of Toast Tybe" at bounding box center [513, 651] width 318 height 20
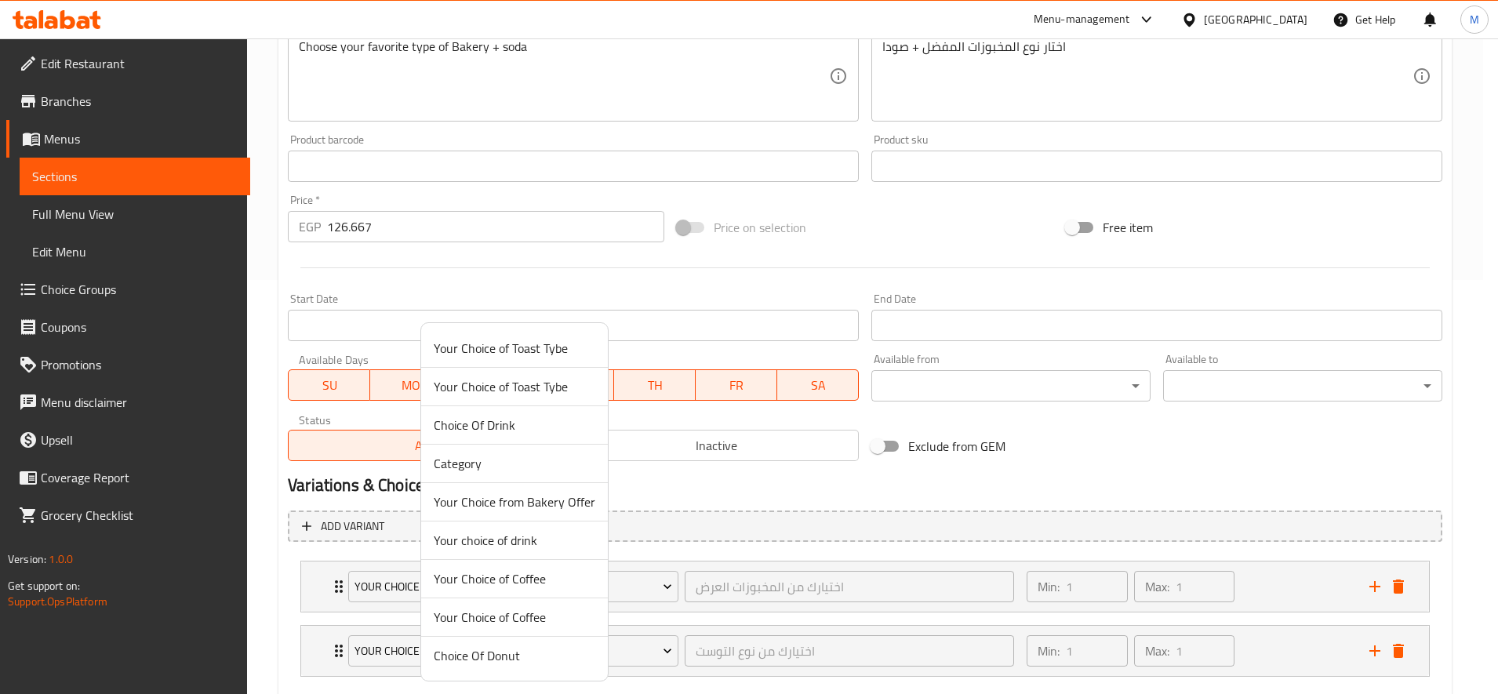
click at [525, 429] on span "Choice Of Drink" at bounding box center [515, 425] width 162 height 19
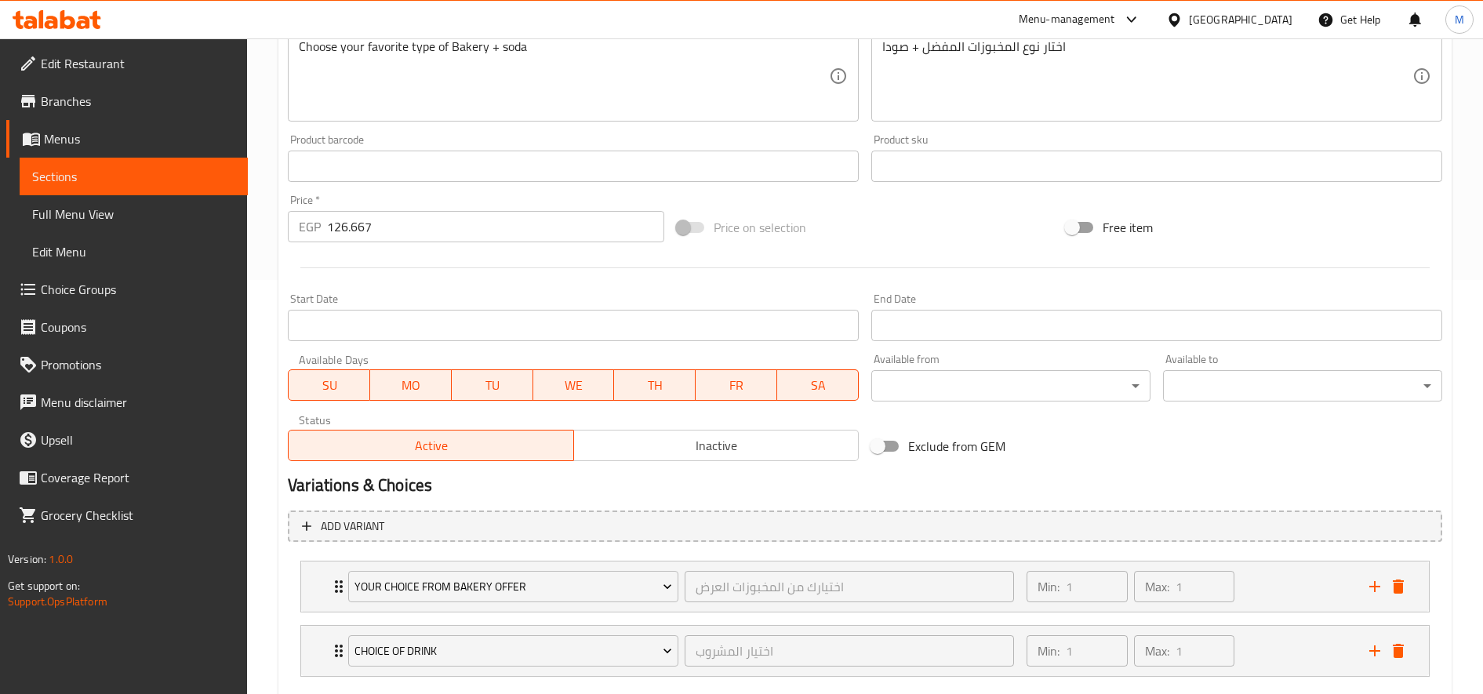
scroll to position [504, 0]
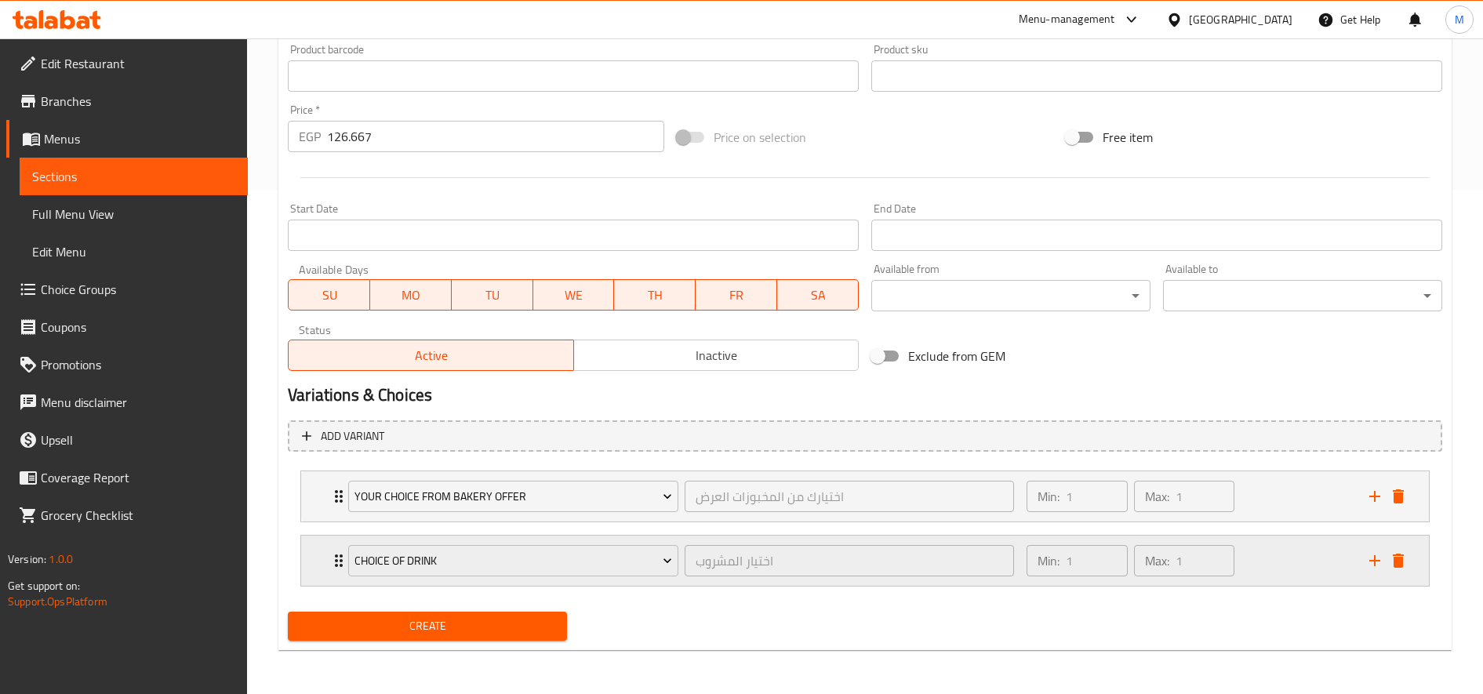
click at [1288, 554] on div "Min: 1 ​ Max: 1 ​" at bounding box center [1188, 561] width 343 height 50
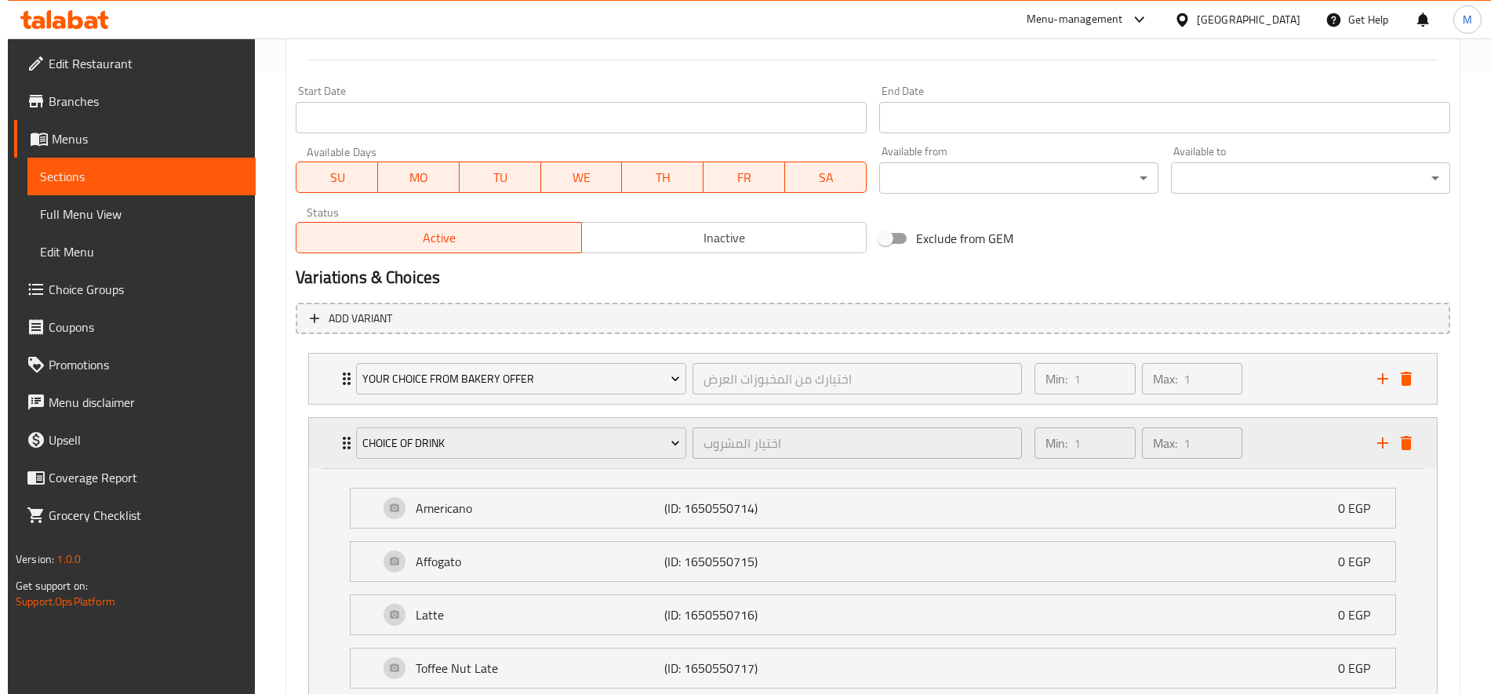
scroll to position [634, 0]
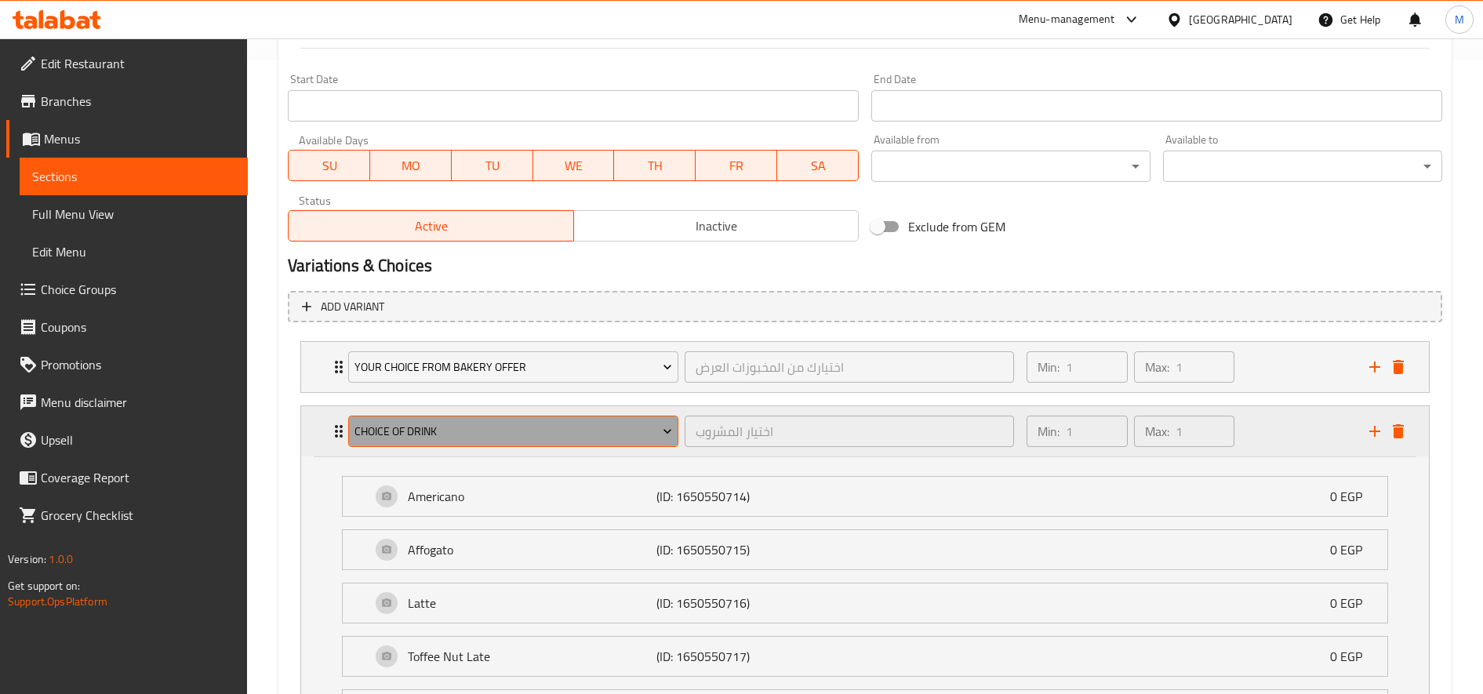
click at [648, 445] on button "Choice Of Drink" at bounding box center [513, 431] width 330 height 31
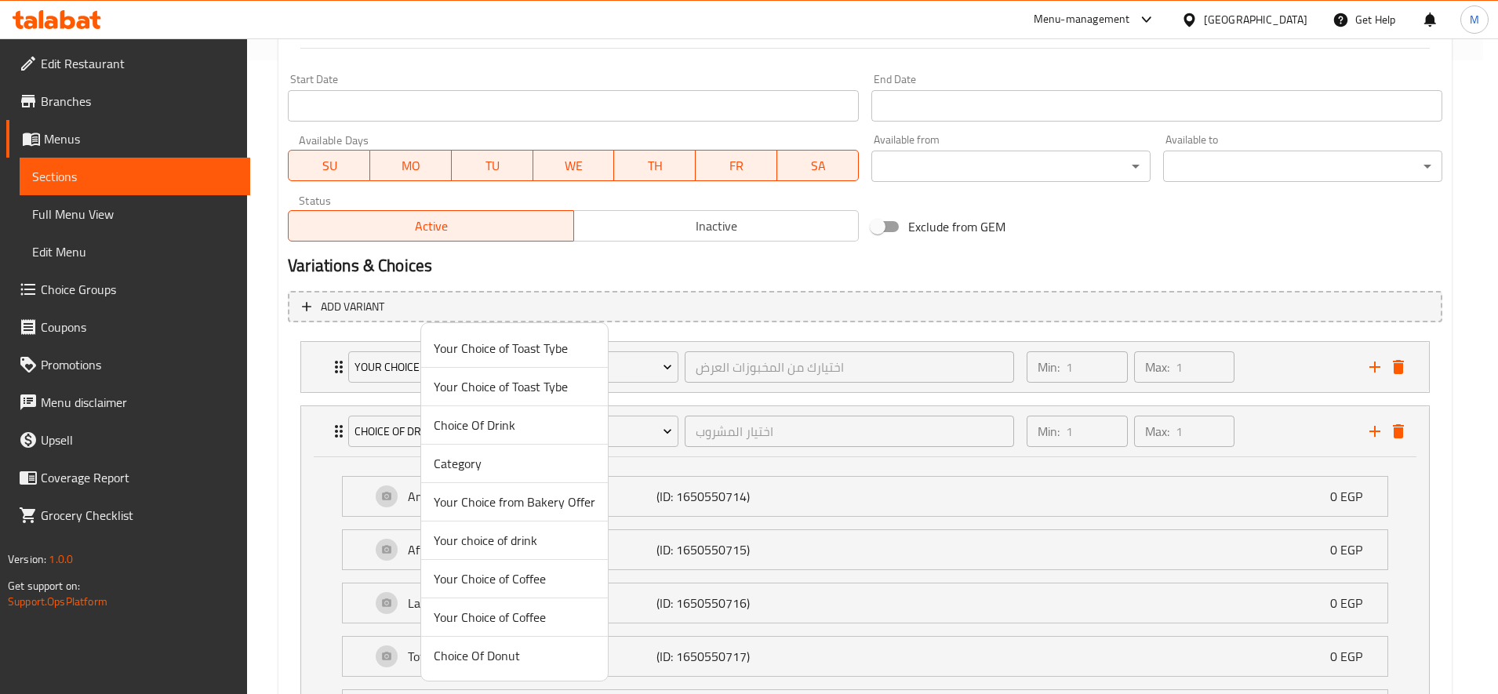
click at [521, 431] on span "Choice Of Drink" at bounding box center [515, 425] width 162 height 19
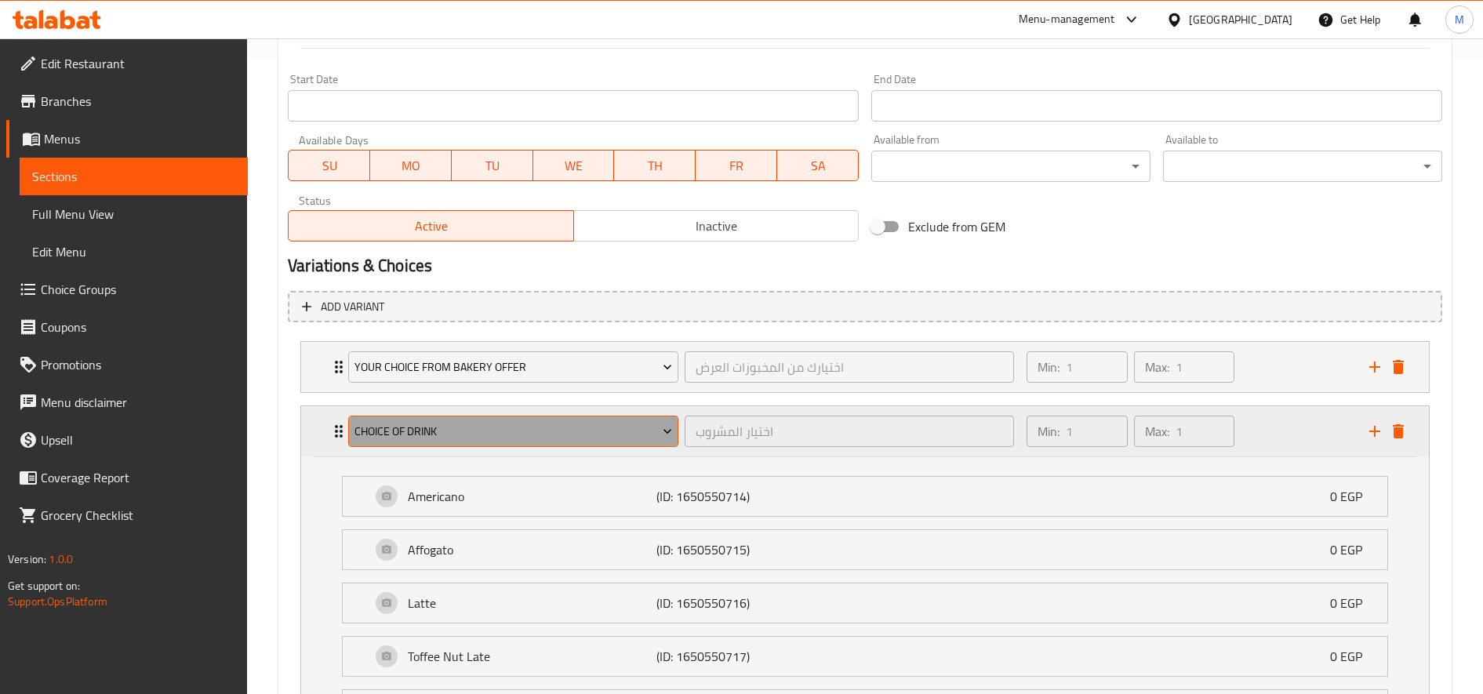
click at [536, 427] on span "Choice Of Drink" at bounding box center [513, 432] width 318 height 20
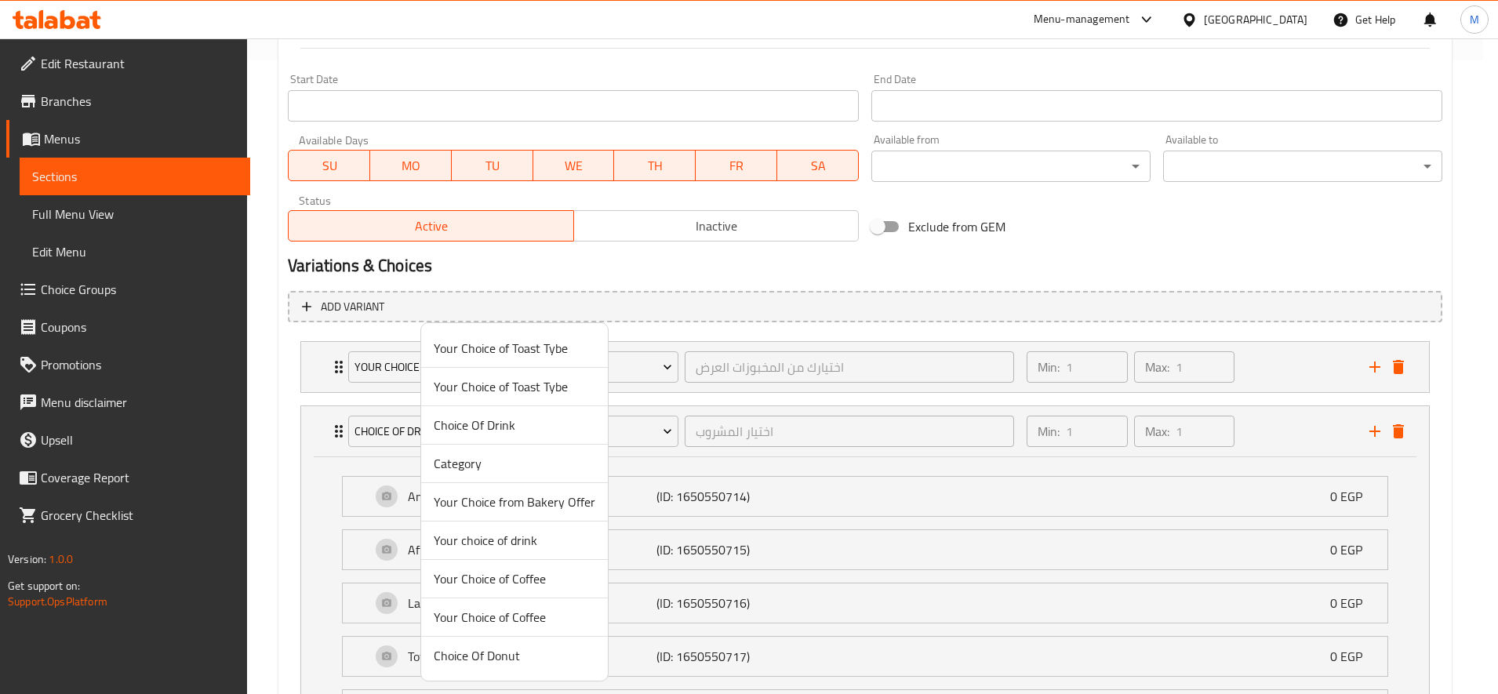
click at [544, 540] on span "Your choice of drink" at bounding box center [515, 540] width 162 height 19
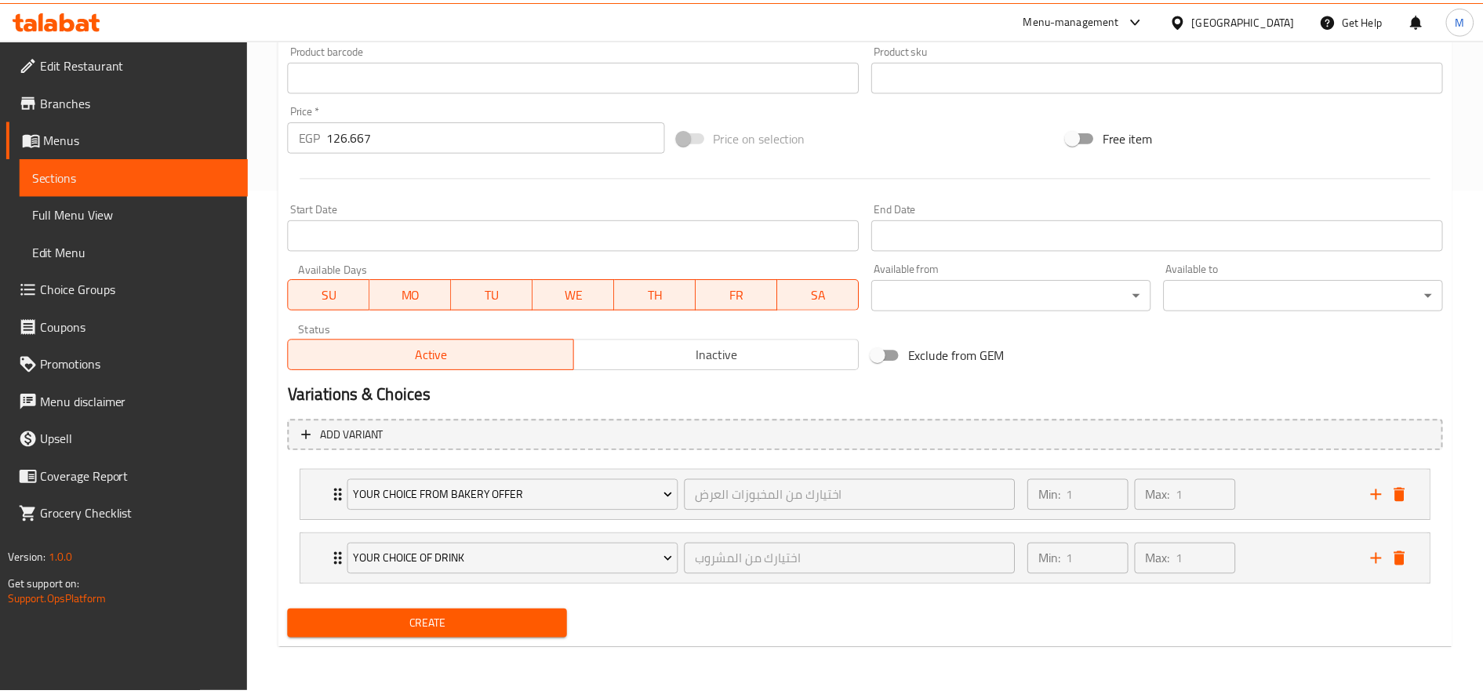
scroll to position [504, 0]
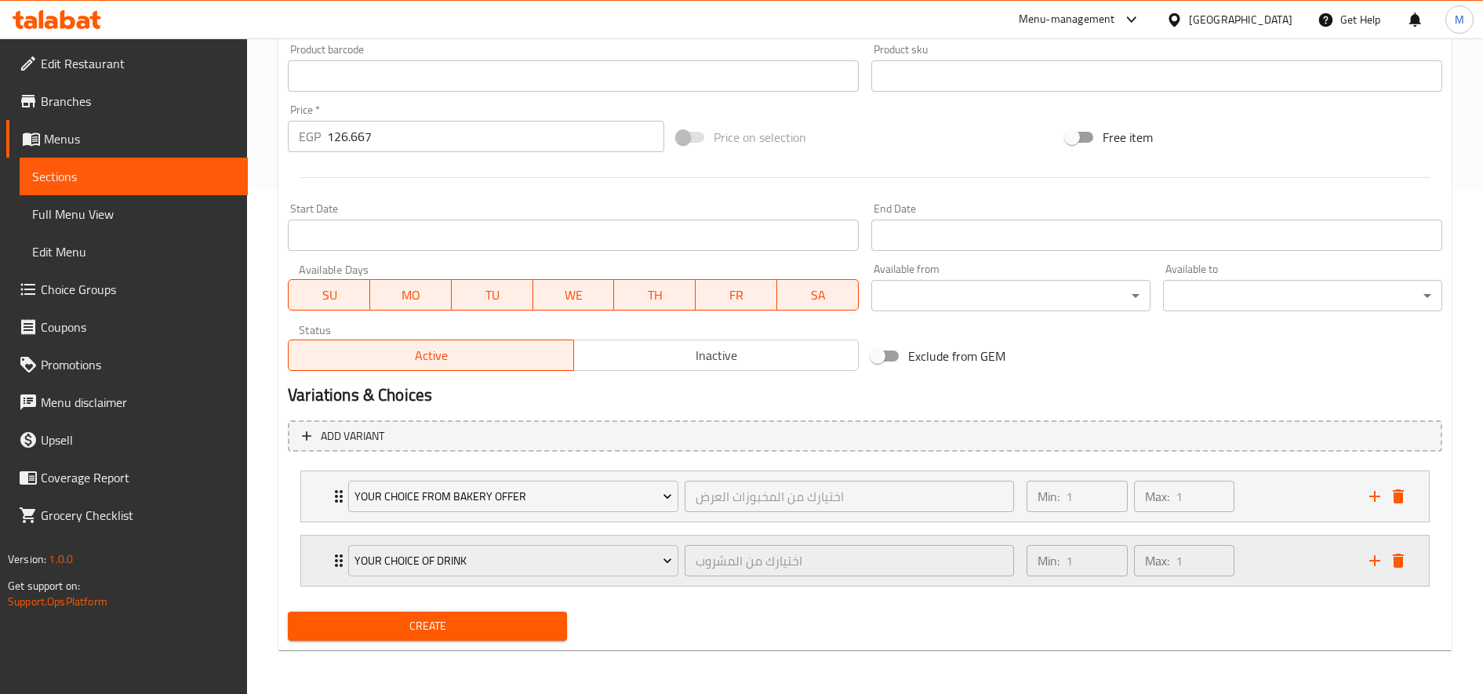
click at [1280, 556] on div "Min: 1 ​ Max: 1 ​" at bounding box center [1188, 561] width 343 height 50
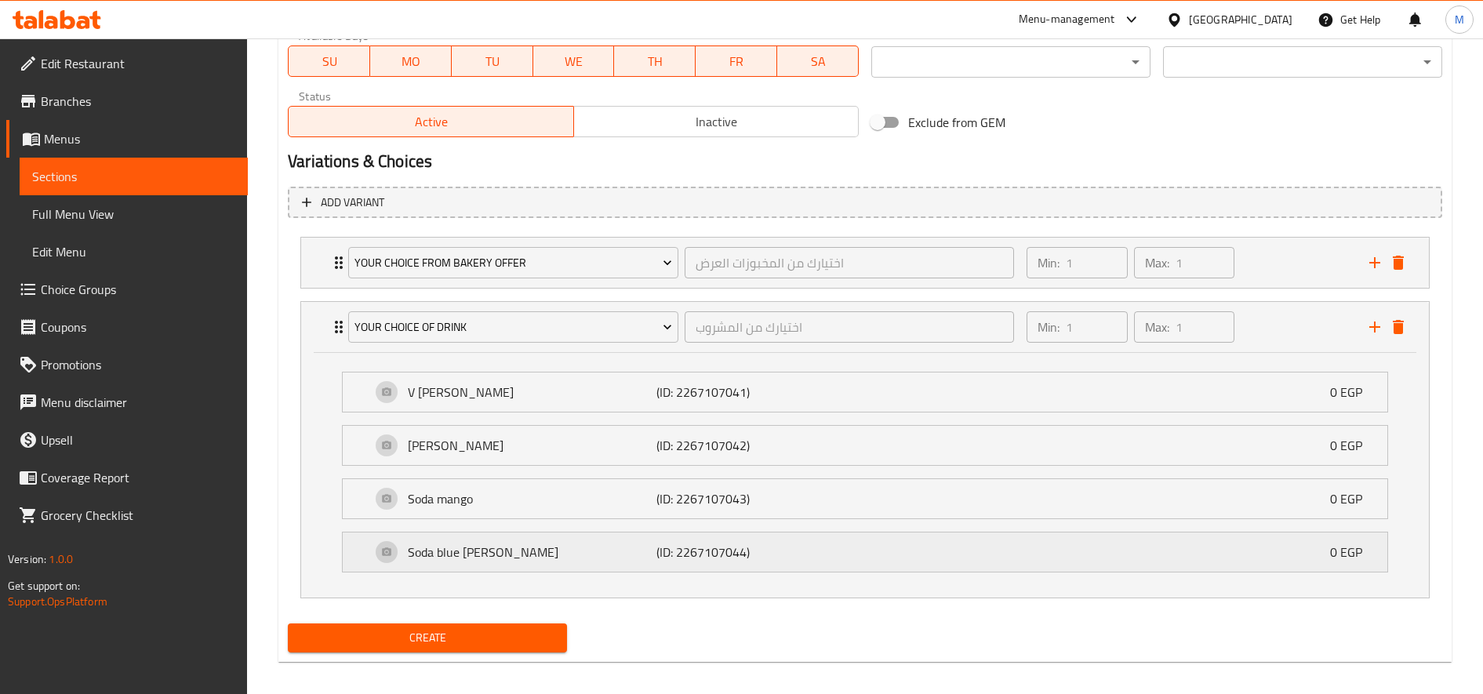
scroll to position [736, 0]
click at [500, 621] on div "Create" at bounding box center [428, 640] width 292 height 42
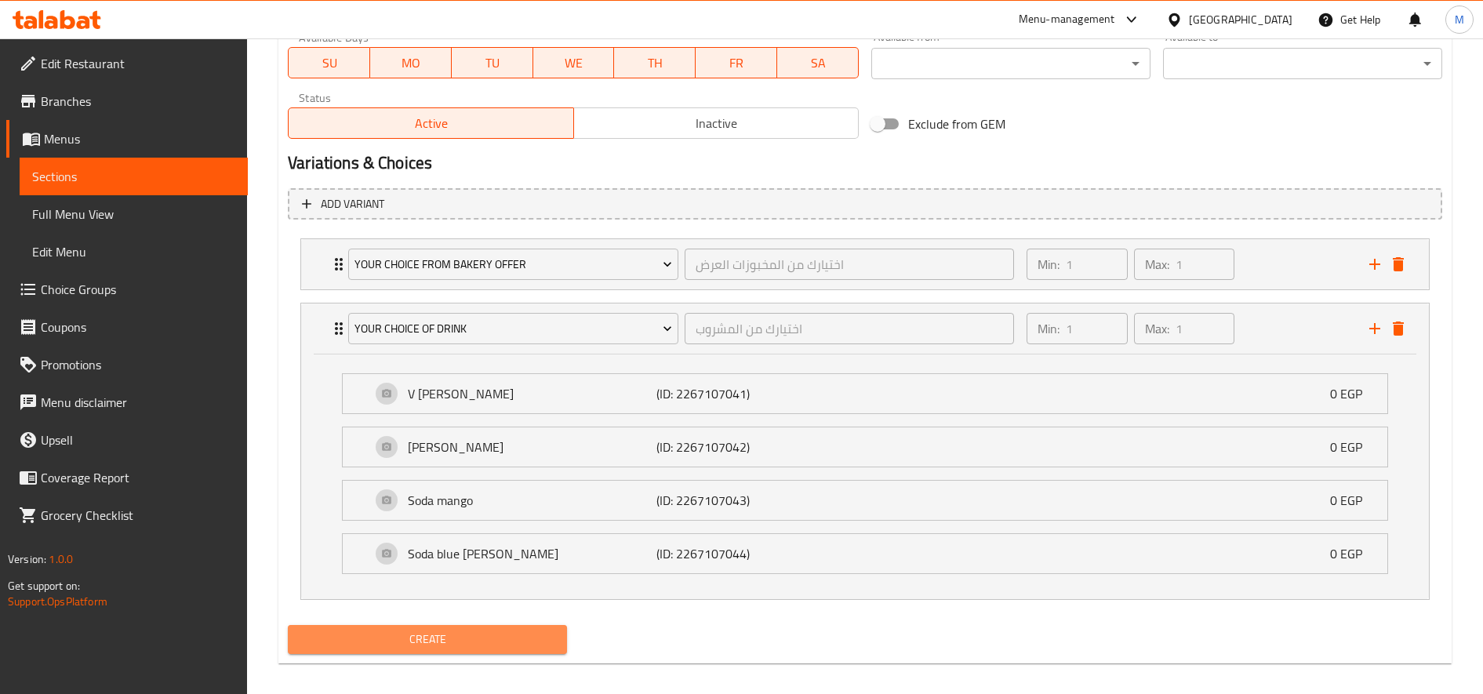
click at [503, 630] on span "Create" at bounding box center [427, 640] width 254 height 20
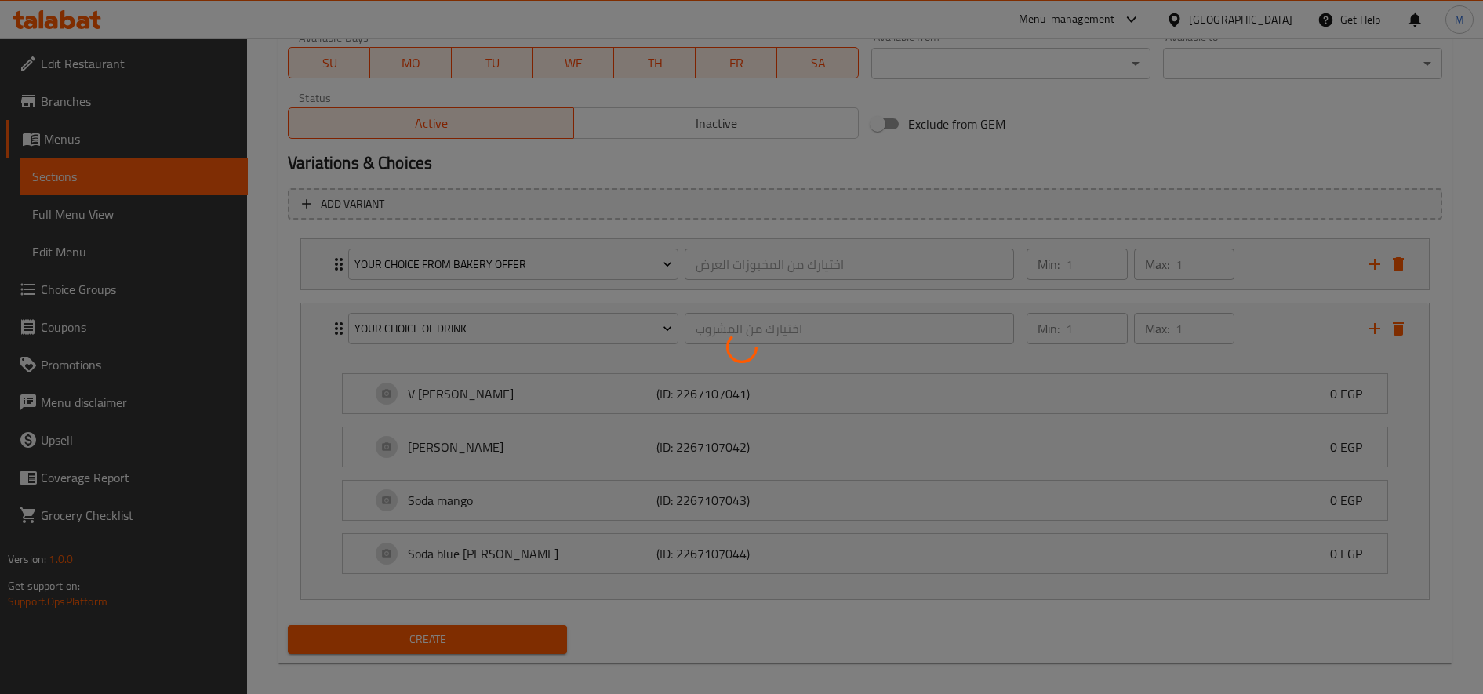
type input "0"
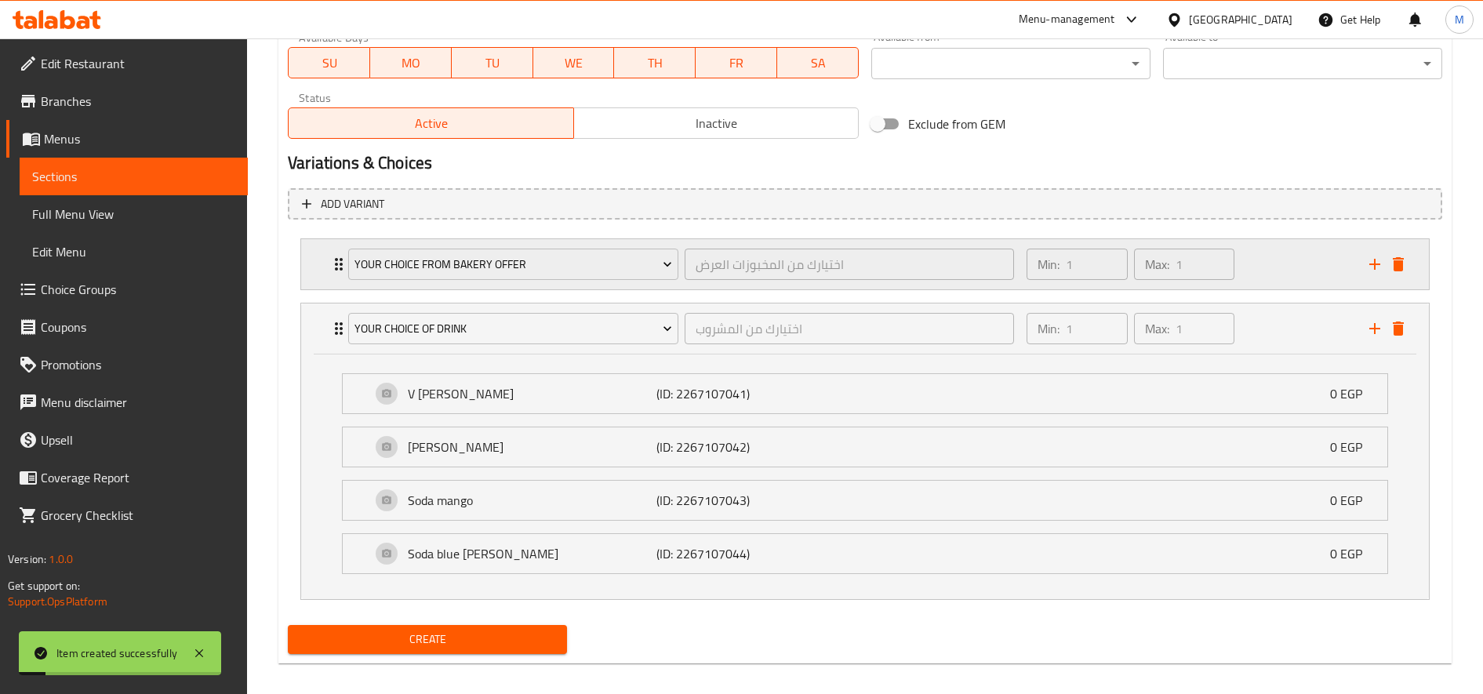
click at [1311, 267] on div "Min: 1 ​ Max: 1 ​" at bounding box center [1188, 264] width 343 height 50
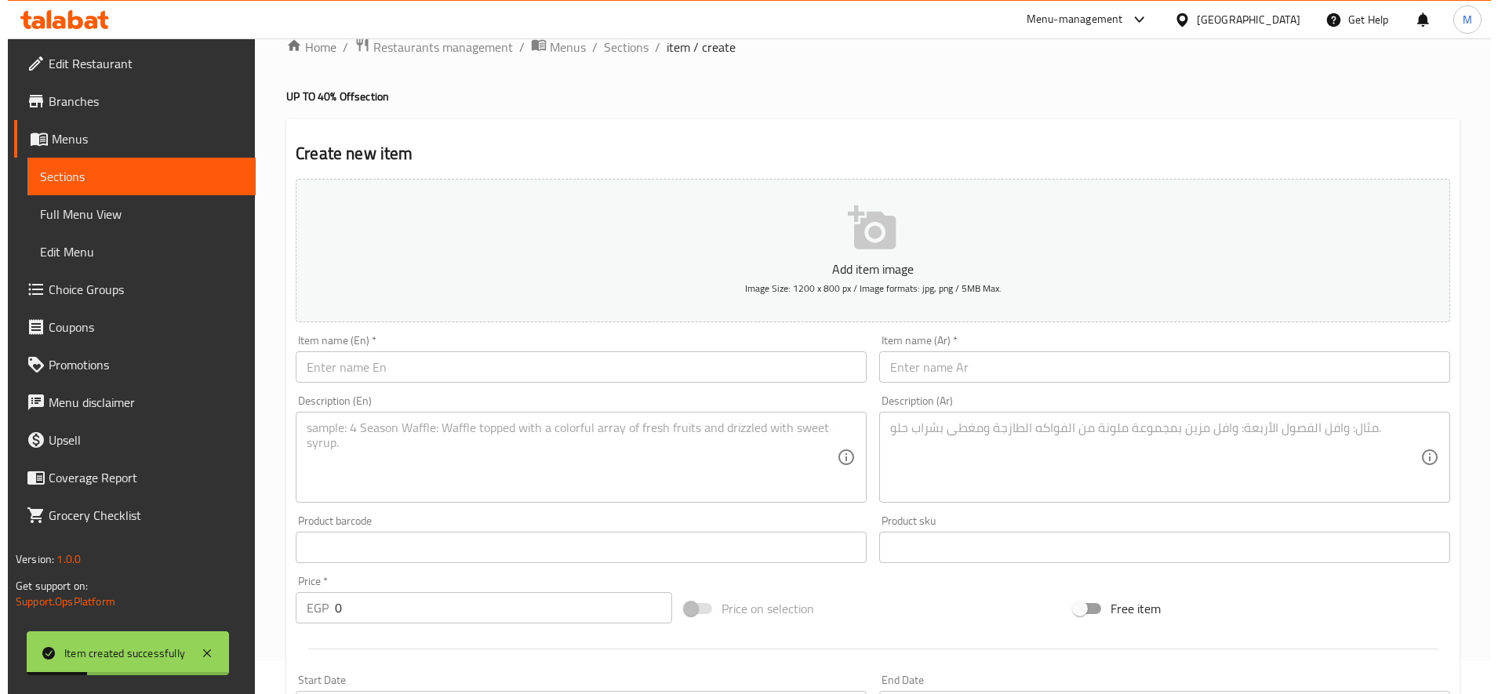
scroll to position [0, 0]
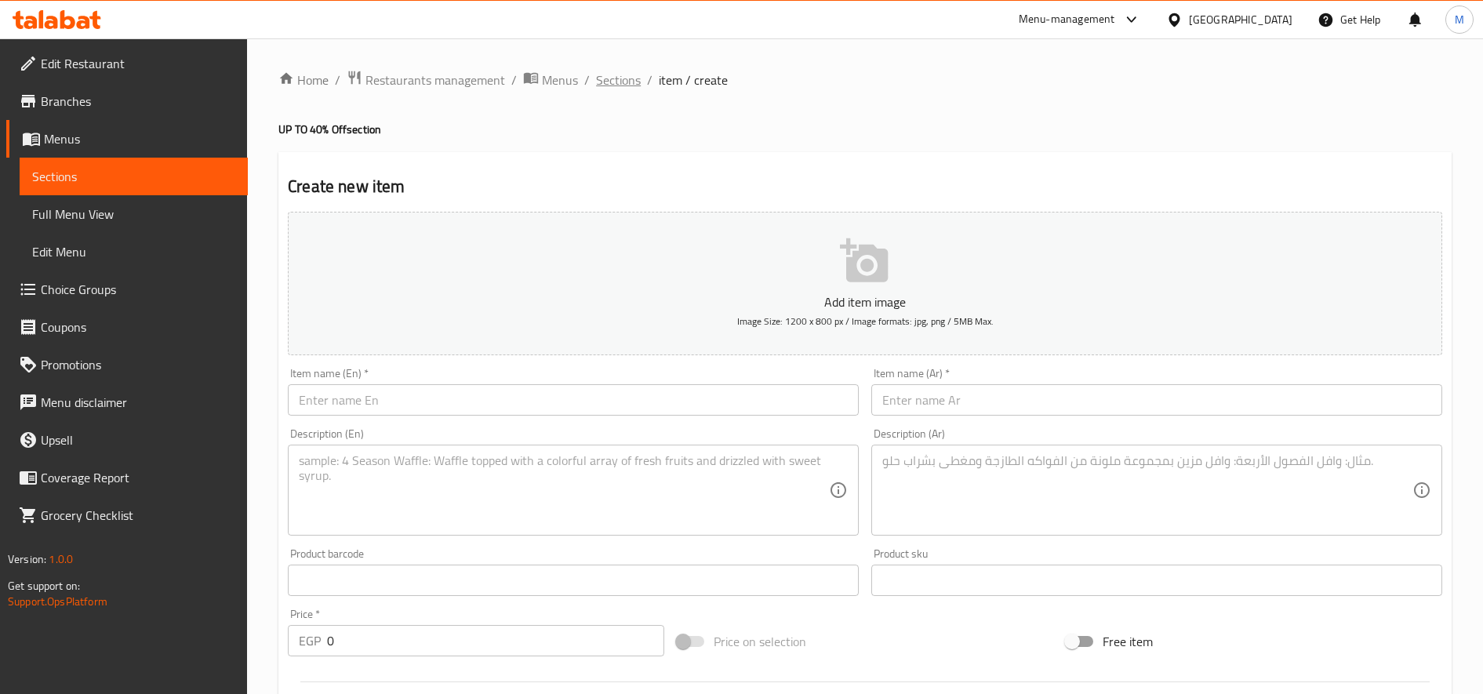
click at [622, 89] on span "Sections" at bounding box center [618, 80] width 45 height 19
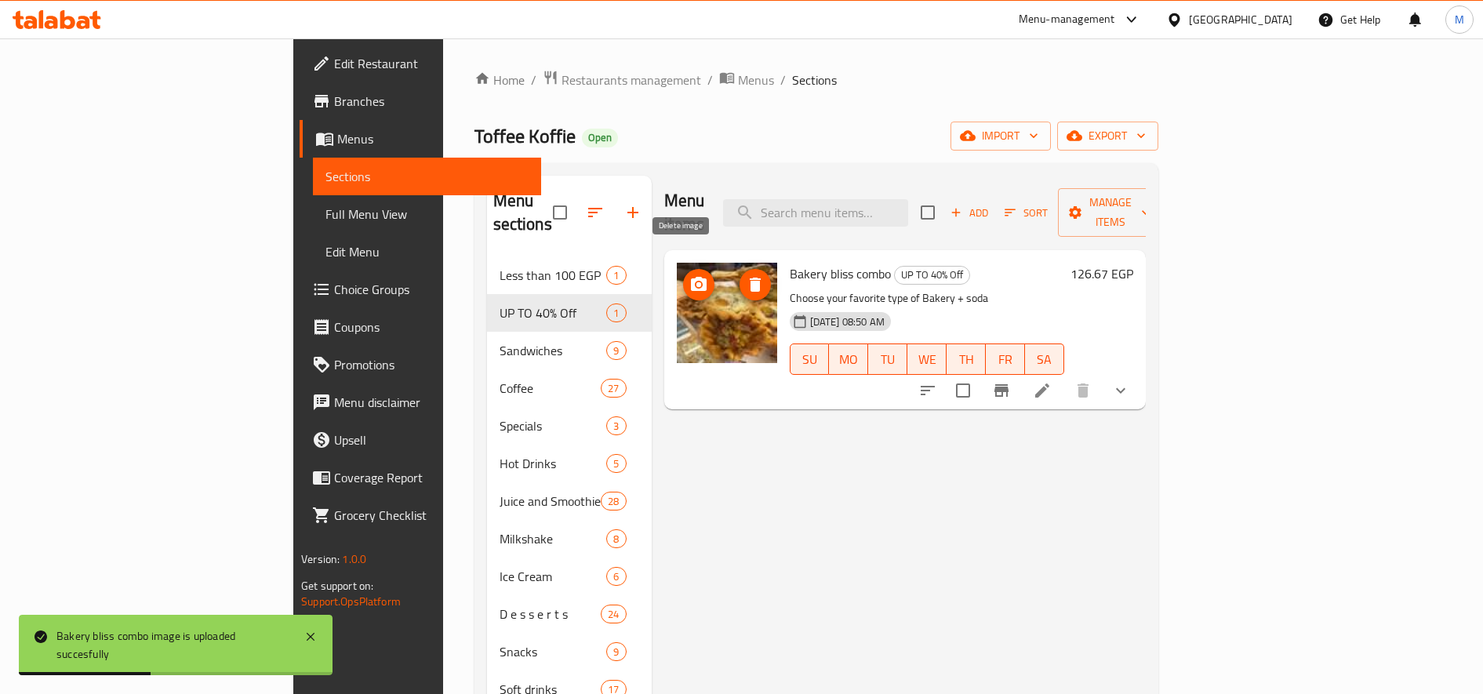
click at [750, 278] on icon "delete image" at bounding box center [755, 285] width 11 height 14
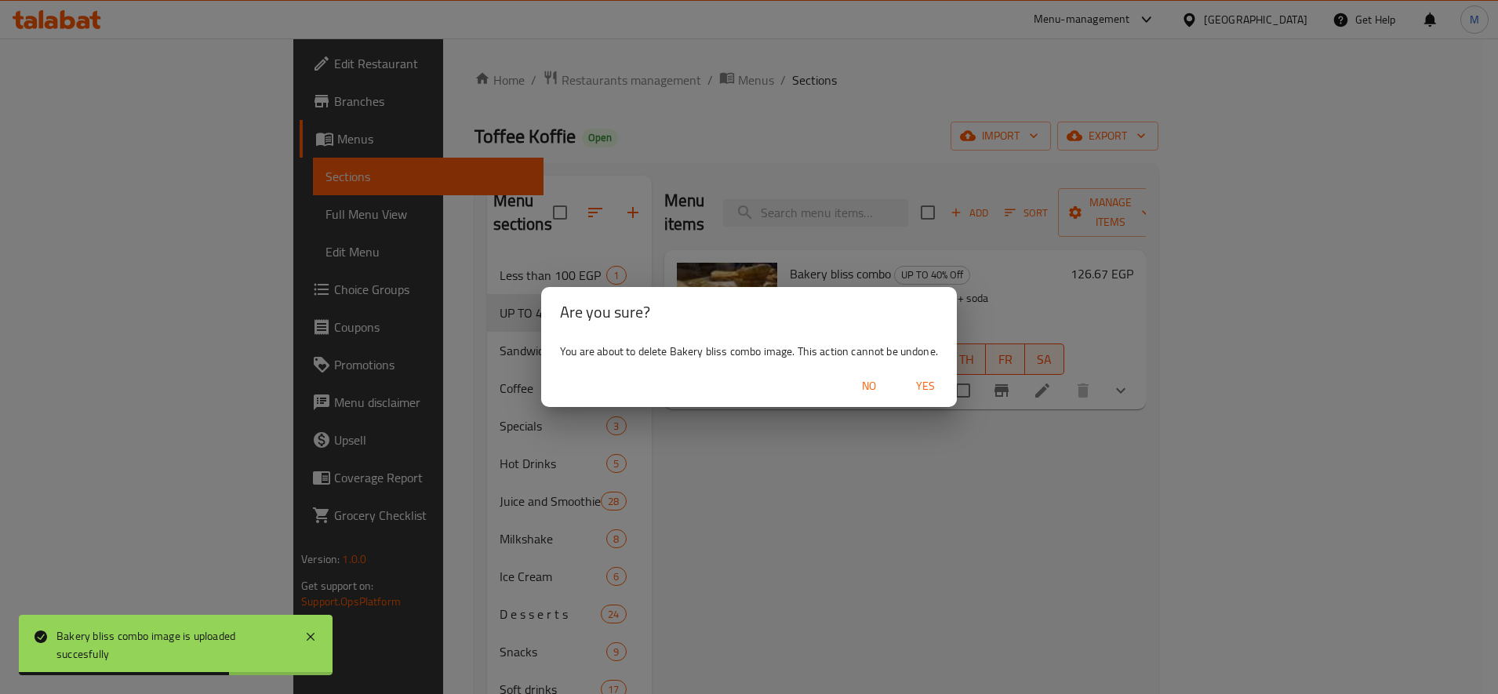
click at [929, 378] on span "Yes" at bounding box center [926, 386] width 38 height 20
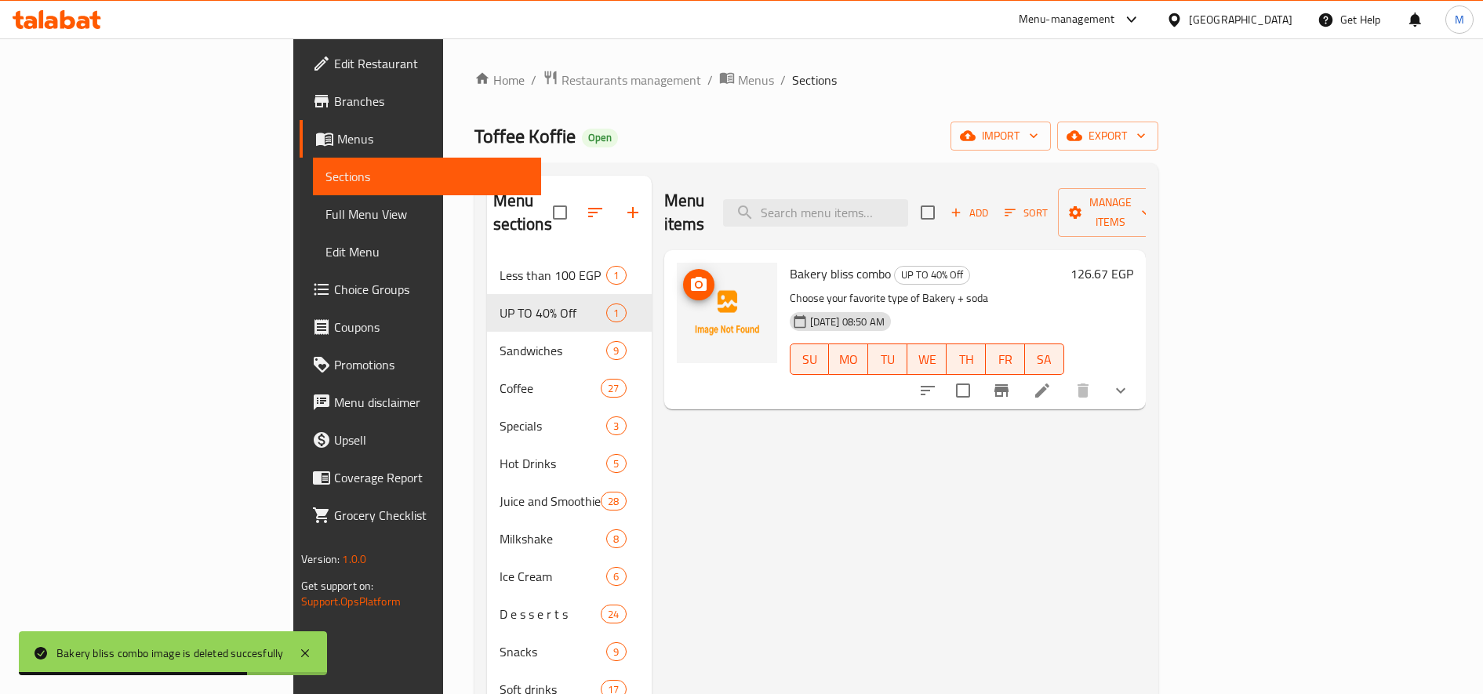
click at [691, 277] on icon "upload picture" at bounding box center [699, 284] width 16 height 14
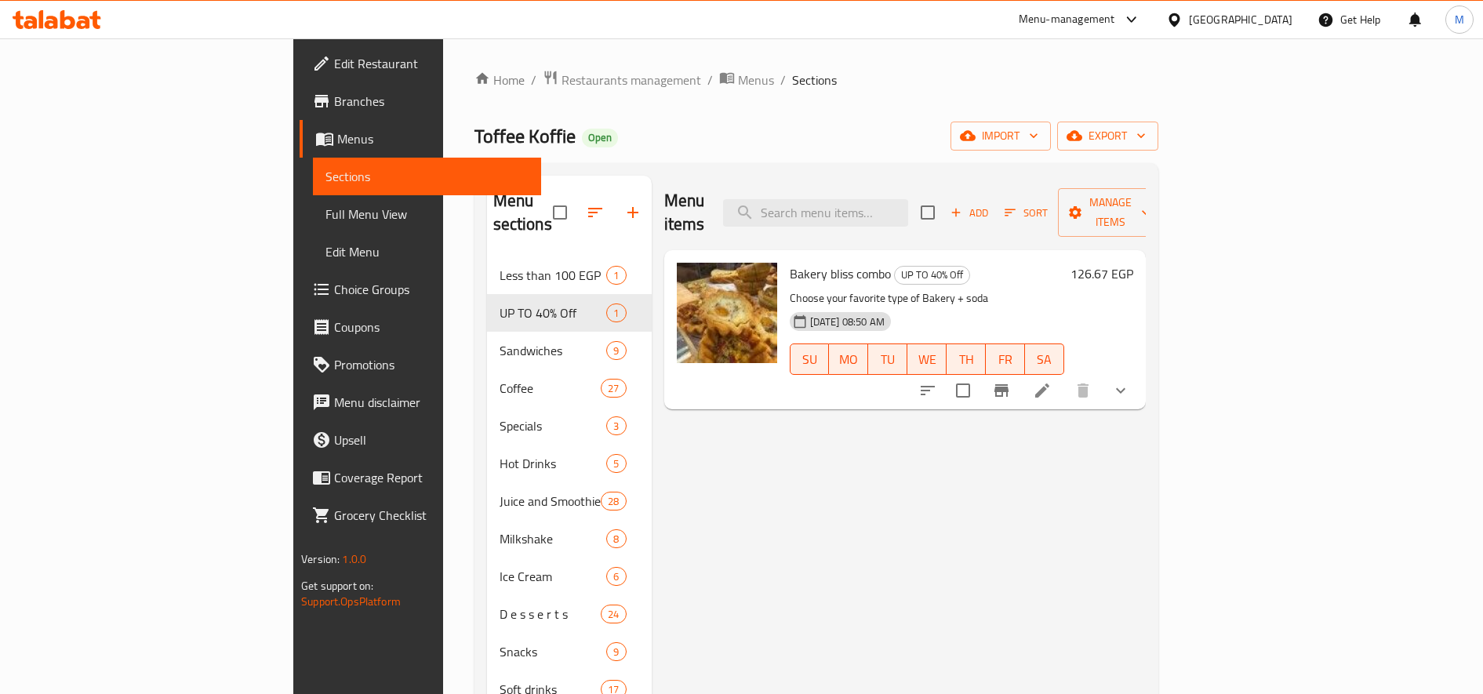
click at [474, 92] on div "Home / Restaurants management / Menus / Sections Toffee Koffie Open import expo…" at bounding box center [816, 476] width 684 height 812
click at [562, 80] on span "Restaurants management" at bounding box center [632, 80] width 140 height 19
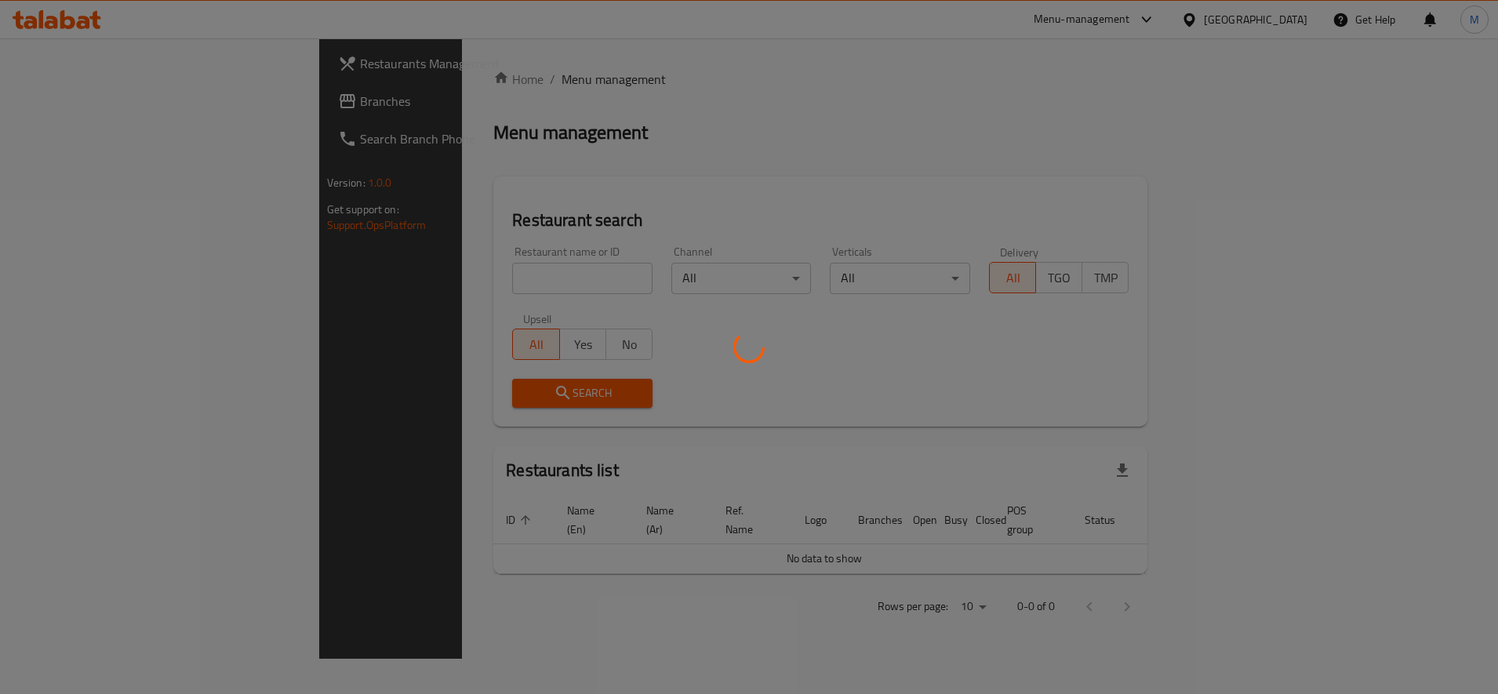
click at [422, 266] on div at bounding box center [749, 347] width 1498 height 694
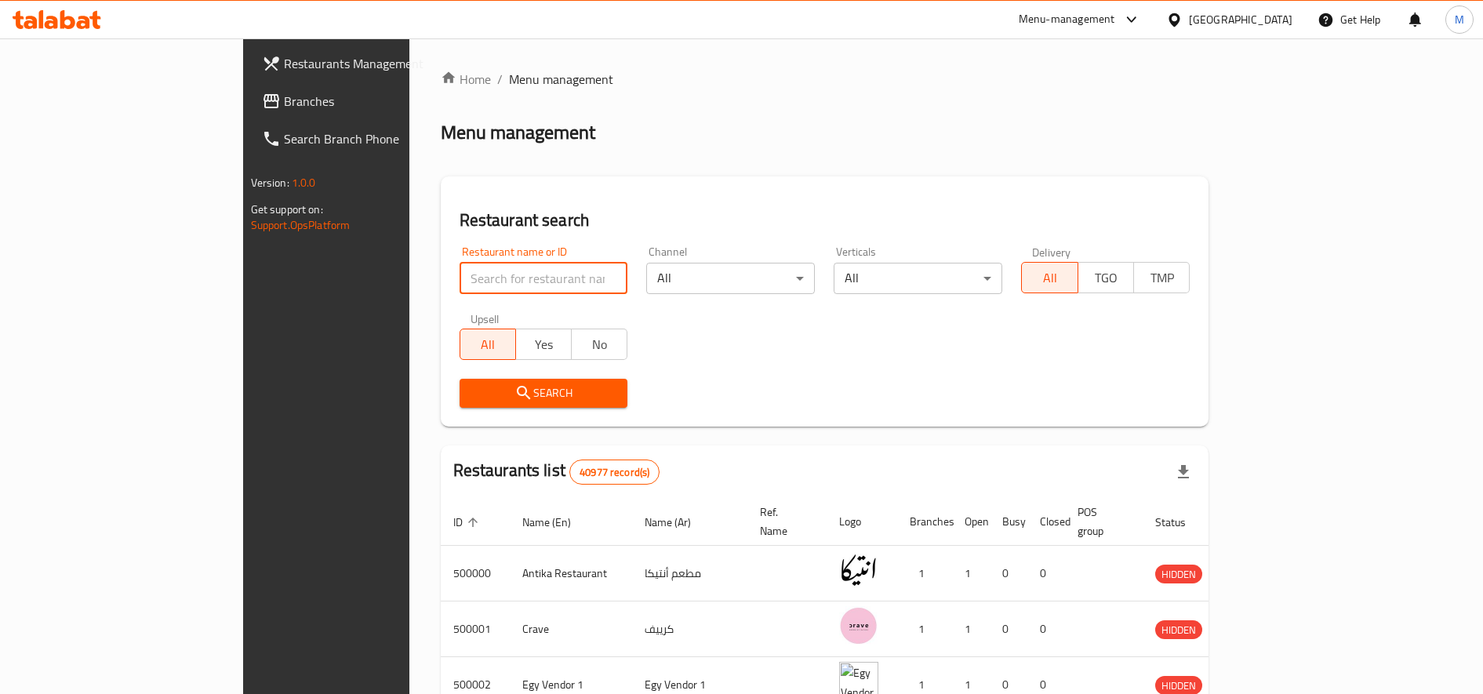
click at [460, 274] on input "search" at bounding box center [544, 278] width 169 height 31
paste input "680384"
type input "680384"
click button "Search" at bounding box center [544, 393] width 169 height 29
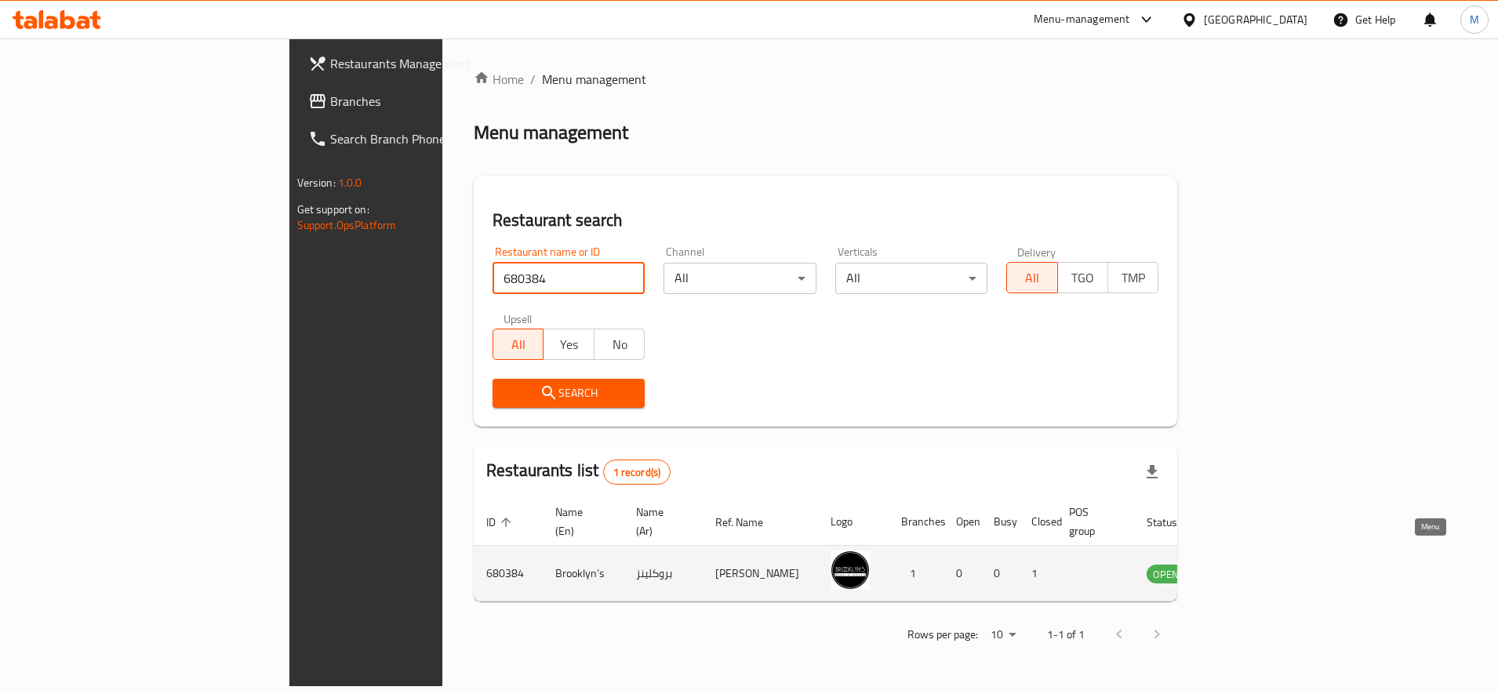
click at [1248, 564] on icon "enhanced table" at bounding box center [1238, 573] width 19 height 19
